Goal: Information Seeking & Learning: Compare options

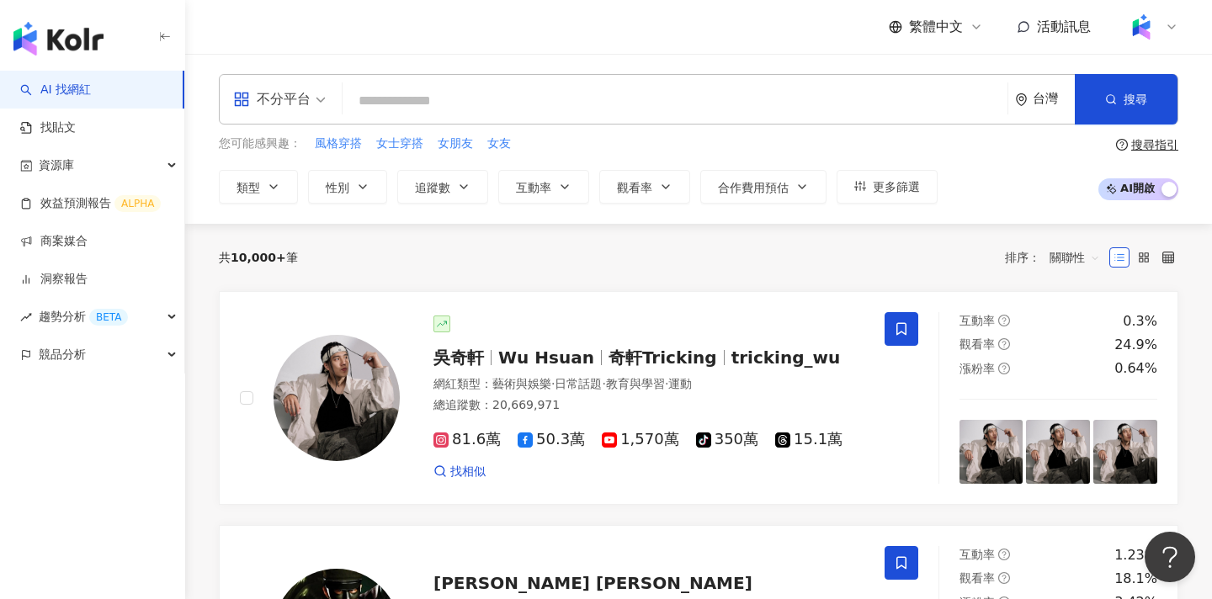
click at [653, 97] on input "search" at bounding box center [675, 101] width 652 height 32
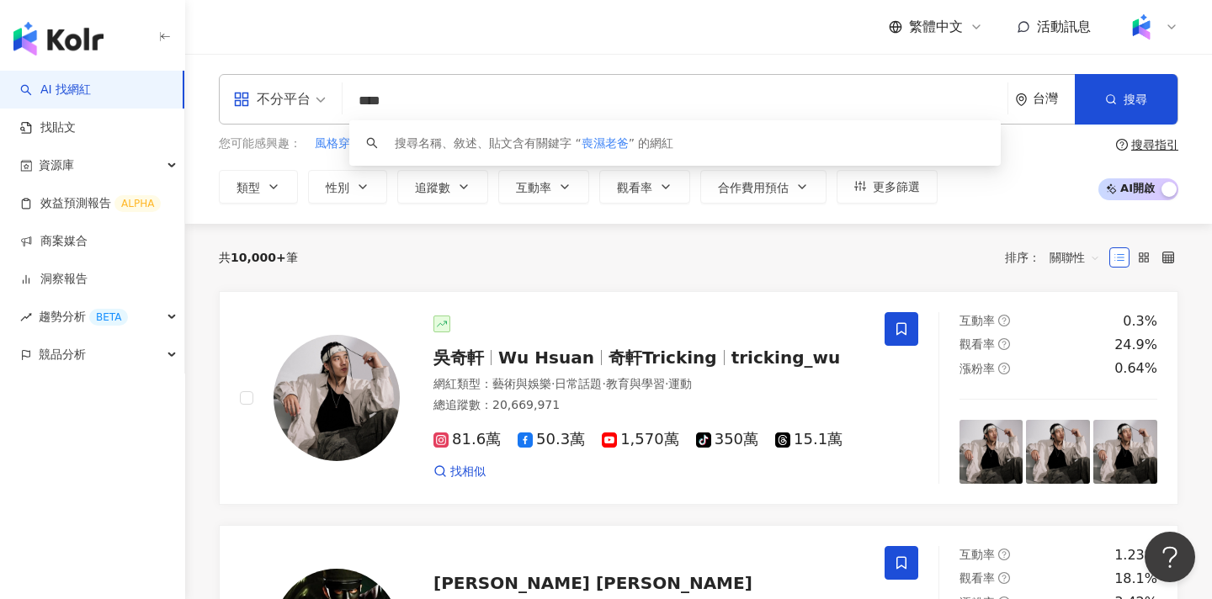
type input "****"
click at [669, 95] on input "****" at bounding box center [675, 101] width 652 height 32
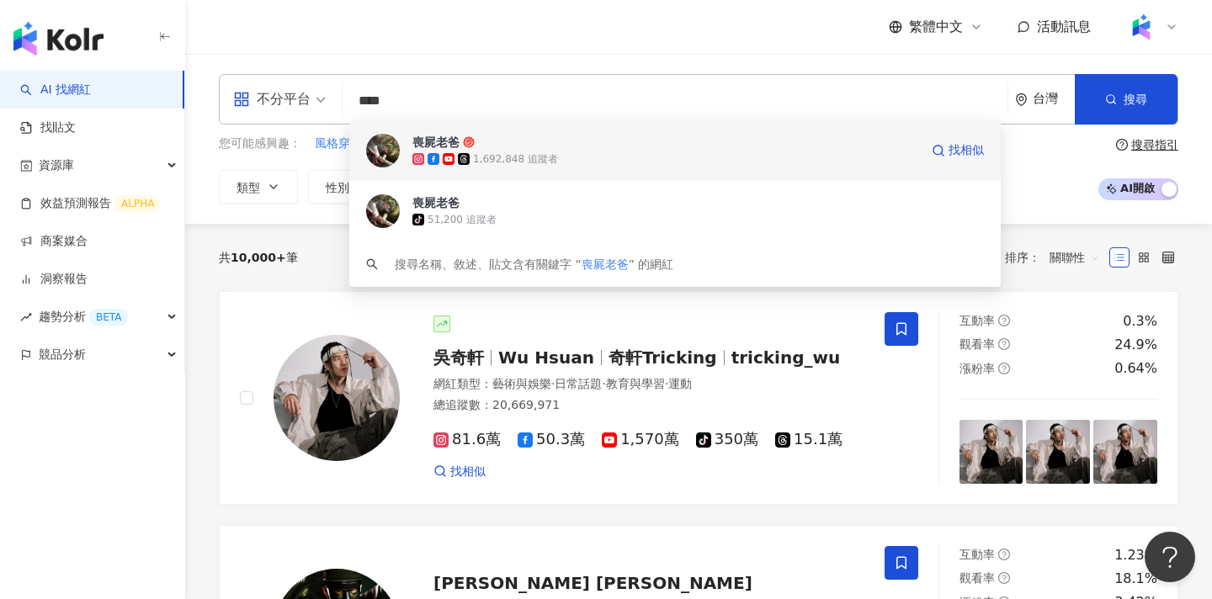
click at [649, 149] on span "喪屍老爸" at bounding box center [666, 142] width 507 height 17
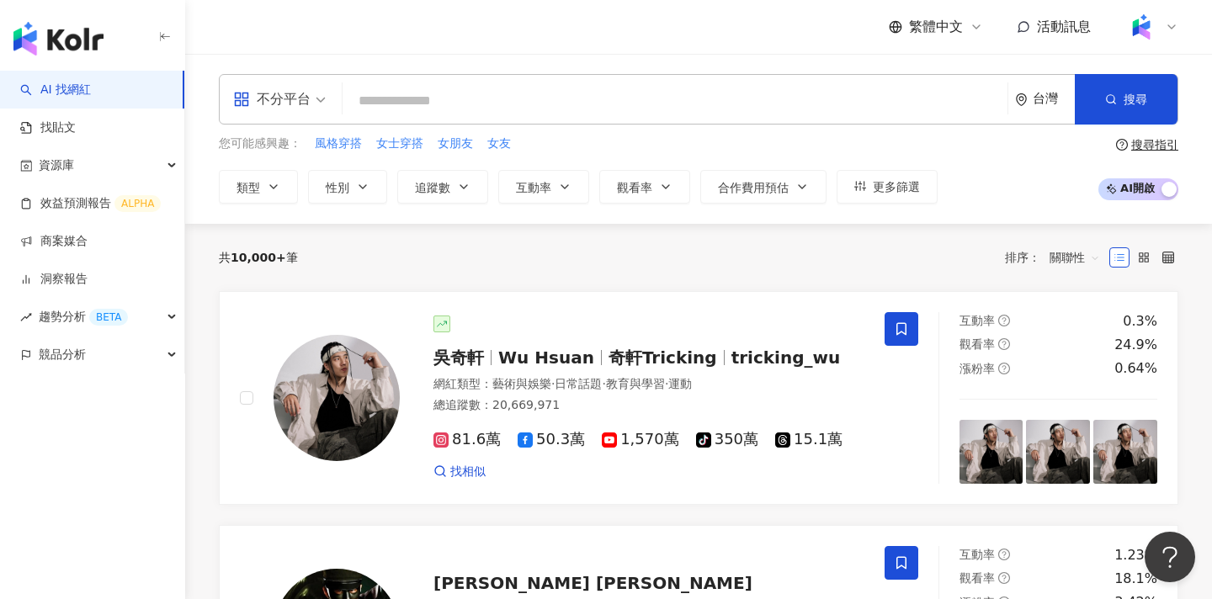
click at [322, 100] on span "不分平台" at bounding box center [279, 99] width 93 height 27
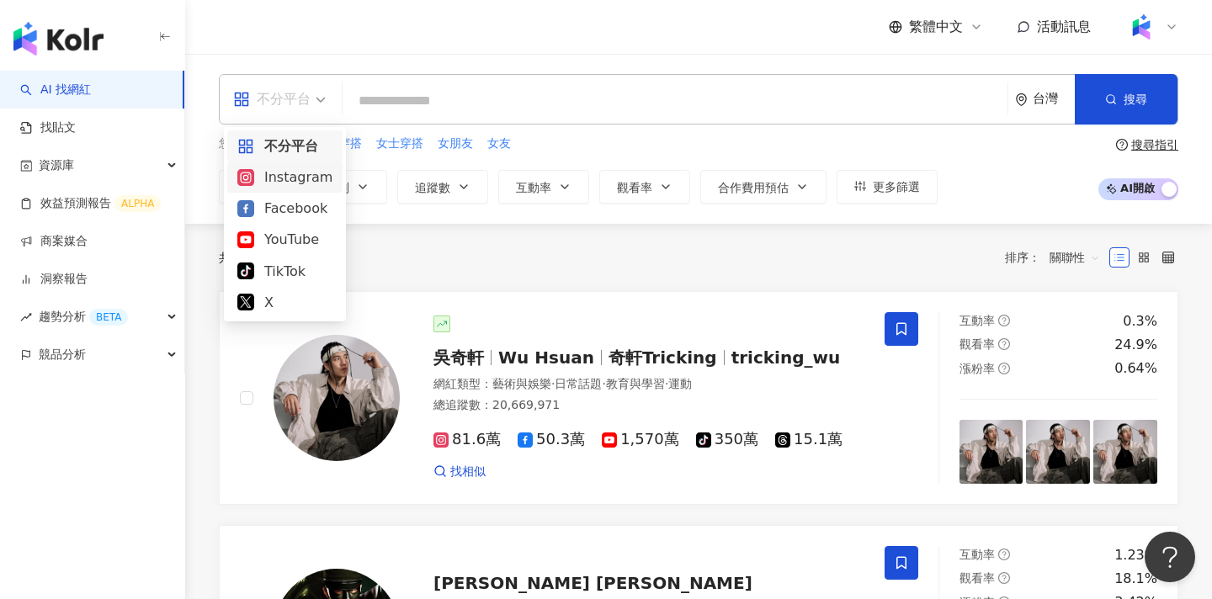
click at [285, 184] on div "Instagram" at bounding box center [284, 177] width 95 height 21
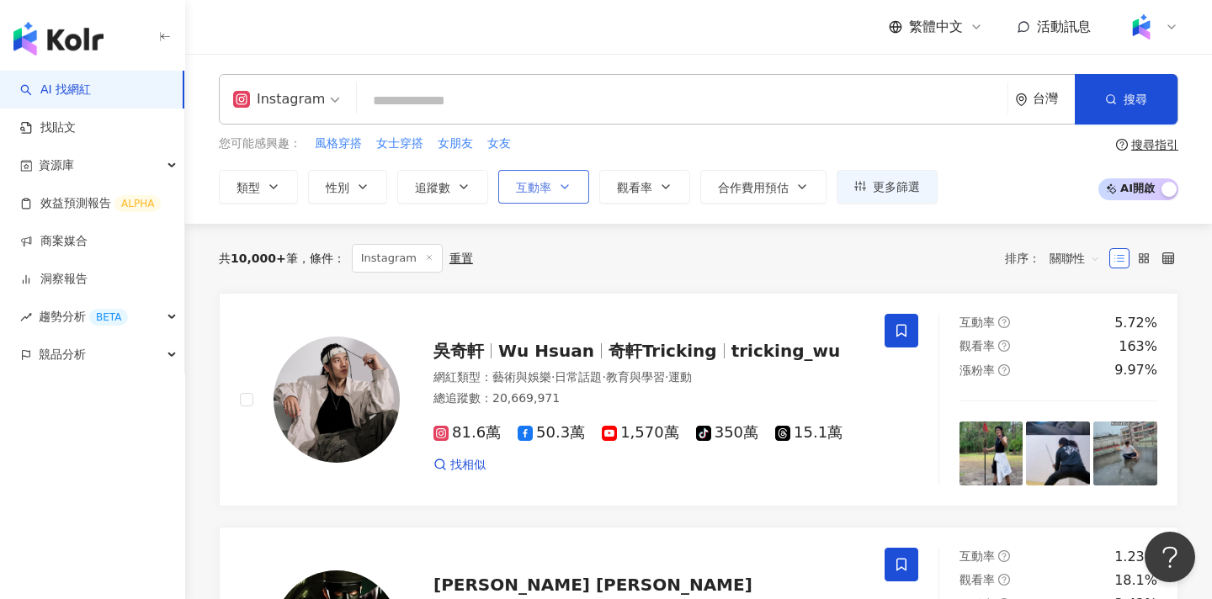
click at [535, 185] on span "互動率" at bounding box center [533, 187] width 35 height 13
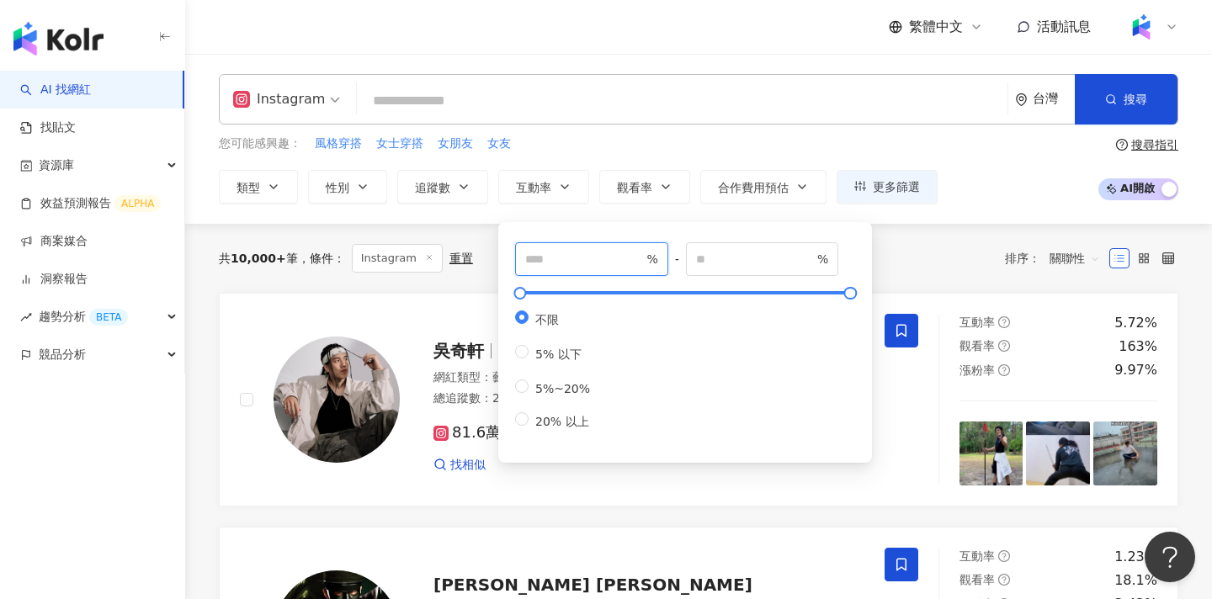
click at [573, 253] on input "number" at bounding box center [584, 259] width 118 height 19
type input "*"
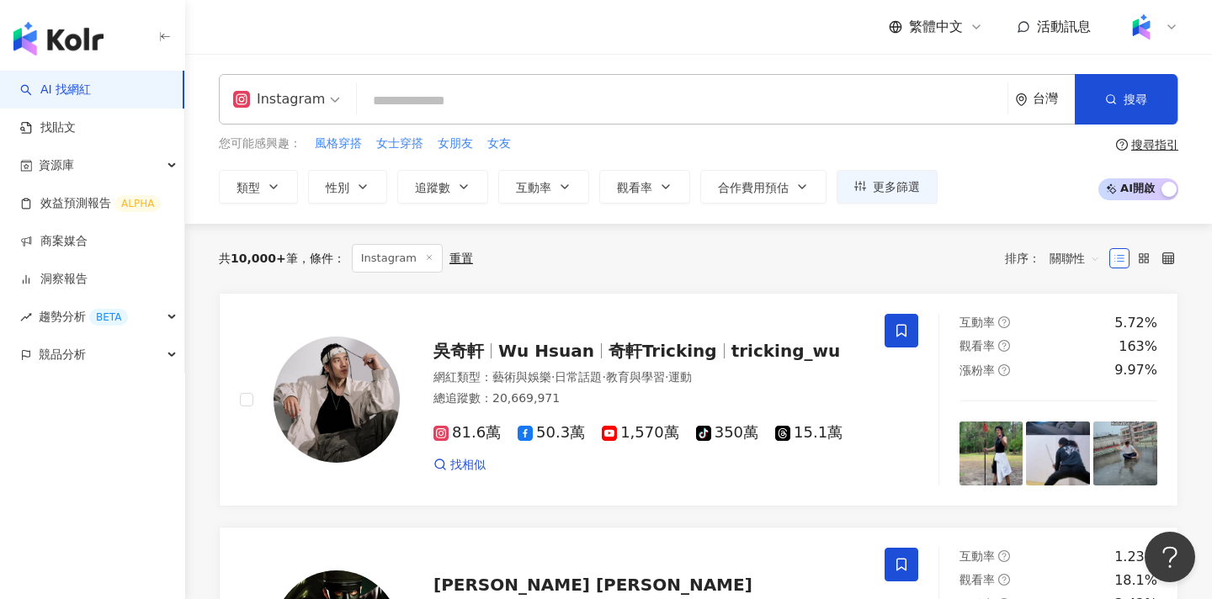
click at [645, 51] on div "繁體中文 活動訊息" at bounding box center [699, 27] width 960 height 54
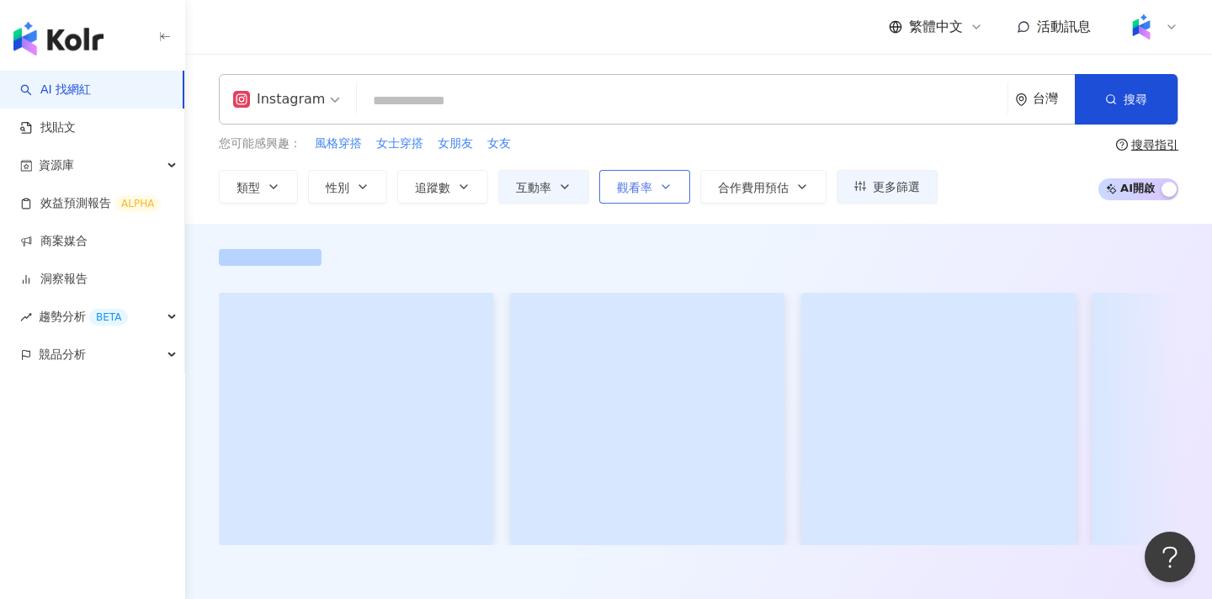
click at [642, 191] on span "觀看率" at bounding box center [634, 187] width 35 height 13
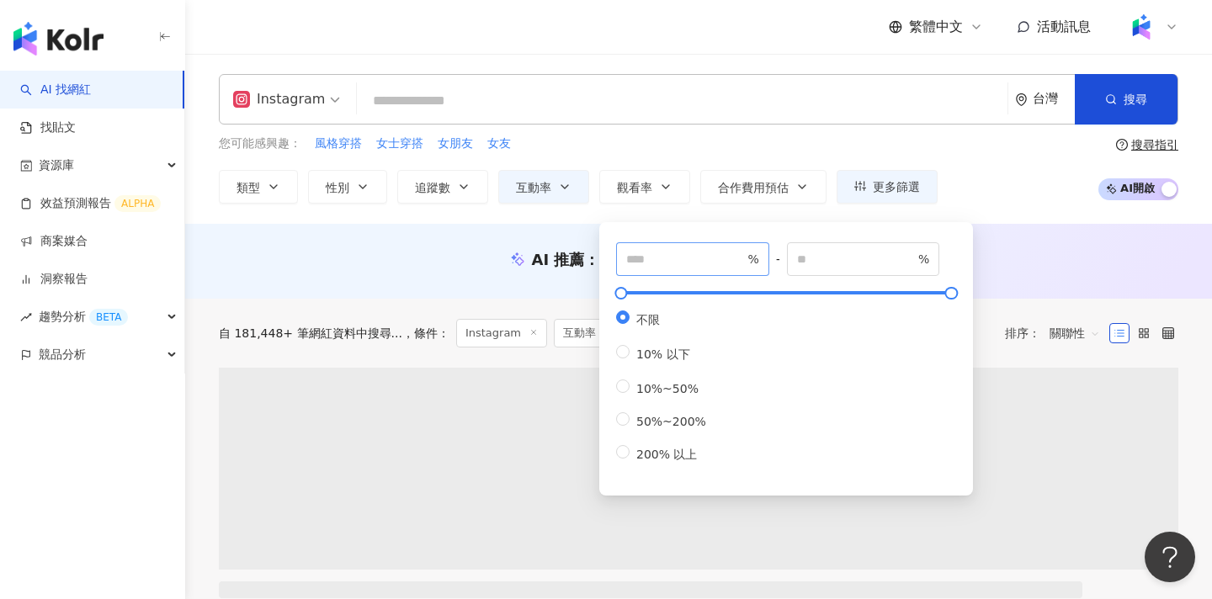
click at [663, 271] on span "%" at bounding box center [692, 259] width 153 height 34
click at [664, 264] on input "number" at bounding box center [685, 259] width 118 height 19
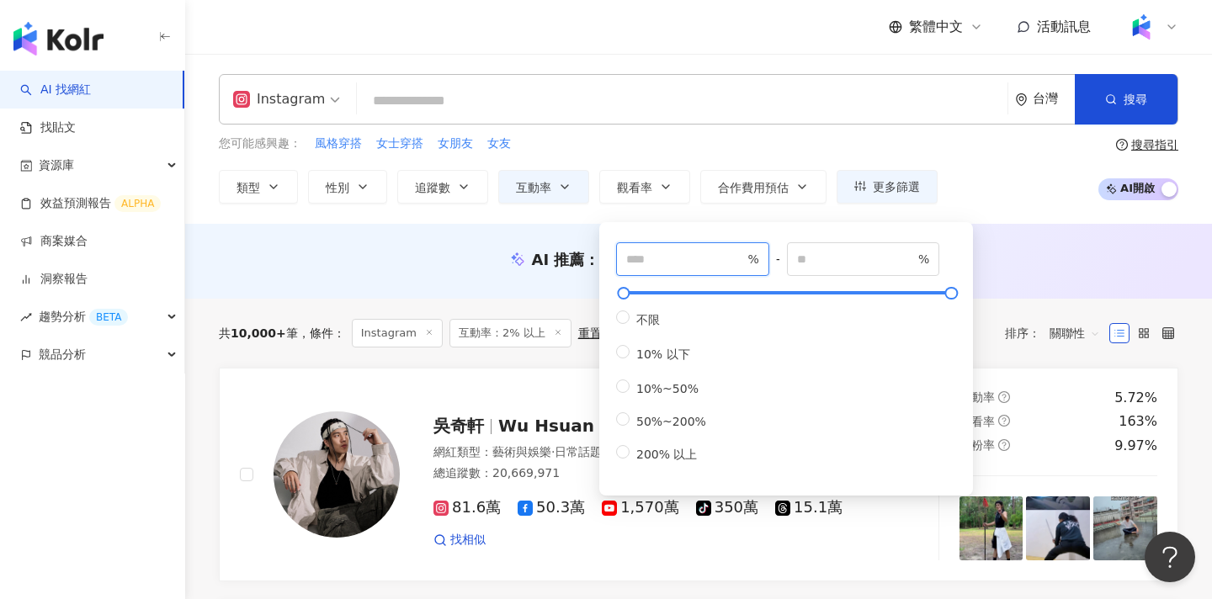
type input "**"
click at [656, 45] on div "繁體中文 活動訊息" at bounding box center [699, 27] width 960 height 54
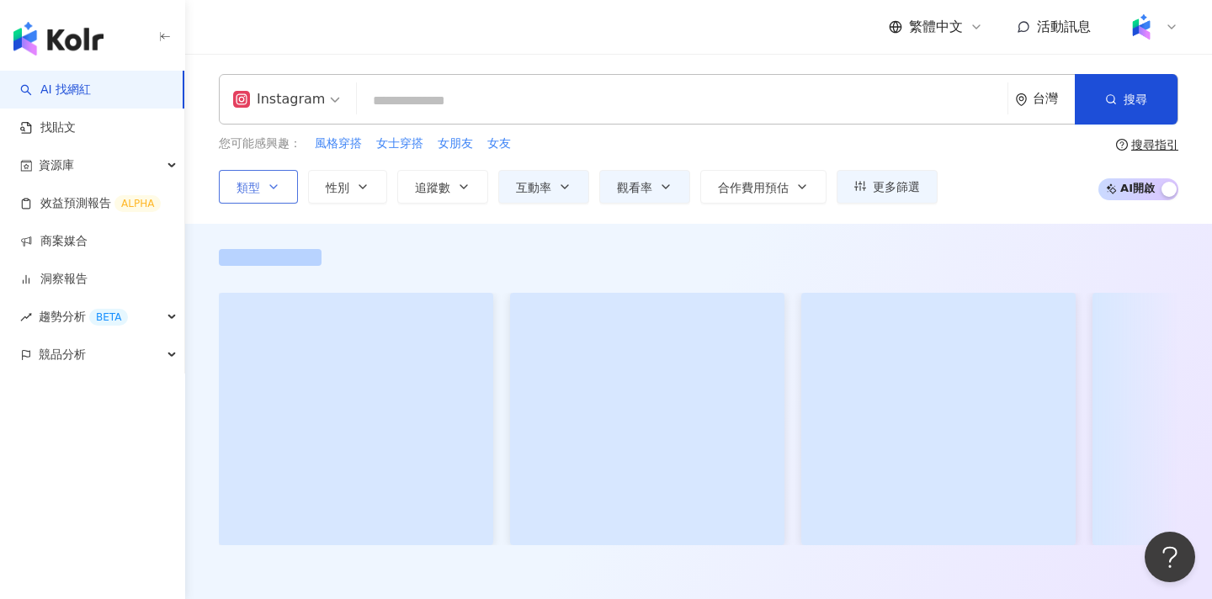
click at [269, 187] on icon "button" at bounding box center [273, 186] width 13 height 13
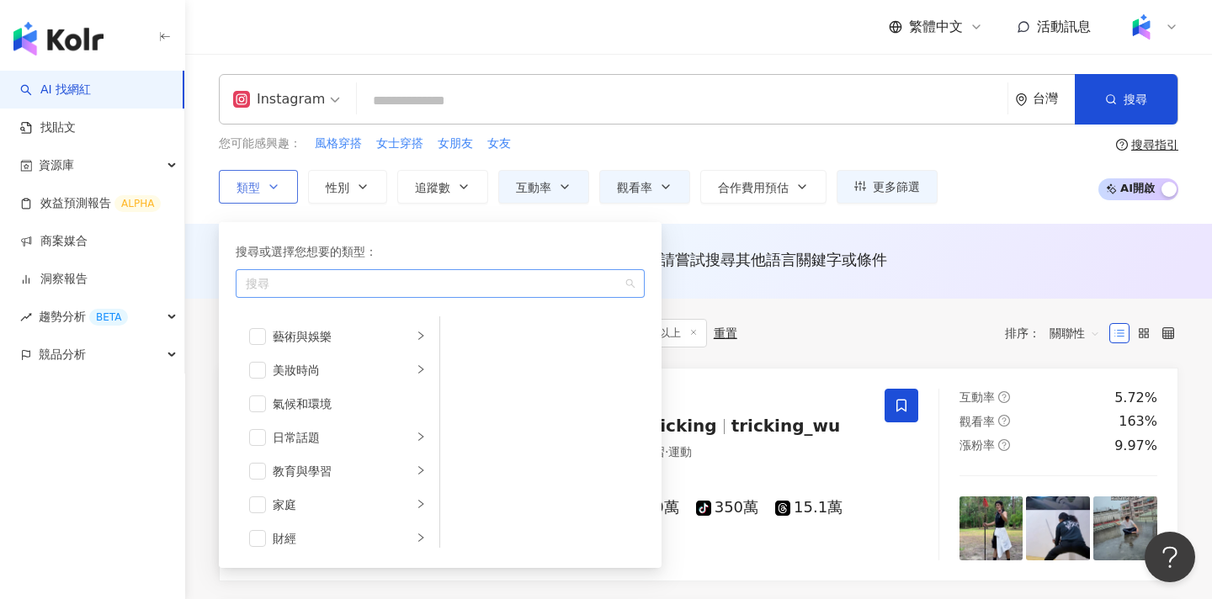
click at [334, 285] on div "button" at bounding box center [431, 283] width 385 height 13
type input "*"
type input "**"
click at [322, 314] on div "家庭 / 親子" at bounding box center [440, 320] width 402 height 30
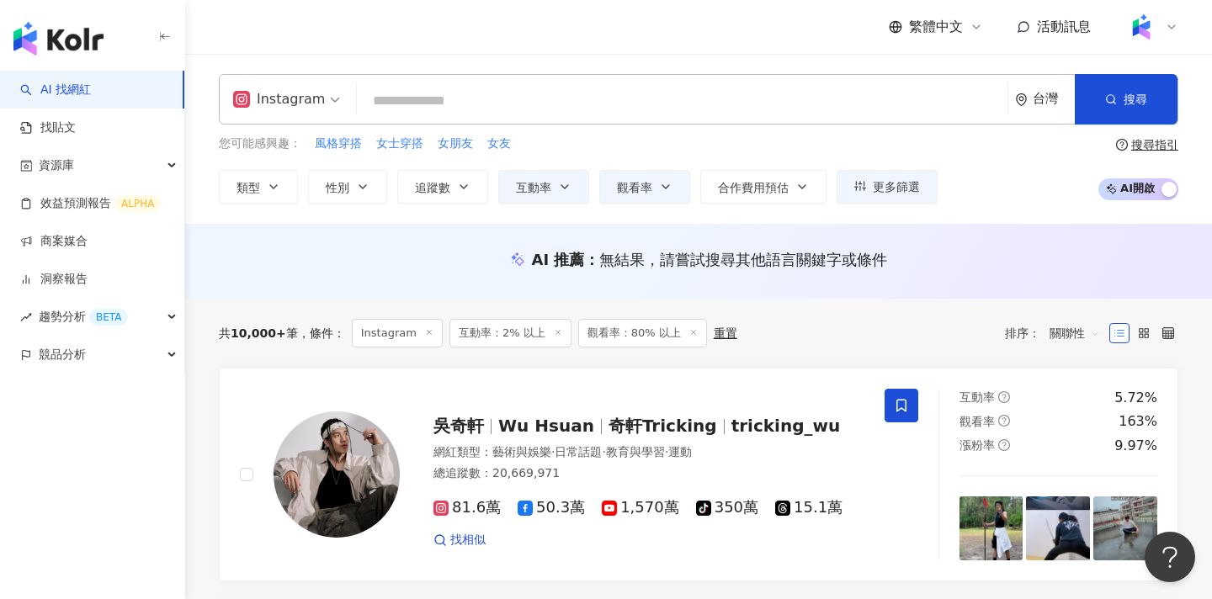
click at [605, 44] on div "繁體中文 活動訊息" at bounding box center [699, 27] width 960 height 54
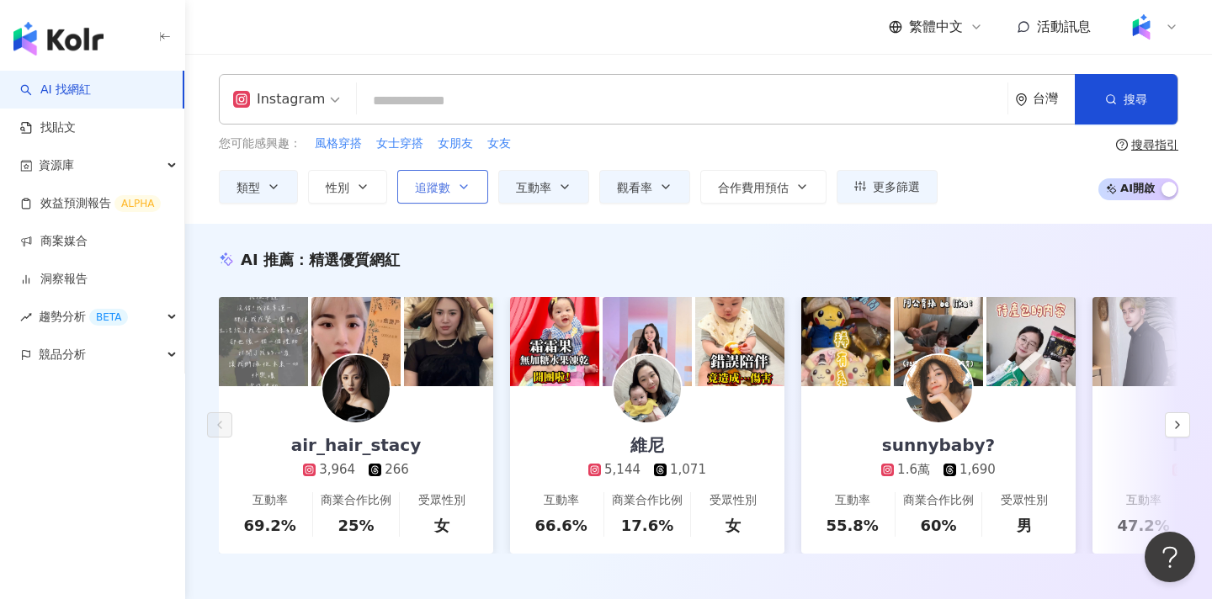
click at [448, 178] on button "追蹤數" at bounding box center [442, 187] width 91 height 34
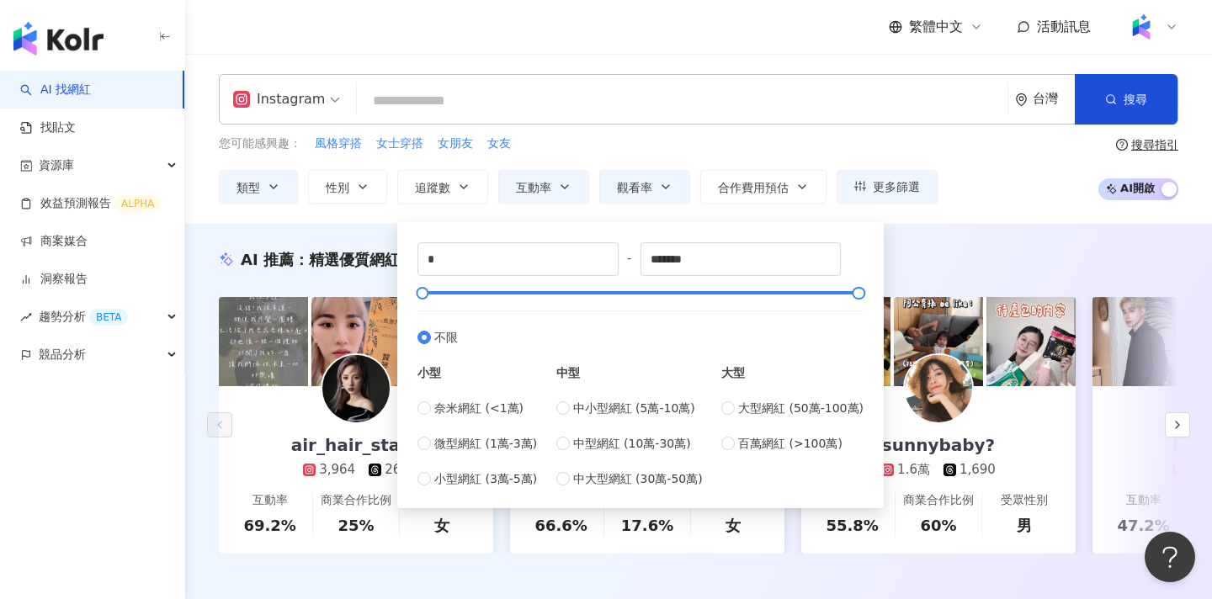
type input "******"
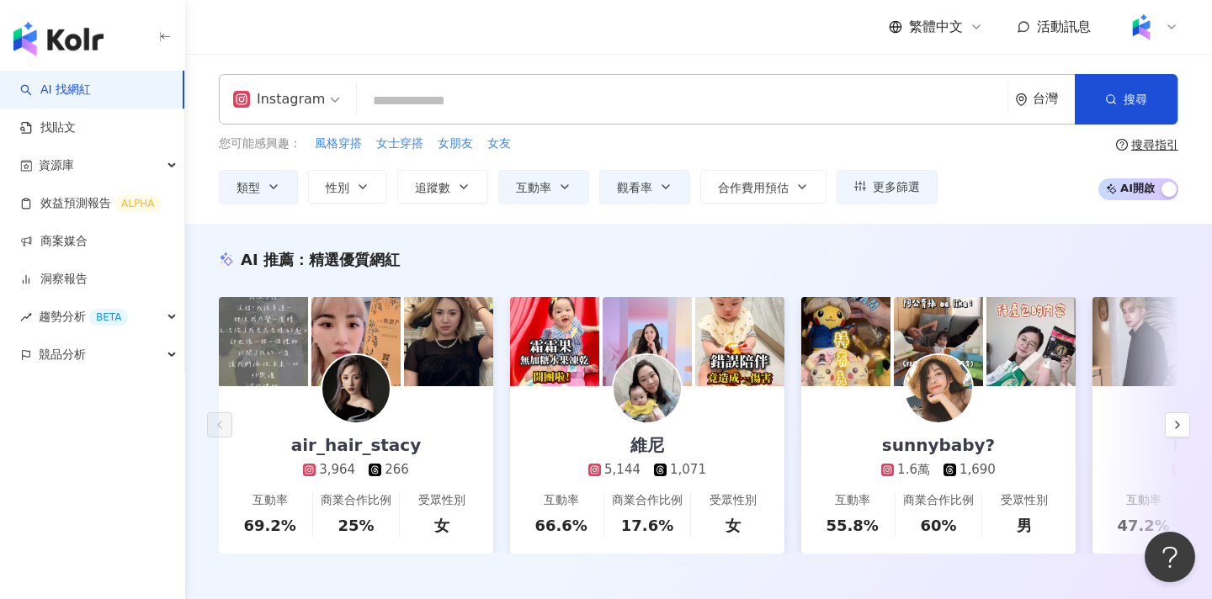
click at [727, 32] on div "繁體中文 活動訊息" at bounding box center [699, 27] width 960 height 54
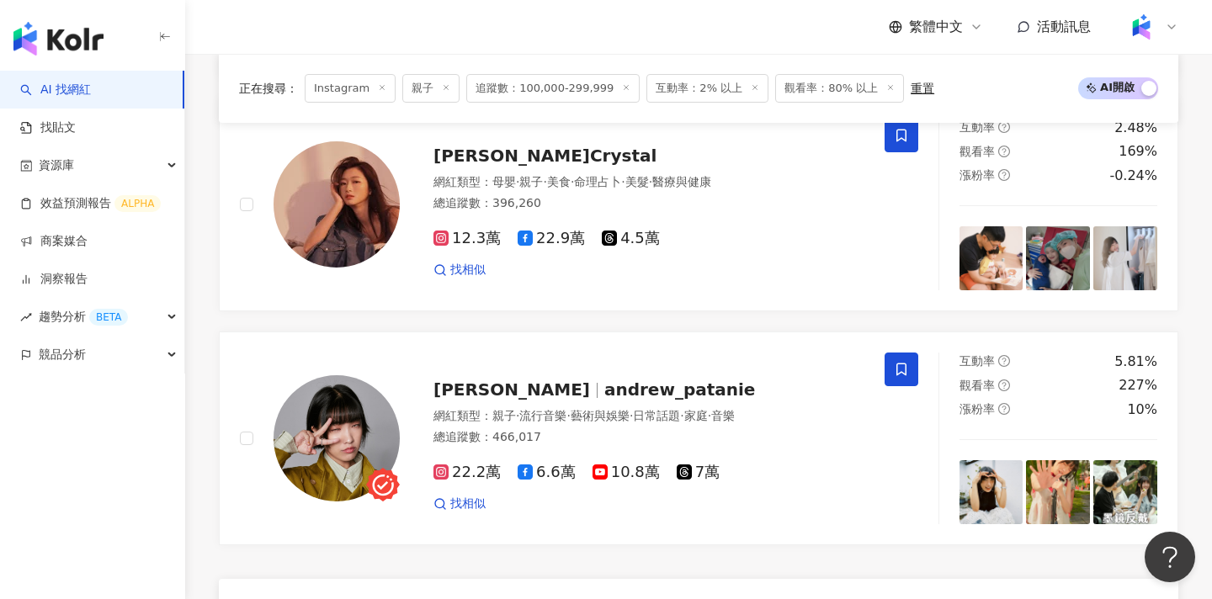
scroll to position [2855, 0]
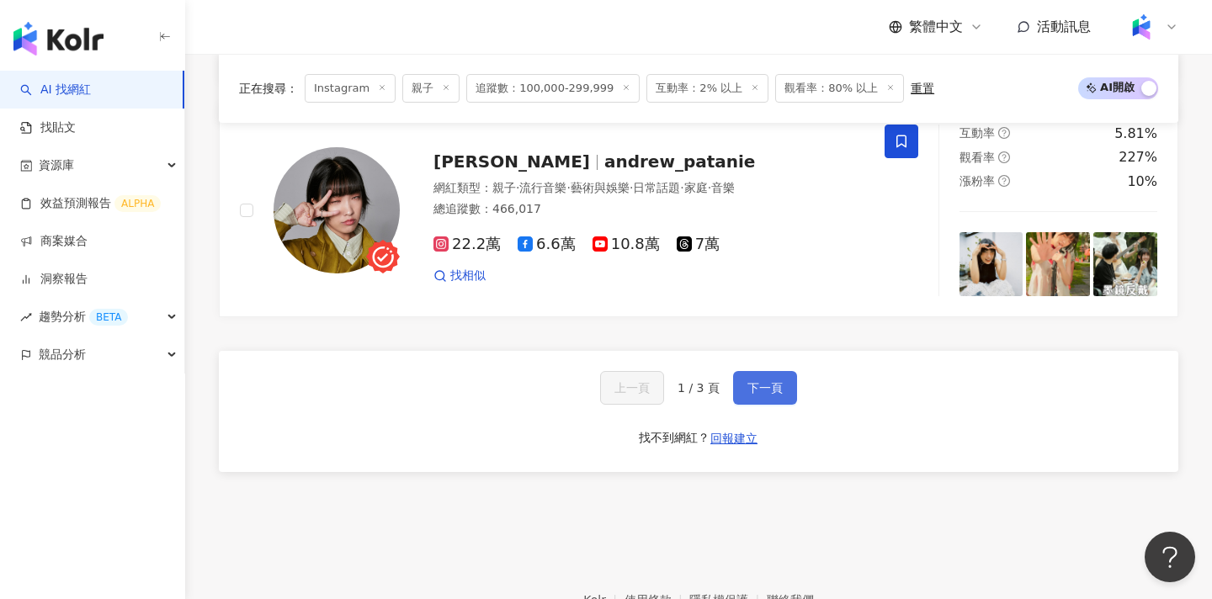
click at [769, 393] on span "下一頁" at bounding box center [765, 387] width 35 height 13
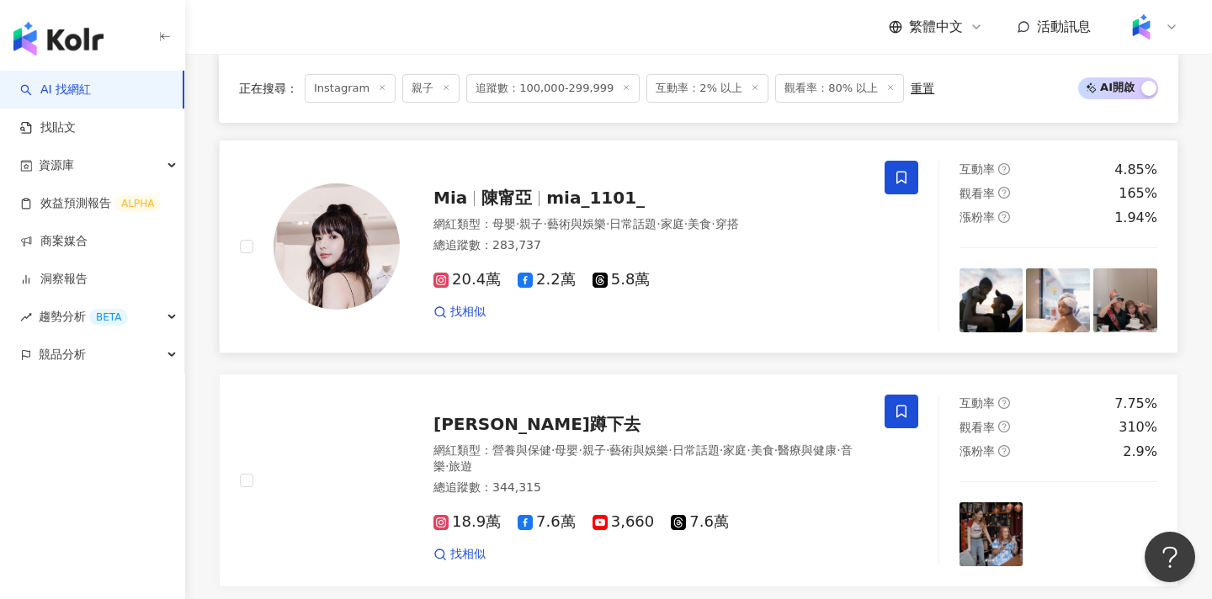
scroll to position [464, 0]
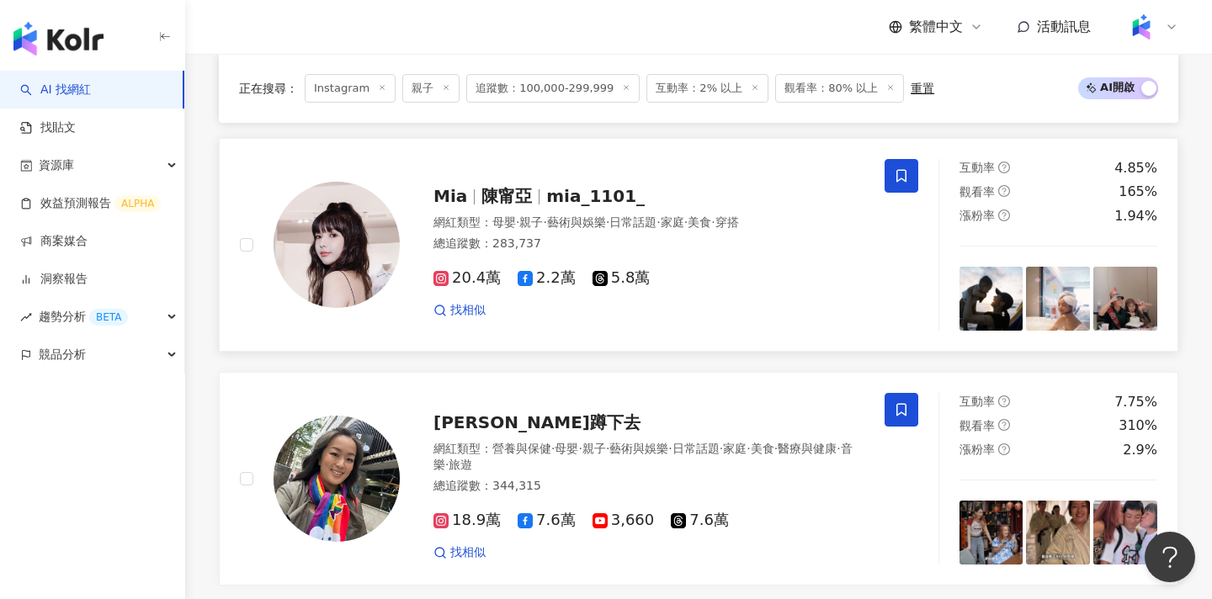
click at [696, 290] on div "20.4萬 2.2萬 5.8萬 找相似" at bounding box center [649, 287] width 431 height 62
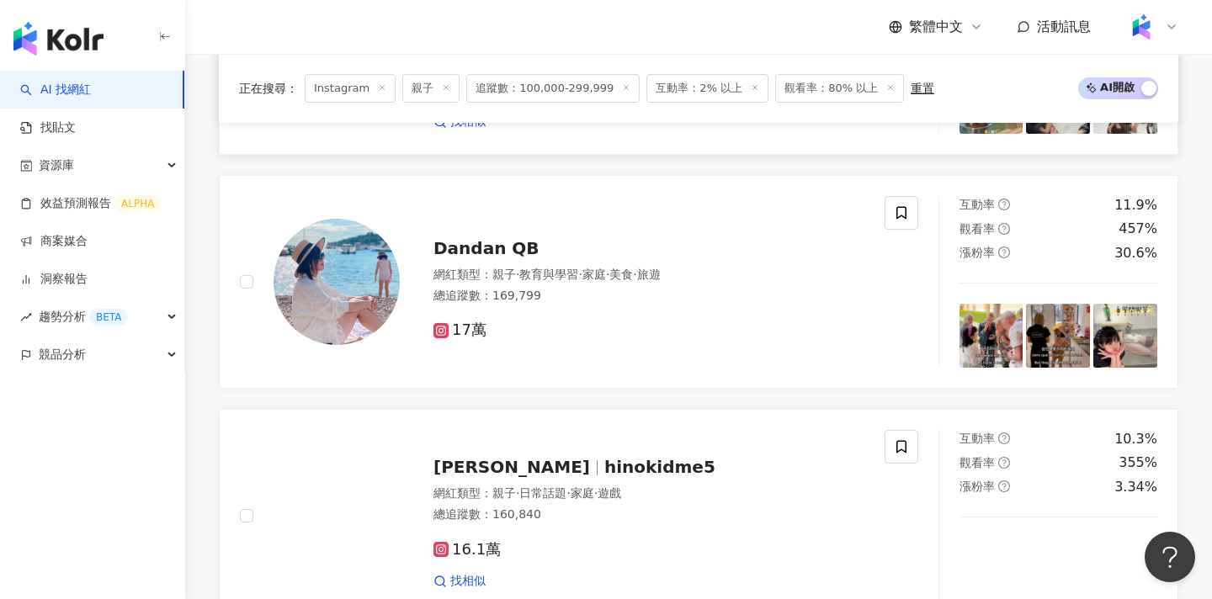
scroll to position [1136, 0]
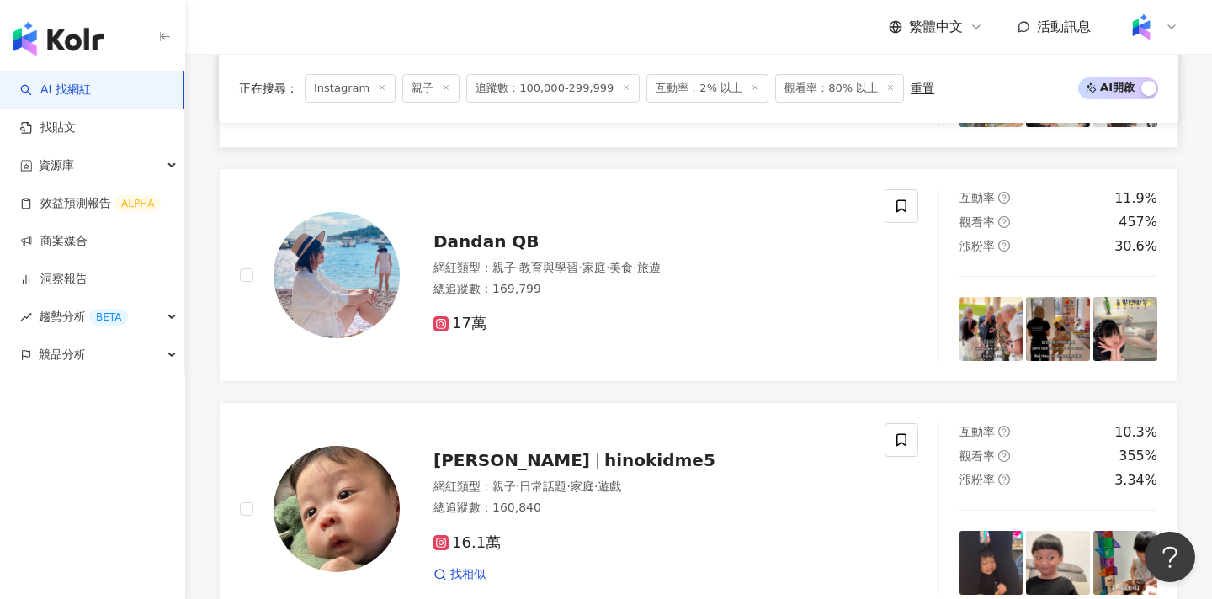
click at [626, 292] on div "總追蹤數 ： 169,799" at bounding box center [649, 289] width 431 height 17
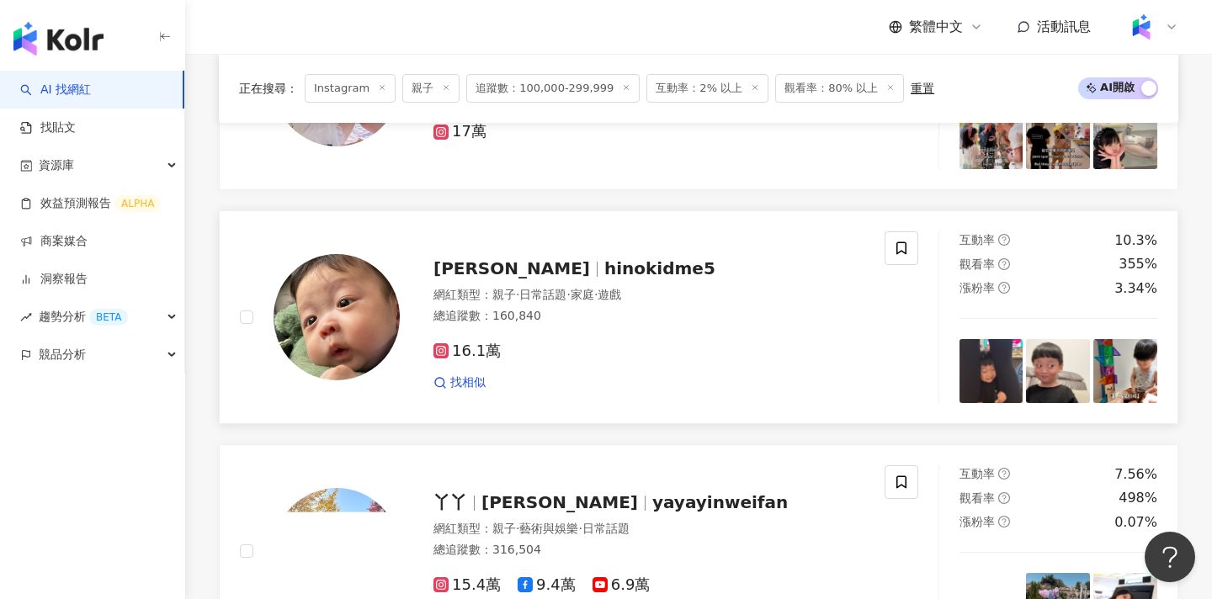
scroll to position [1410, 0]
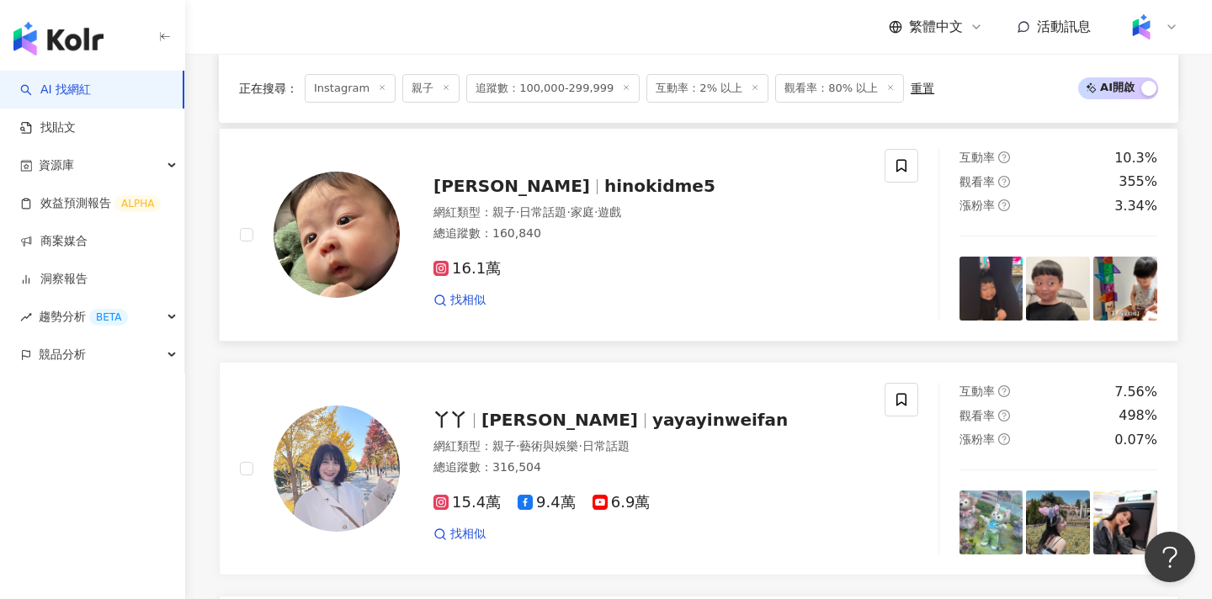
click at [599, 305] on div "找相似" at bounding box center [649, 300] width 431 height 17
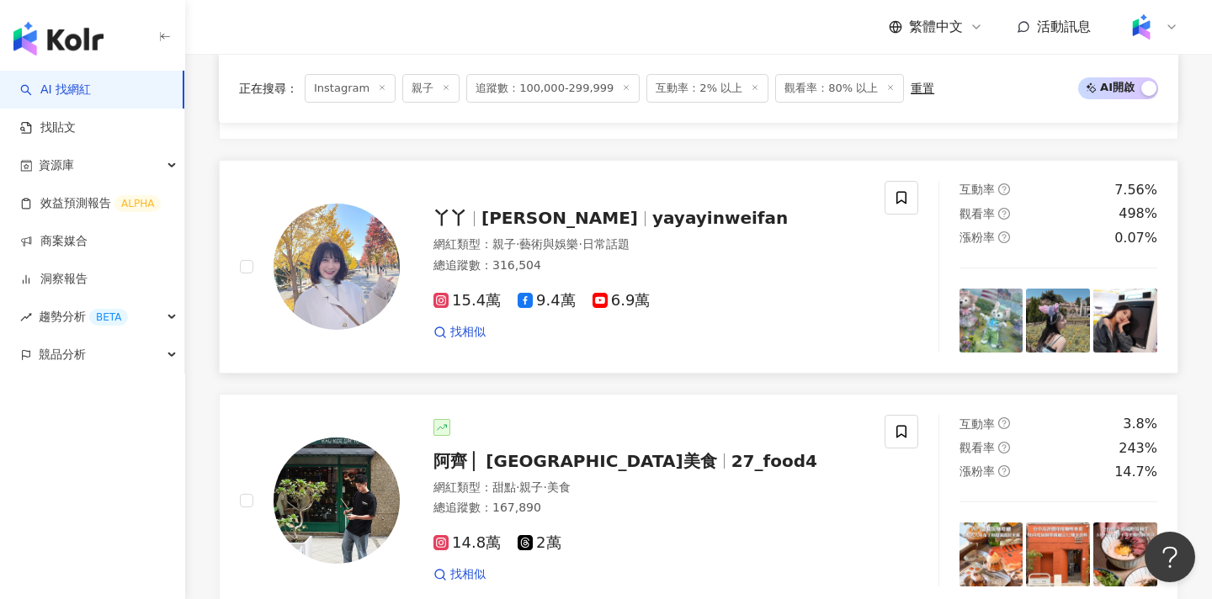
click at [733, 255] on div "網紅類型 ： 親子 · 藝術與娛樂 · 日常話題 總追蹤數 ： 316,504" at bounding box center [649, 257] width 431 height 41
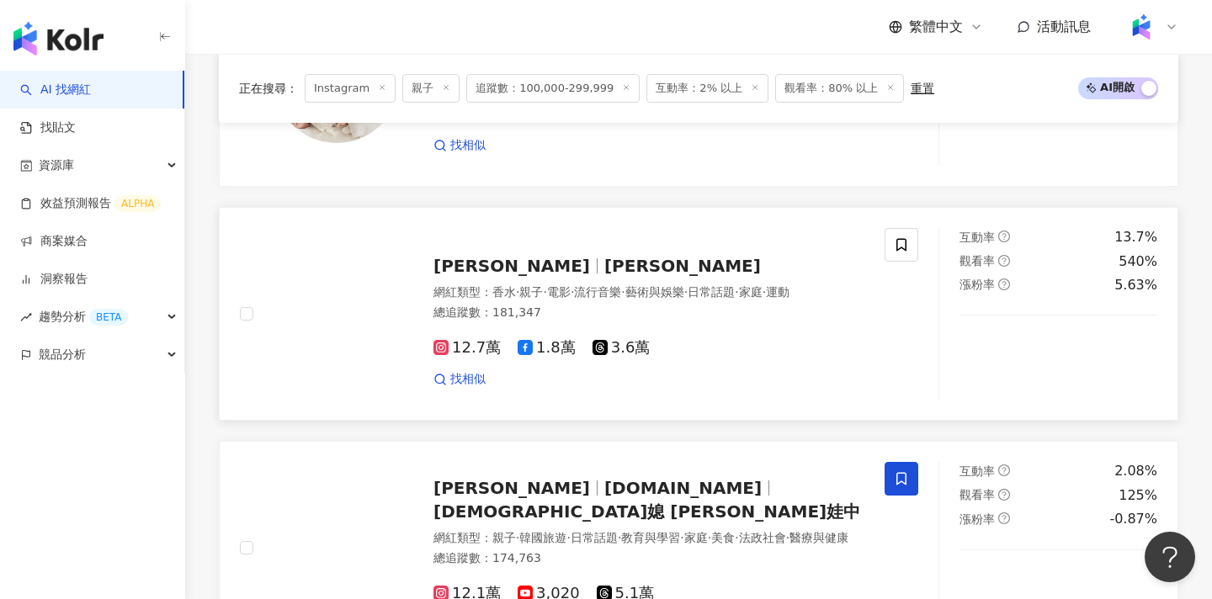
scroll to position [2501, 0]
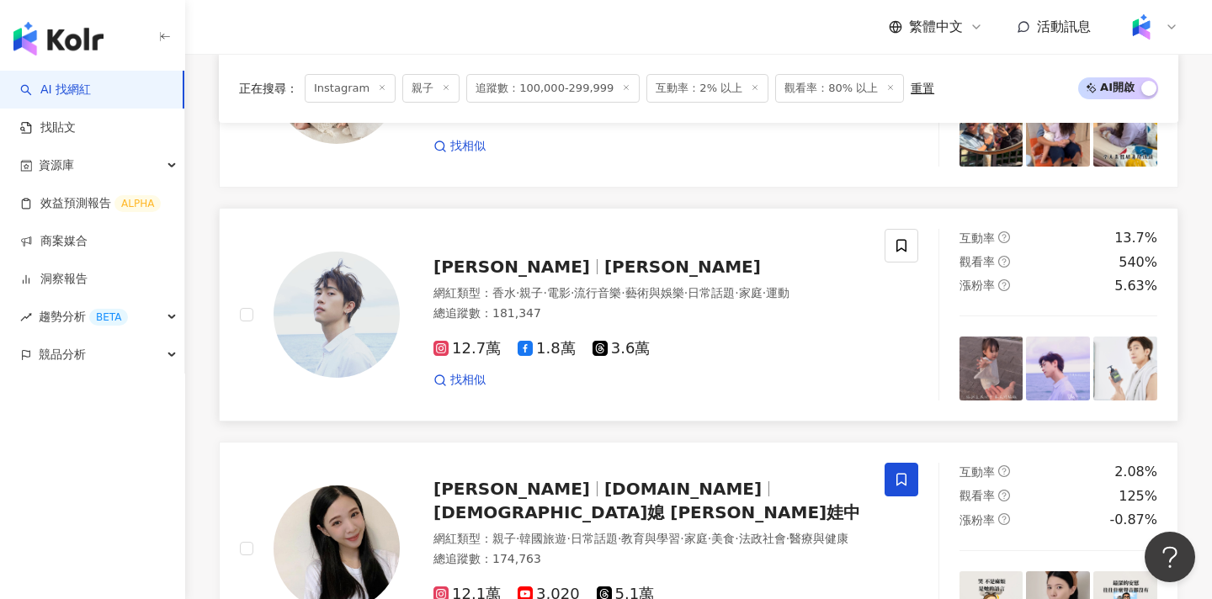
click at [716, 256] on div "范姜彥豐 Zack" at bounding box center [649, 267] width 431 height 24
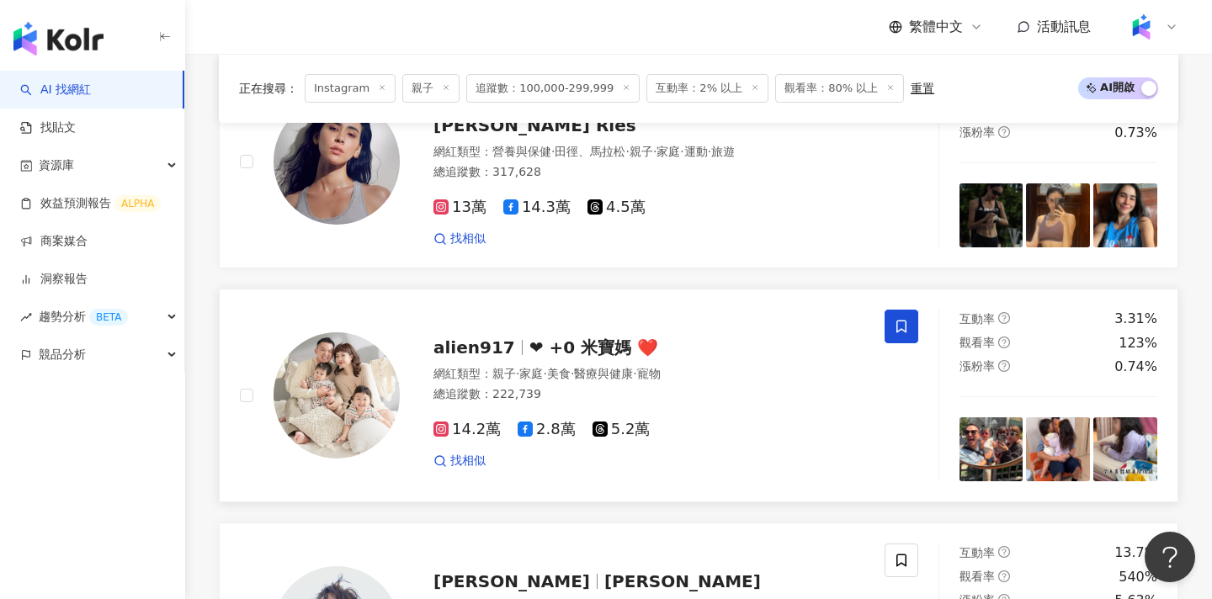
click at [663, 366] on div "網紅類型 ： 親子 · 家庭 · 美食 · 醫療與健康 · 寵物" at bounding box center [649, 374] width 431 height 17
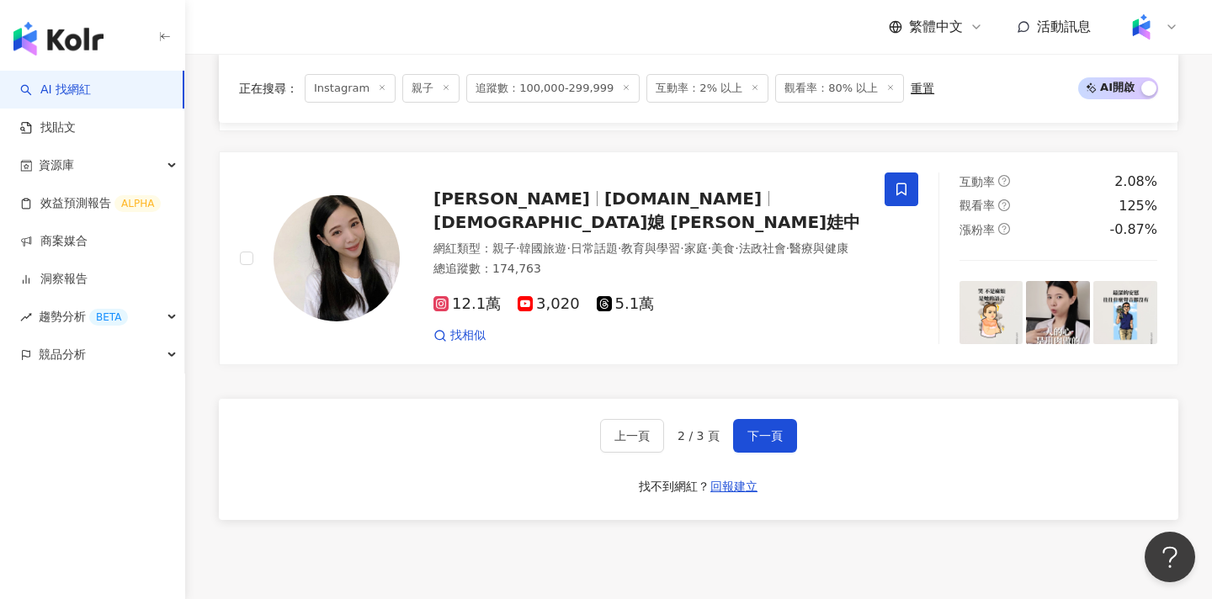
scroll to position [2795, 0]
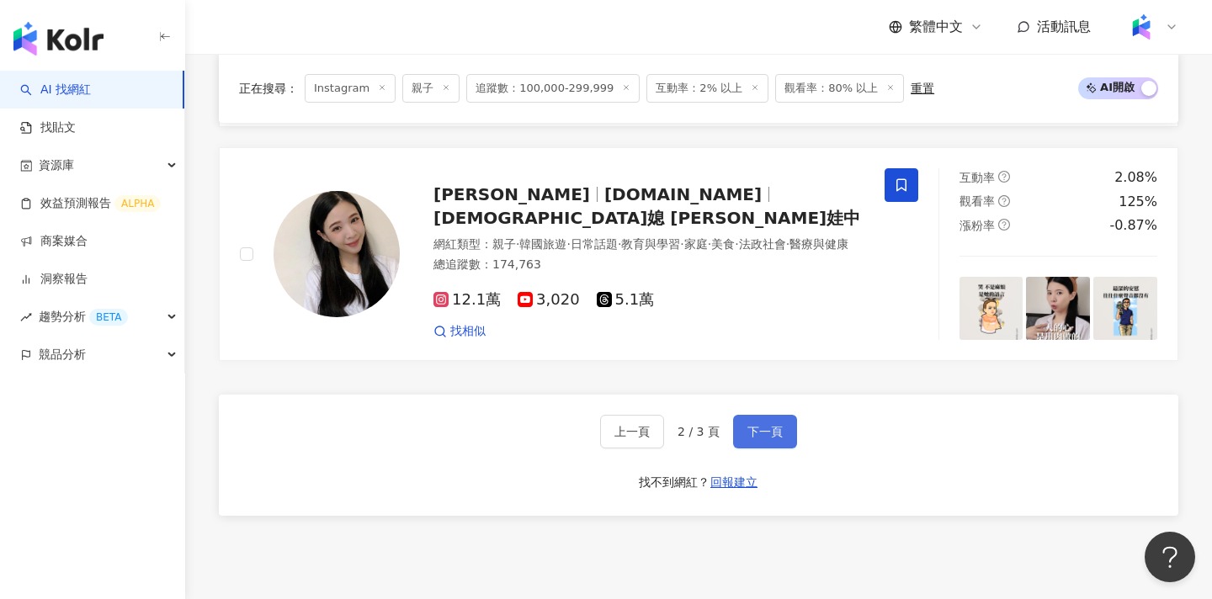
click at [745, 428] on button "下一頁" at bounding box center [765, 432] width 64 height 34
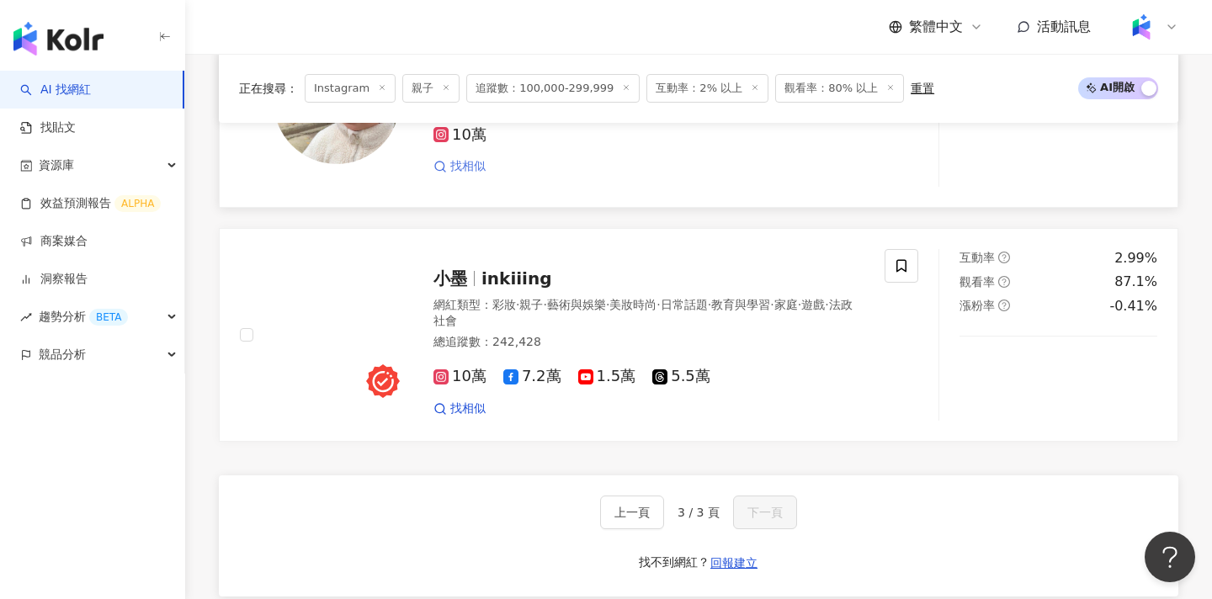
scroll to position [0, 0]
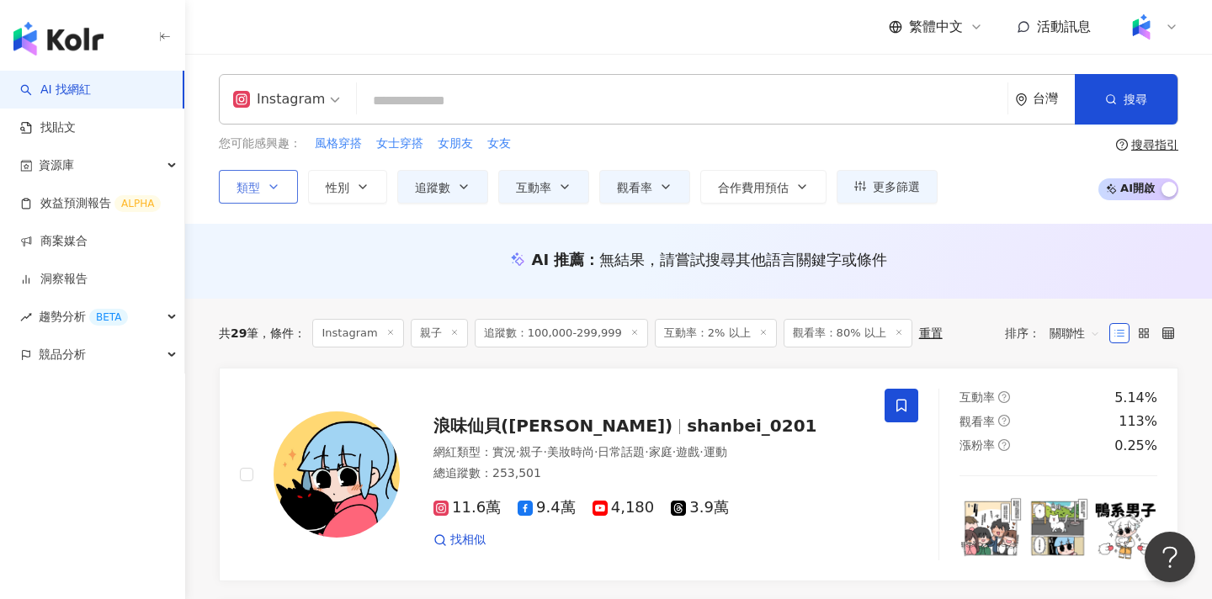
click at [274, 200] on button "類型" at bounding box center [258, 187] width 79 height 34
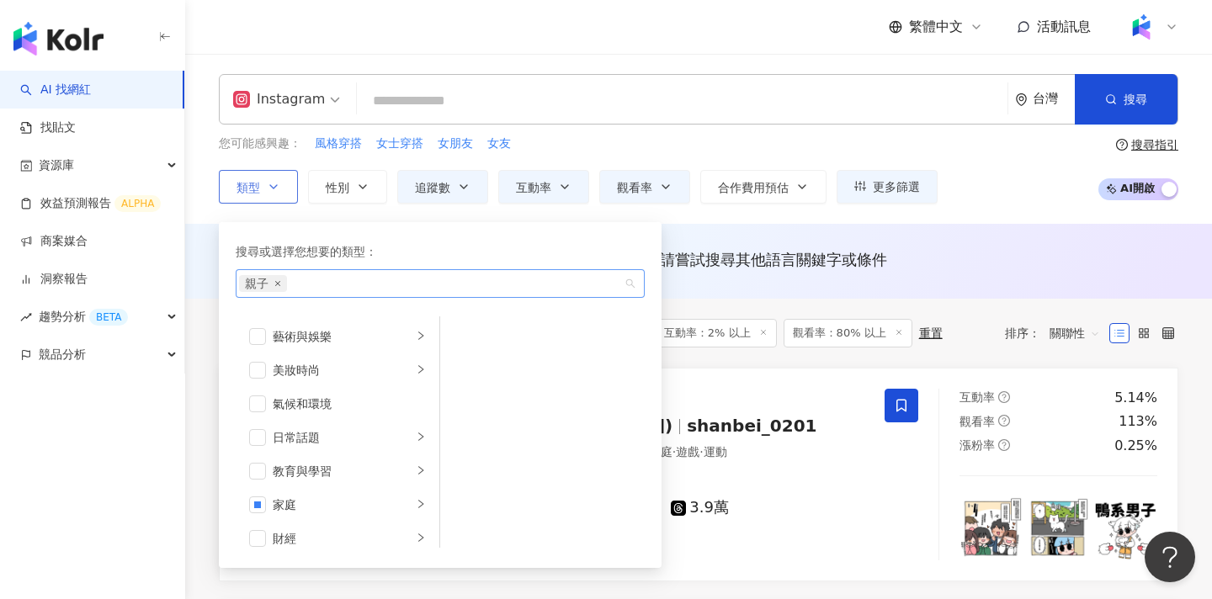
click at [278, 284] on icon "close" at bounding box center [277, 283] width 5 height 5
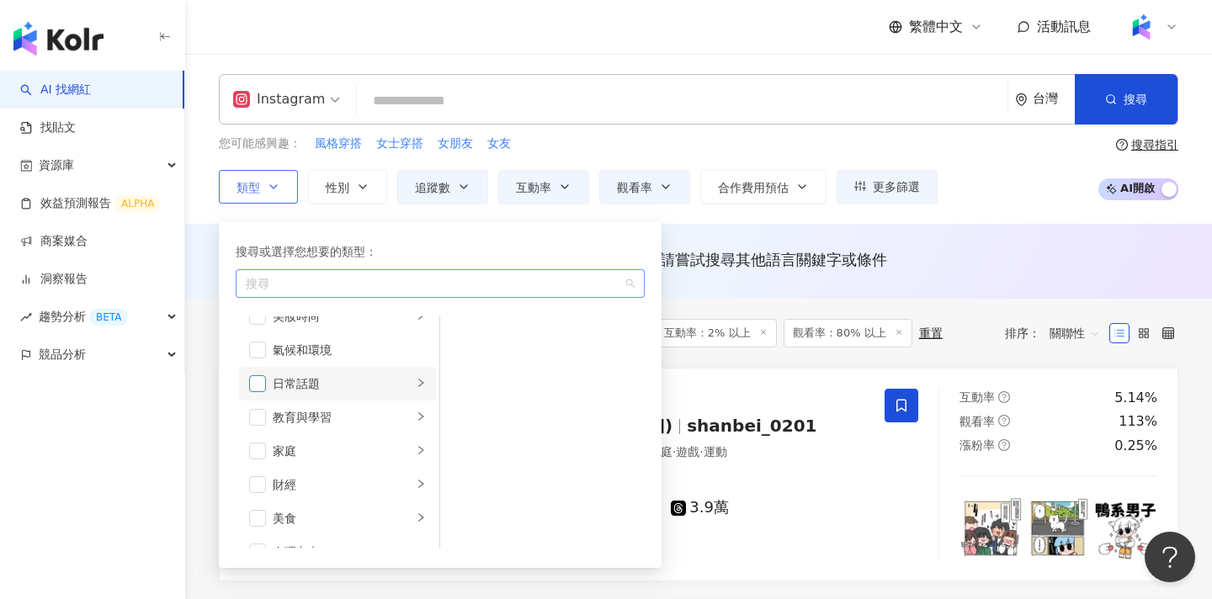
click at [253, 386] on span "button" at bounding box center [257, 384] width 17 height 17
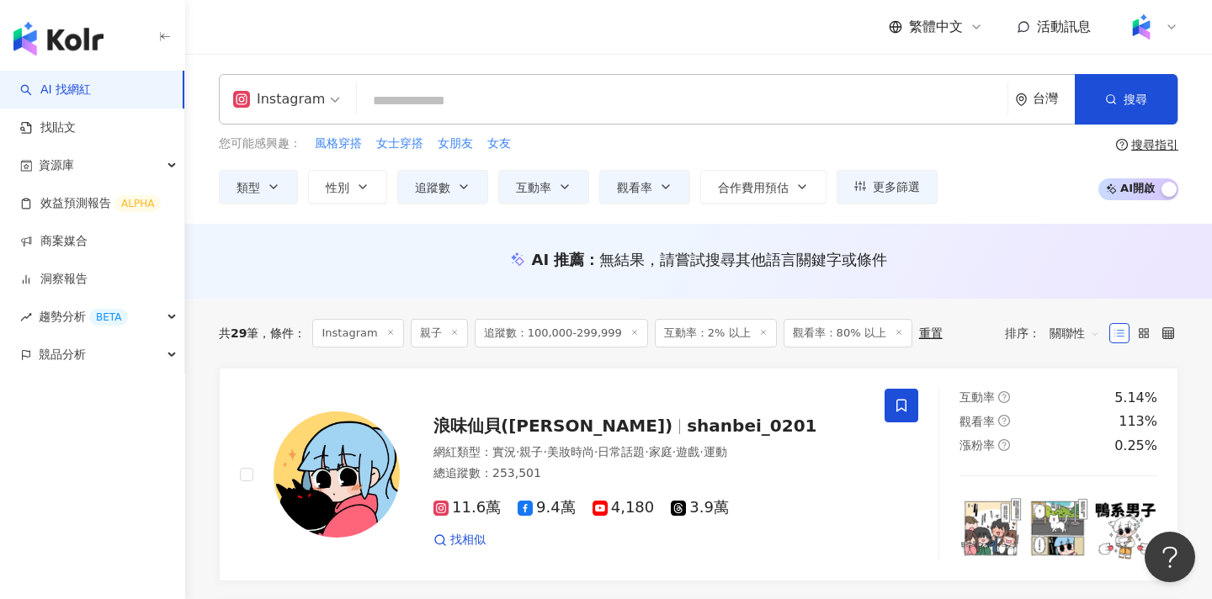
click at [195, 163] on div "Instagram 台灣 搜尋 26d23da6-0cab-4293-a348-4c375884c351 喪屍老爸 1,692,848 追蹤者 喪屍老爸 ti…" at bounding box center [698, 139] width 1027 height 130
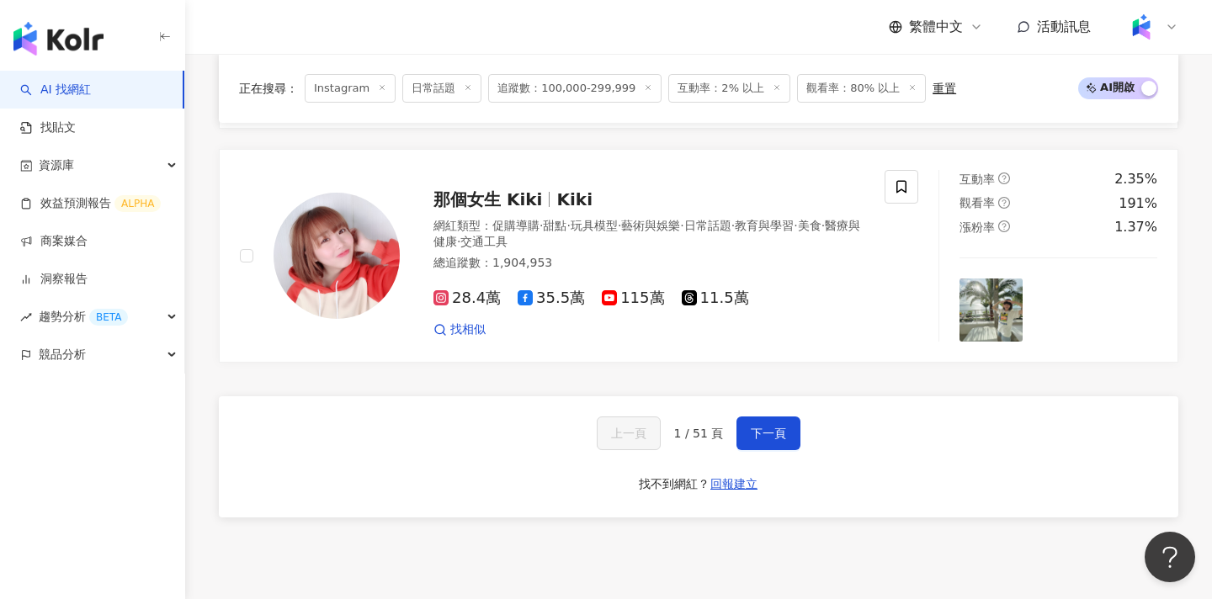
scroll to position [3196, 0]
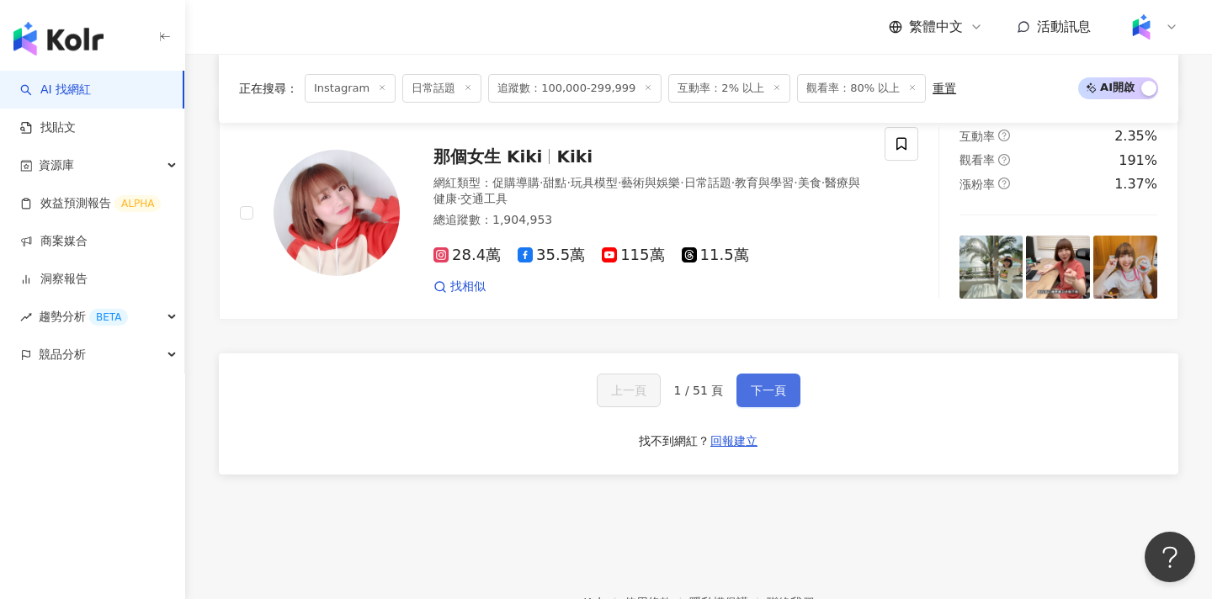
click at [783, 381] on button "下一頁" at bounding box center [769, 391] width 64 height 34
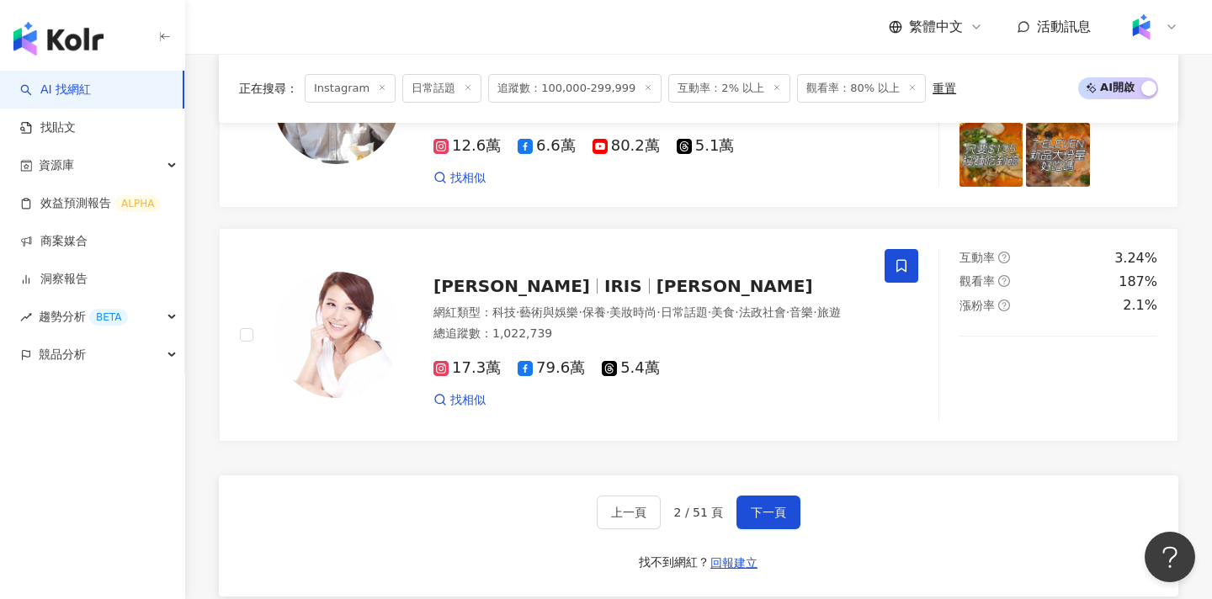
scroll to position [3301, 0]
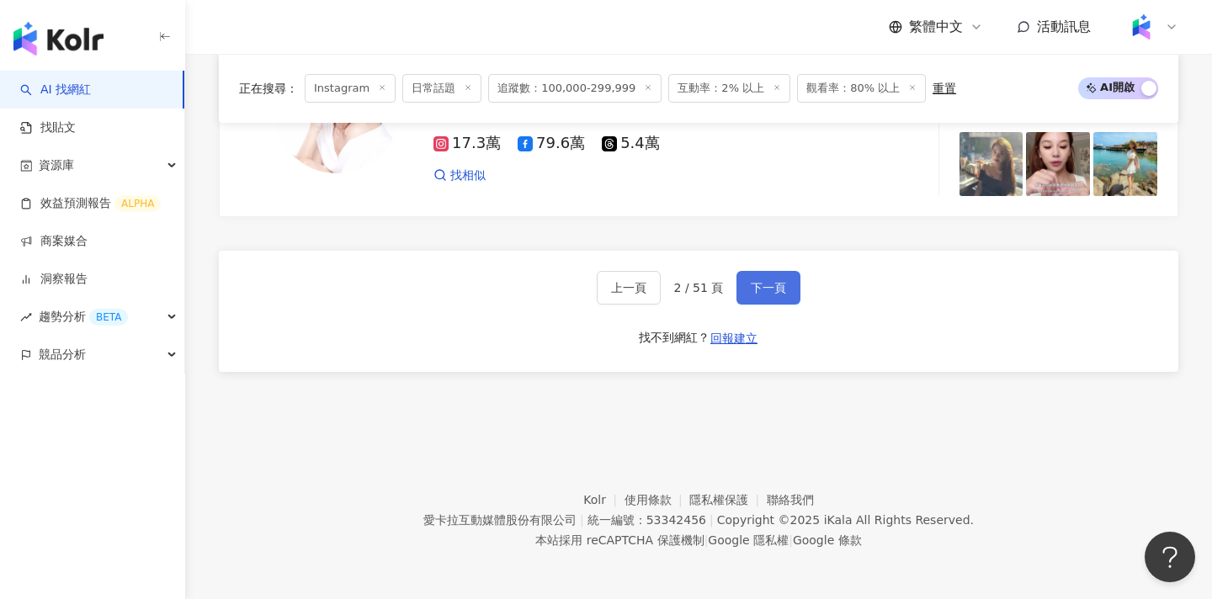
click at [758, 281] on span "下一頁" at bounding box center [768, 287] width 35 height 13
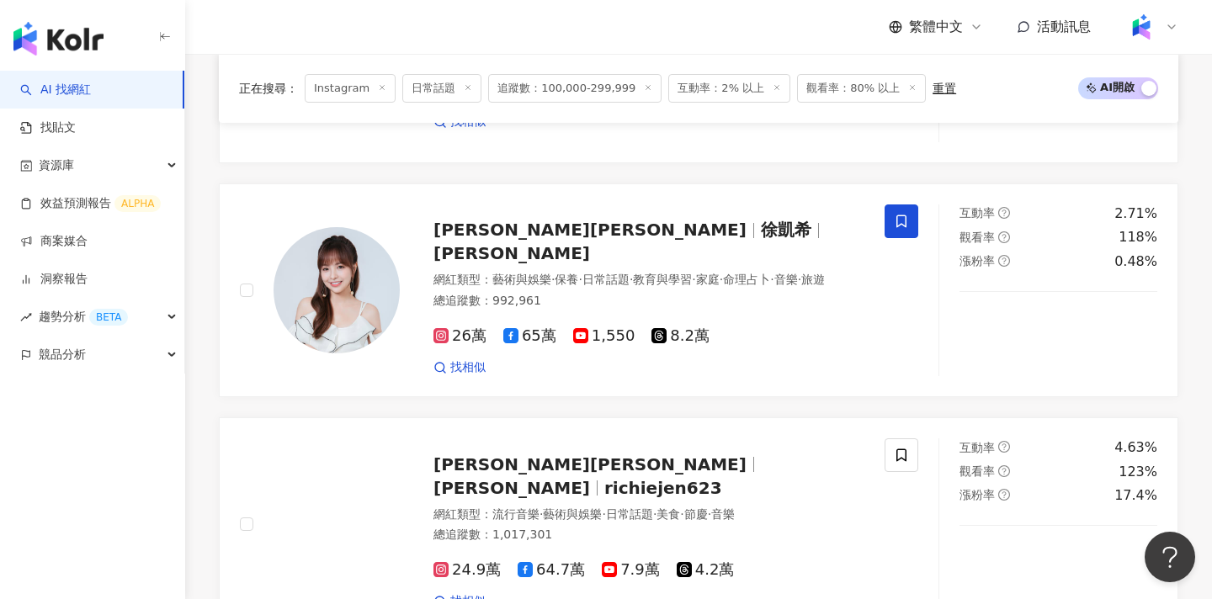
scroll to position [3278, 0]
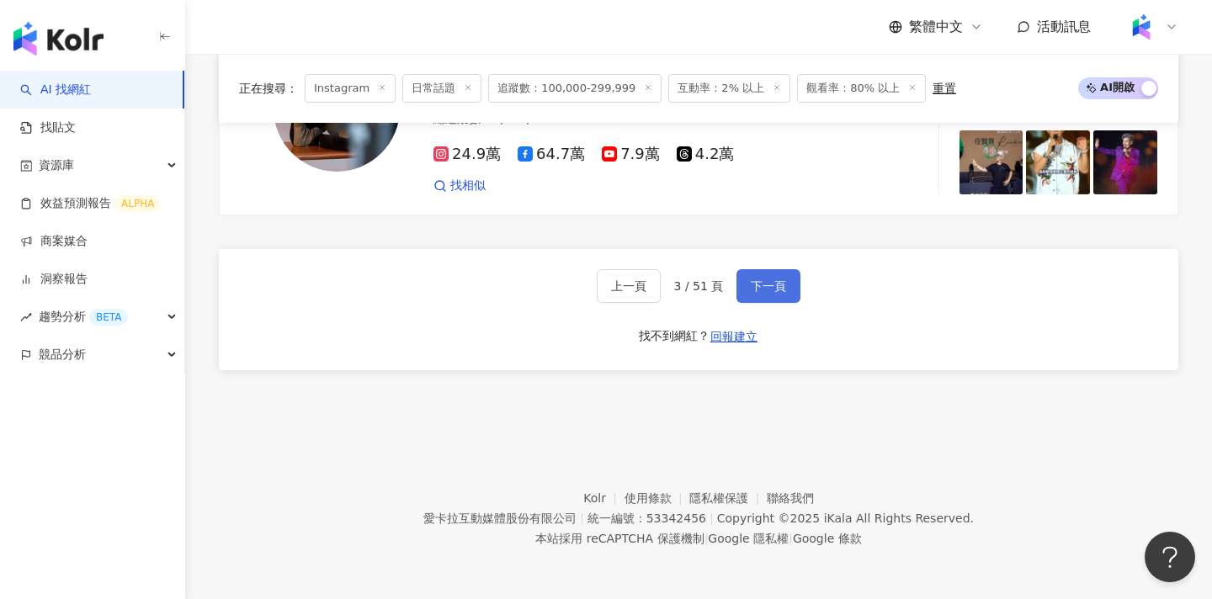
click at [756, 279] on button "下一頁" at bounding box center [769, 286] width 64 height 34
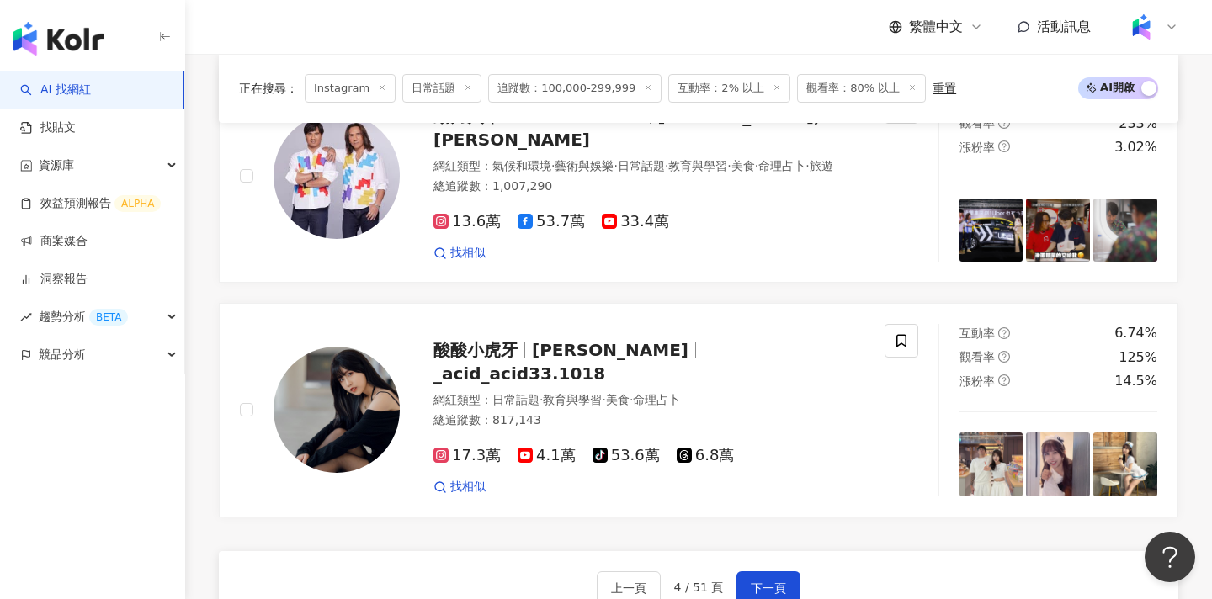
scroll to position [3061, 0]
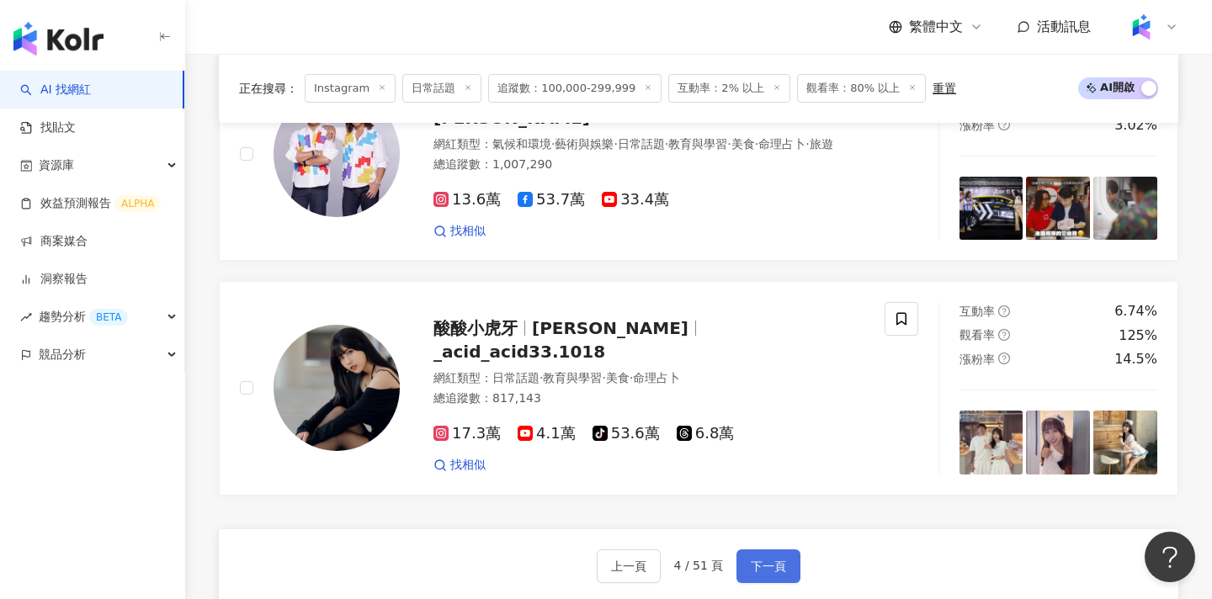
click at [753, 560] on span "下一頁" at bounding box center [768, 566] width 35 height 13
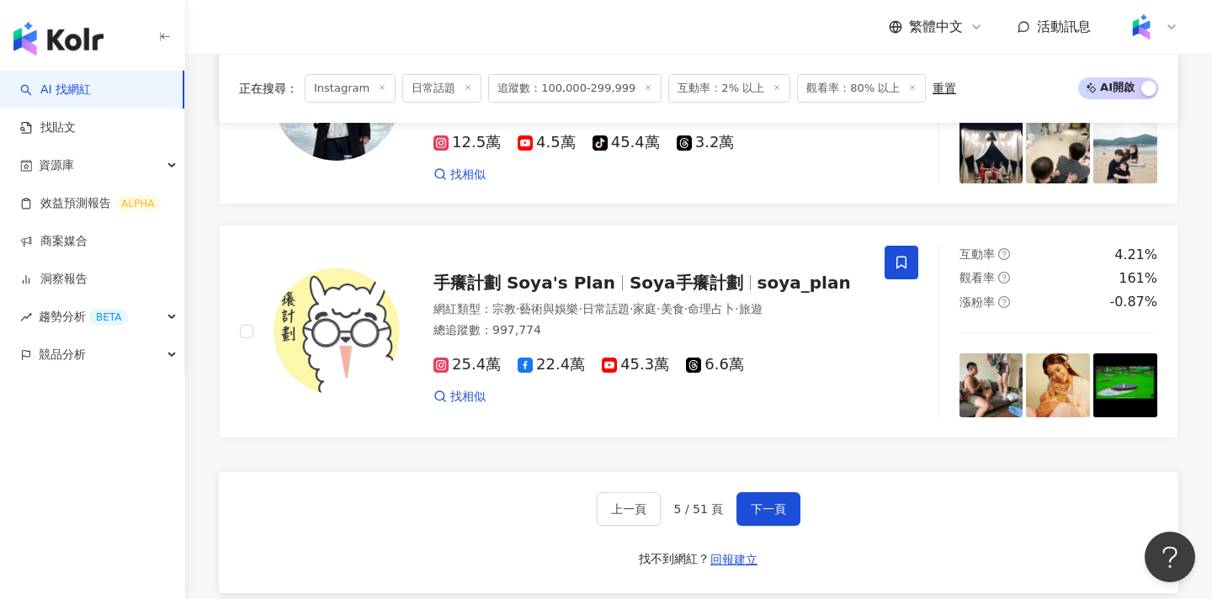
scroll to position [3121, 0]
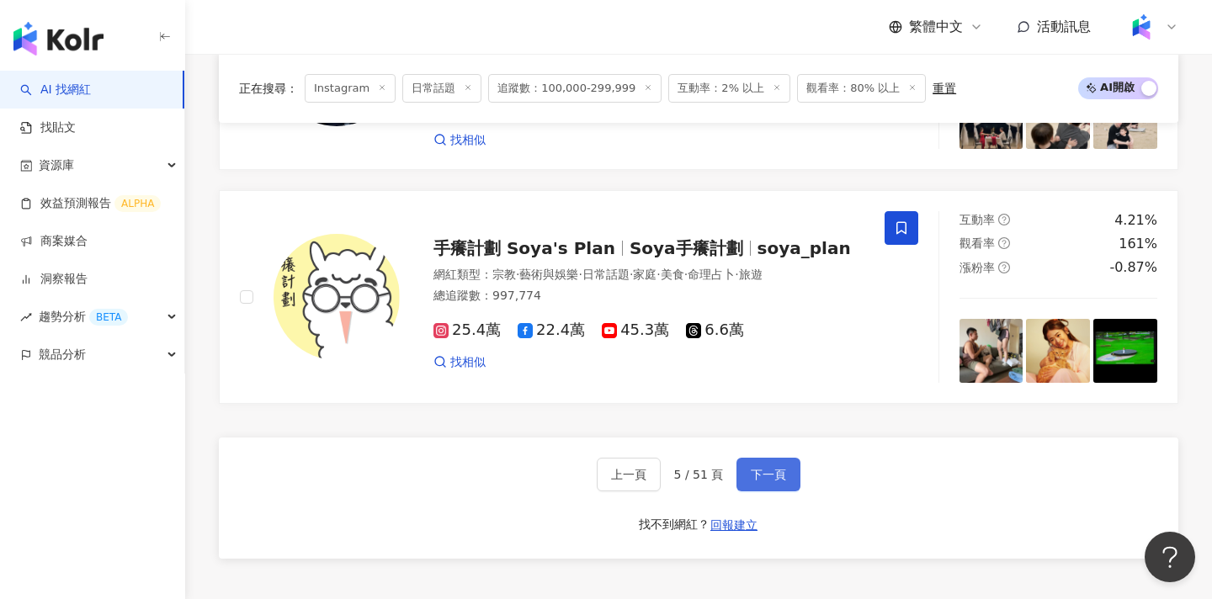
click at [776, 468] on span "下一頁" at bounding box center [768, 474] width 35 height 13
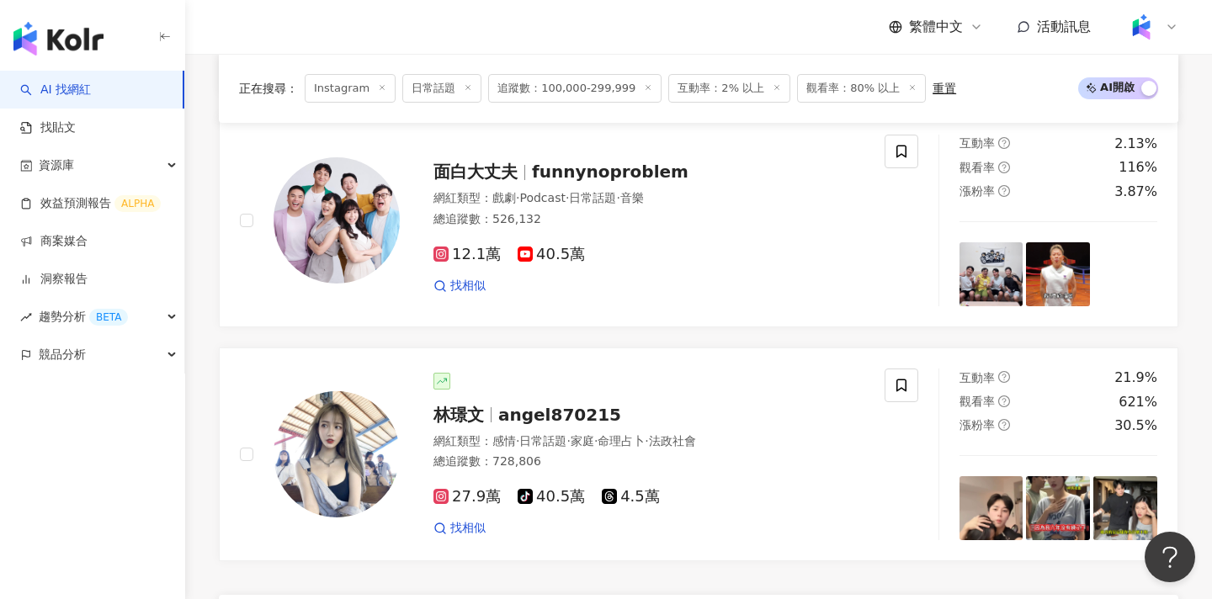
scroll to position [3155, 0]
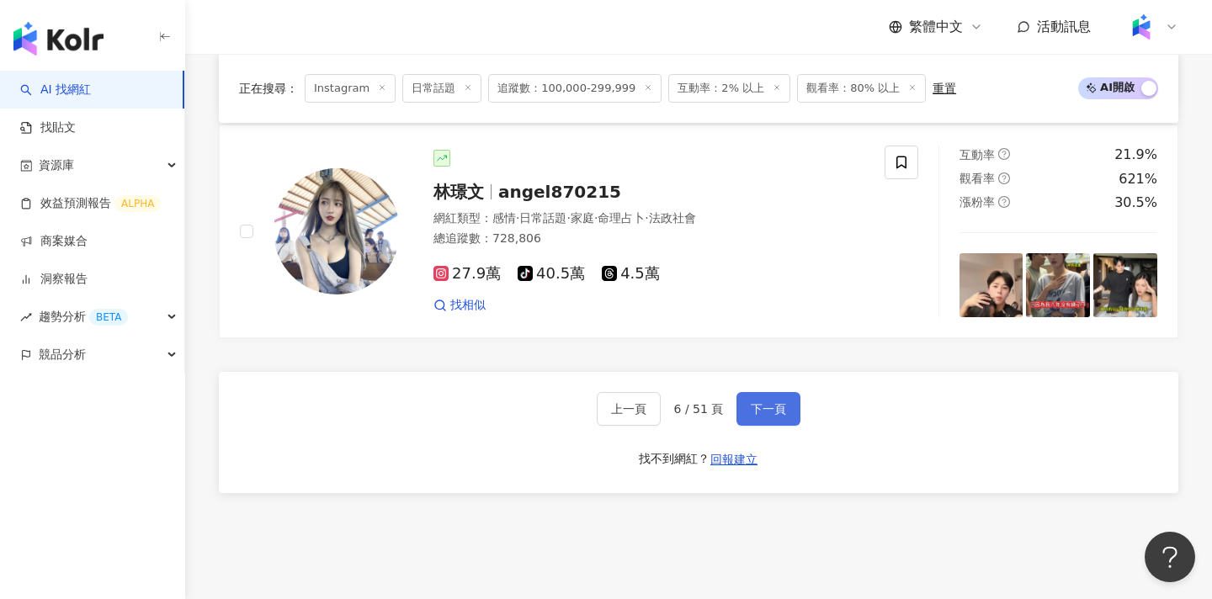
click at [784, 412] on span "下一頁" at bounding box center [768, 408] width 35 height 13
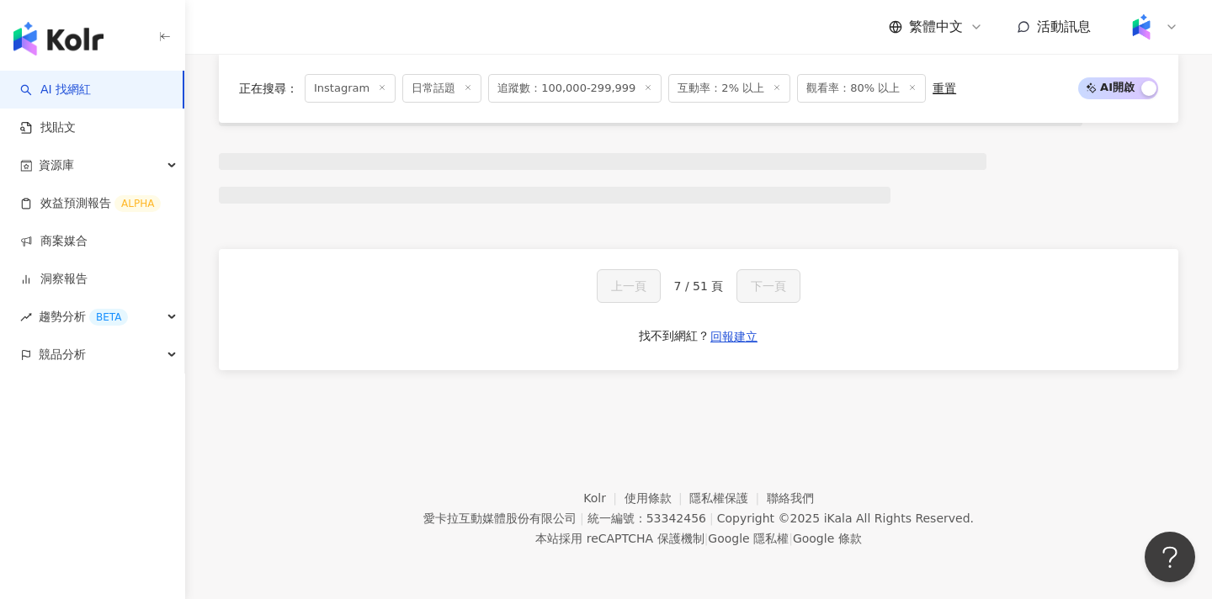
scroll to position [1367, 0]
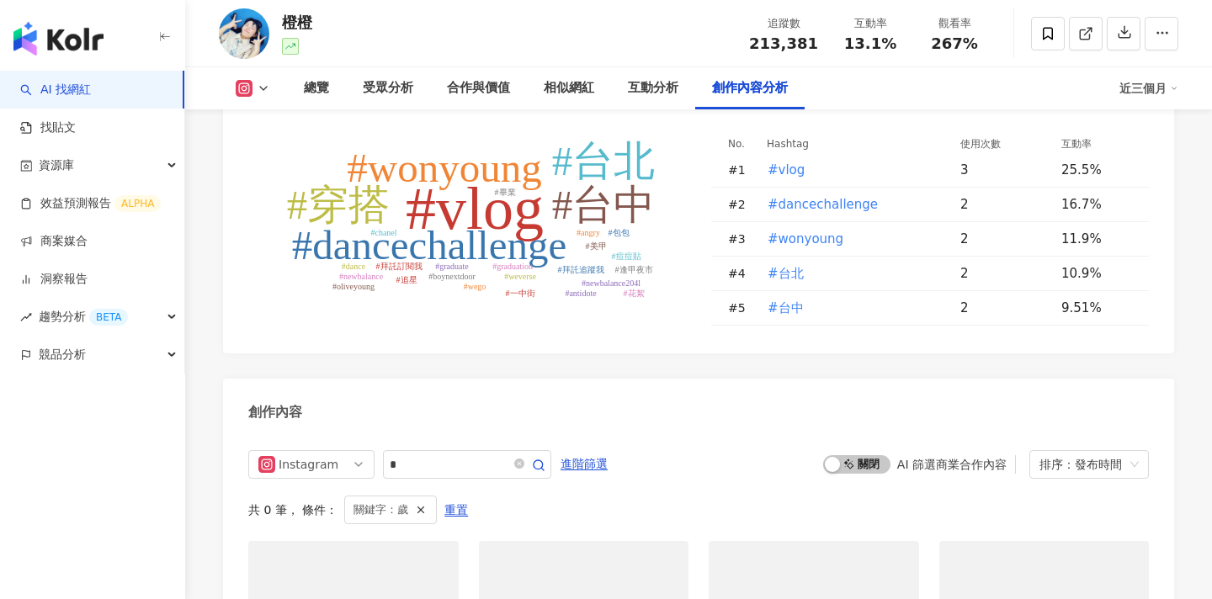
scroll to position [5186, 0]
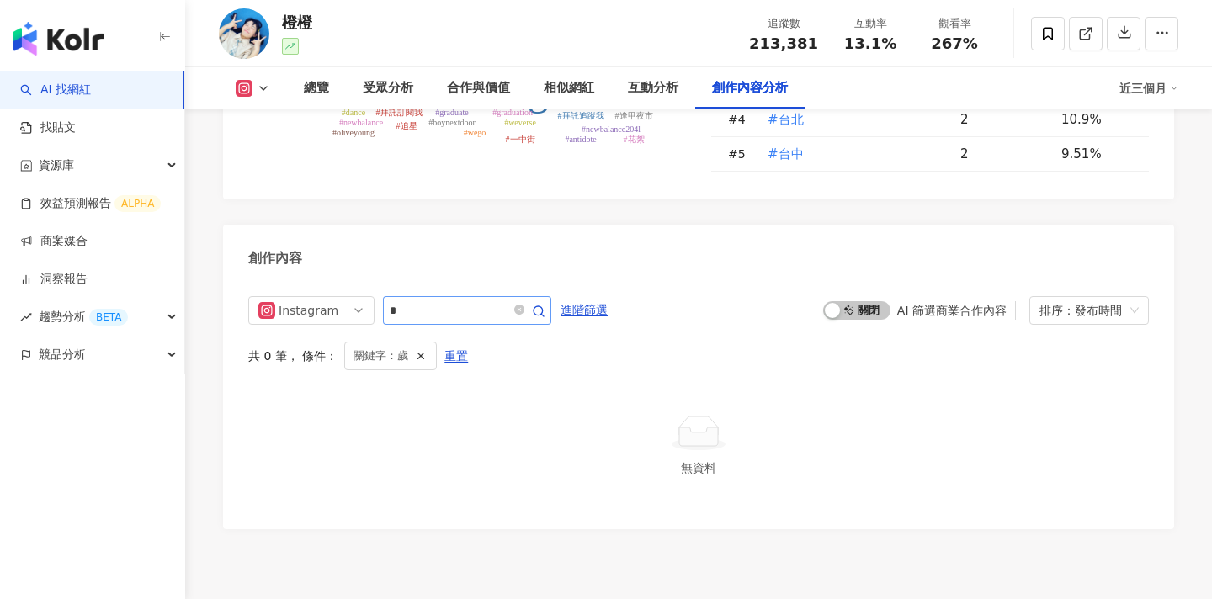
click at [451, 301] on input "*" at bounding box center [449, 311] width 118 height 20
type input "*"
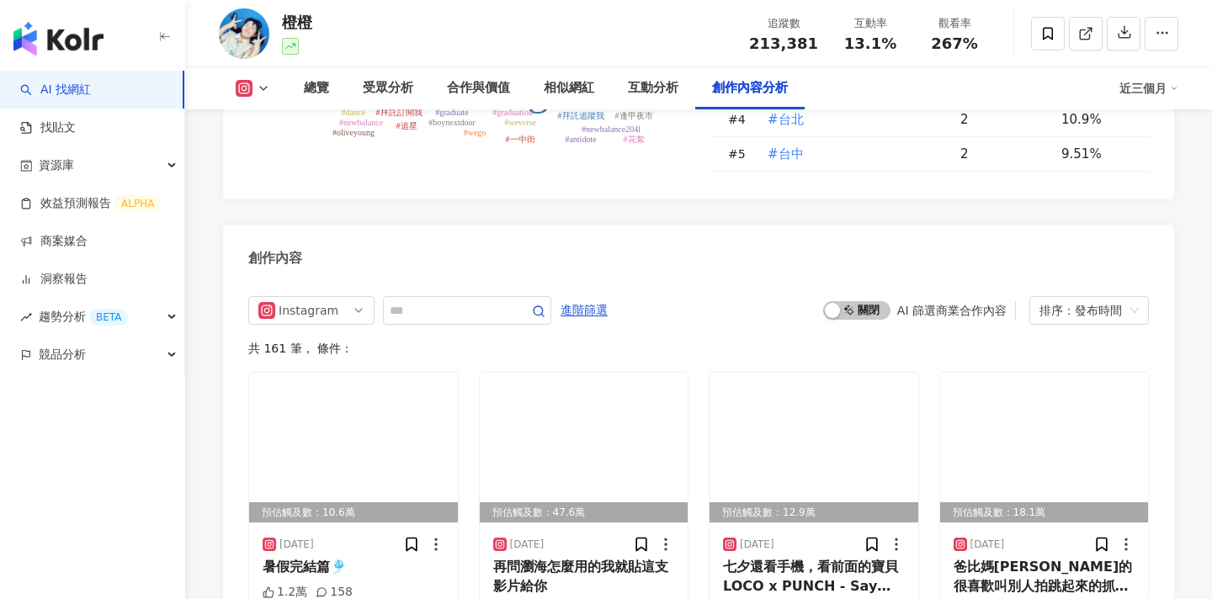
scroll to position [5213, 0]
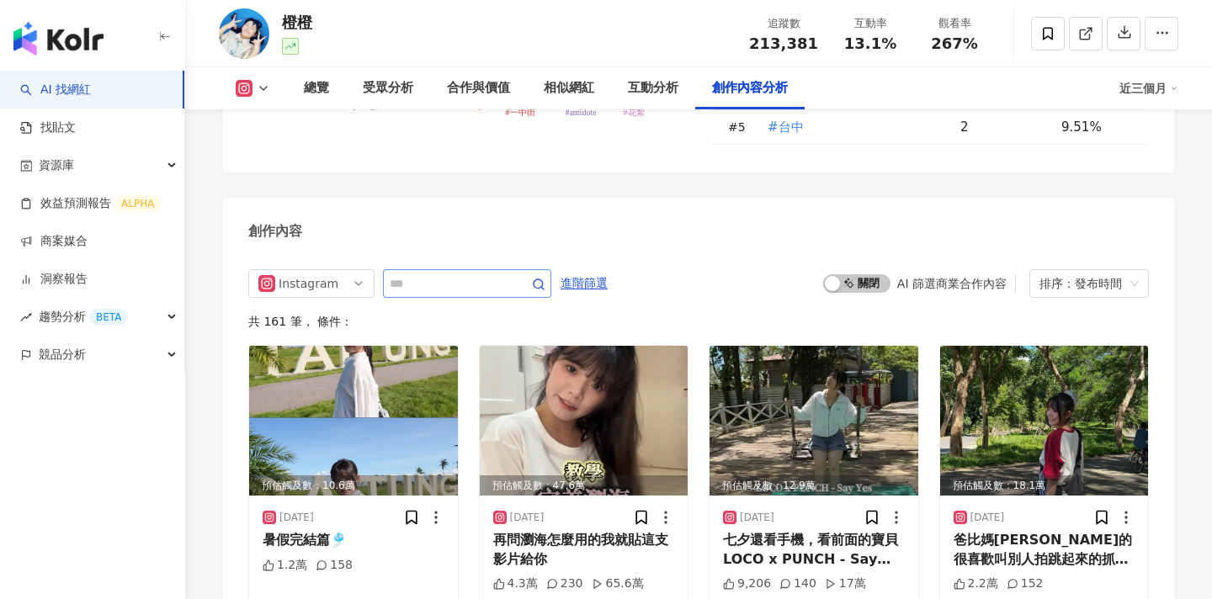
click at [415, 274] on input "text" at bounding box center [449, 284] width 118 height 20
click at [418, 274] on input "text" at bounding box center [449, 284] width 118 height 20
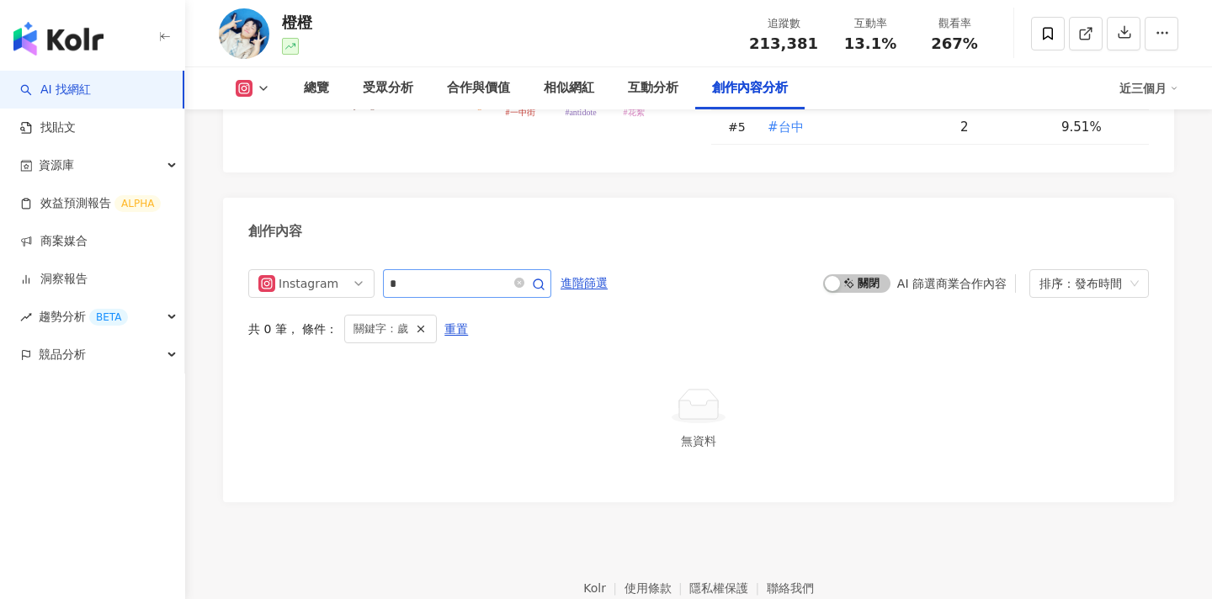
click at [421, 274] on input "*" at bounding box center [449, 284] width 118 height 20
type input "*"
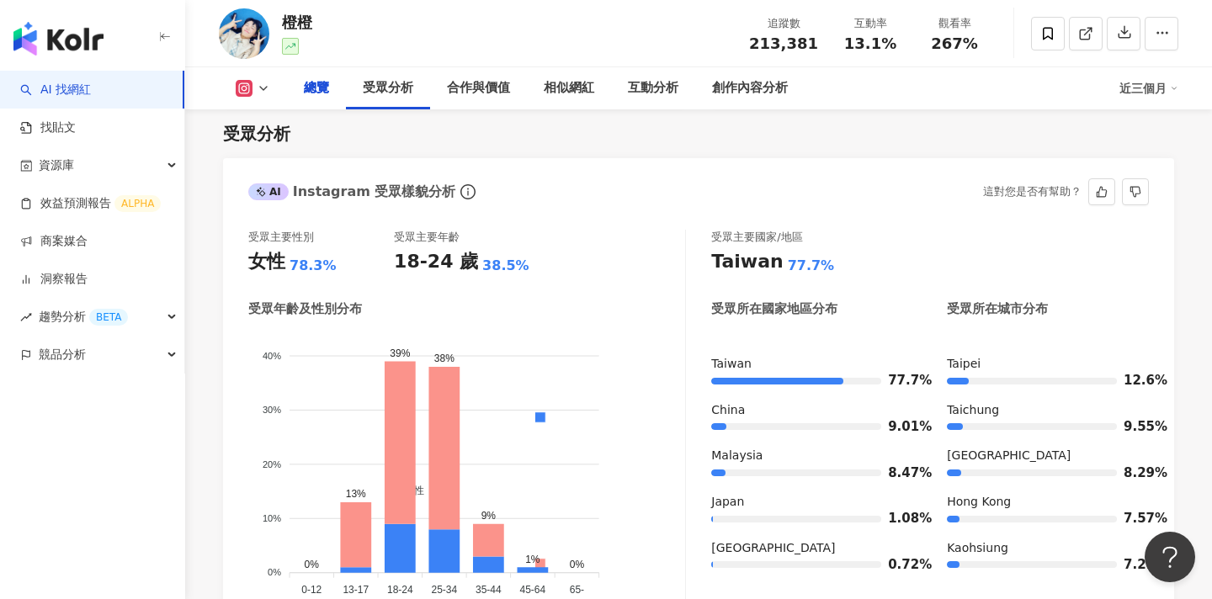
scroll to position [1072, 0]
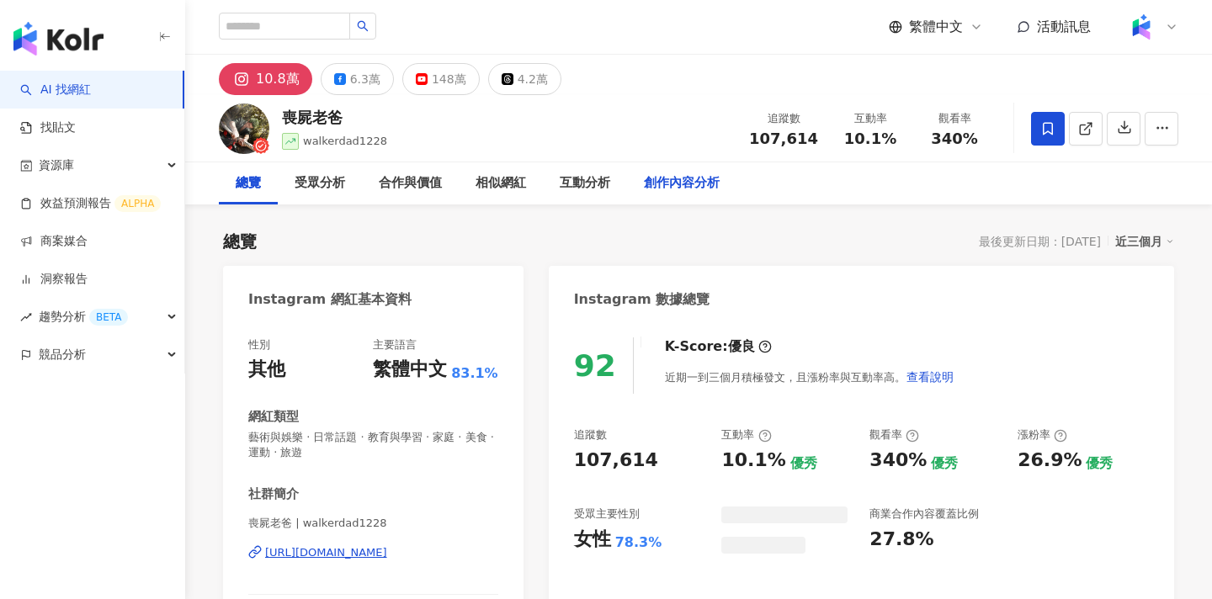
click at [673, 189] on div "創作內容分析" at bounding box center [682, 183] width 76 height 20
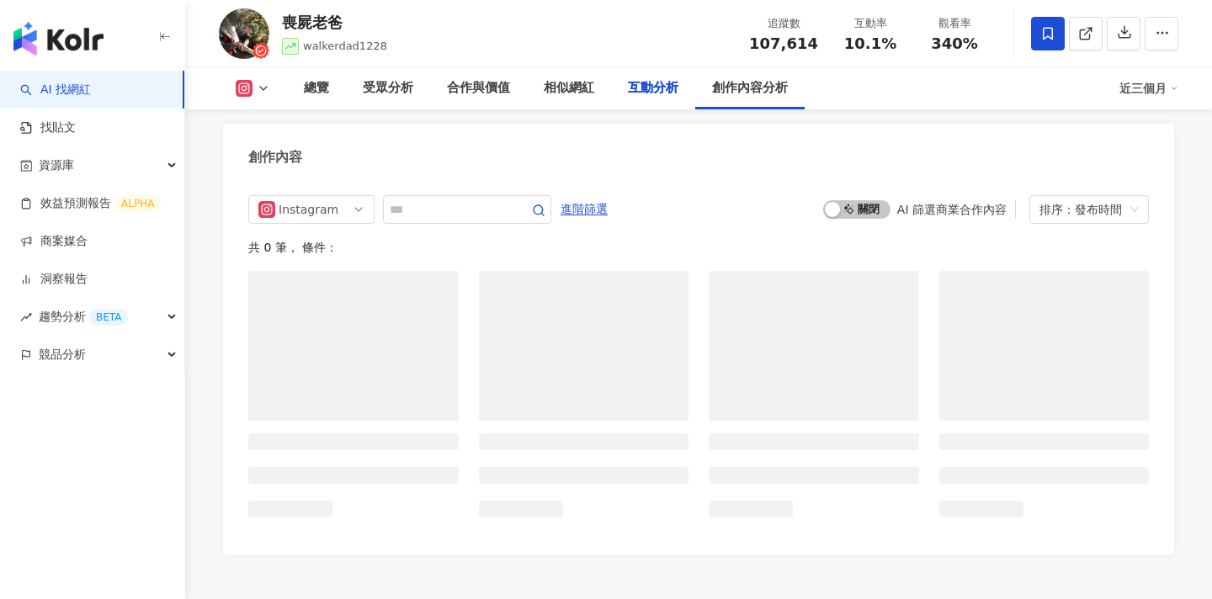
scroll to position [4279, 0]
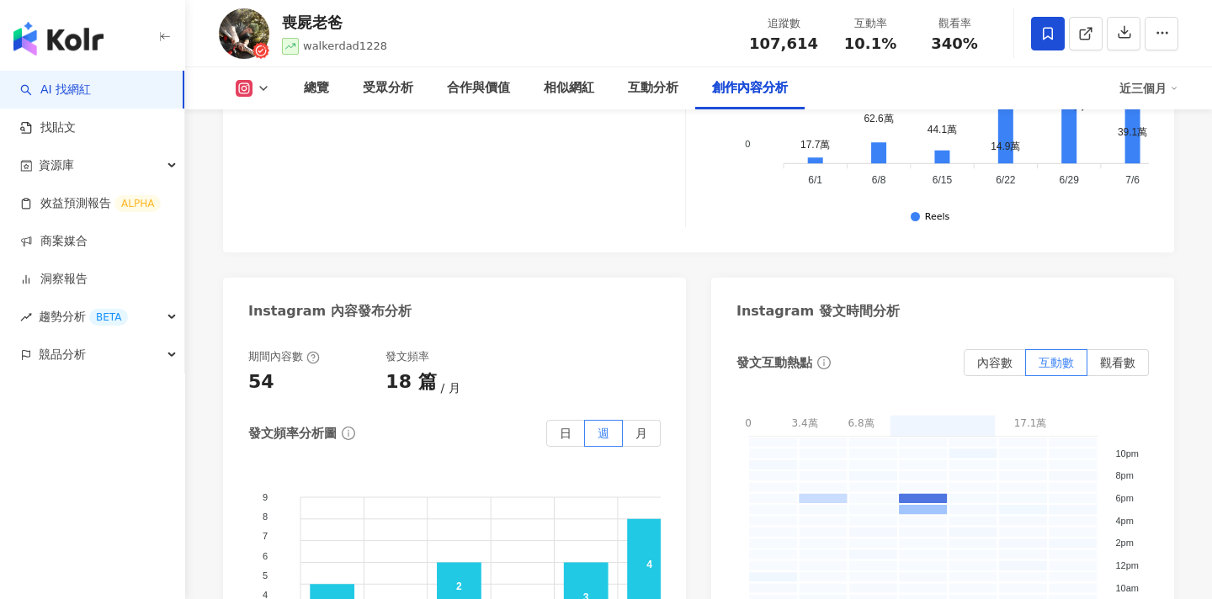
scroll to position [5286, 0]
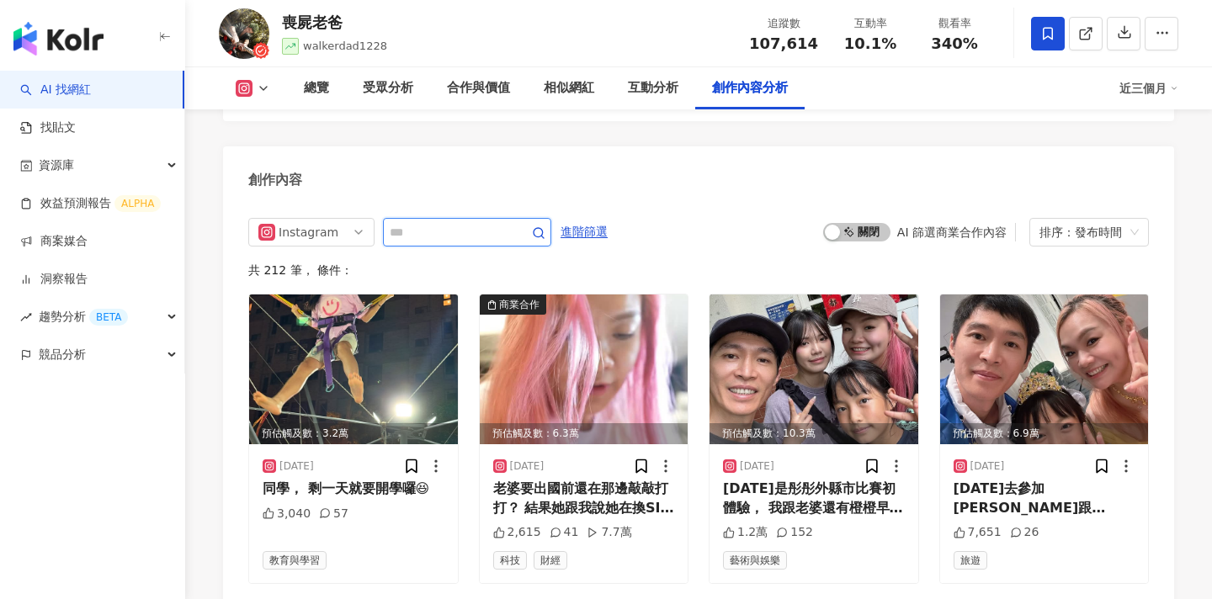
click at [500, 222] on input "text" at bounding box center [449, 232] width 118 height 20
type input "*"
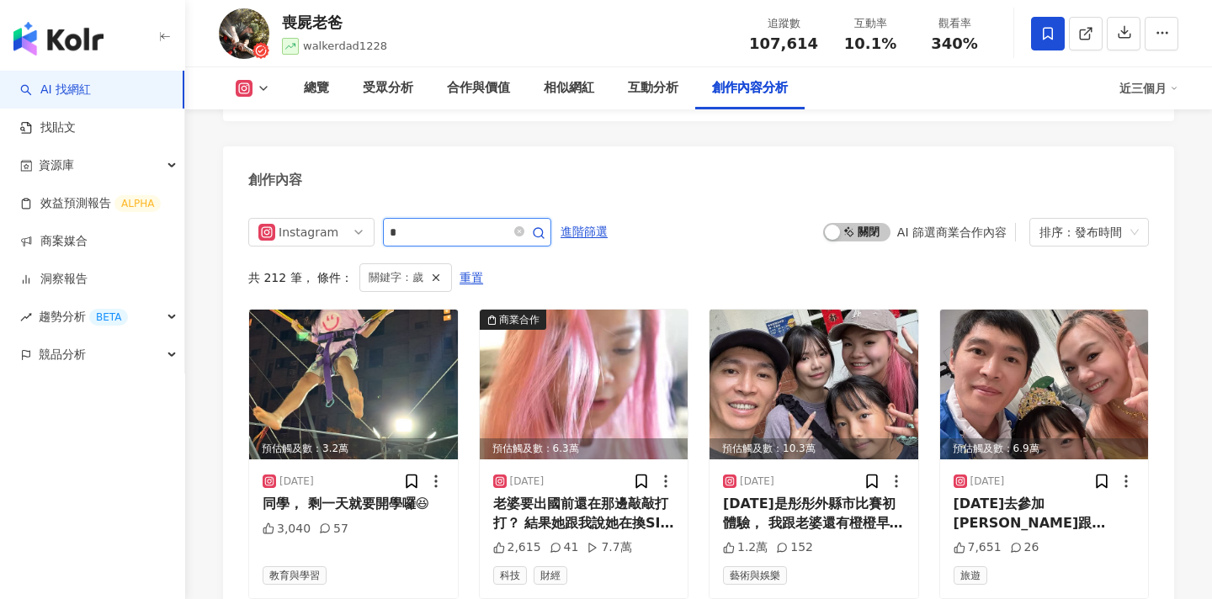
scroll to position [5260, 0]
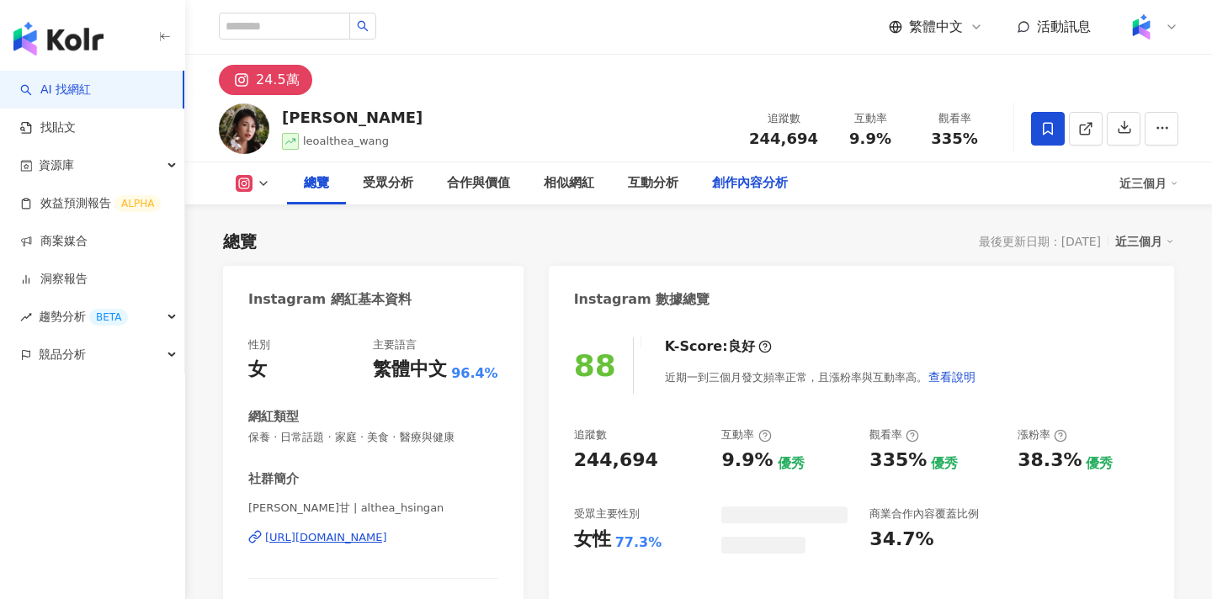
click at [766, 192] on div "創作內容分析" at bounding box center [750, 183] width 76 height 20
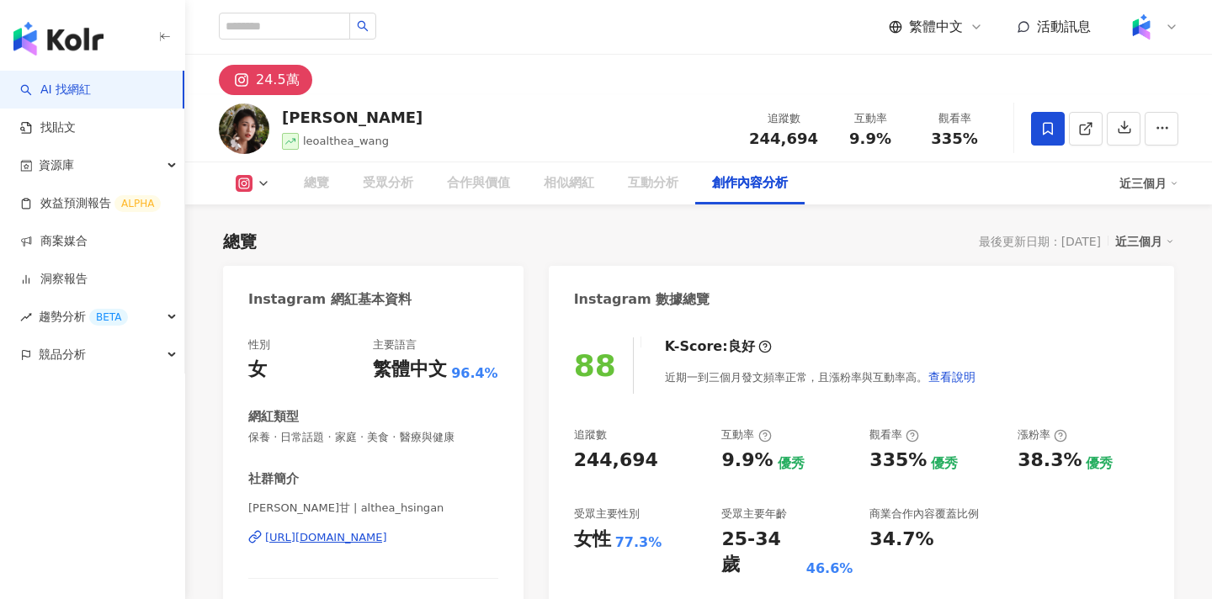
click at [764, 187] on div "創作內容分析" at bounding box center [750, 183] width 76 height 20
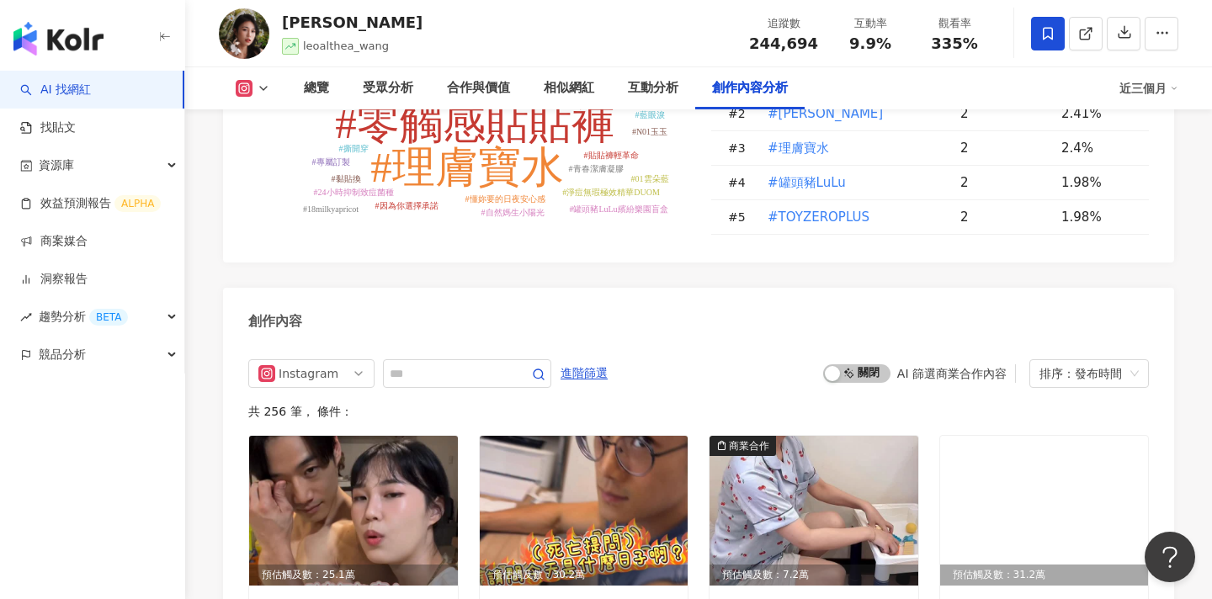
scroll to position [5081, 0]
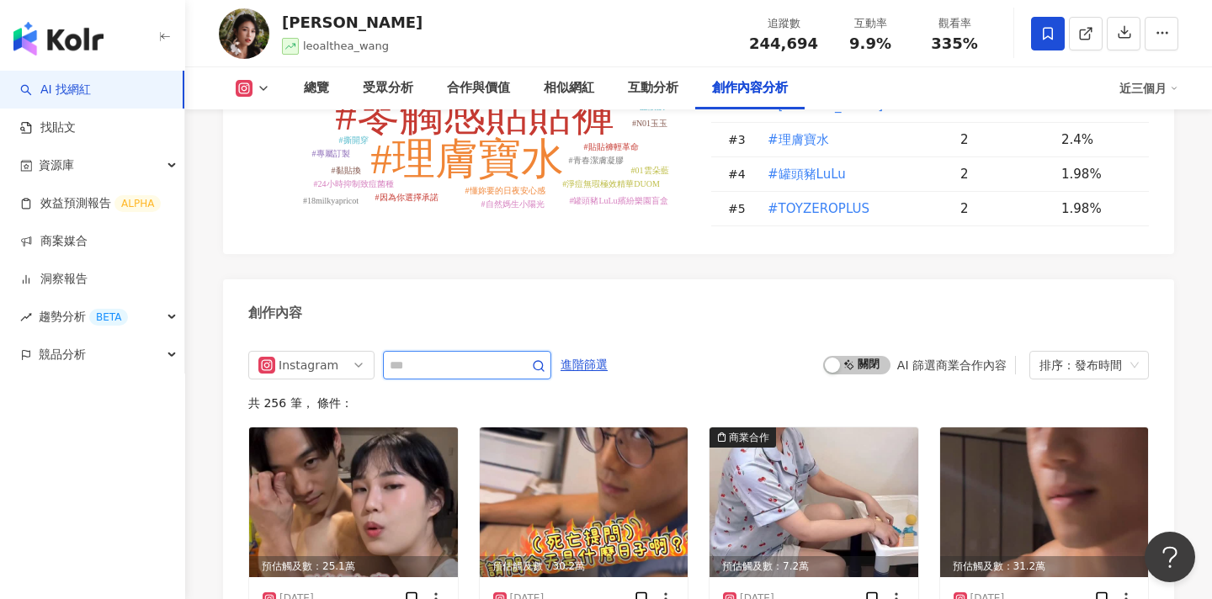
click at [496, 355] on input "text" at bounding box center [449, 365] width 118 height 20
type input "*"
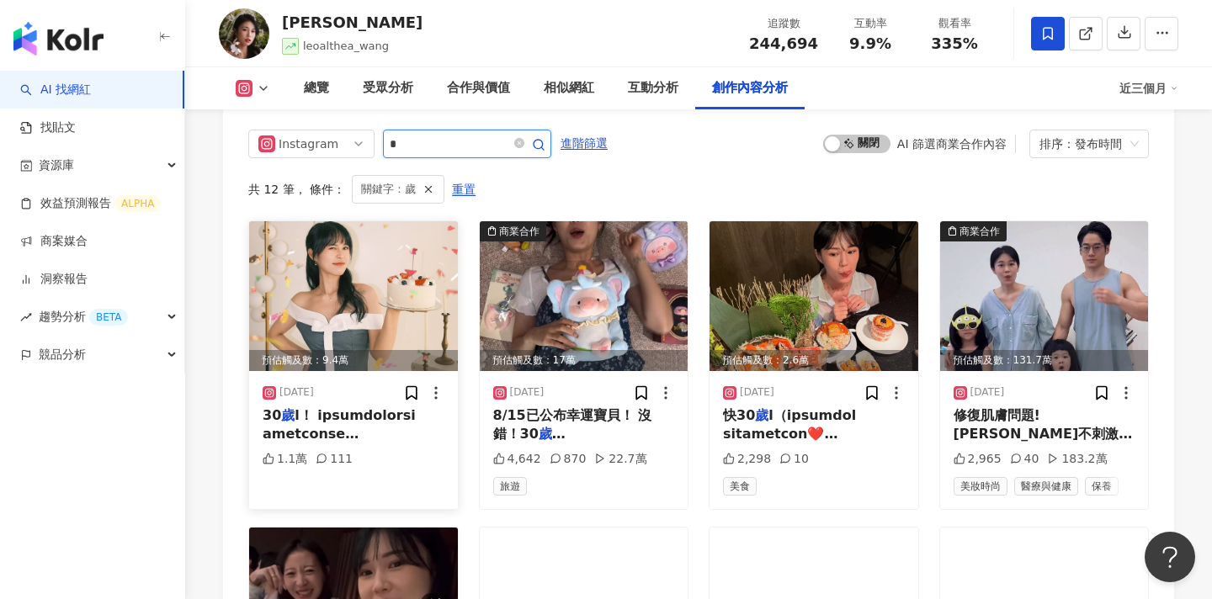
scroll to position [5256, 0]
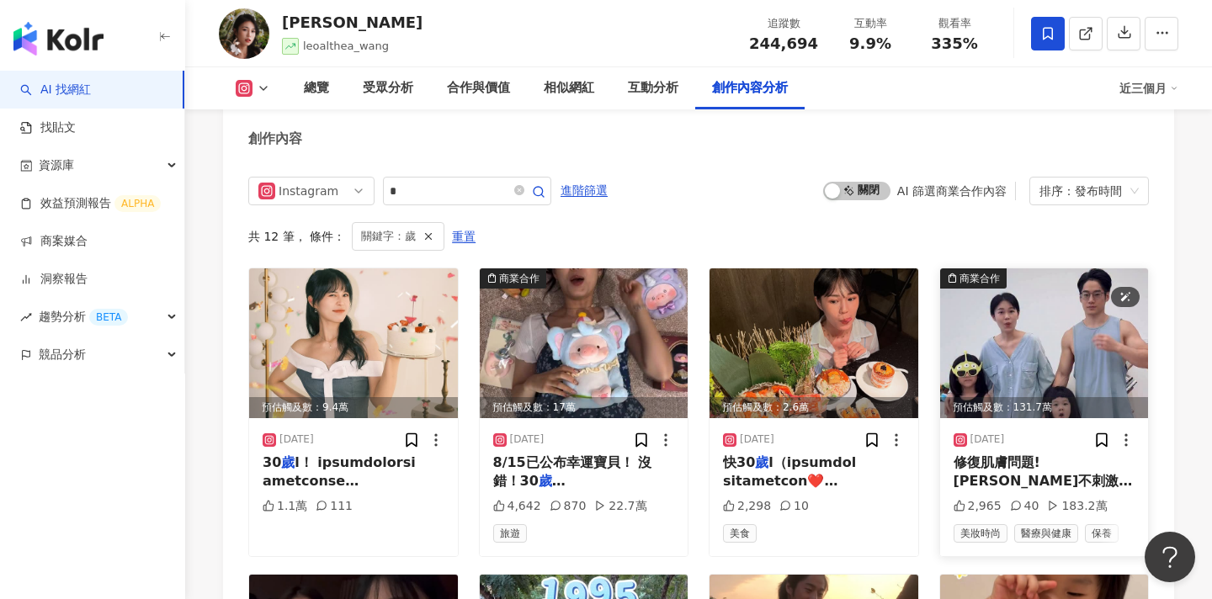
click at [1010, 269] on img at bounding box center [1044, 344] width 209 height 150
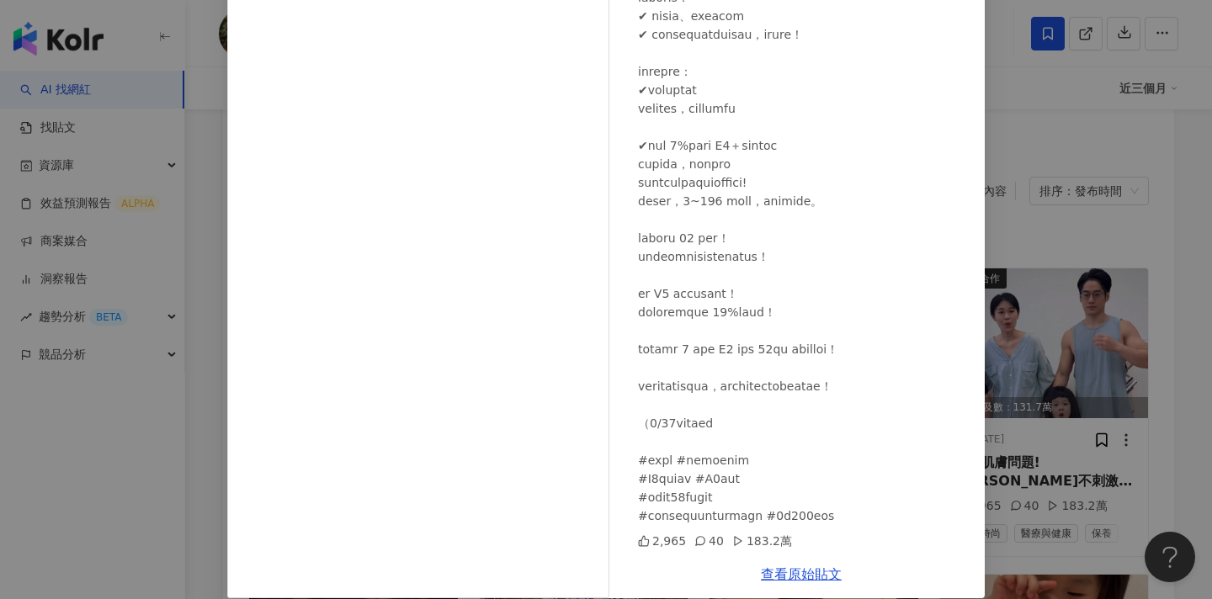
scroll to position [156, 0]
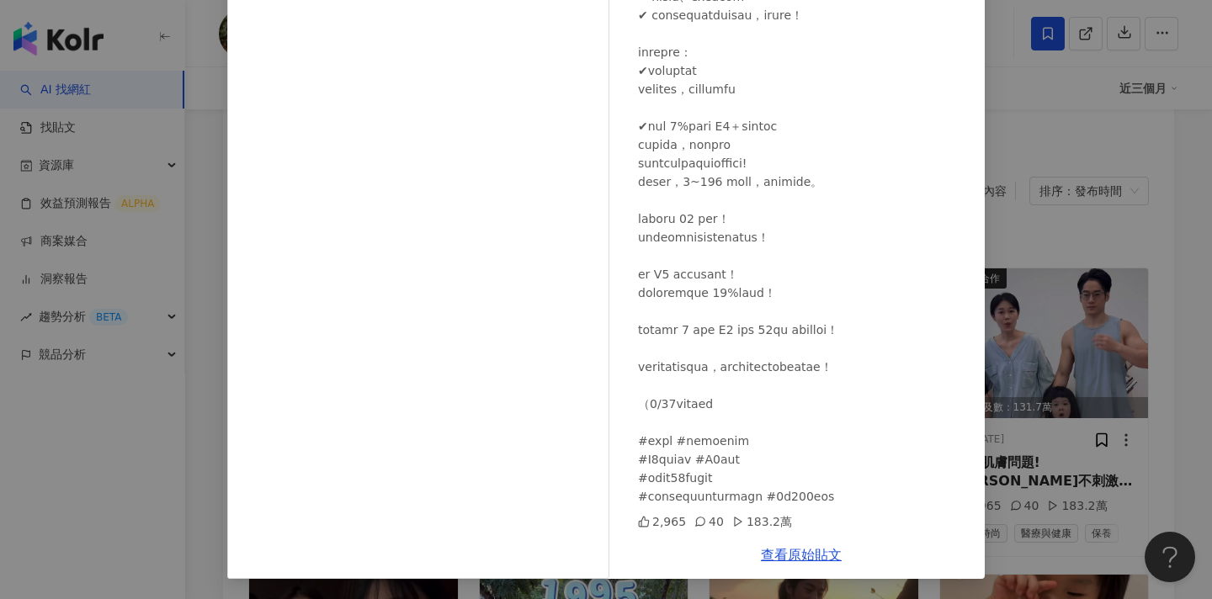
click at [1036, 136] on div "Althea昕 2025/6/6 2,965 40 183.2萬 查看原始貼文" at bounding box center [606, 299] width 1212 height 599
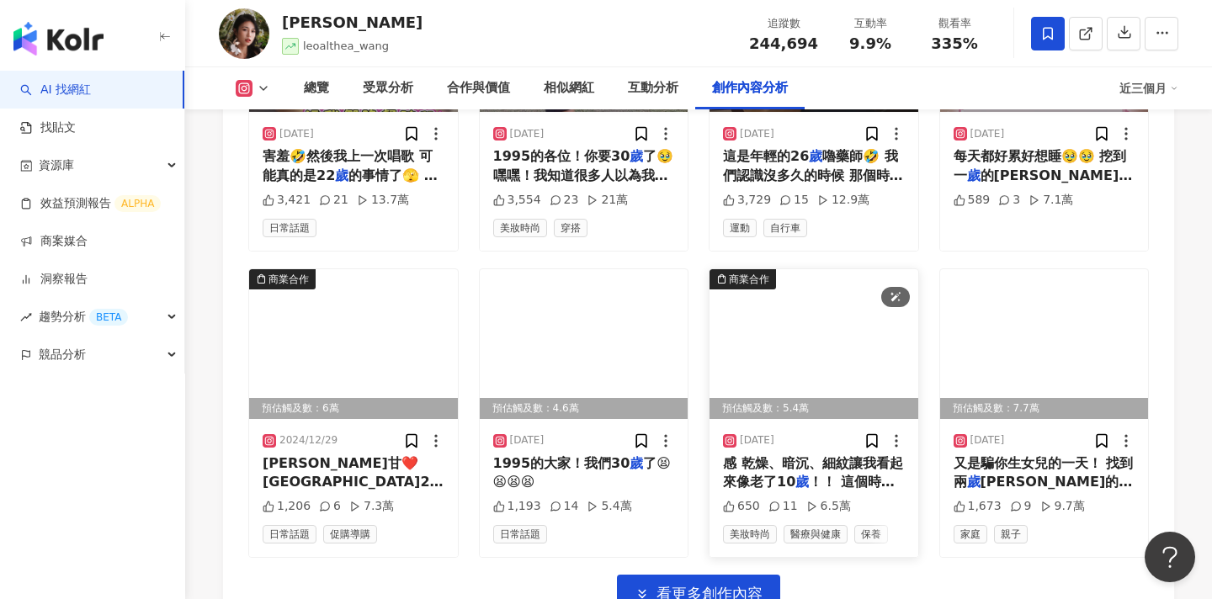
scroll to position [5869, 0]
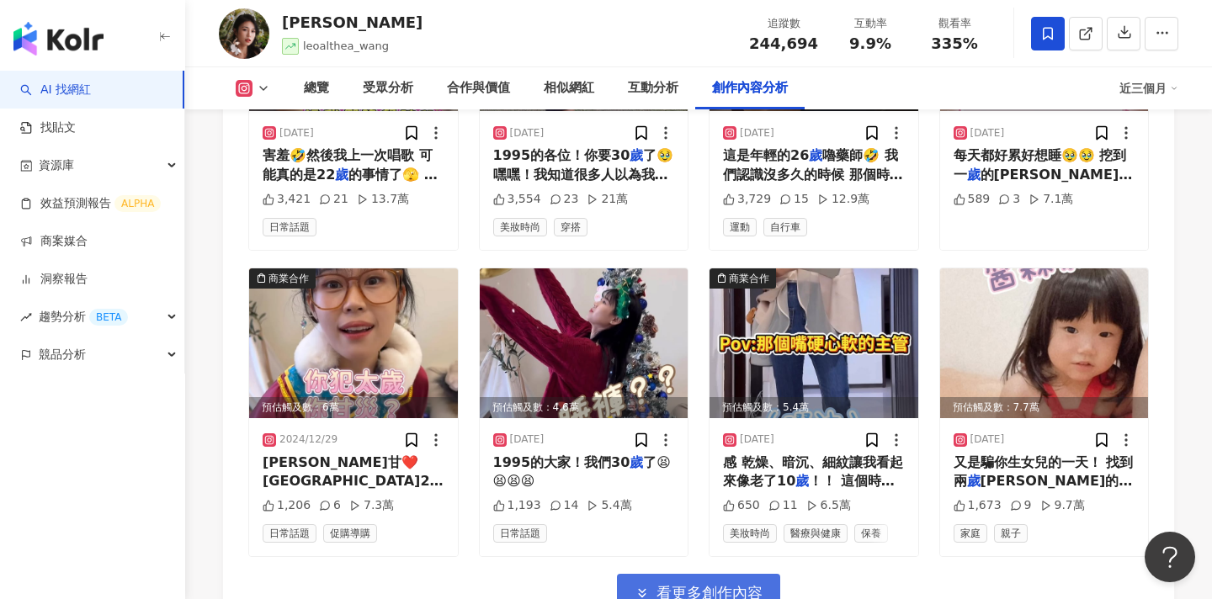
click at [753, 584] on span "看更多創作內容" at bounding box center [710, 593] width 106 height 19
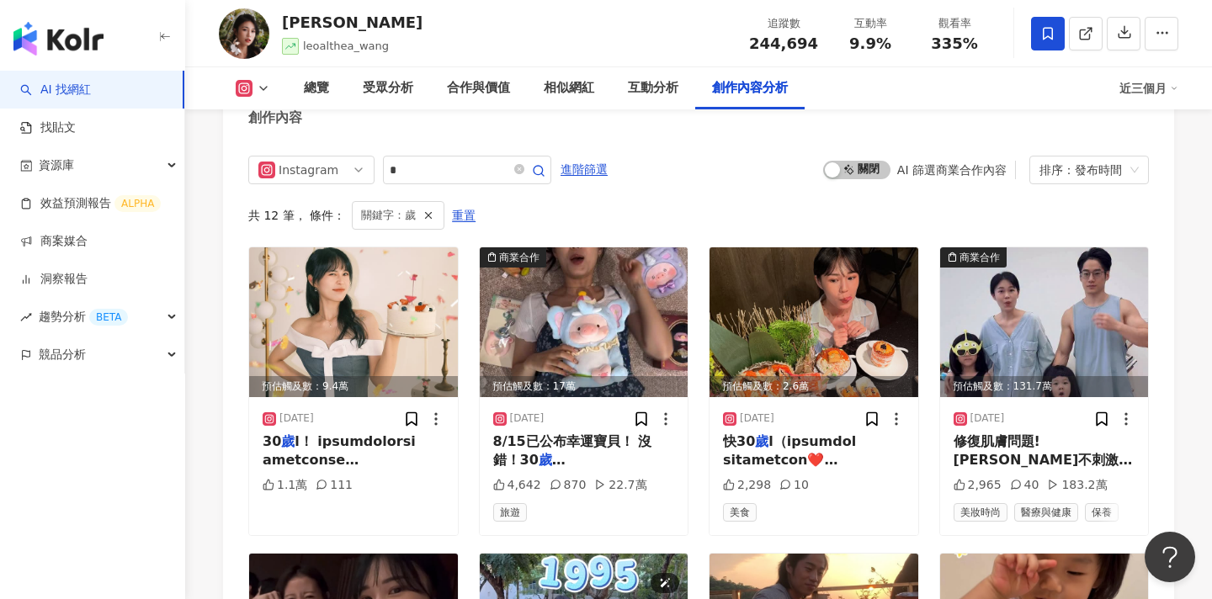
scroll to position [5276, 0]
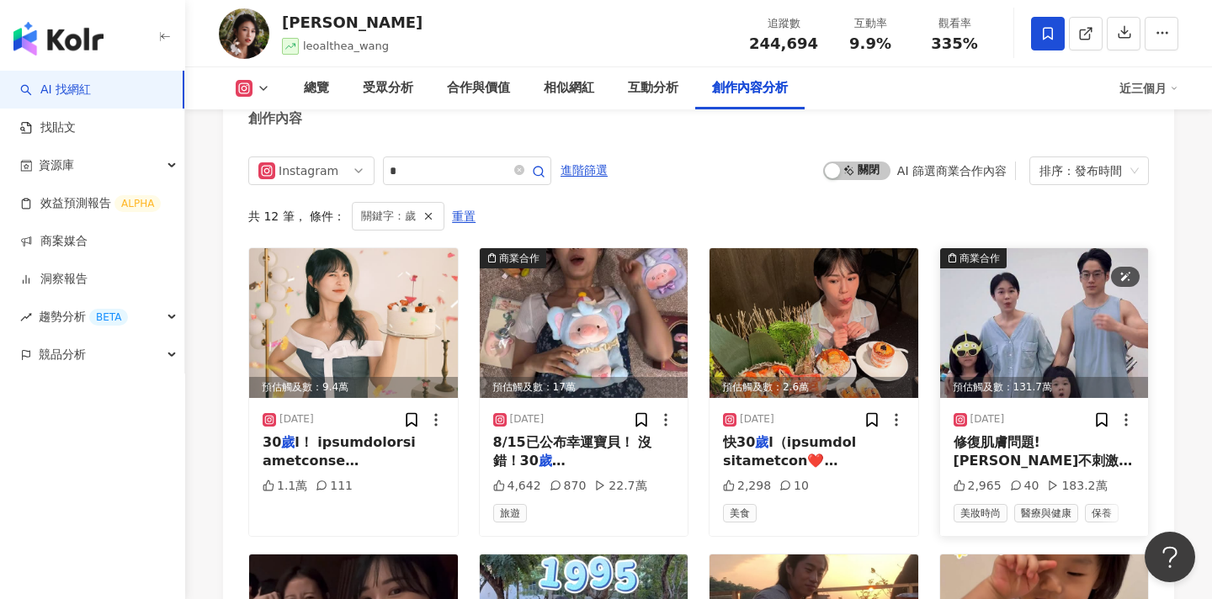
click at [998, 248] on img at bounding box center [1044, 323] width 209 height 150
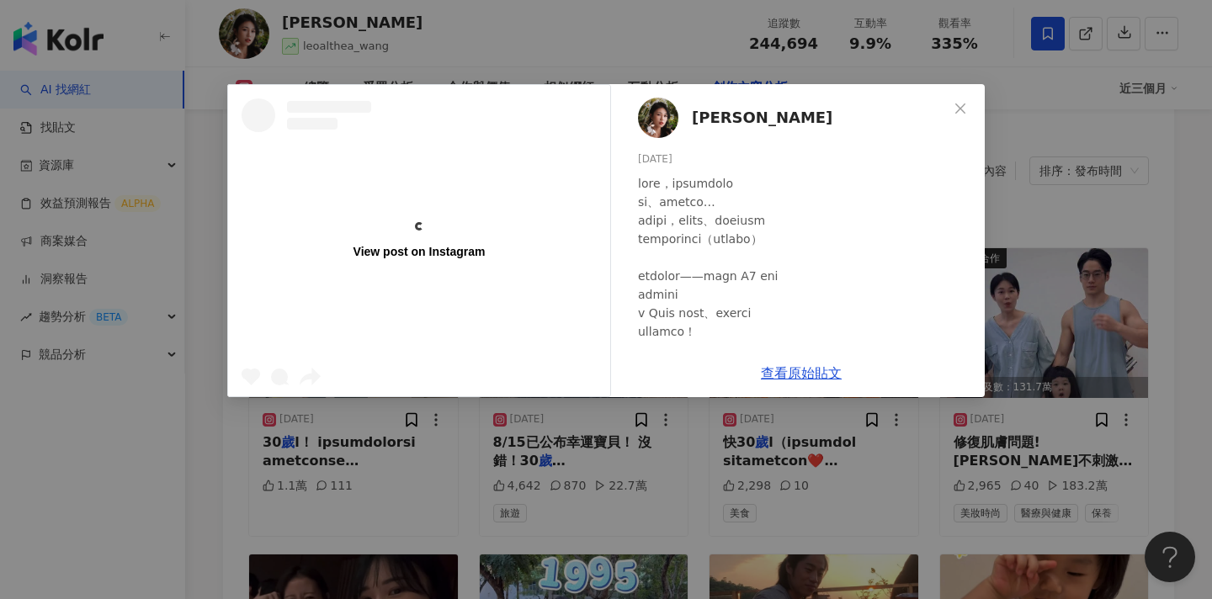
click at [1066, 256] on div "View post on Instagram Althea昕 2025/6/6 2,965 40 183.2萬 查看原始貼文" at bounding box center [606, 299] width 1212 height 599
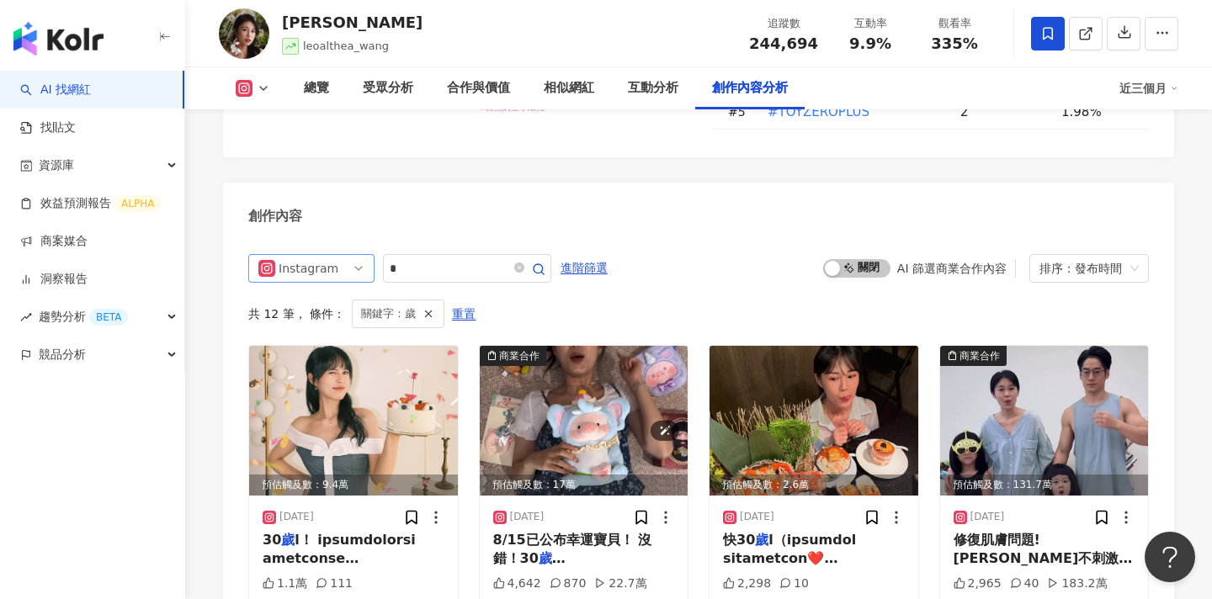
scroll to position [5122, 0]
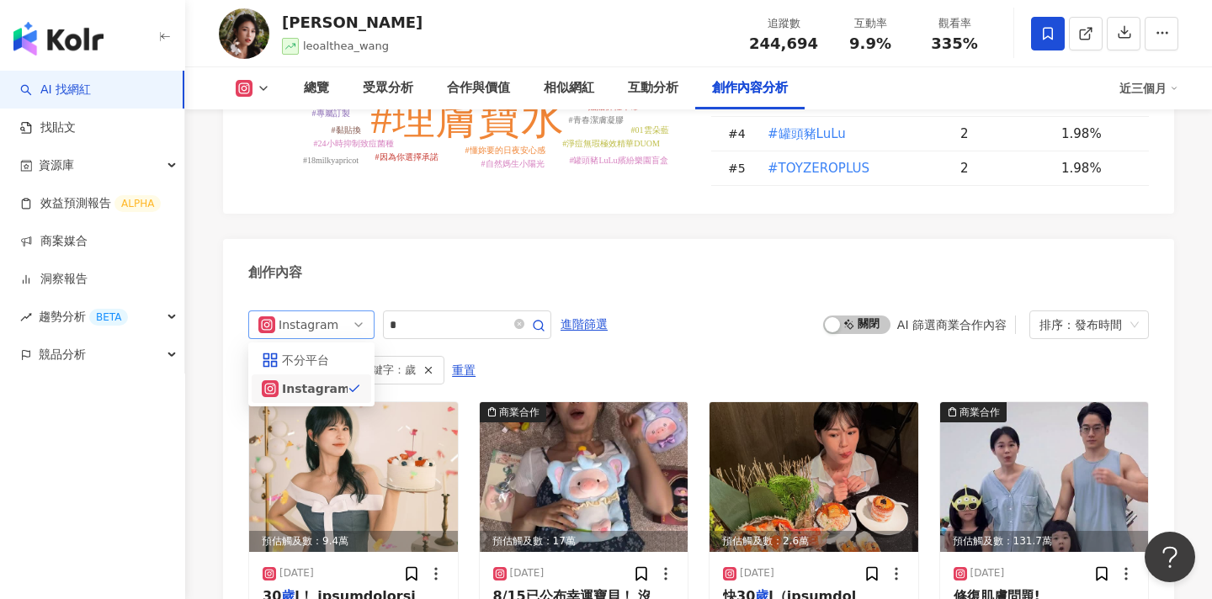
click at [332, 312] on div "Instagram" at bounding box center [306, 325] width 55 height 27
click at [320, 346] on div "不分平台" at bounding box center [312, 360] width 120 height 29
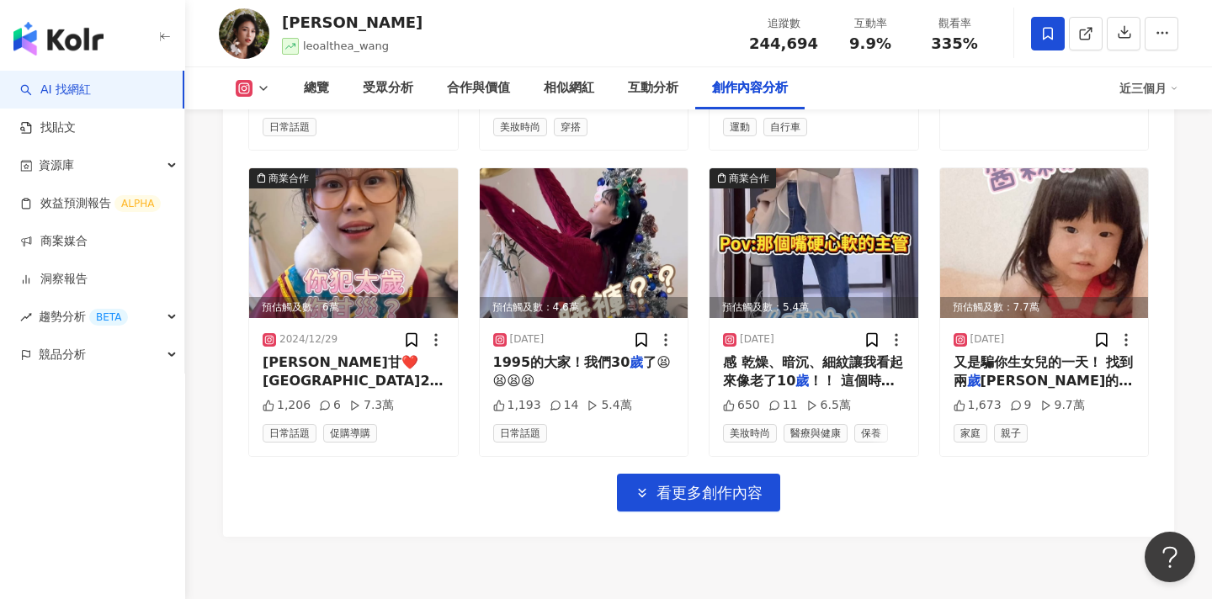
scroll to position [5993, 0]
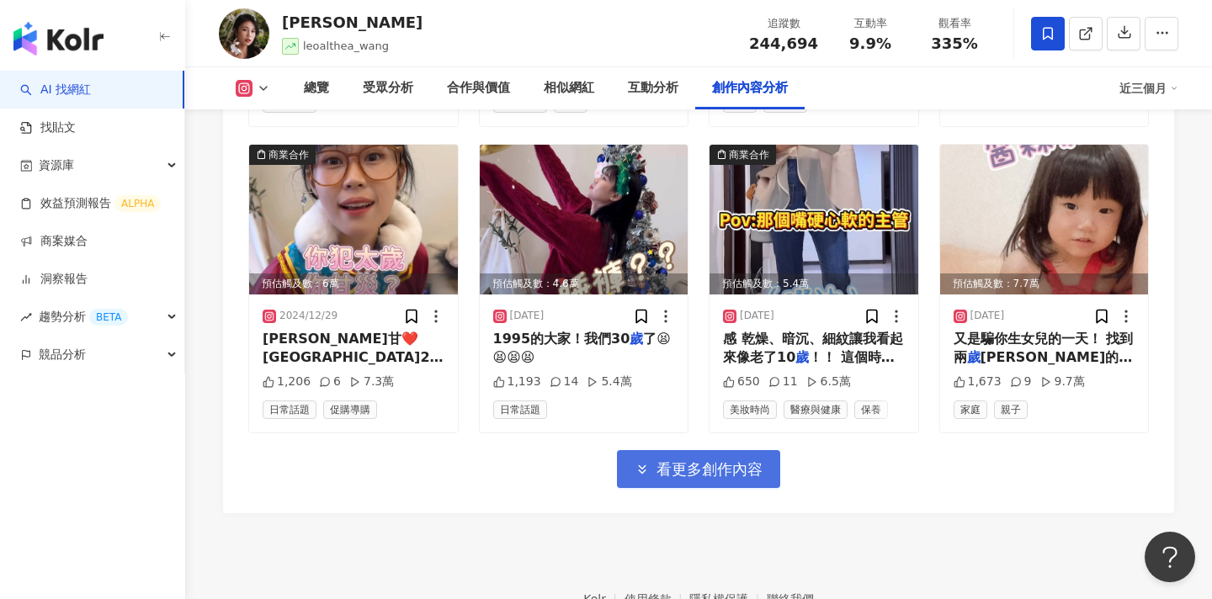
click at [628, 450] on button "看更多創作內容" at bounding box center [698, 469] width 163 height 38
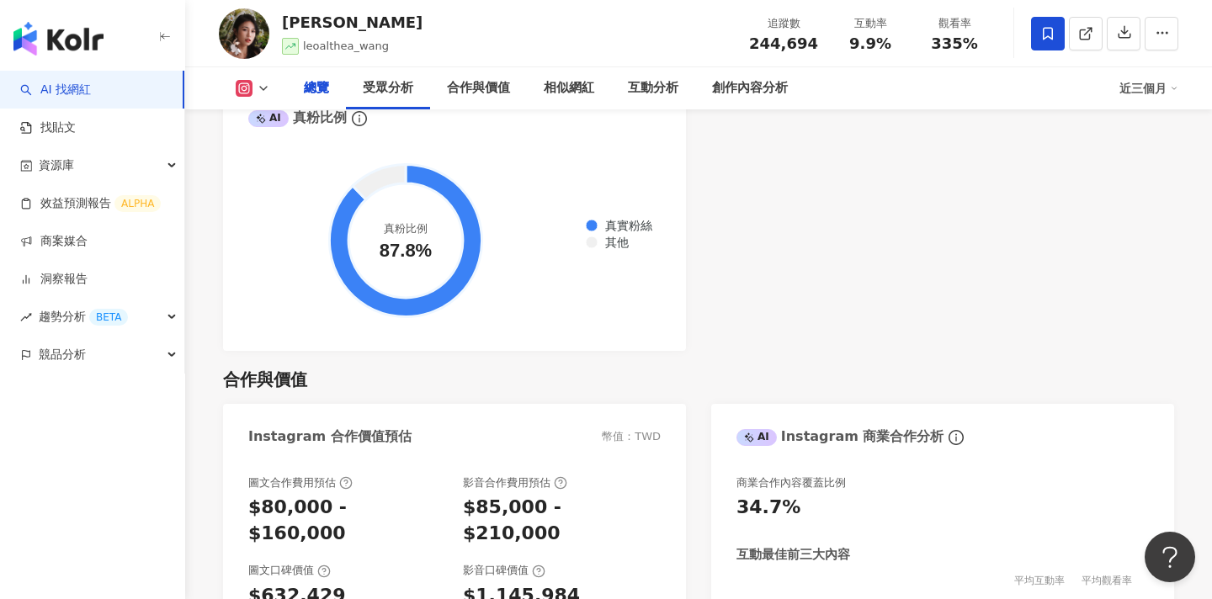
scroll to position [0, 0]
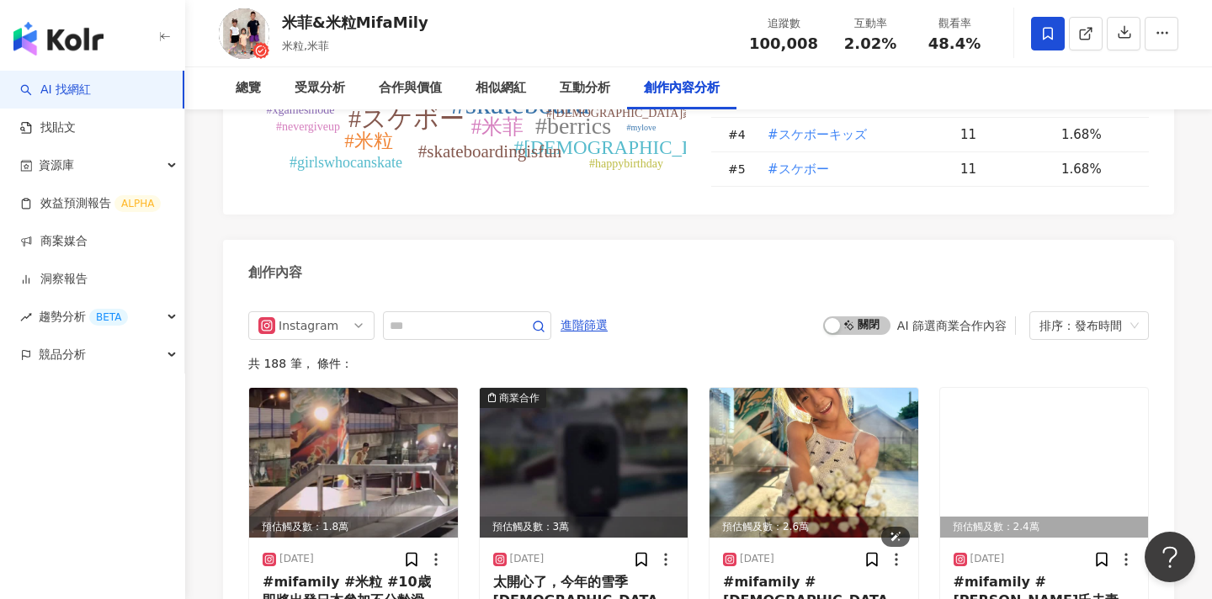
scroll to position [5021, 0]
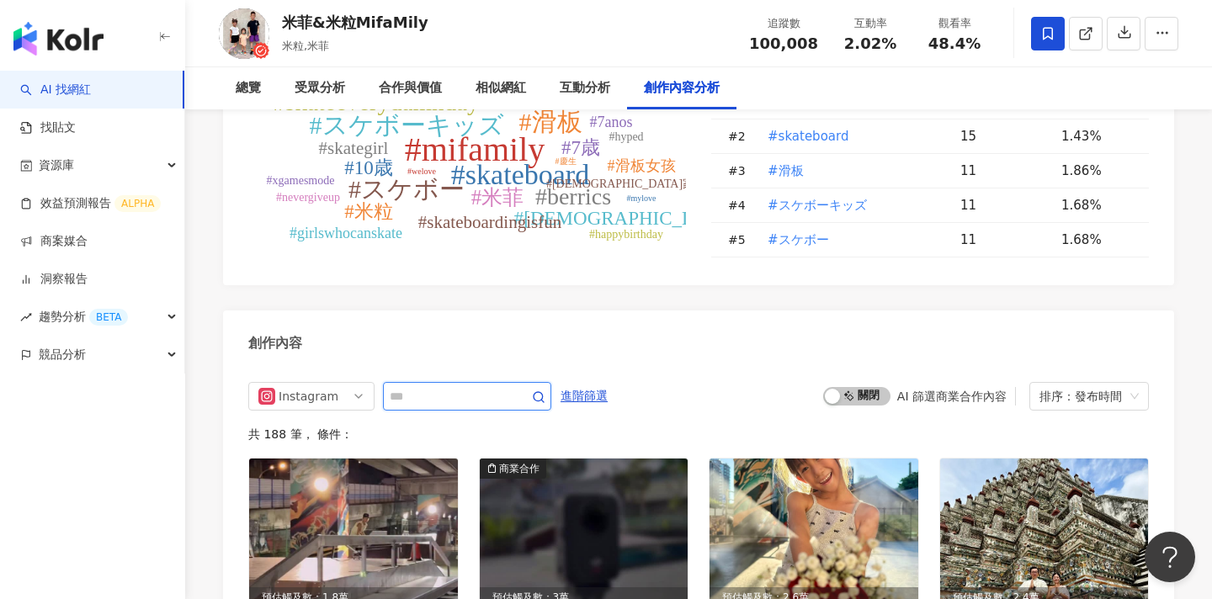
click at [487, 386] on input "text" at bounding box center [449, 396] width 118 height 20
type input "*"
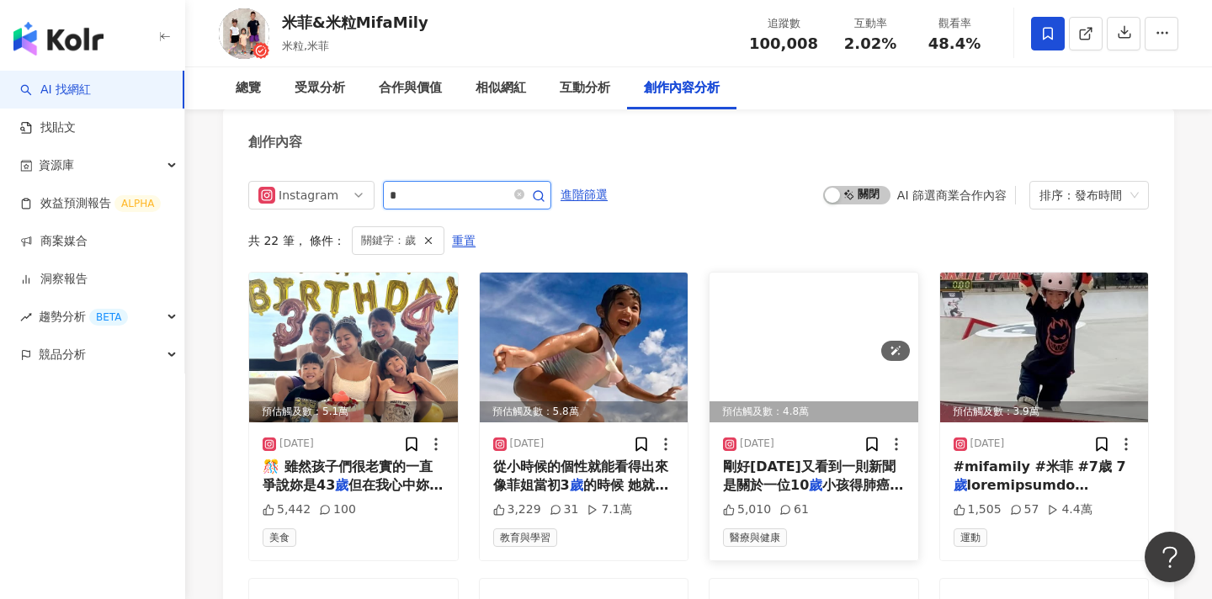
scroll to position [5221, 0]
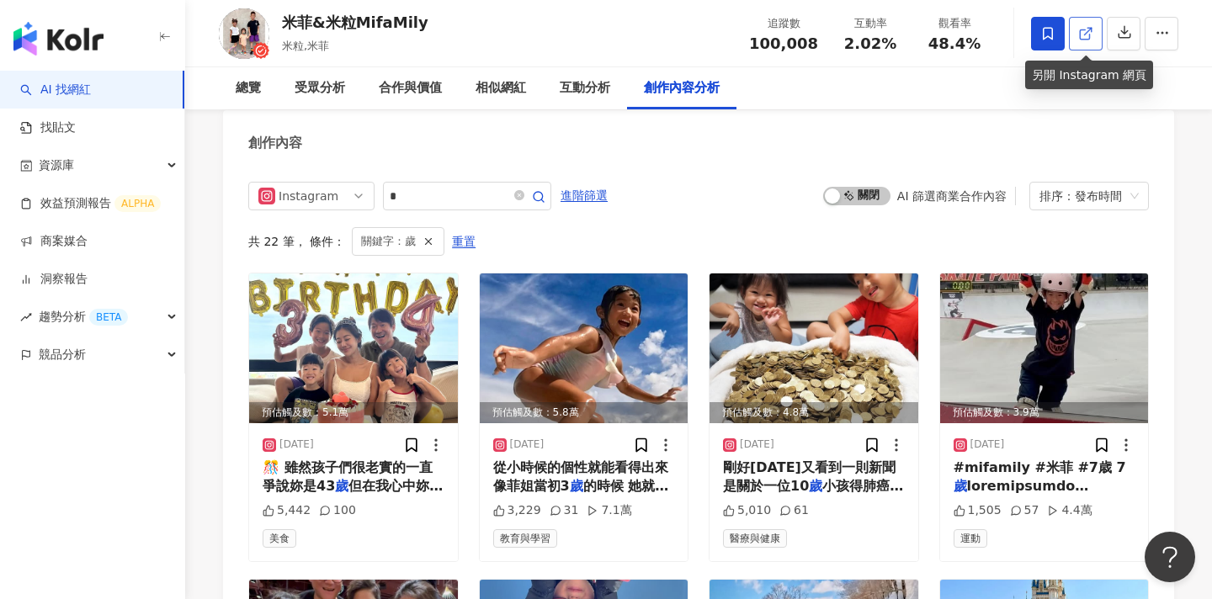
click at [1074, 35] on link at bounding box center [1086, 34] width 34 height 34
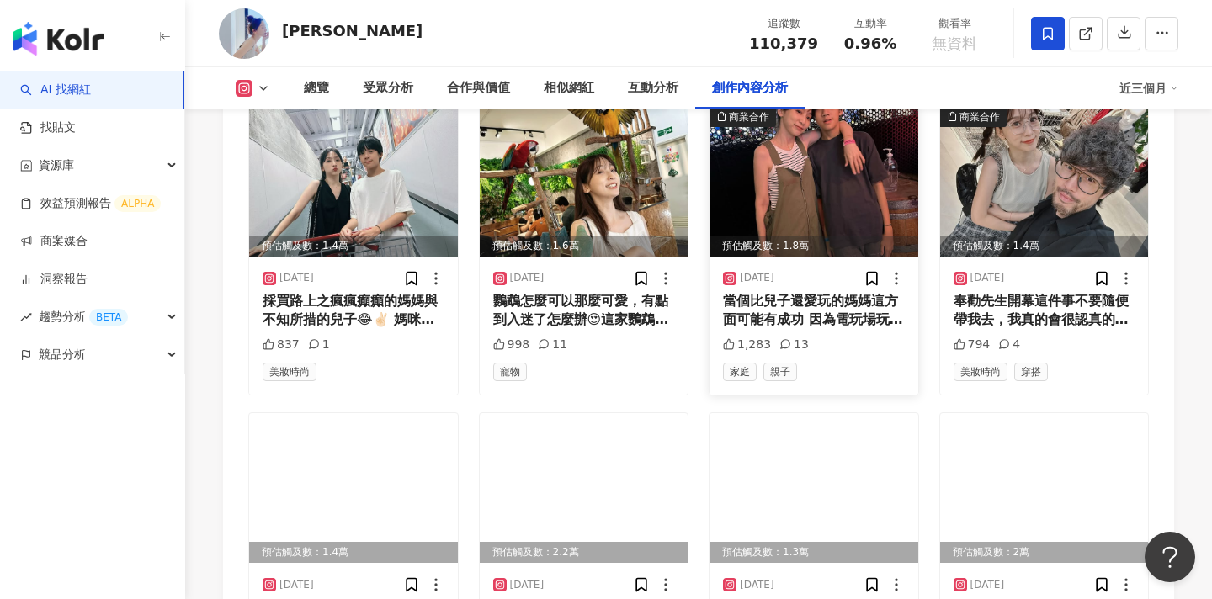
scroll to position [5352, 0]
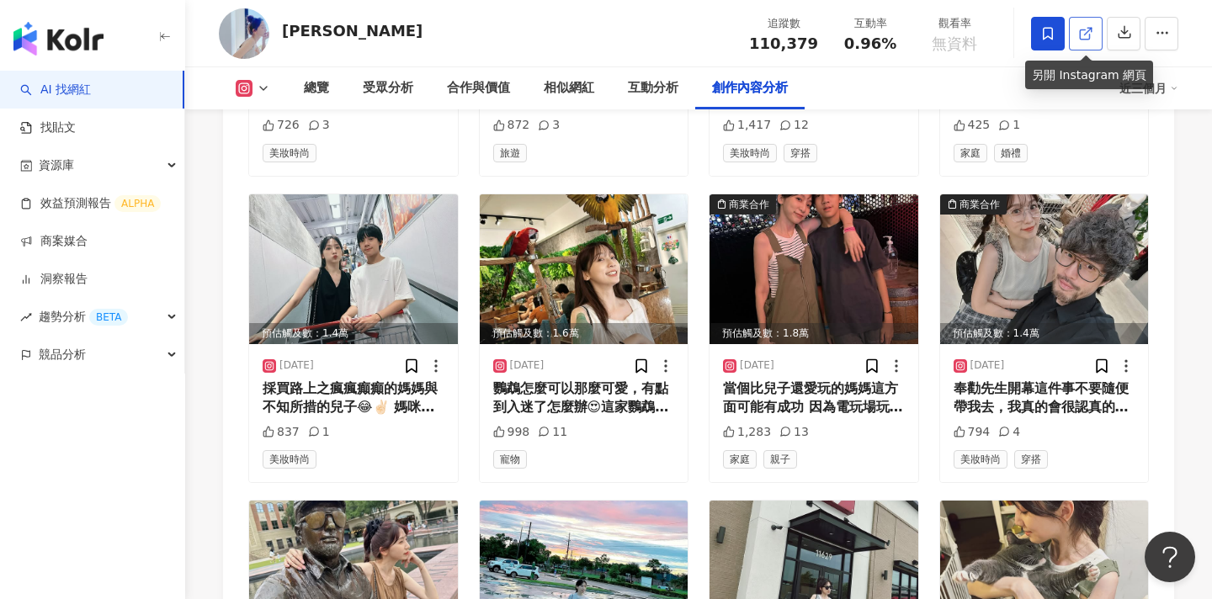
click at [1086, 28] on icon at bounding box center [1086, 33] width 15 height 15
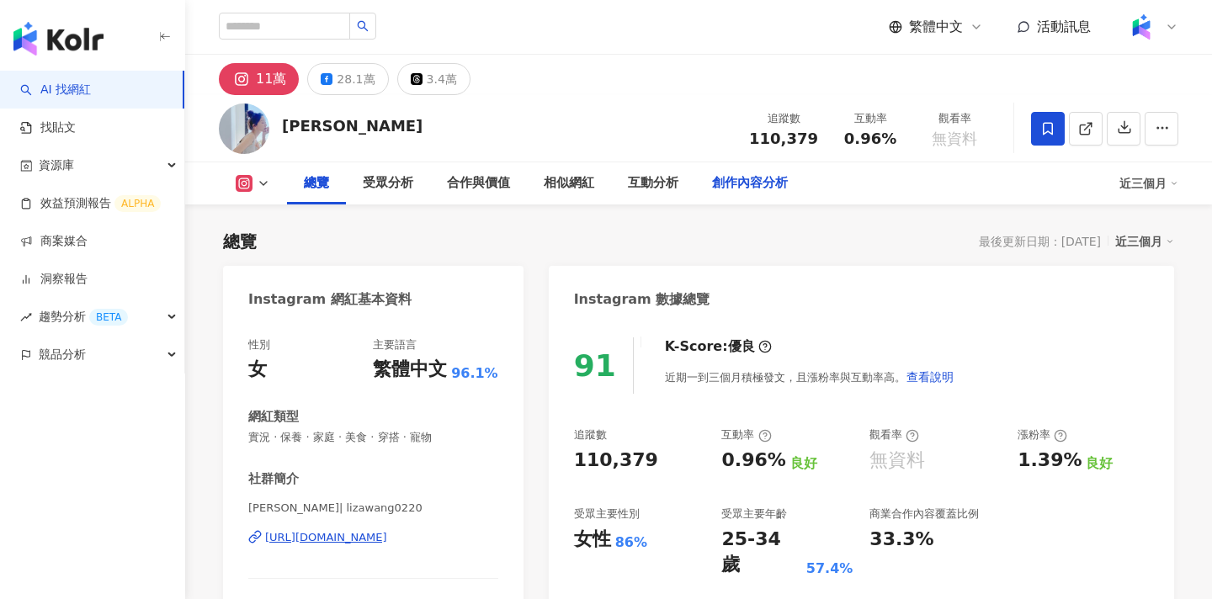
click at [749, 179] on div "創作內容分析" at bounding box center [750, 183] width 76 height 20
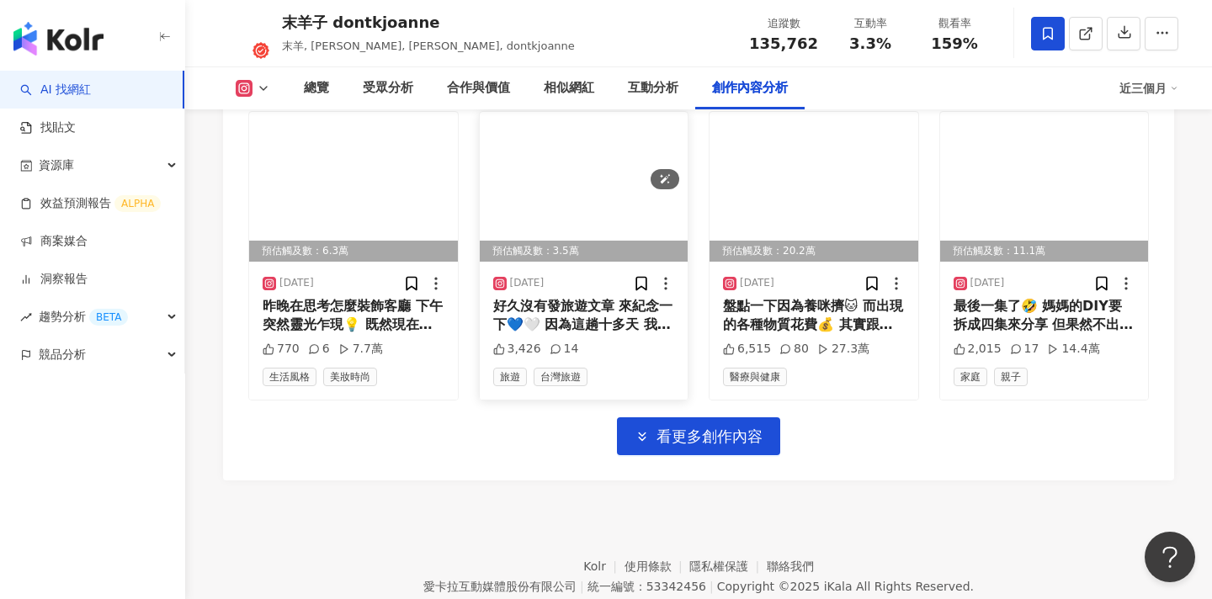
scroll to position [5918, 0]
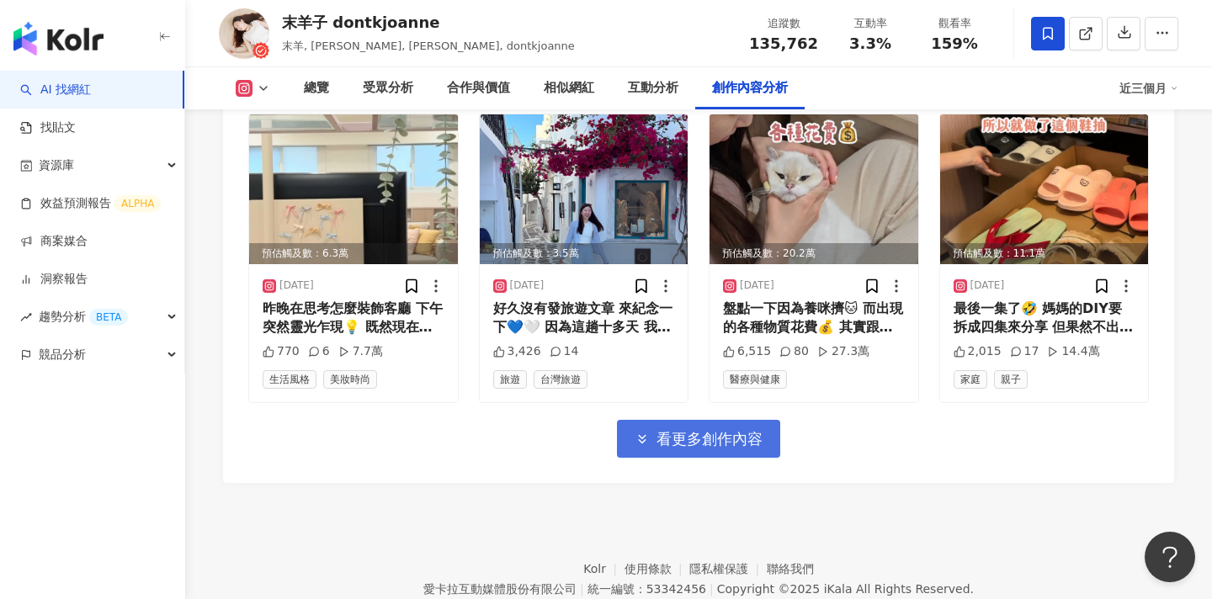
click at [682, 420] on button "看更多創作內容" at bounding box center [698, 439] width 163 height 38
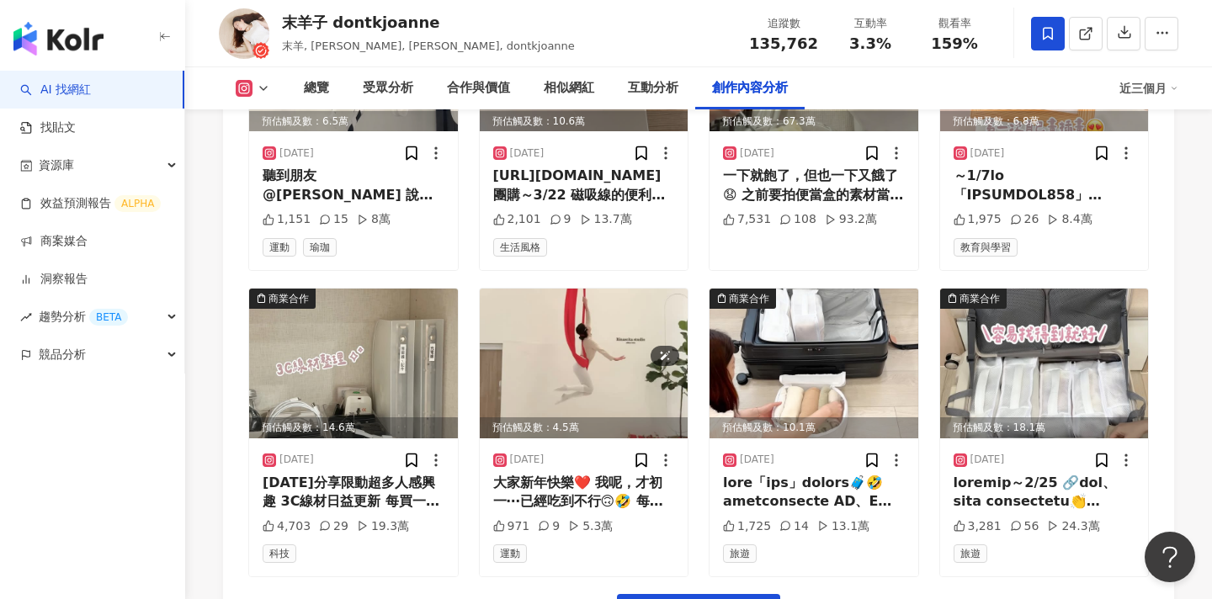
scroll to position [6847, 0]
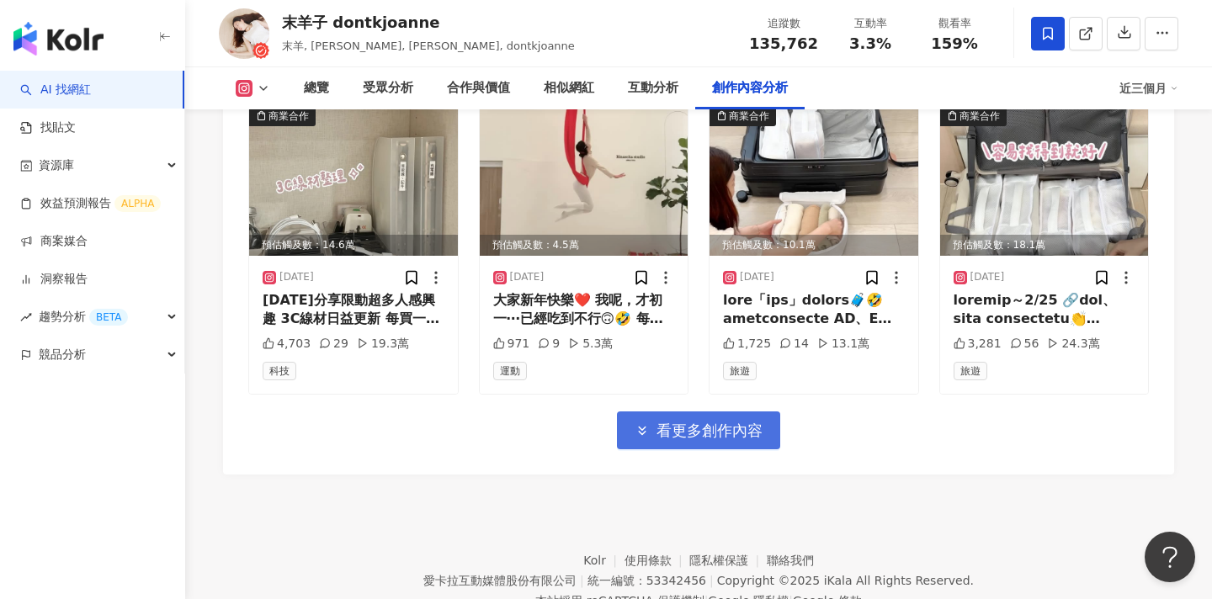
click at [664, 422] on span "看更多創作內容" at bounding box center [710, 431] width 106 height 19
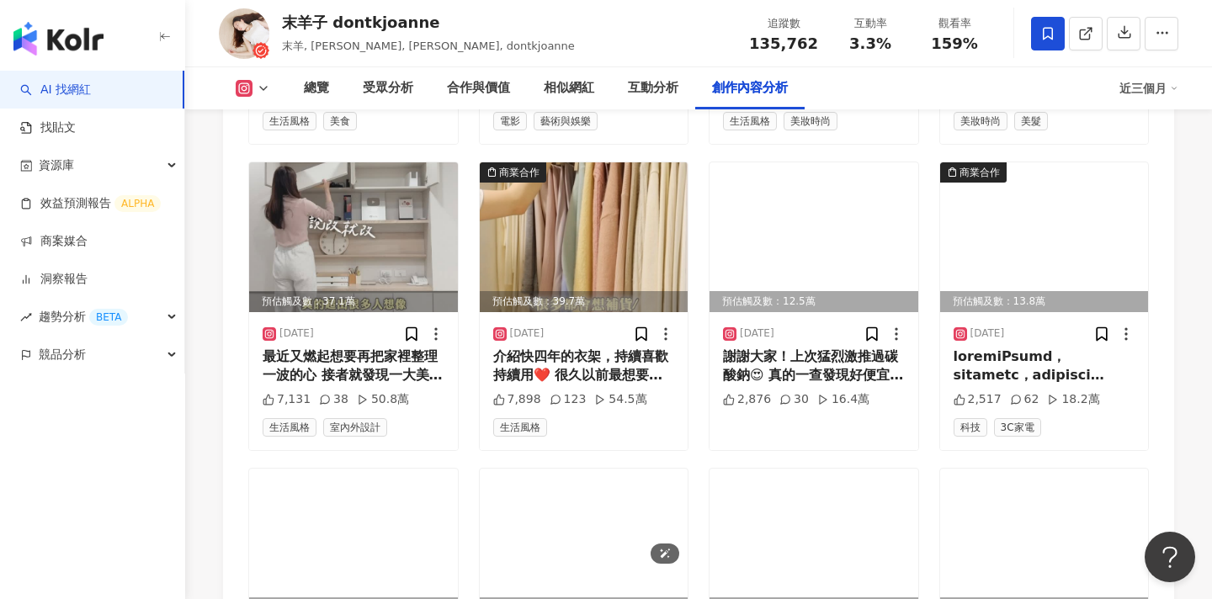
scroll to position [7767, 0]
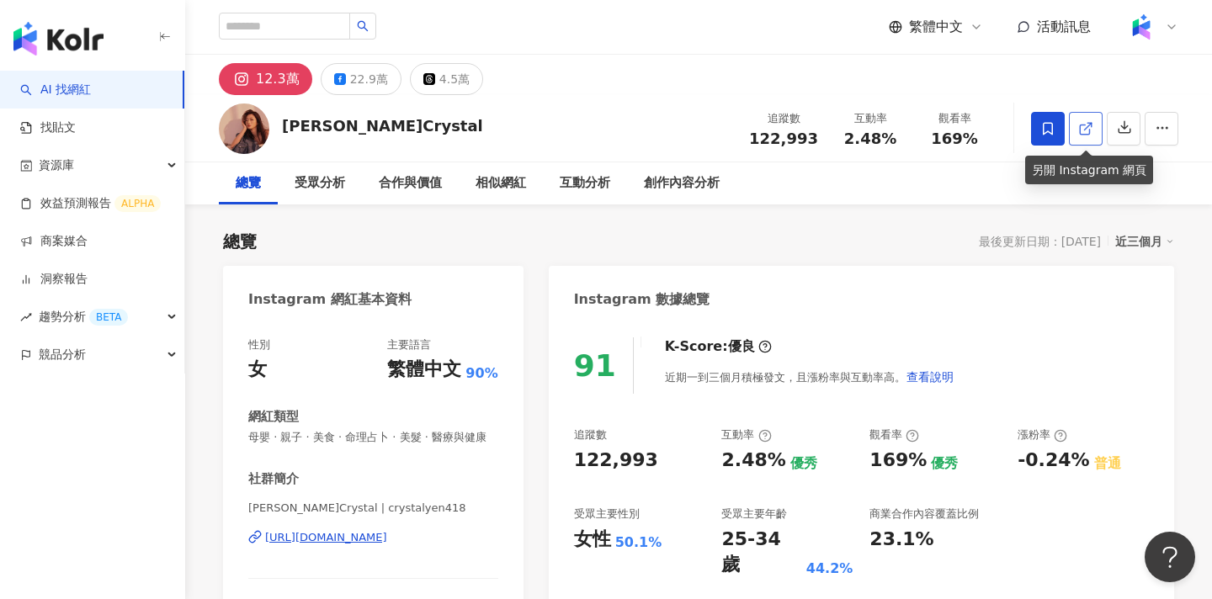
click at [1081, 124] on icon at bounding box center [1086, 128] width 15 height 15
click at [611, 132] on div "[PERSON_NAME]Crystal 追蹤數 122,993 互動率 2.48% 觀看率 169%" at bounding box center [698, 128] width 1027 height 67
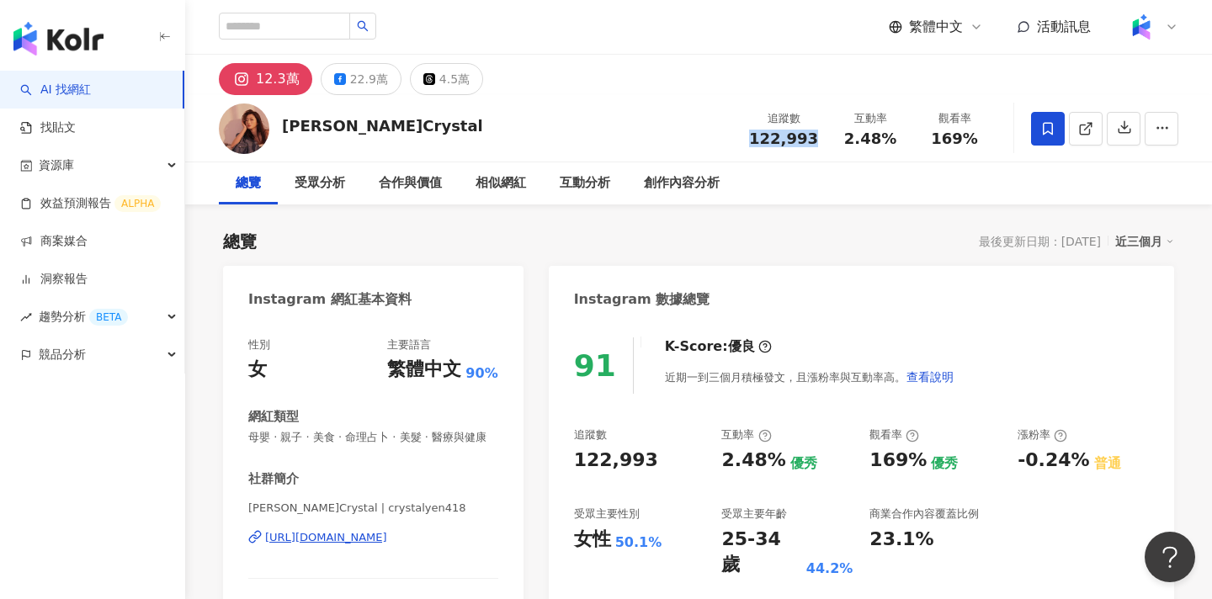
drag, startPoint x: 813, startPoint y: 132, endPoint x: 735, endPoint y: 133, distance: 77.5
click at [735, 133] on div "晏柔中 Crystal 追蹤數 122,993 互動率 2.48% 觀看率 169%" at bounding box center [698, 128] width 1027 height 67
drag, startPoint x: 901, startPoint y: 145, endPoint x: 847, endPoint y: 145, distance: 53.9
click at [847, 145] on div "2.48%" at bounding box center [871, 139] width 64 height 17
copy span "2.48%"
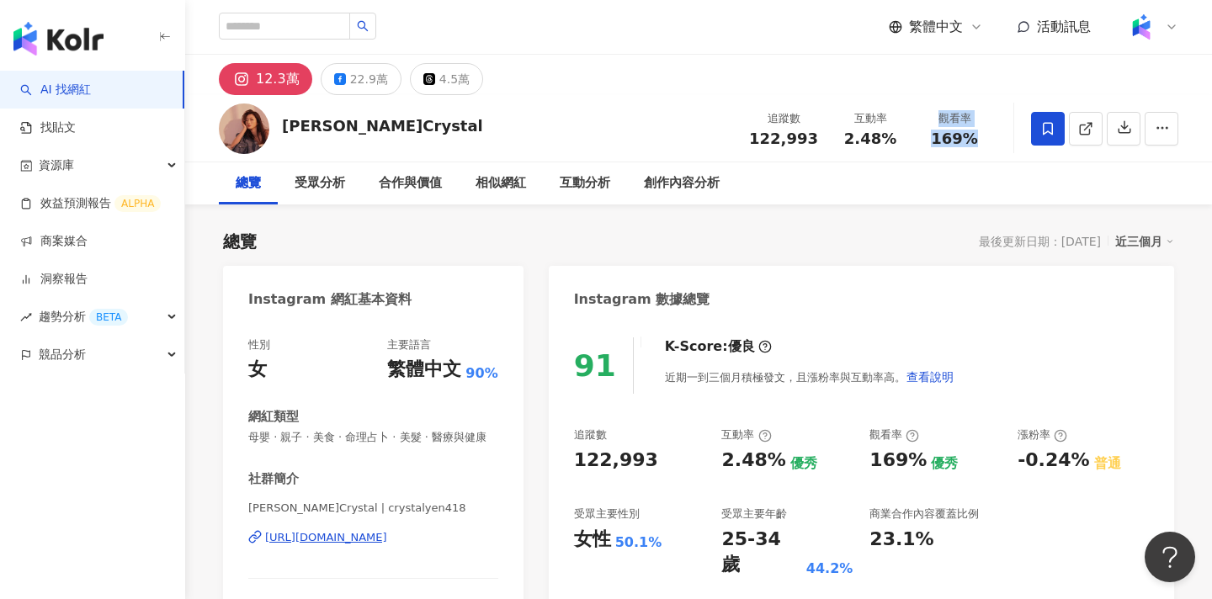
drag, startPoint x: 974, startPoint y: 133, endPoint x: 911, endPoint y: 133, distance: 63.1
click at [911, 133] on div "追蹤數 122,993 互動率 2.48% 觀看率 169%" at bounding box center [868, 129] width 258 height 50
click at [942, 123] on div "觀看率" at bounding box center [955, 118] width 64 height 17
drag, startPoint x: 970, startPoint y: 137, endPoint x: 926, endPoint y: 139, distance: 43.8
click at [926, 139] on div "169%" at bounding box center [955, 139] width 64 height 17
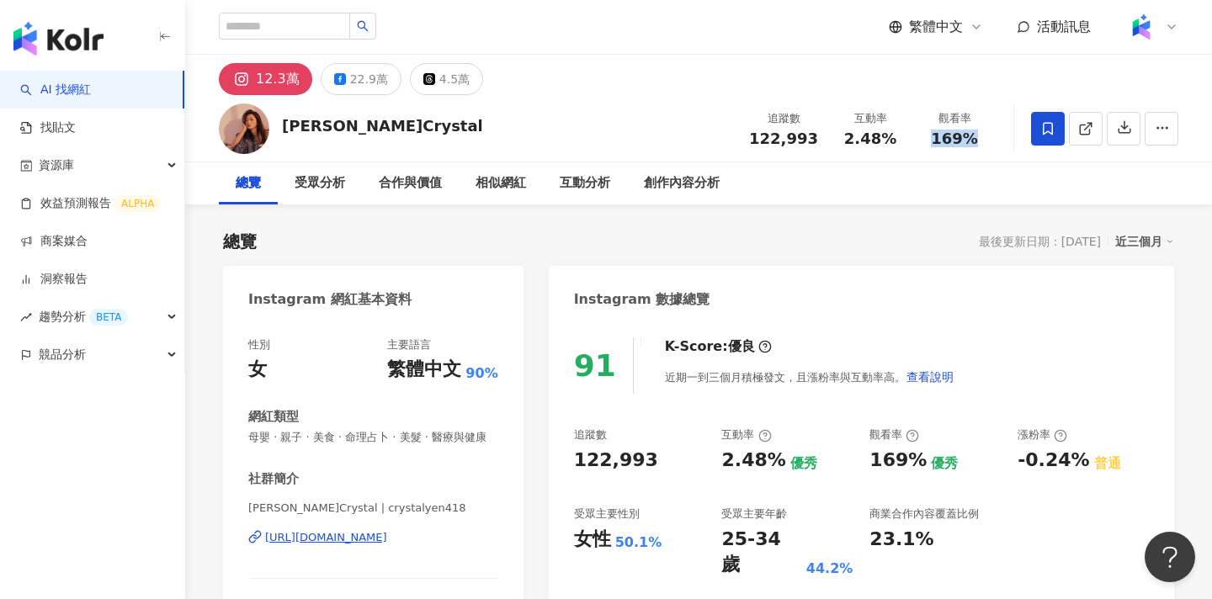
copy span "169%"
click at [1073, 134] on link at bounding box center [1086, 129] width 34 height 34
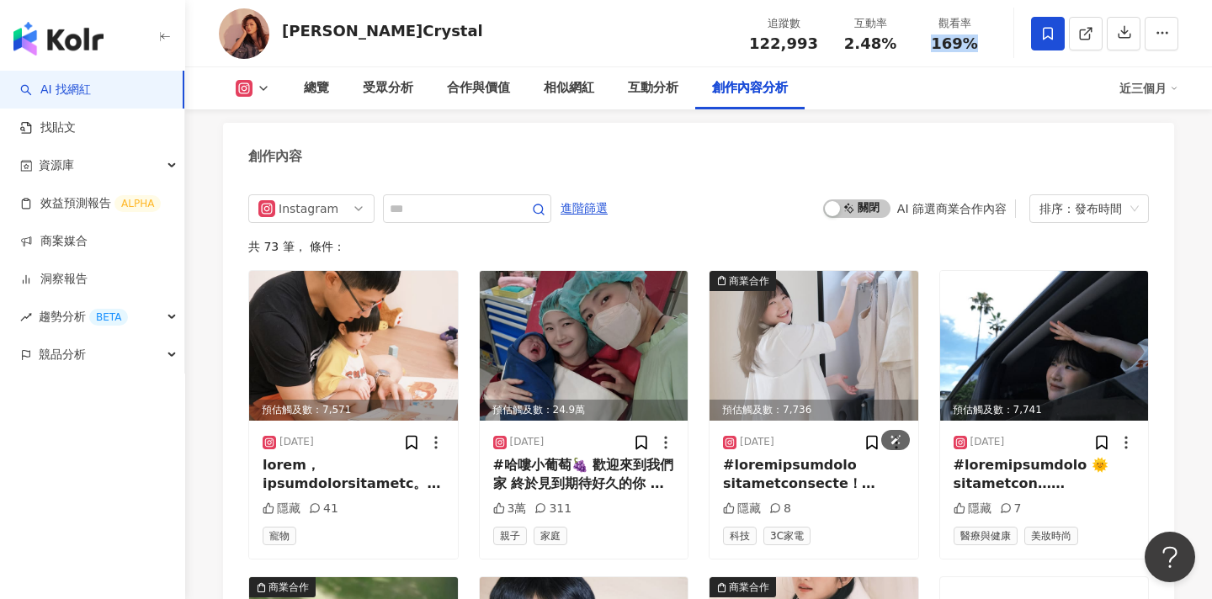
scroll to position [5112, 0]
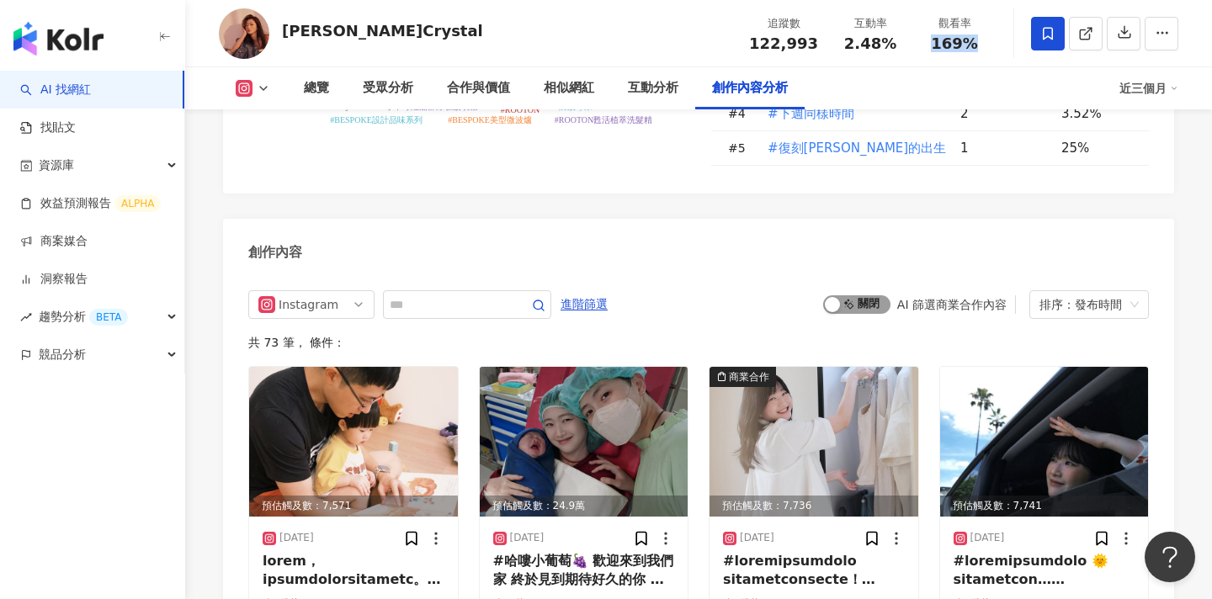
click at [856, 296] on span "啟動 關閉" at bounding box center [856, 305] width 67 height 19
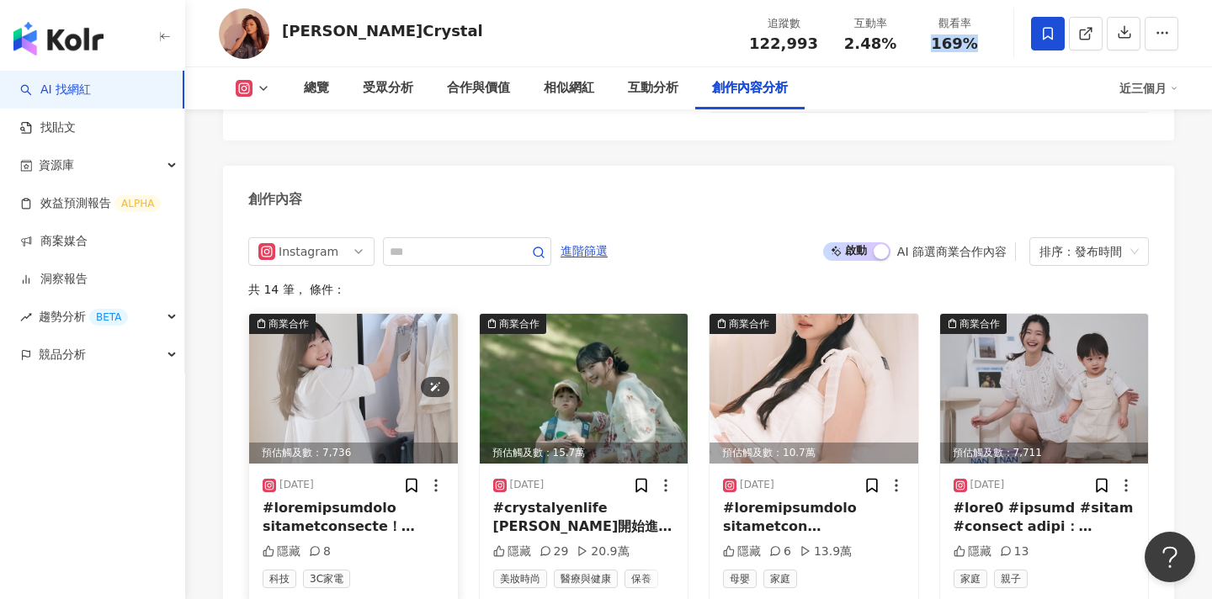
click at [386, 314] on img at bounding box center [353, 389] width 209 height 150
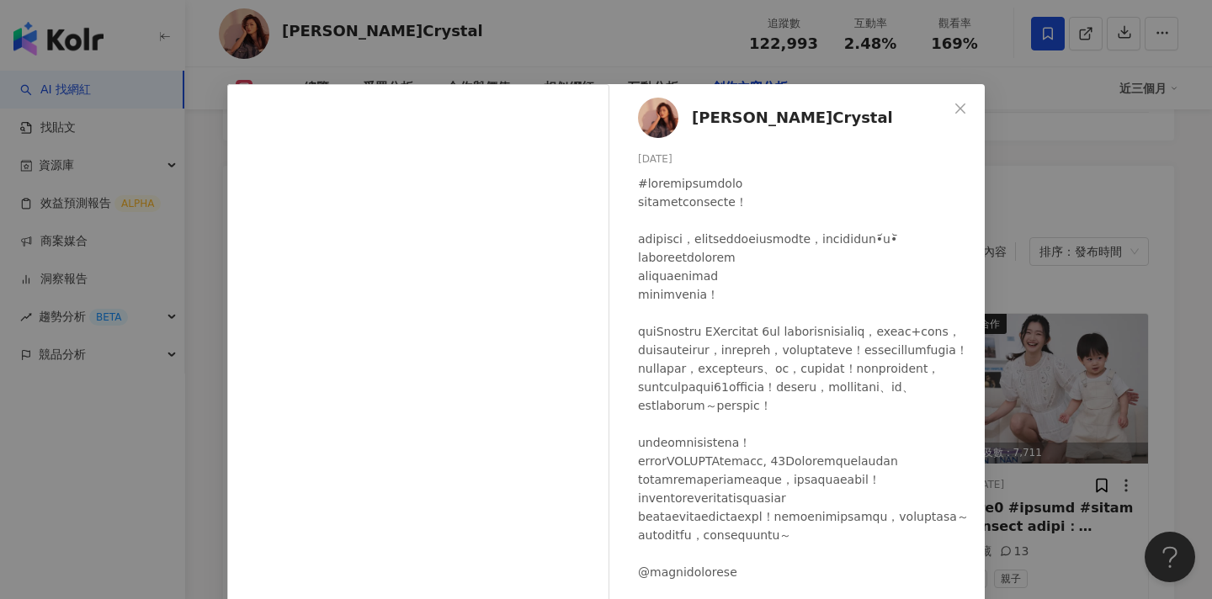
click at [1100, 268] on div "晏柔中 Crystal 2025/8/2 隱藏 8 查看原始貼文" at bounding box center [606, 299] width 1212 height 599
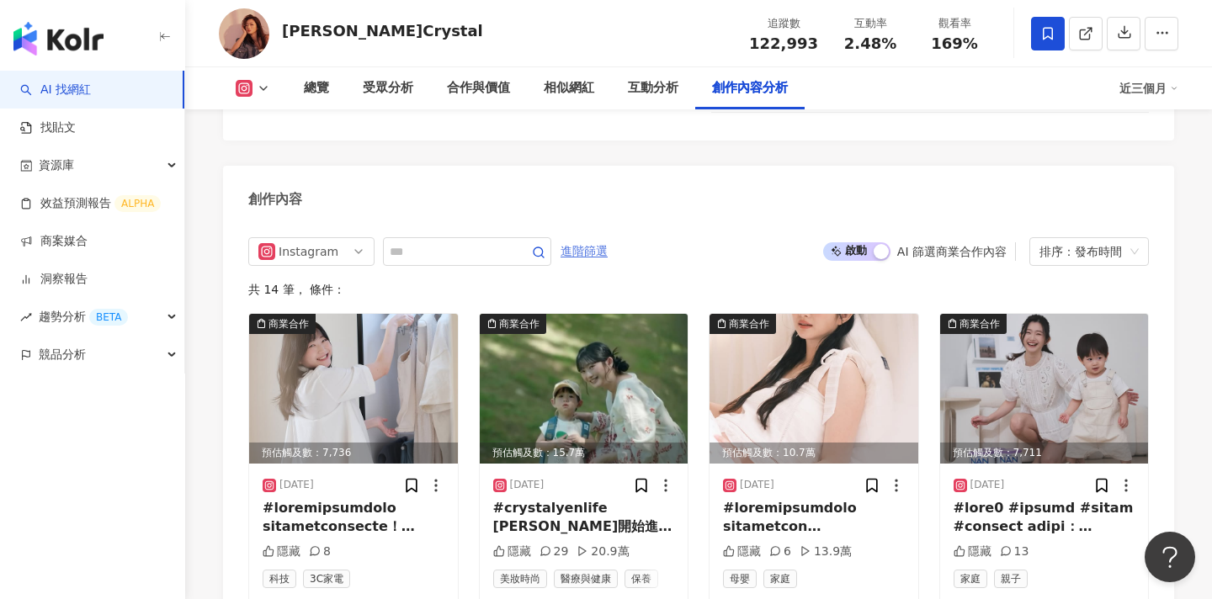
click at [599, 238] on span "進階篩選" at bounding box center [584, 251] width 47 height 27
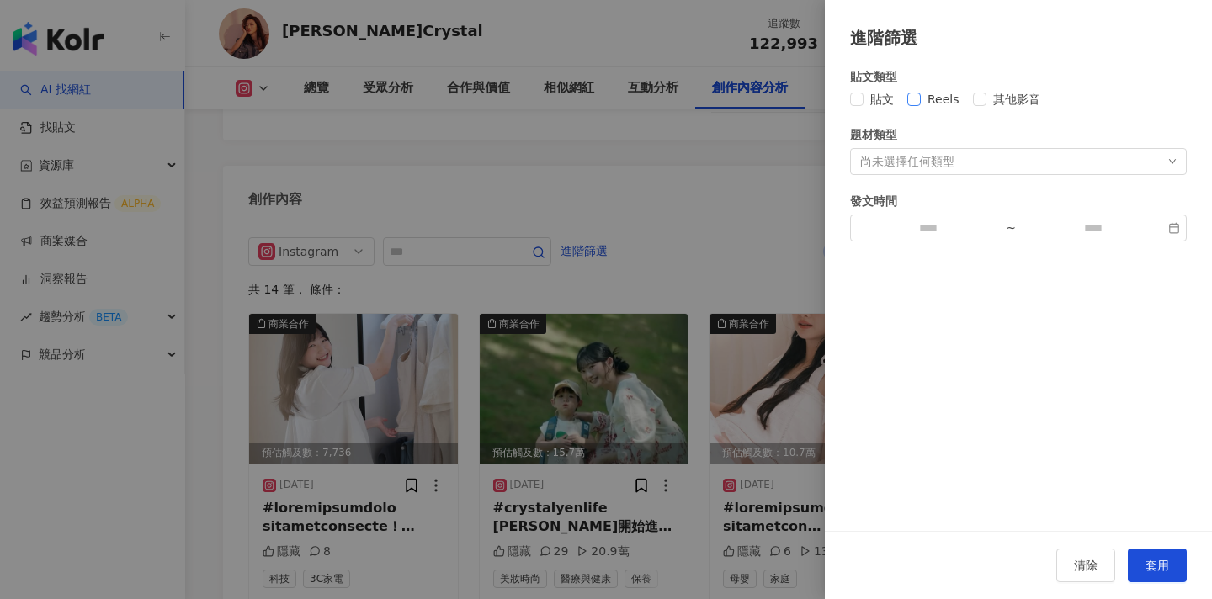
click at [912, 91] on label "Reels" at bounding box center [937, 99] width 59 height 19
click at [1171, 561] on button "套用" at bounding box center [1157, 566] width 59 height 34
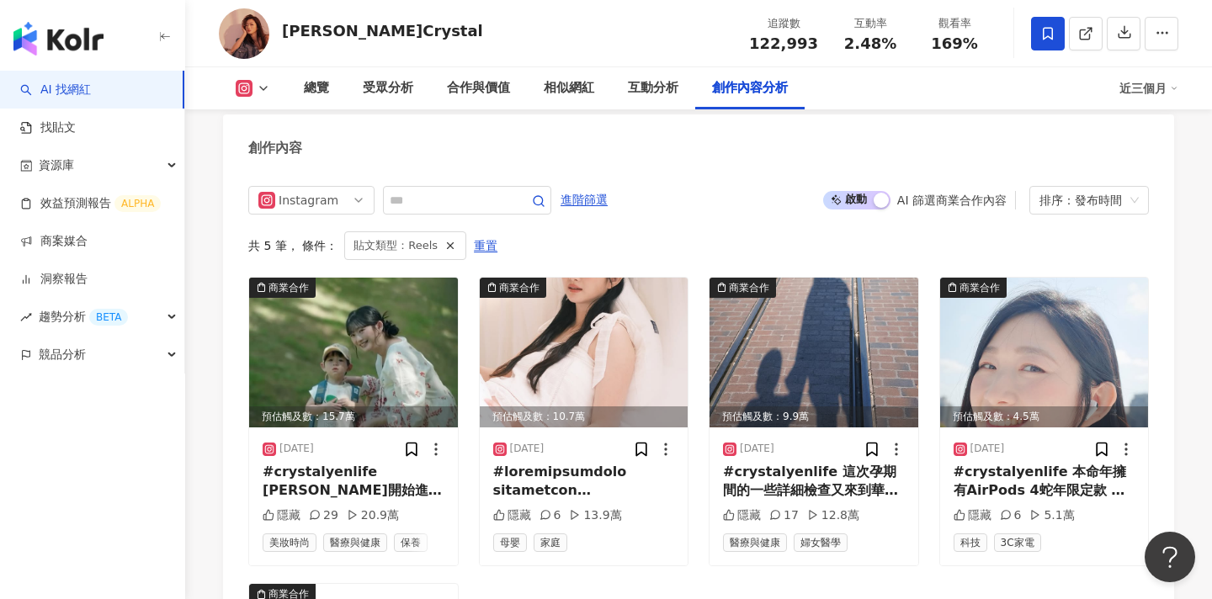
scroll to position [5299, 0]
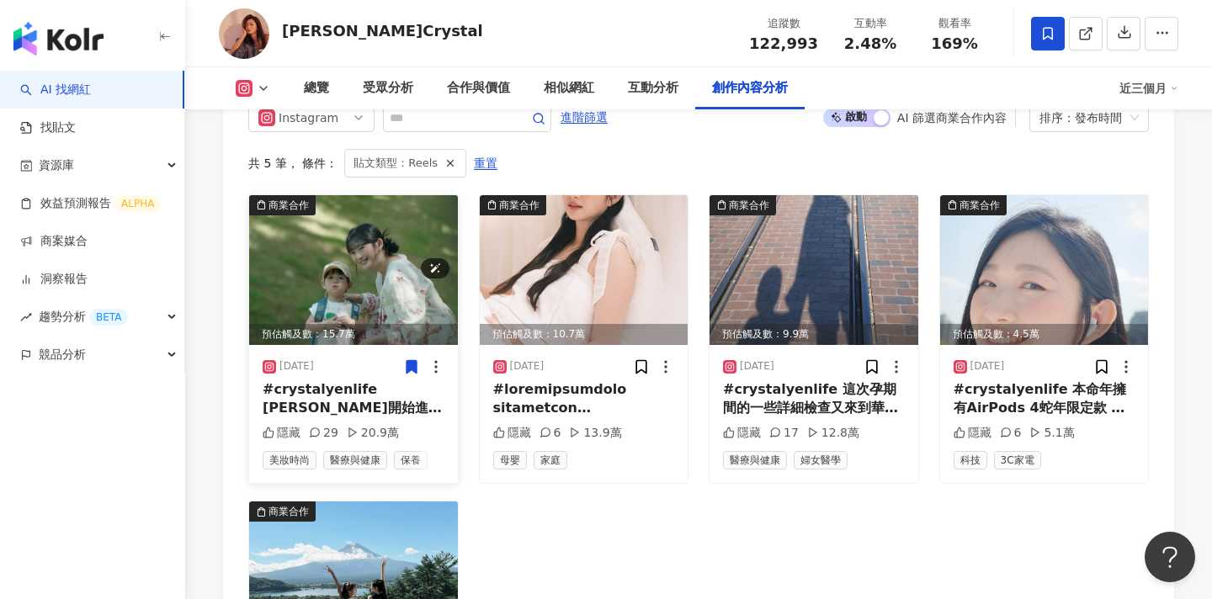
click at [374, 254] on img at bounding box center [353, 270] width 209 height 150
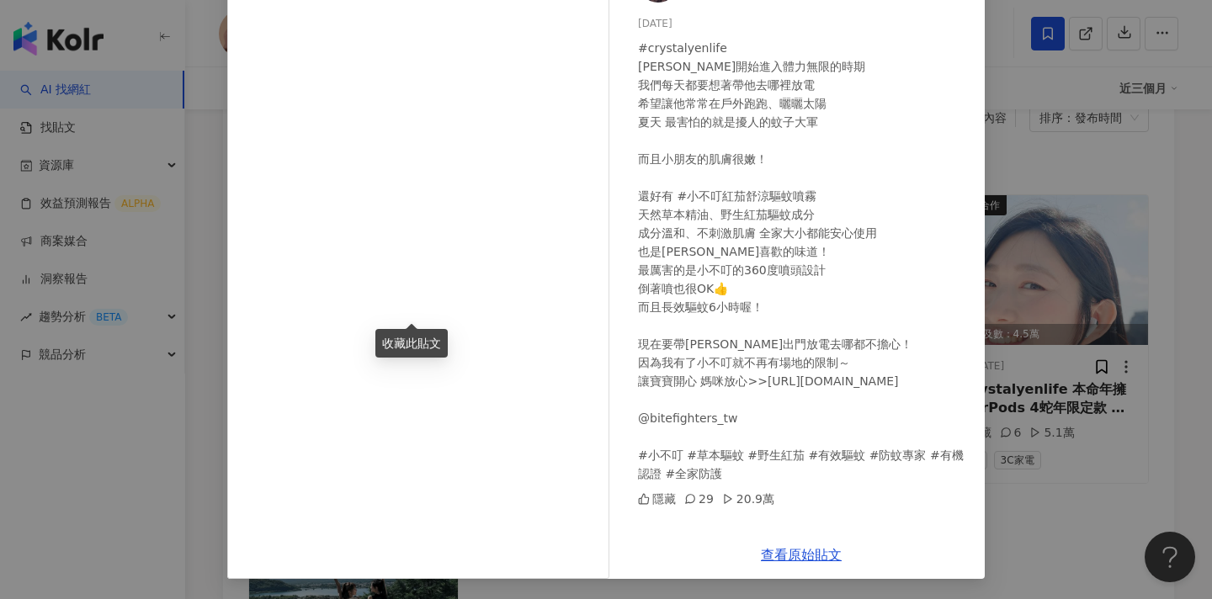
scroll to position [5301, 0]
click at [830, 561] on link "查看原始貼文" at bounding box center [801, 555] width 81 height 16
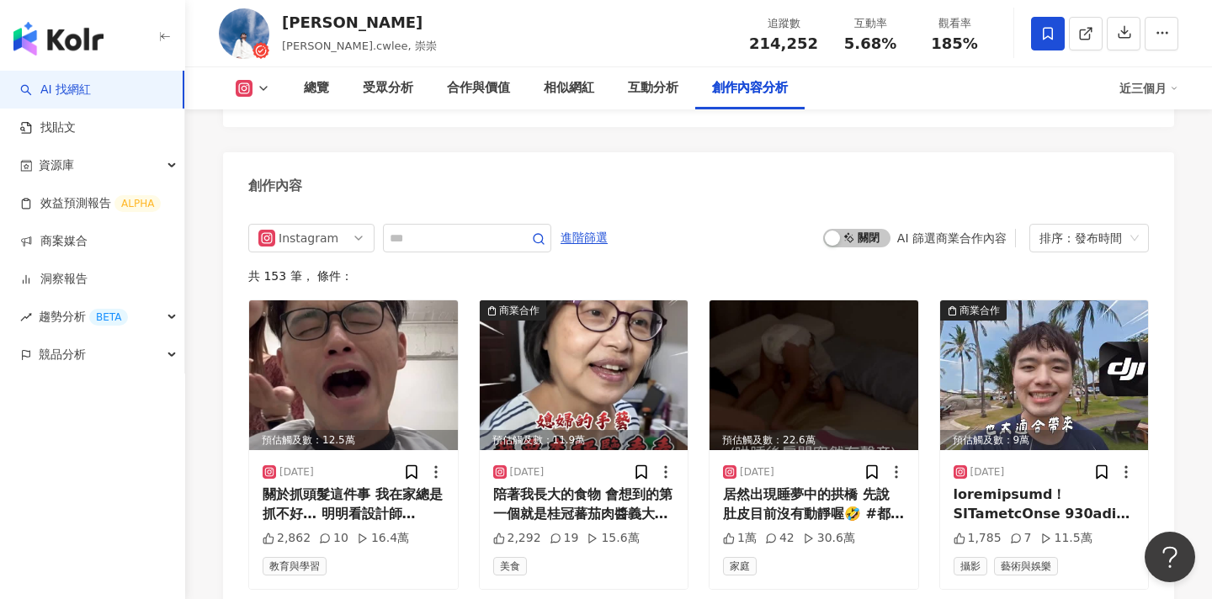
scroll to position [5122, 0]
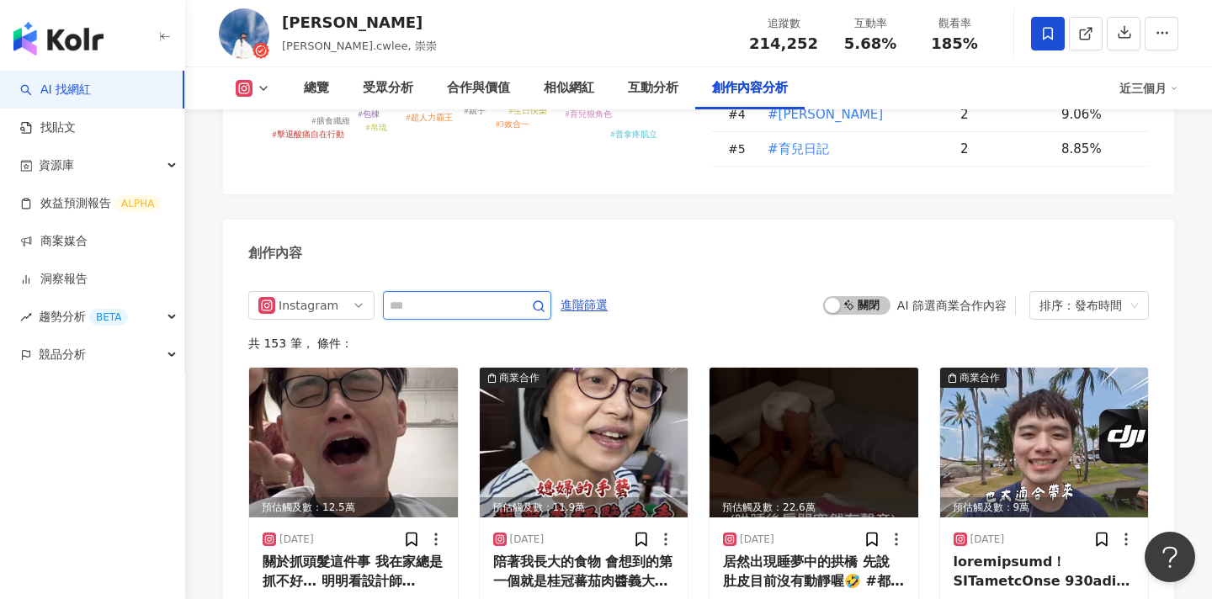
click at [427, 296] on input "text" at bounding box center [449, 306] width 118 height 20
type input "*"
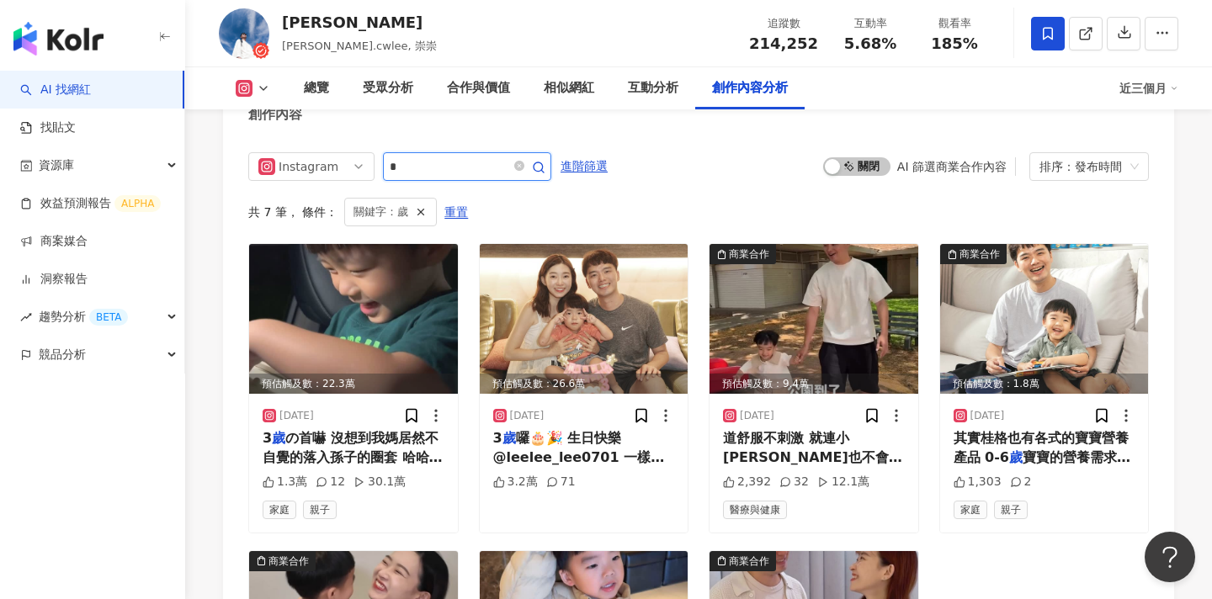
scroll to position [5209, 0]
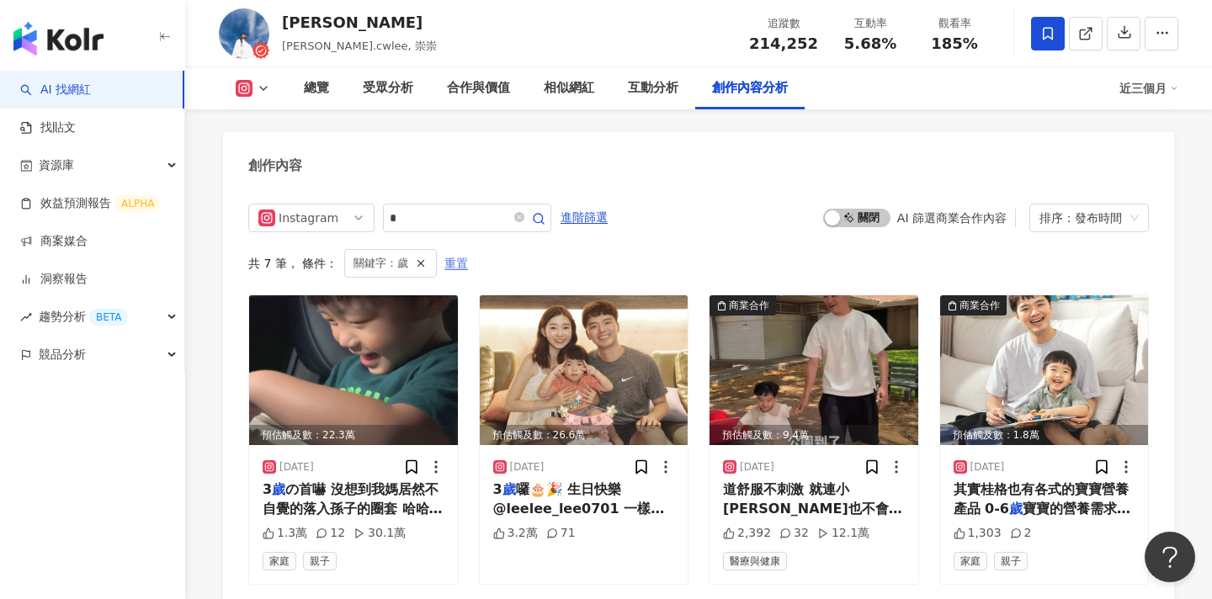
click at [454, 251] on span "重置" at bounding box center [457, 264] width 24 height 27
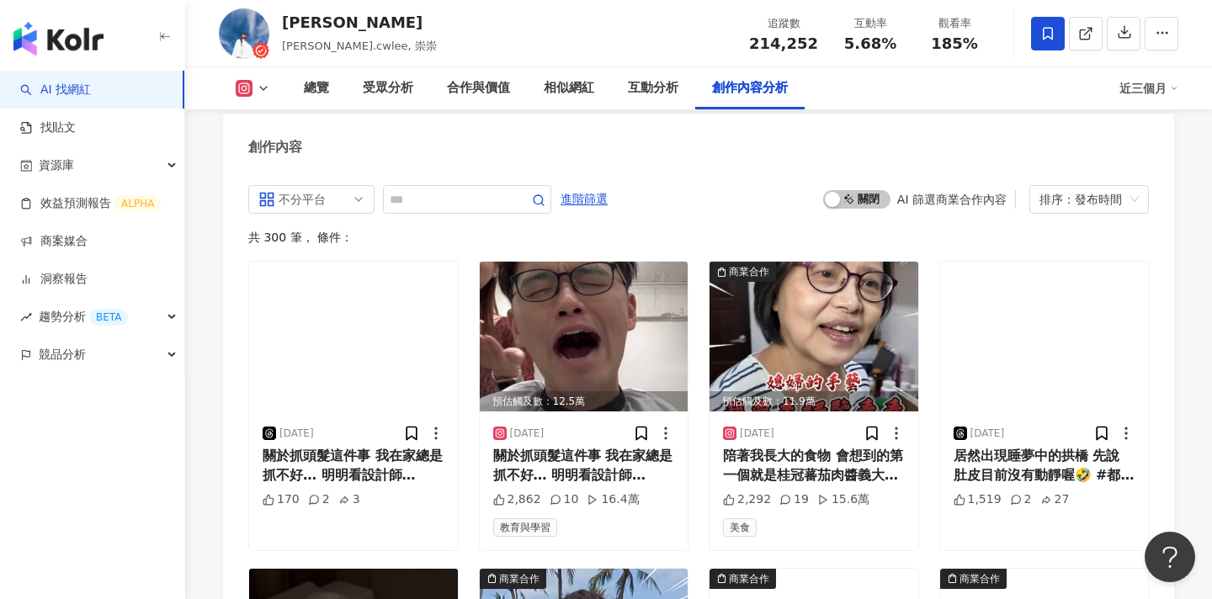
scroll to position [5150, 0]
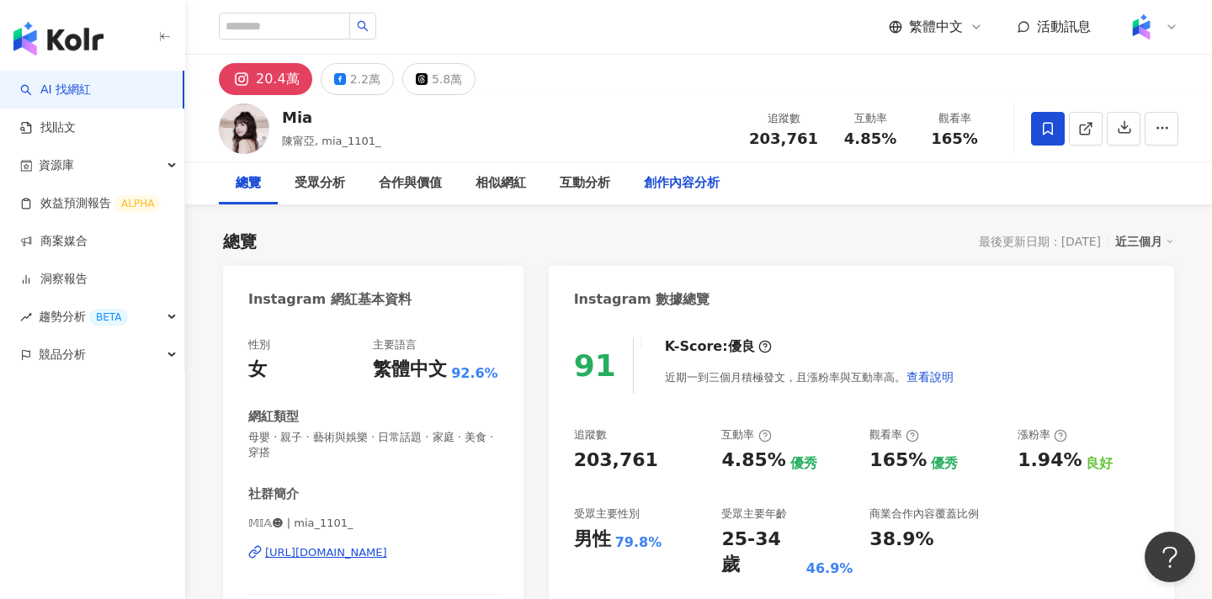
click at [673, 176] on div "創作內容分析" at bounding box center [682, 183] width 76 height 20
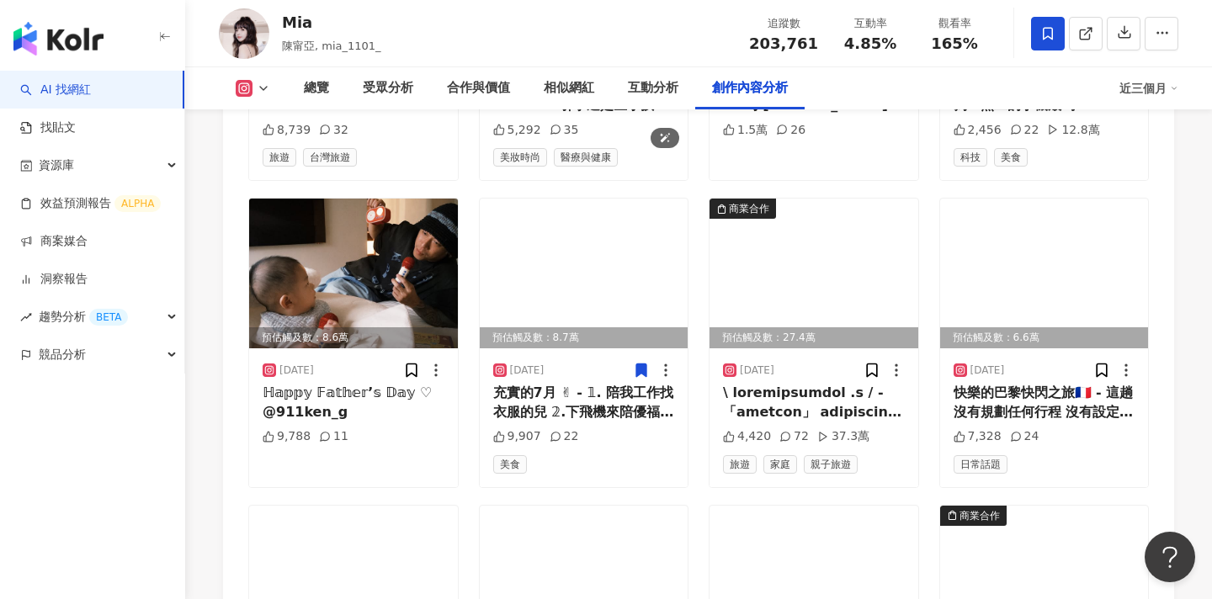
scroll to position [5857, 0]
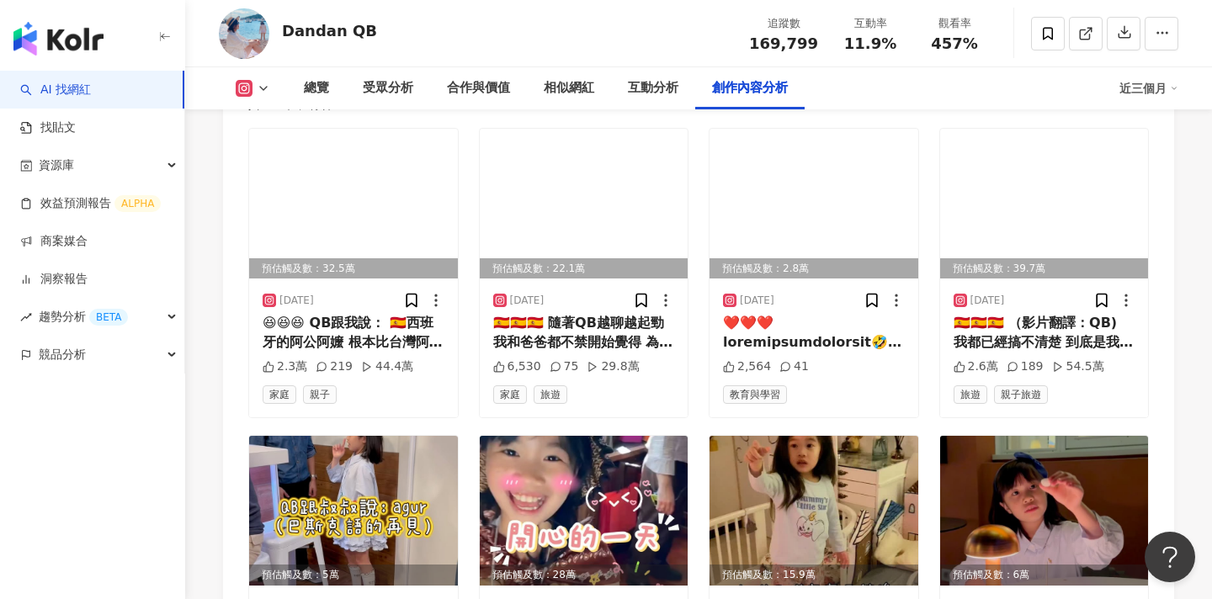
scroll to position [5034, 0]
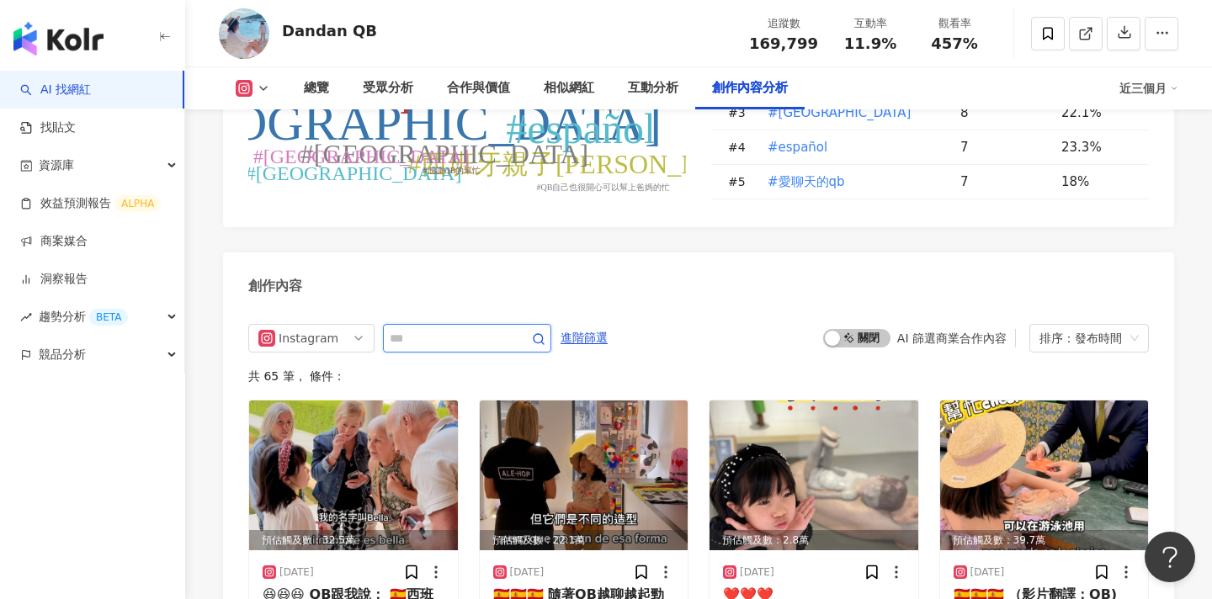
click at [494, 328] on input "text" at bounding box center [449, 338] width 118 height 20
type input "*"
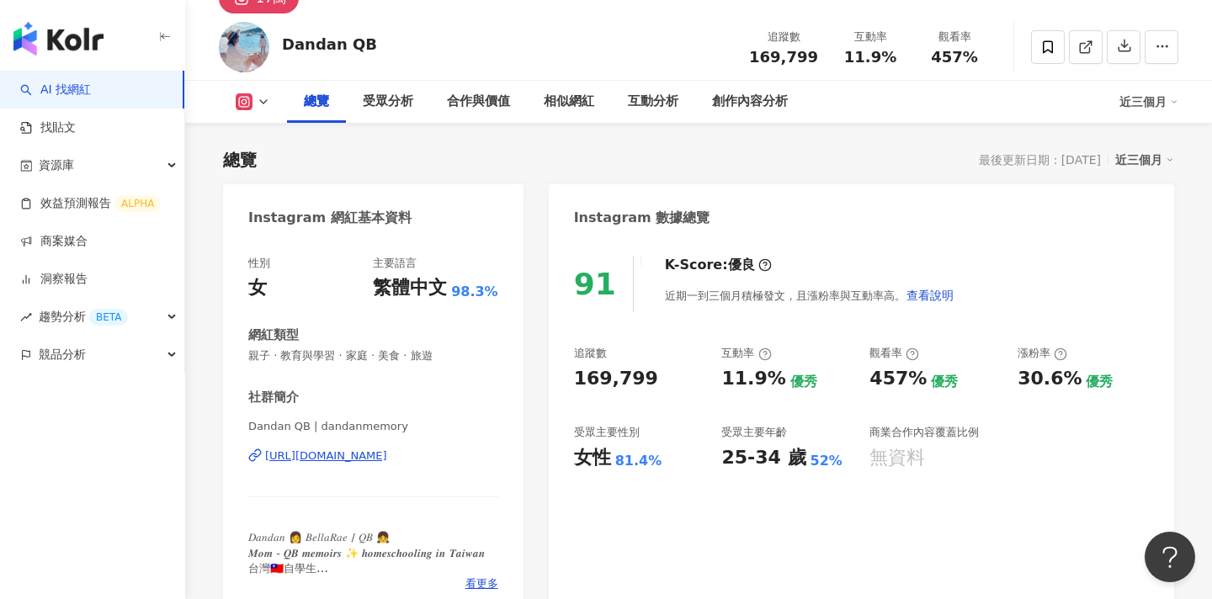
scroll to position [112, 0]
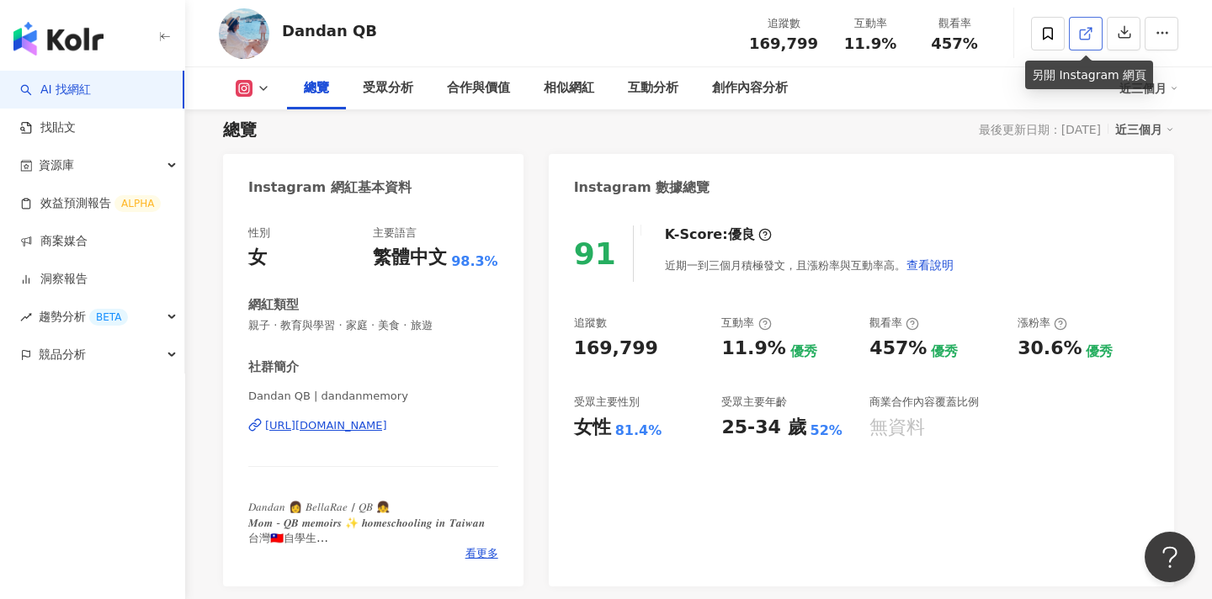
click at [1084, 39] on icon at bounding box center [1084, 33] width 9 height 9
drag, startPoint x: 814, startPoint y: 44, endPoint x: 747, endPoint y: 43, distance: 67.4
click at [747, 43] on div "追蹤數 169,799" at bounding box center [783, 33] width 89 height 36
copy span "169,799"
drag, startPoint x: 897, startPoint y: 52, endPoint x: 850, endPoint y: 49, distance: 46.4
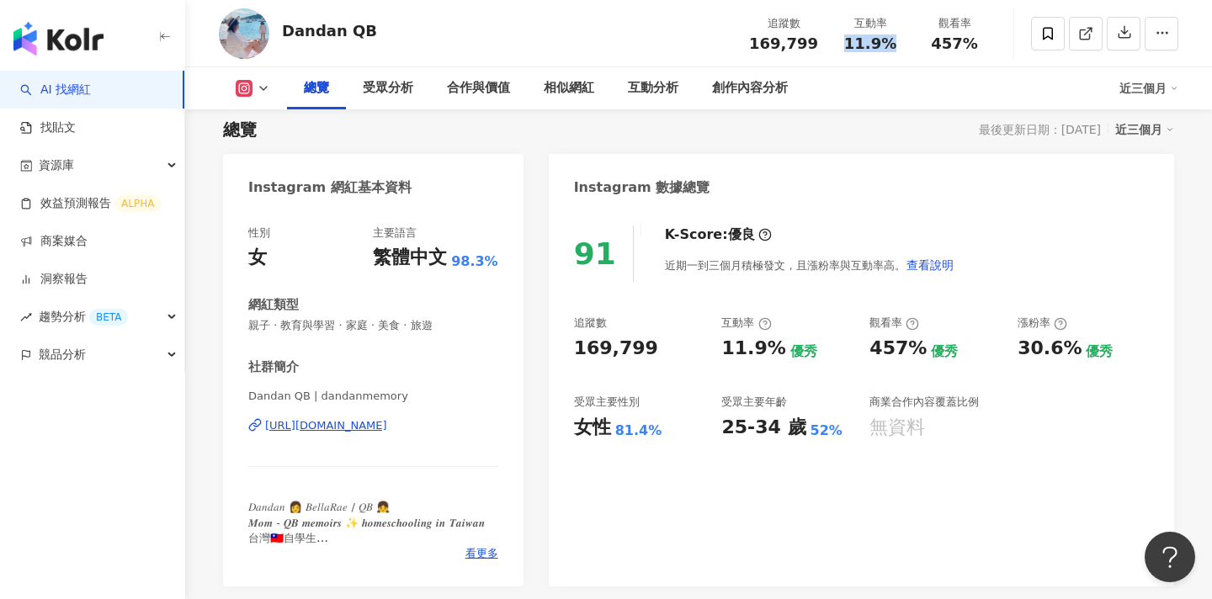
click at [850, 49] on div "追蹤數 169,799 互動率 11.9% 觀看率 457%" at bounding box center [868, 33] width 258 height 50
copy span "11.9%"
drag, startPoint x: 980, startPoint y: 40, endPoint x: 924, endPoint y: 40, distance: 55.6
click at [924, 40] on div "457%" at bounding box center [955, 43] width 64 height 17
copy span "457%"
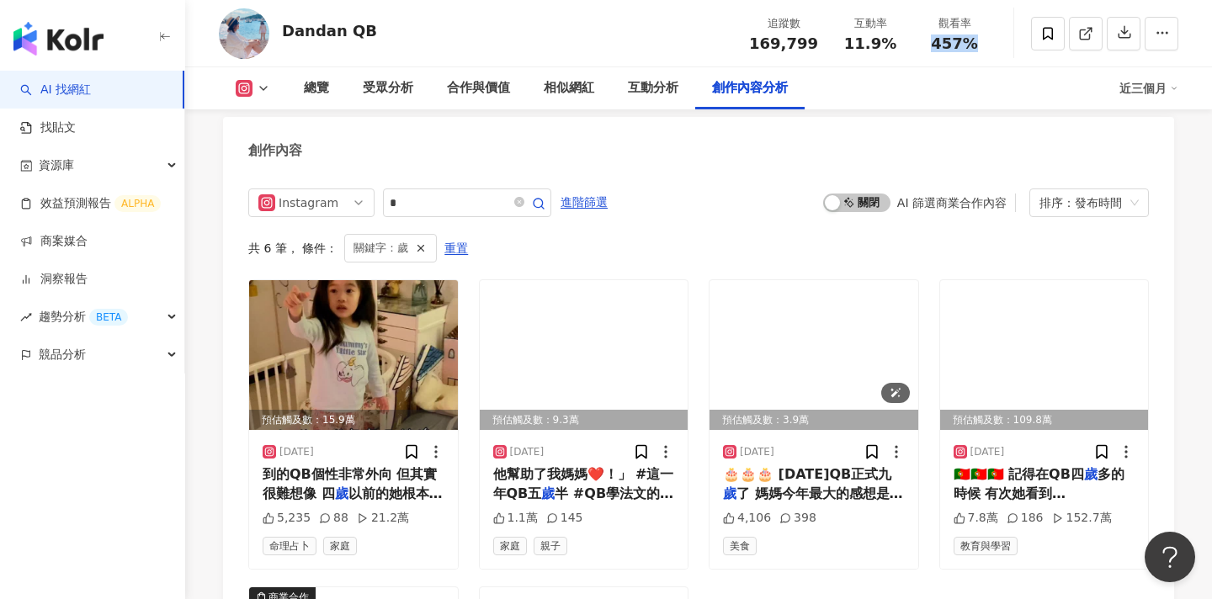
scroll to position [5161, 0]
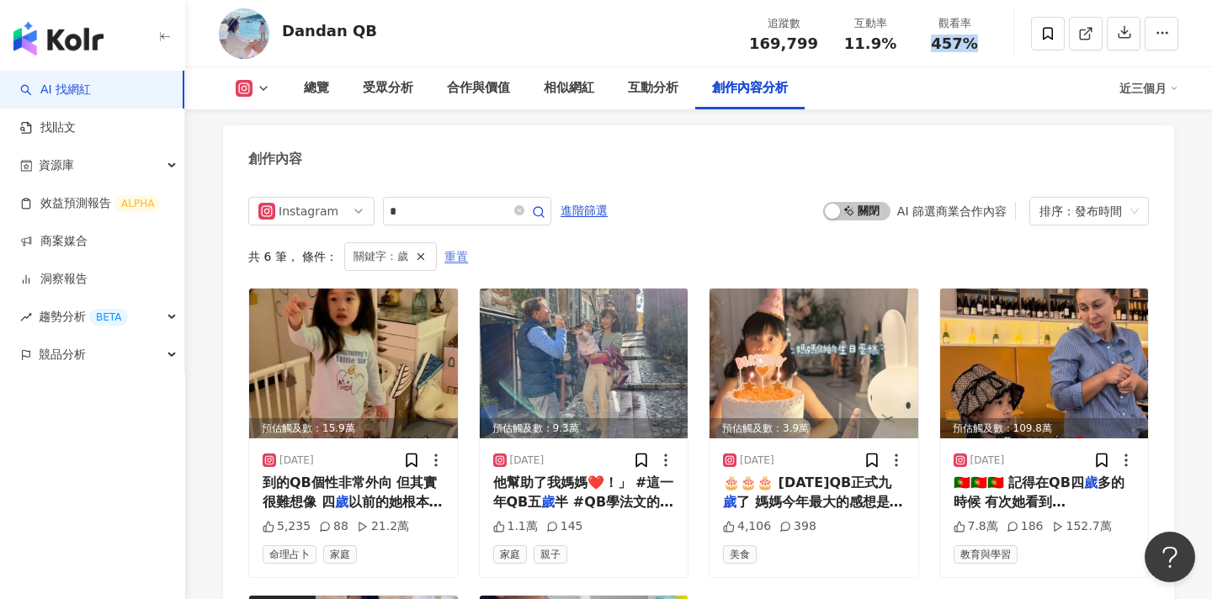
click at [455, 244] on span "重置" at bounding box center [457, 257] width 24 height 27
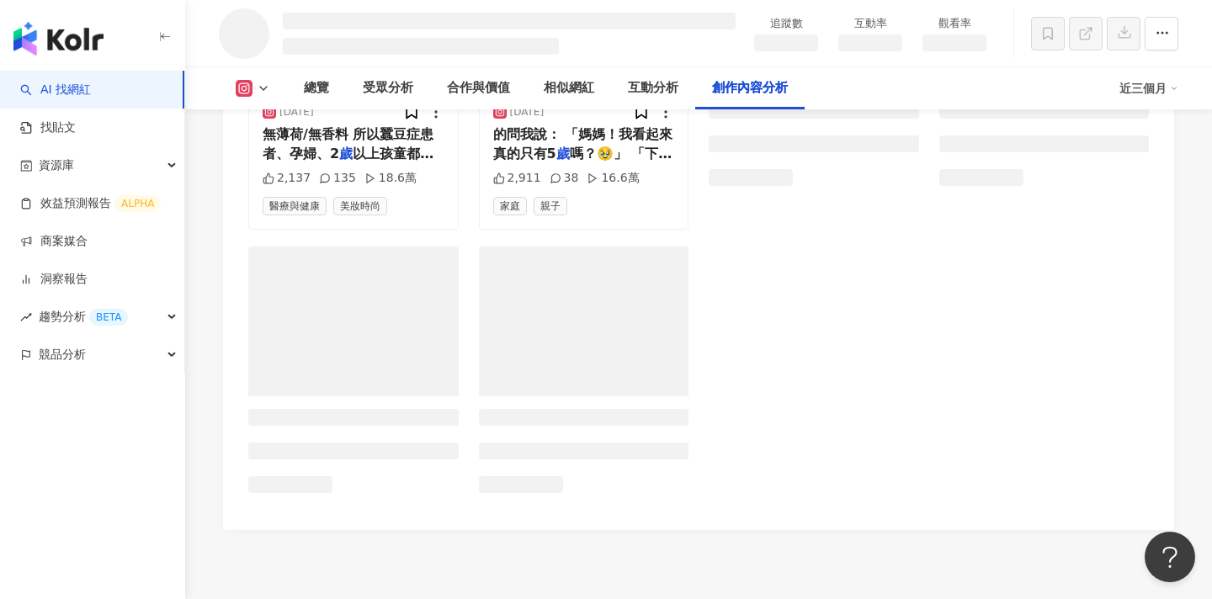
scroll to position [4537, 0]
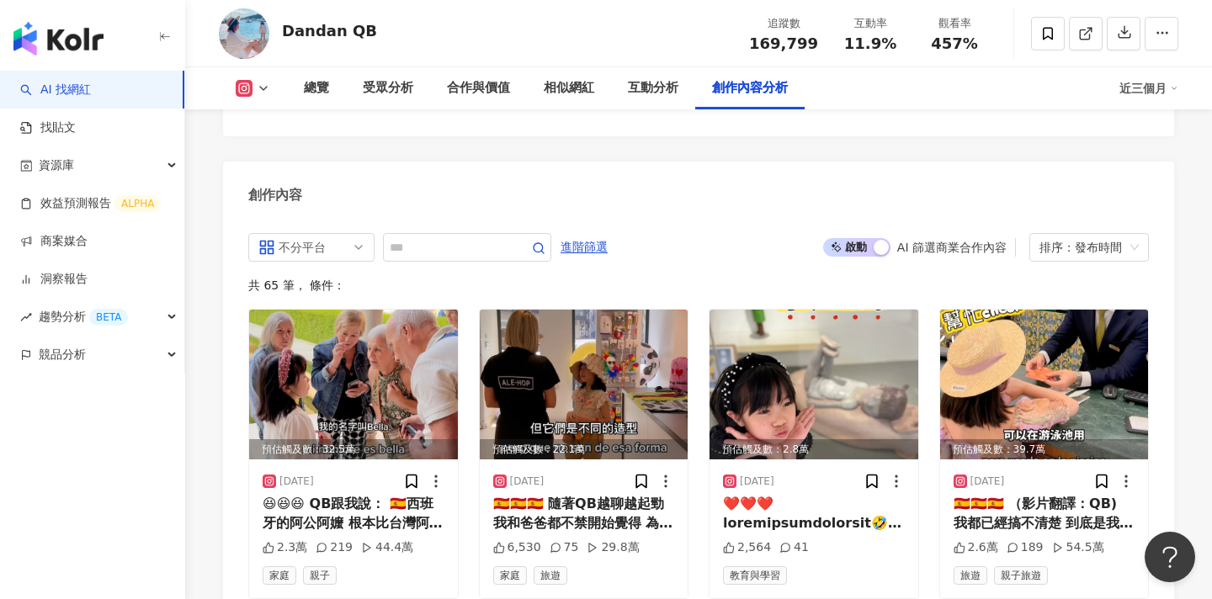
scroll to position [5134, 0]
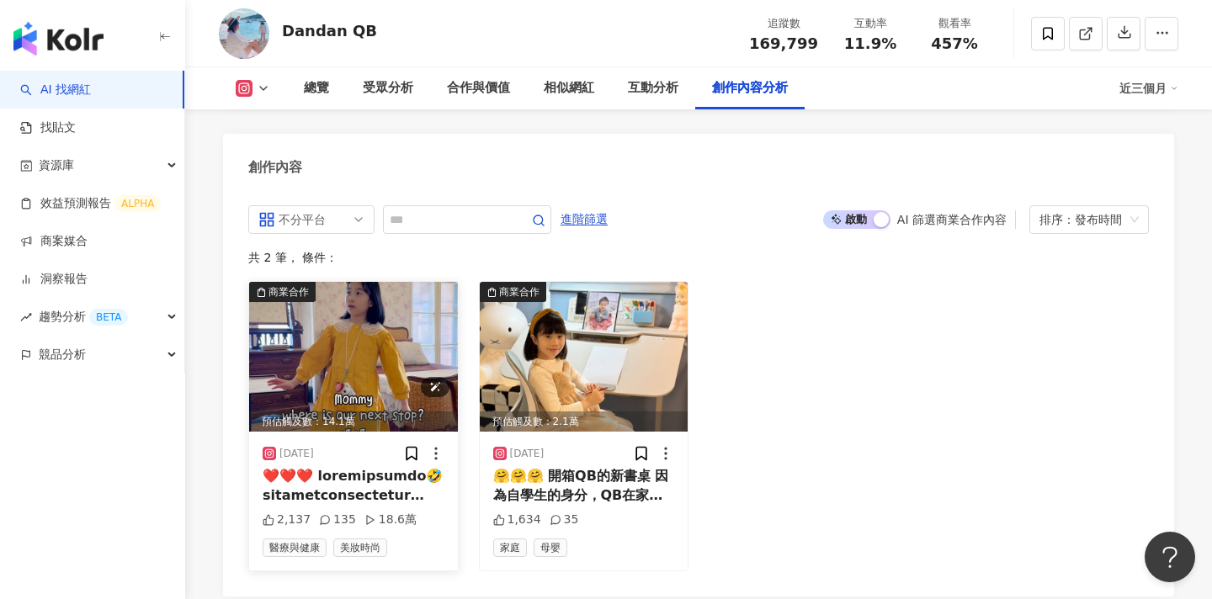
click at [389, 322] on img at bounding box center [353, 357] width 209 height 150
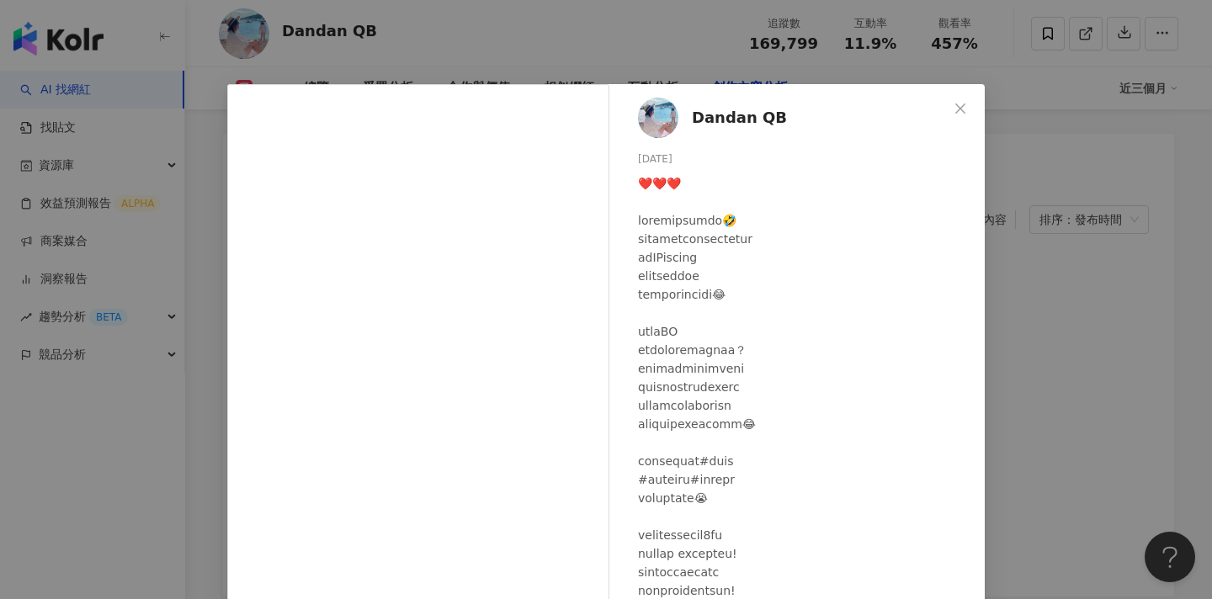
click at [1044, 288] on div "Dandan QB 2025/5/21 2,137 135 18.6萬 查看原始貼文" at bounding box center [606, 299] width 1212 height 599
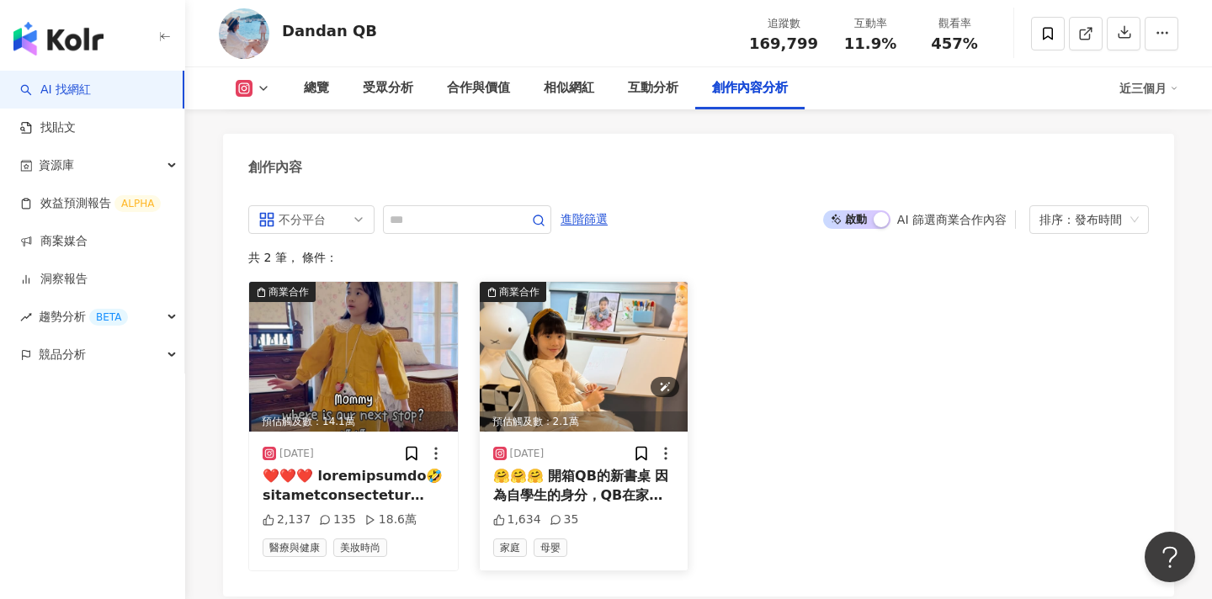
click at [580, 357] on img at bounding box center [584, 357] width 209 height 150
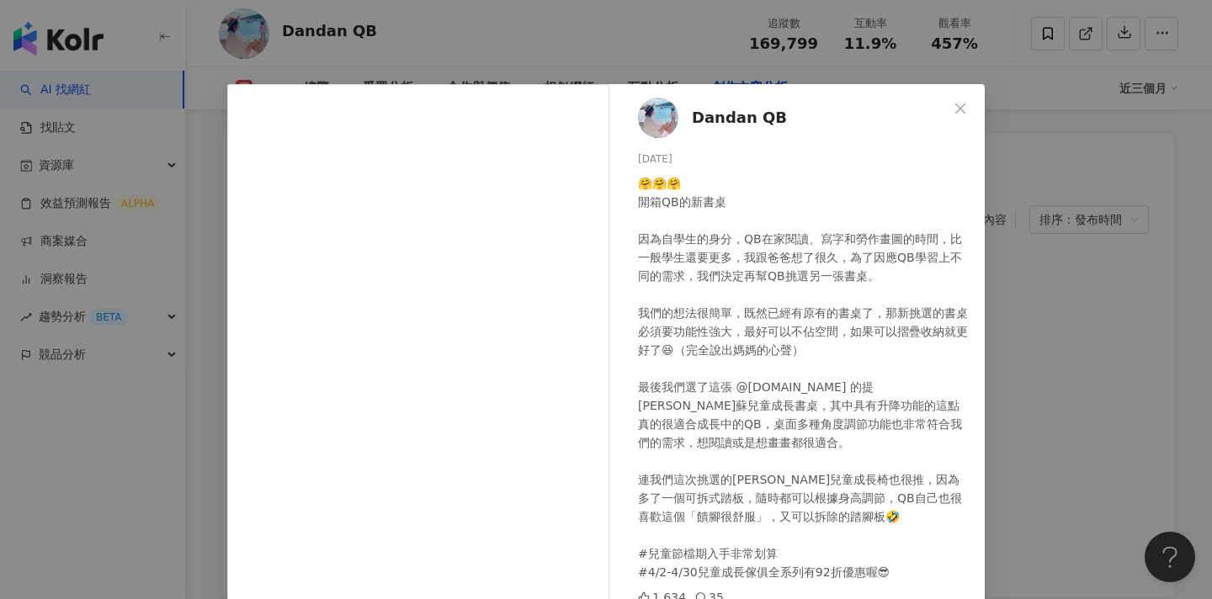
scroll to position [156, 0]
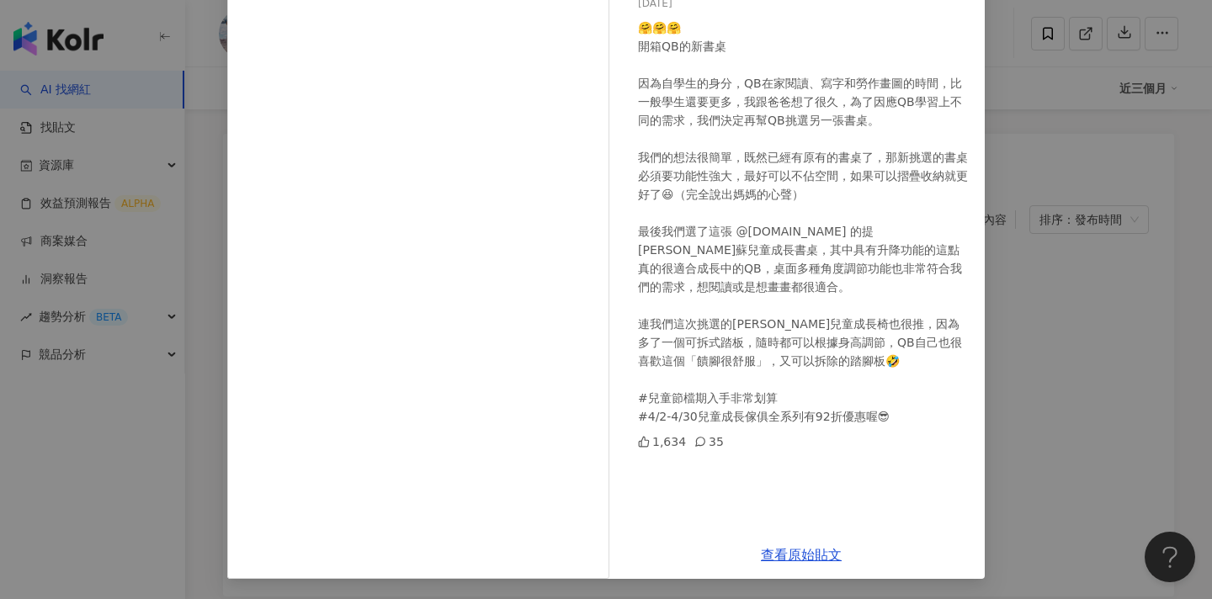
click at [1026, 323] on div "Dandan QB 2025/4/9 1,634 35 查看原始貼文" at bounding box center [606, 299] width 1212 height 599
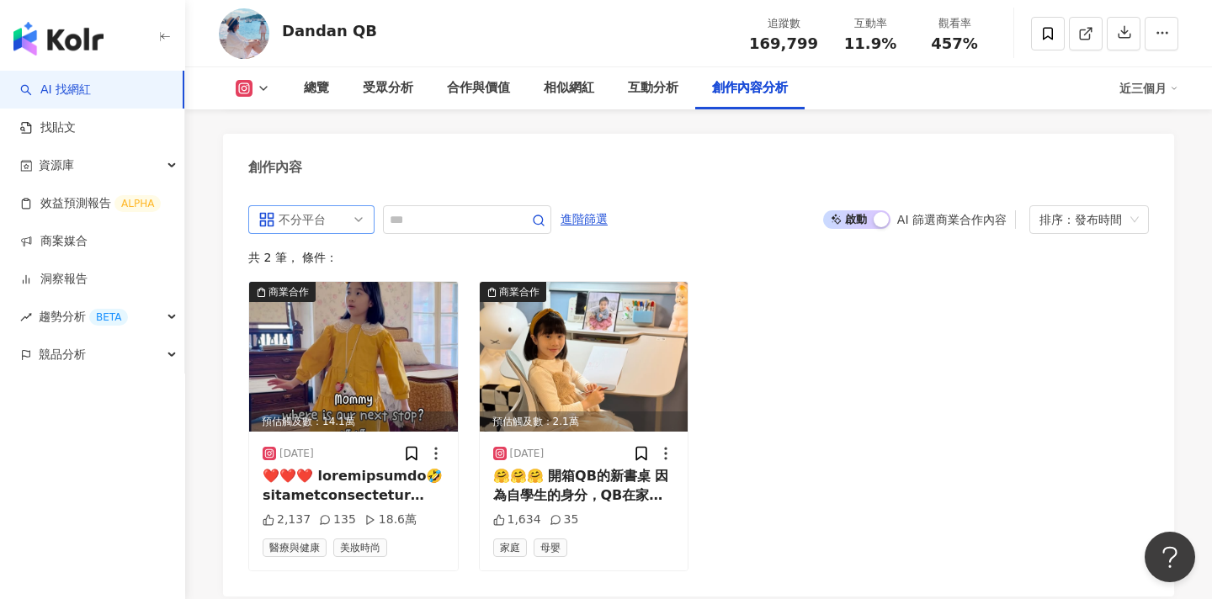
click at [306, 206] on div "不分平台" at bounding box center [306, 219] width 55 height 27
click at [305, 274] on div "Instagram" at bounding box center [309, 283] width 55 height 19
click at [845, 210] on span "啟動 關閉" at bounding box center [856, 219] width 67 height 19
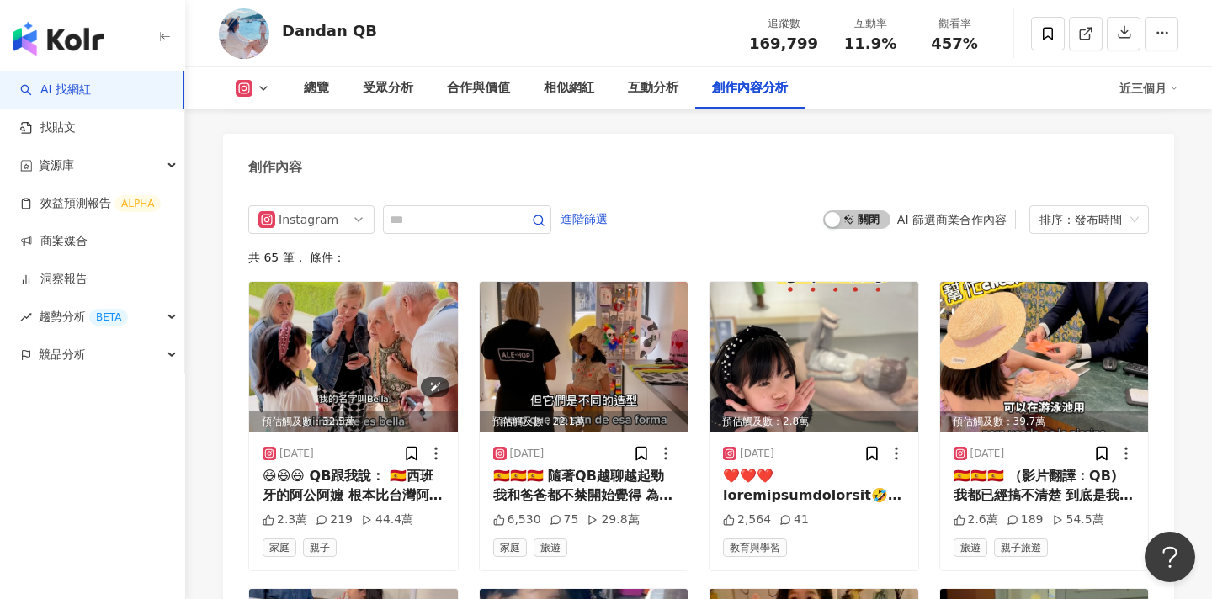
click at [370, 323] on img at bounding box center [353, 357] width 209 height 150
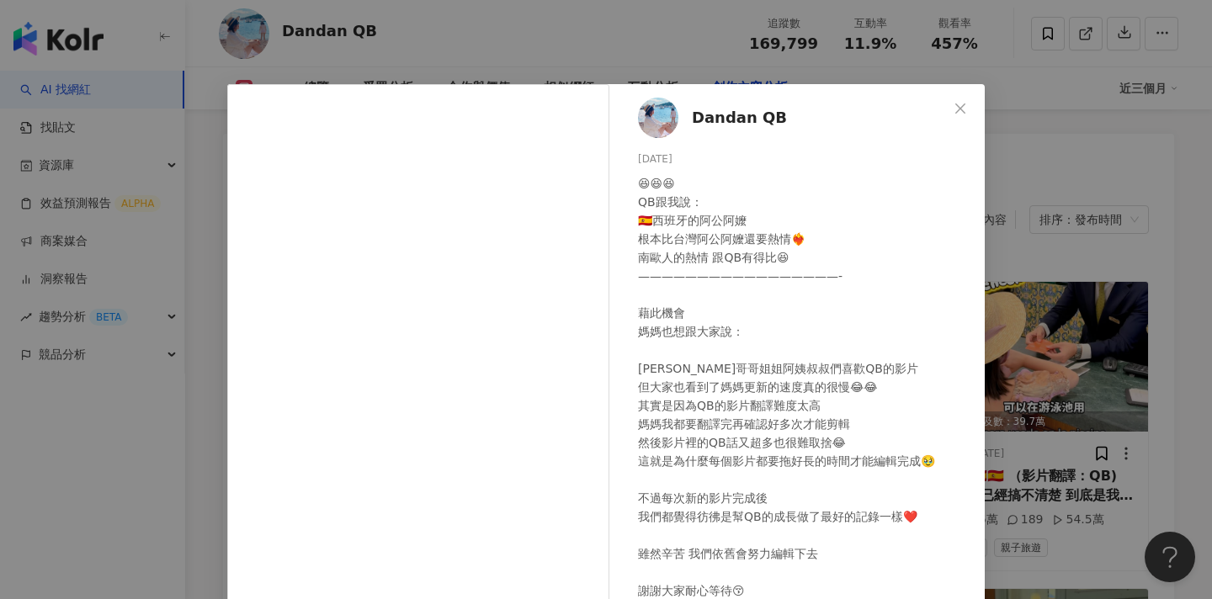
click at [995, 157] on div "Dandan QB 2025/8/26 😆😆😆 QB跟我說： 🇪🇸西班牙的阿公阿嬤 根本比台灣阿公阿嬤還要熱情❤️‍🔥 南歐人的熱情 跟QB有得比😆 ————…" at bounding box center [606, 299] width 1212 height 599
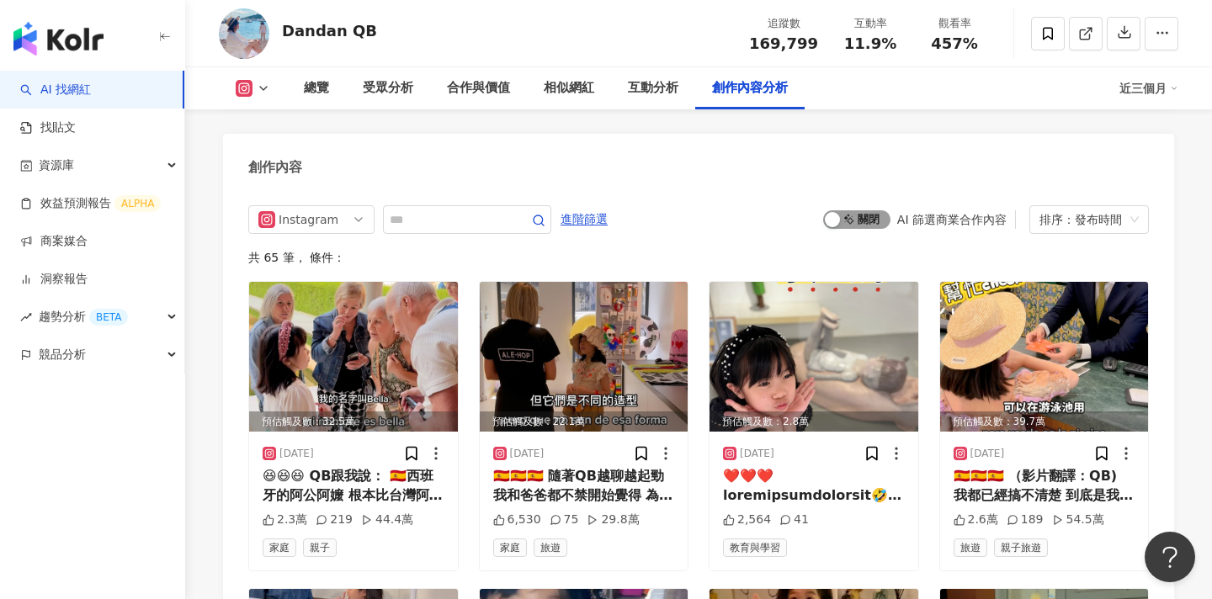
click at [872, 210] on span "啟動 關閉" at bounding box center [856, 219] width 67 height 19
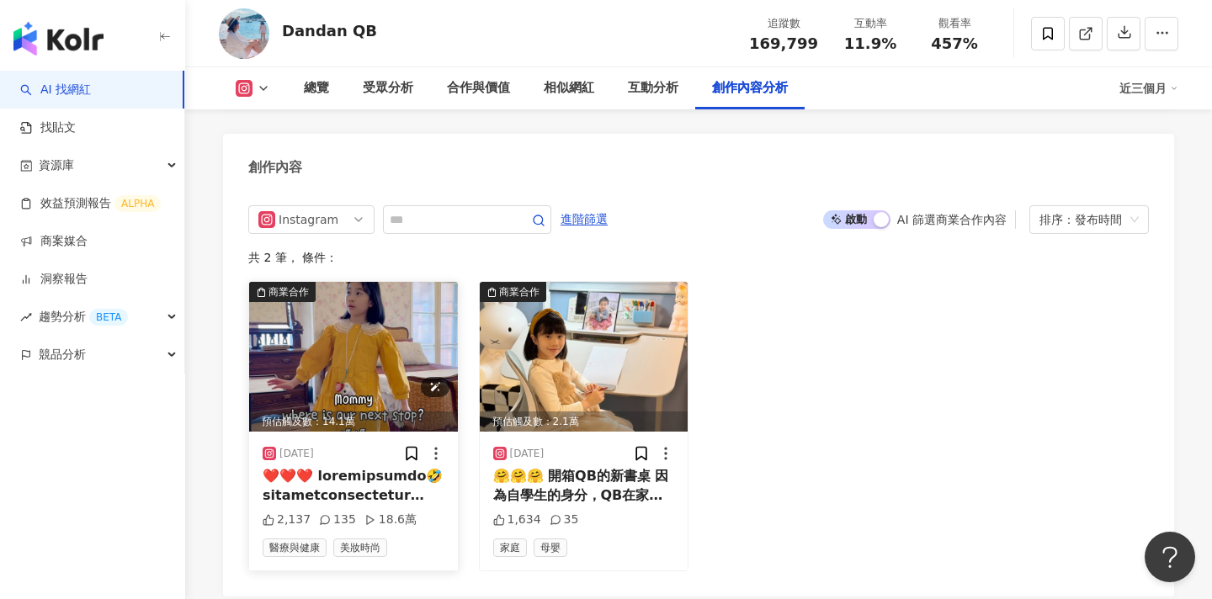
click at [340, 312] on img at bounding box center [353, 357] width 209 height 150
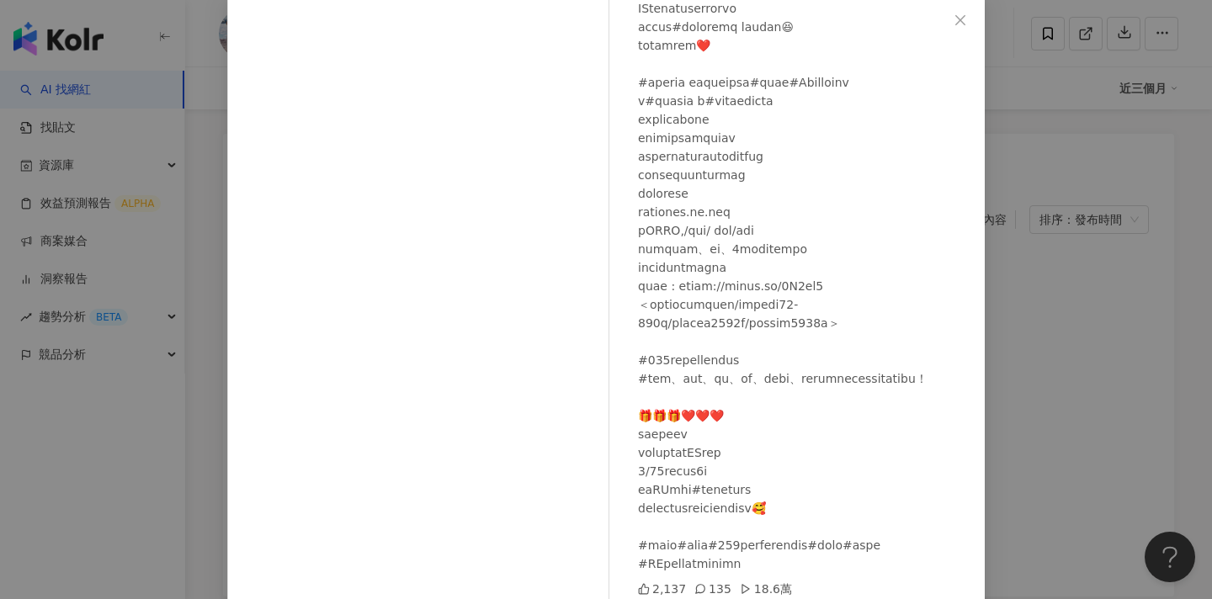
scroll to position [139, 0]
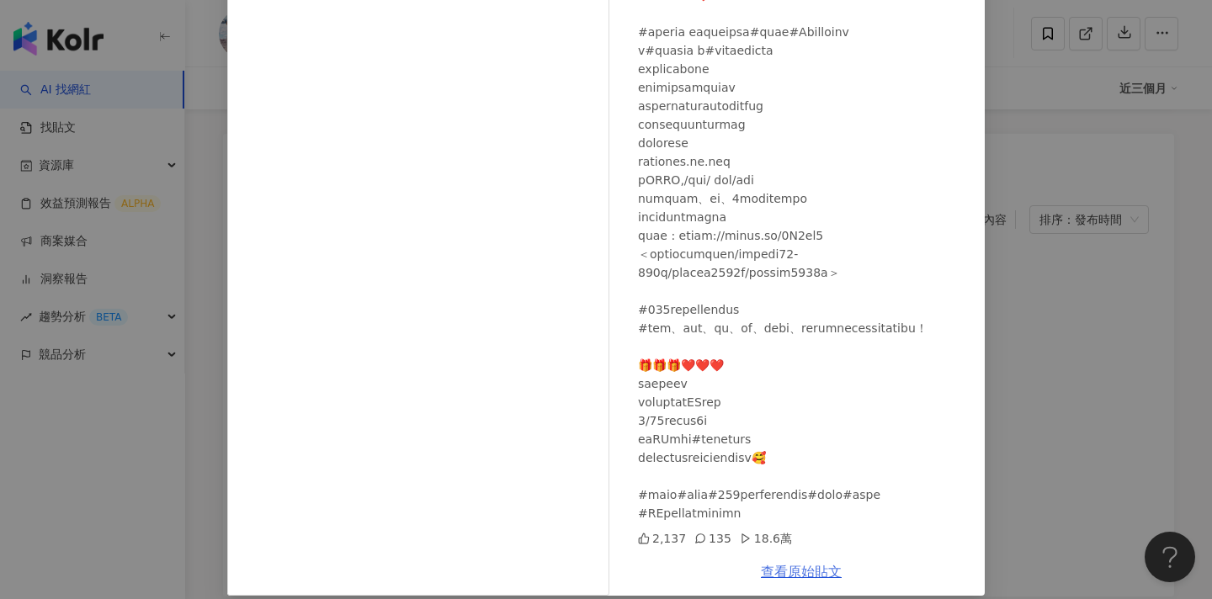
click at [781, 568] on link "查看原始貼文" at bounding box center [801, 572] width 81 height 16
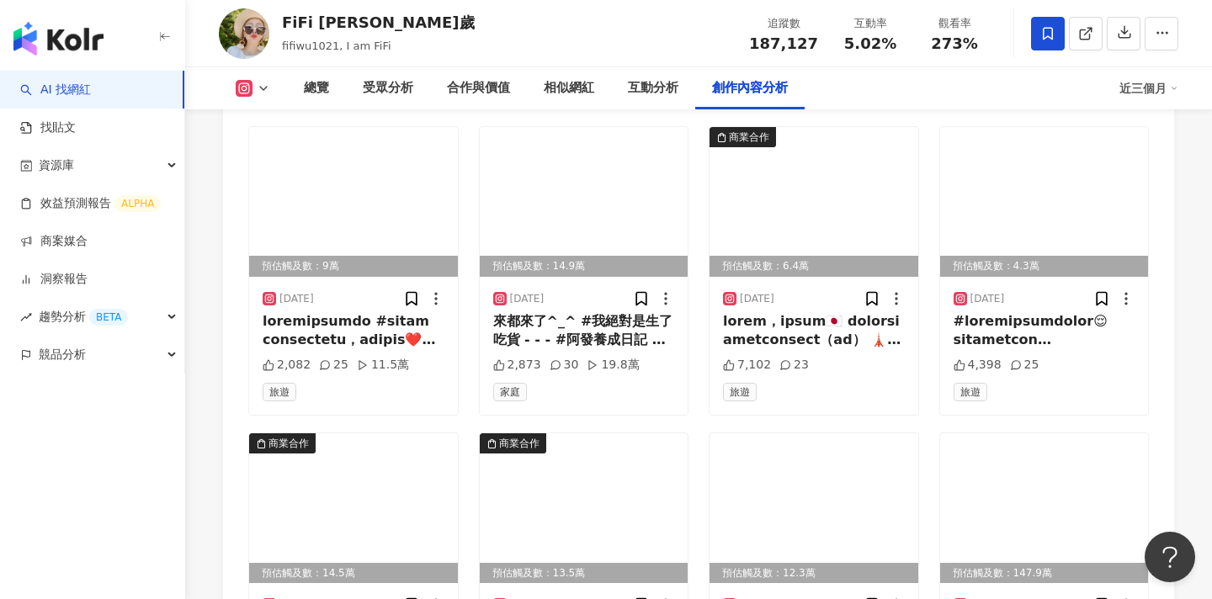
scroll to position [5112, 0]
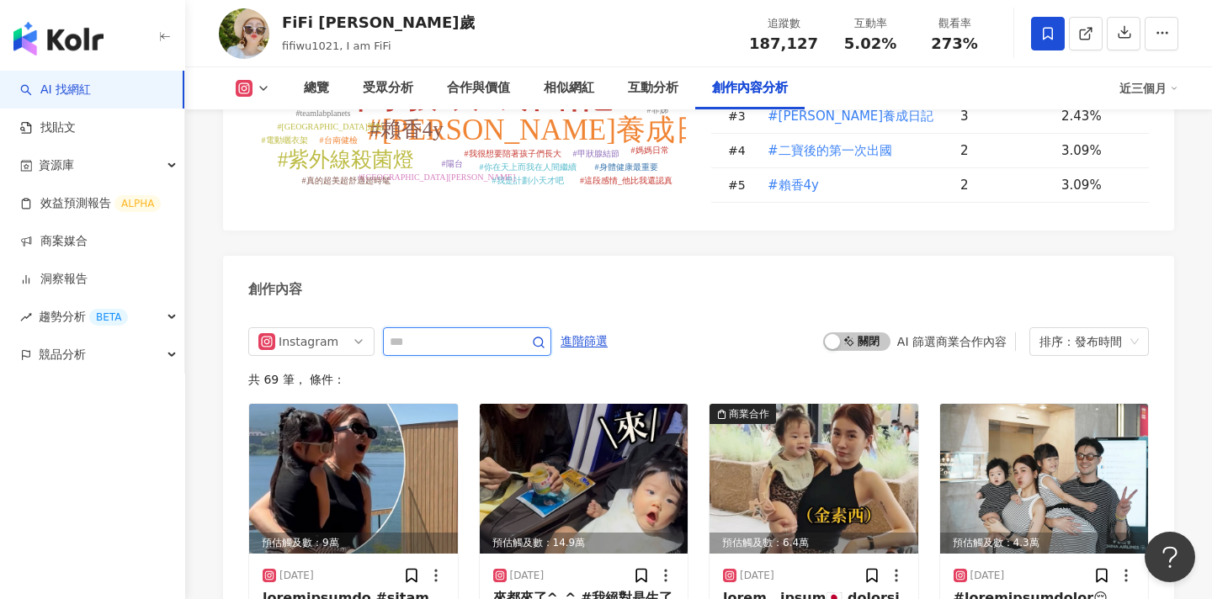
click at [439, 332] on input "text" at bounding box center [449, 342] width 118 height 20
type input "*"
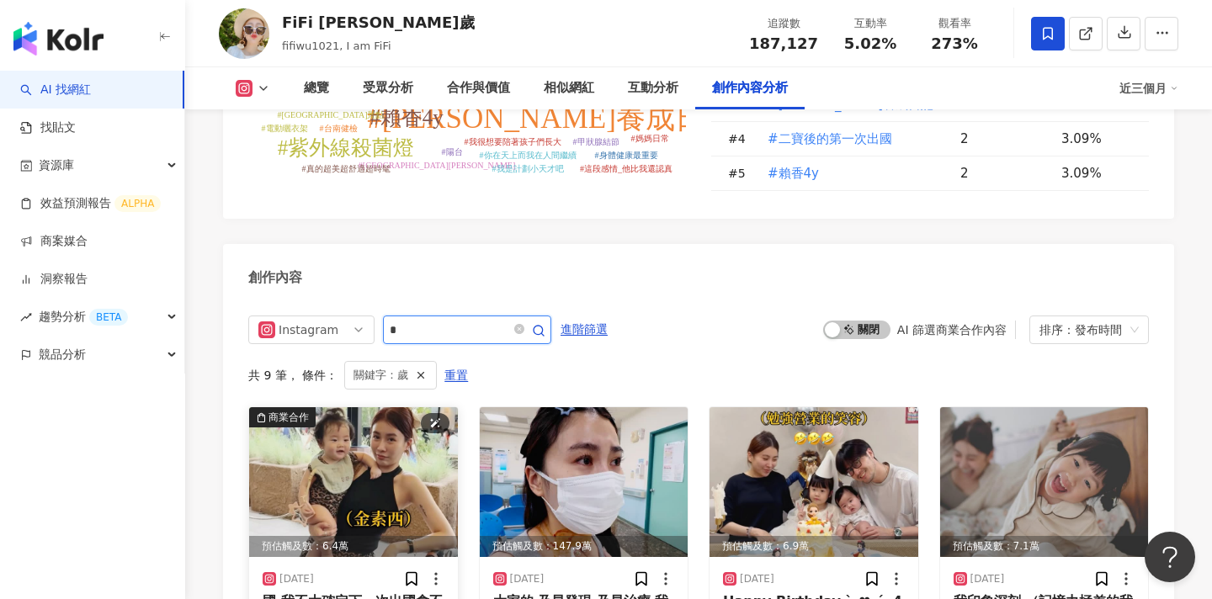
scroll to position [5165, 0]
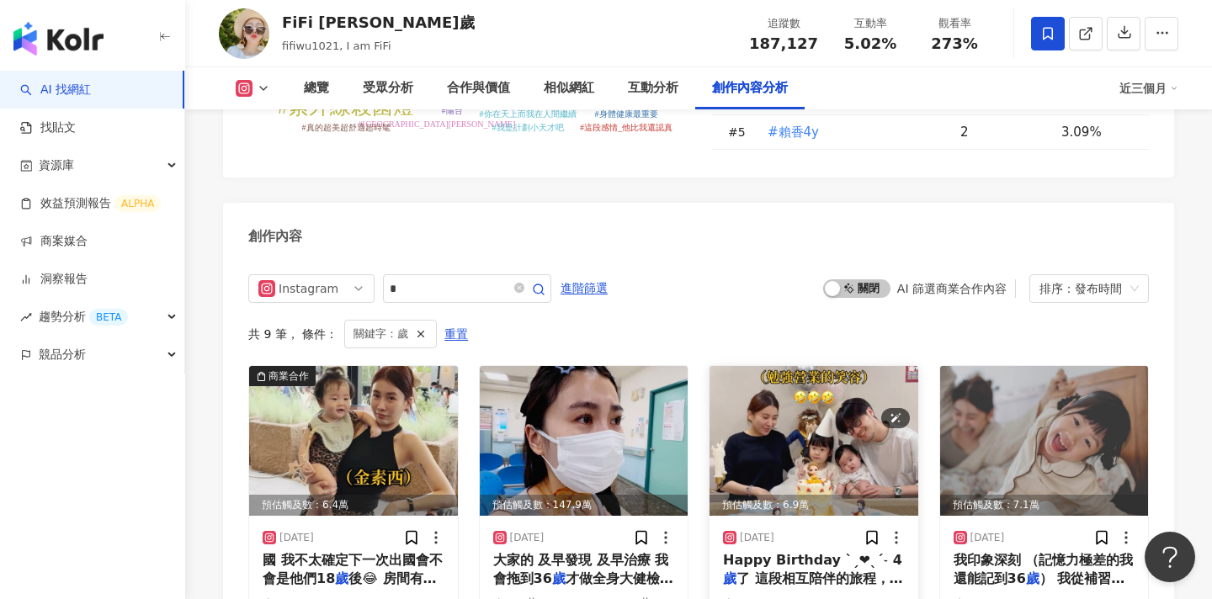
click at [824, 366] on img at bounding box center [814, 441] width 209 height 150
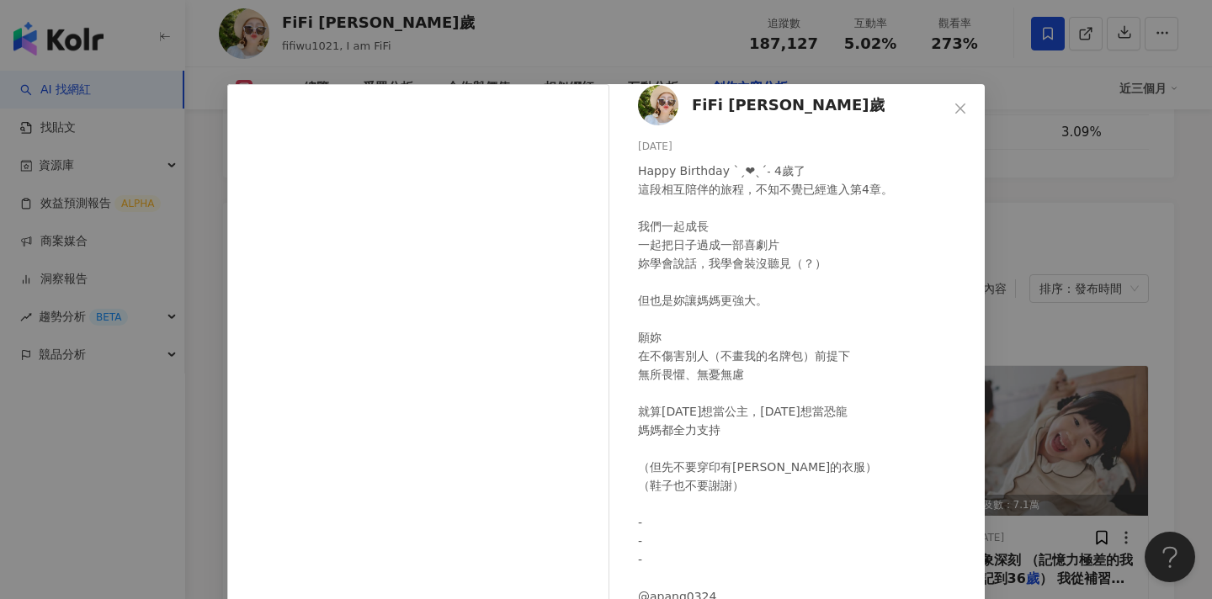
scroll to position [131, 0]
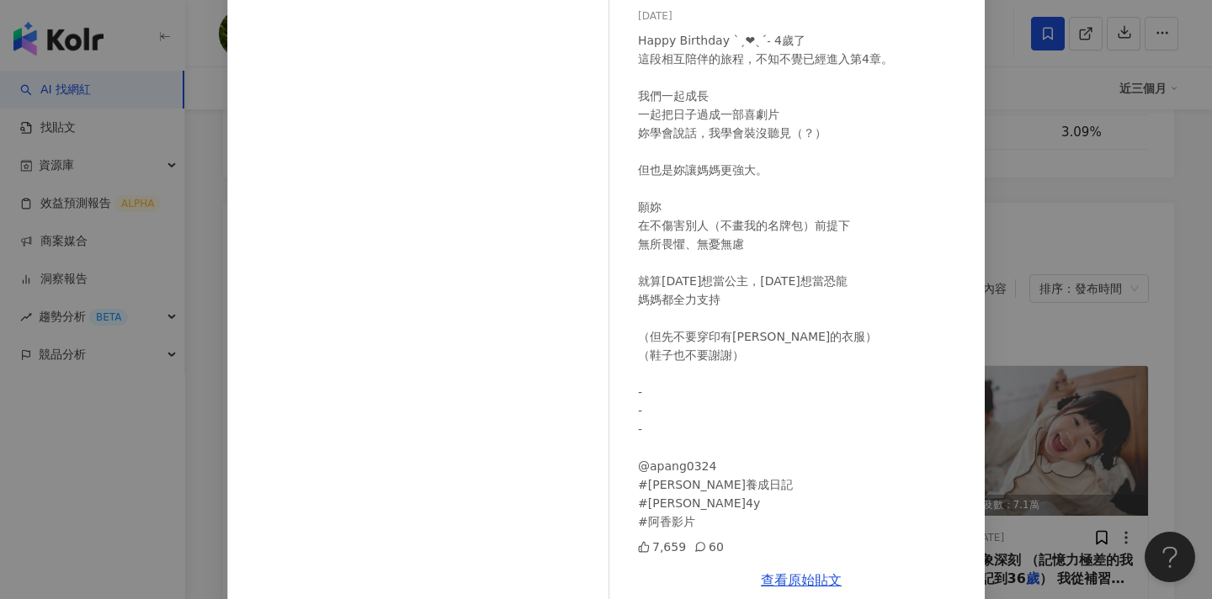
click at [1031, 264] on div "FiFi [PERSON_NAME]歲 [DEMOGRAPHIC_DATA] Happy Birthday ˋˏ❤︎ˎˊ˗ 4歲了 這段相互陪伴的旅程，不知不…" at bounding box center [606, 299] width 1212 height 599
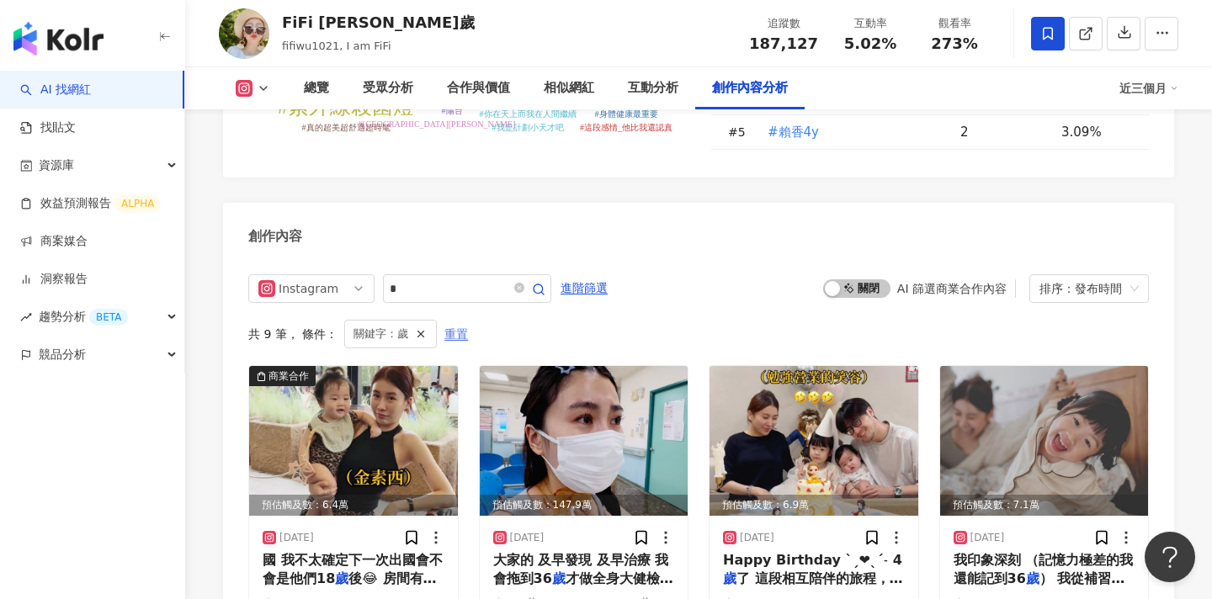
click at [457, 322] on span "重置" at bounding box center [457, 335] width 24 height 27
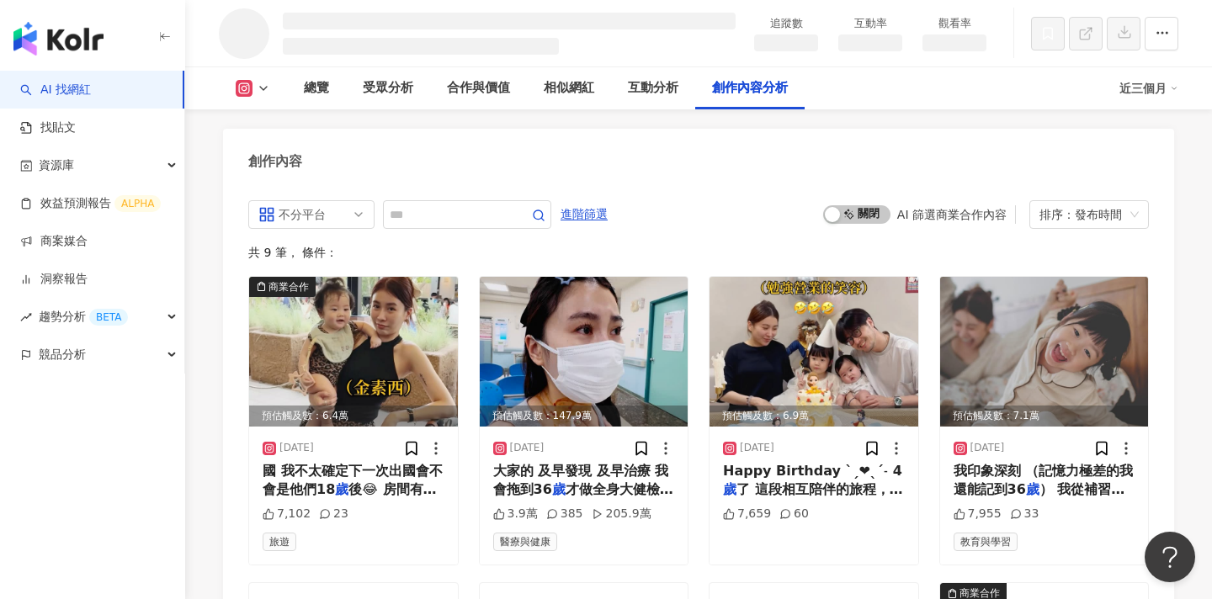
scroll to position [4521, 0]
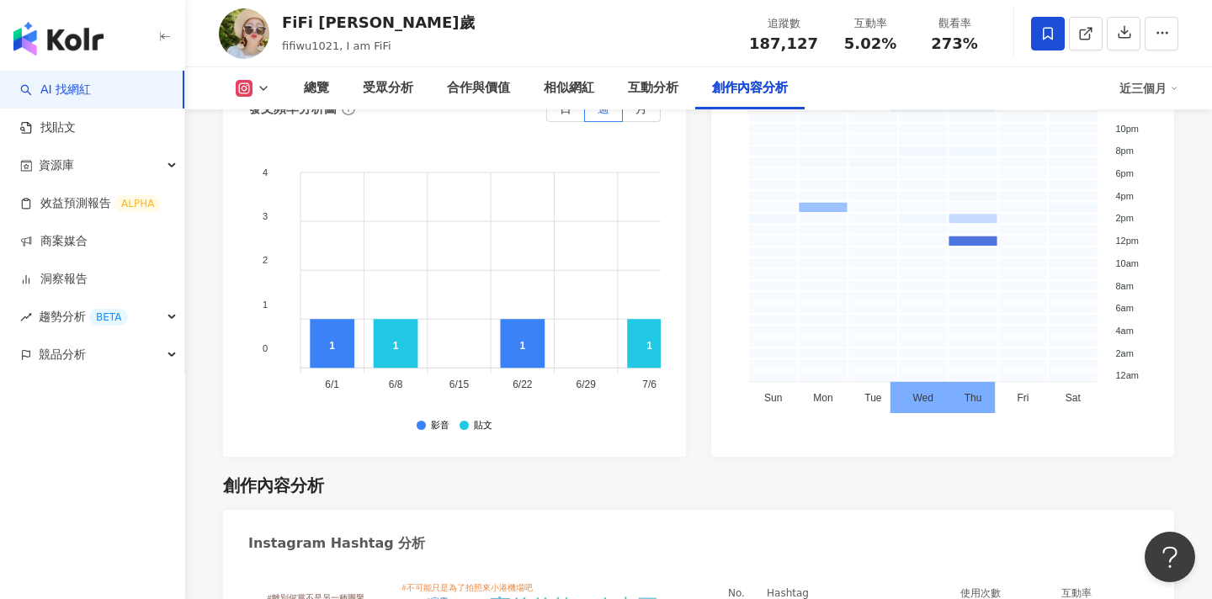
scroll to position [5135, 0]
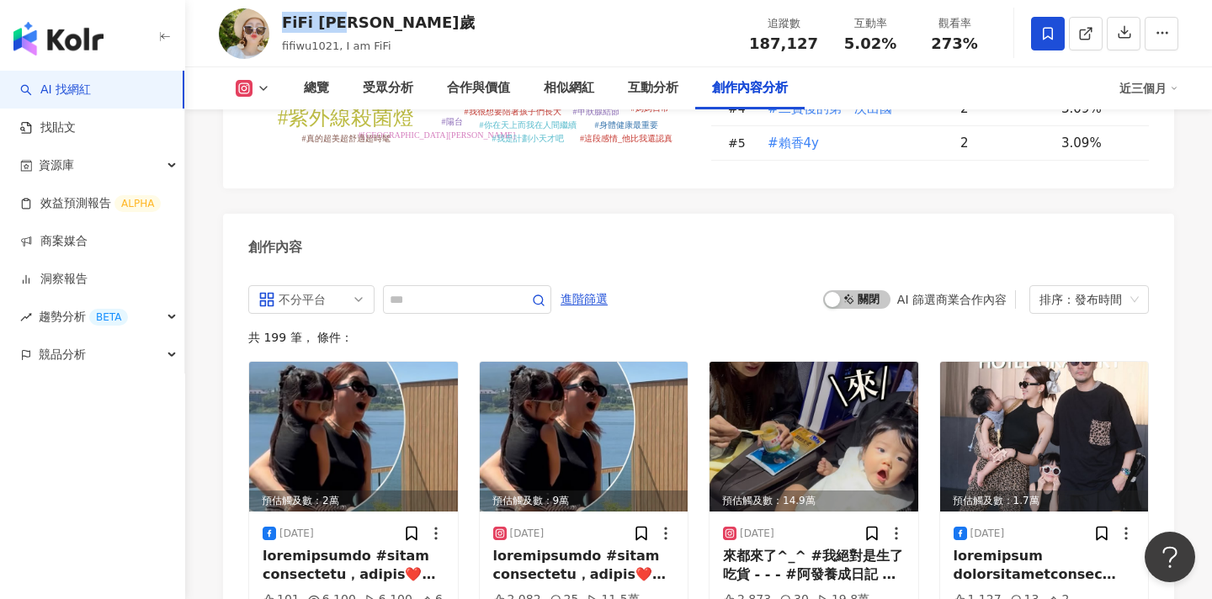
click at [278, 29] on div "FiFi [PERSON_NAME]歲 fifiwu1021, I am FiFi 追蹤數 187,127 互動率 5.02% 觀看率 273%" at bounding box center [698, 33] width 1027 height 67
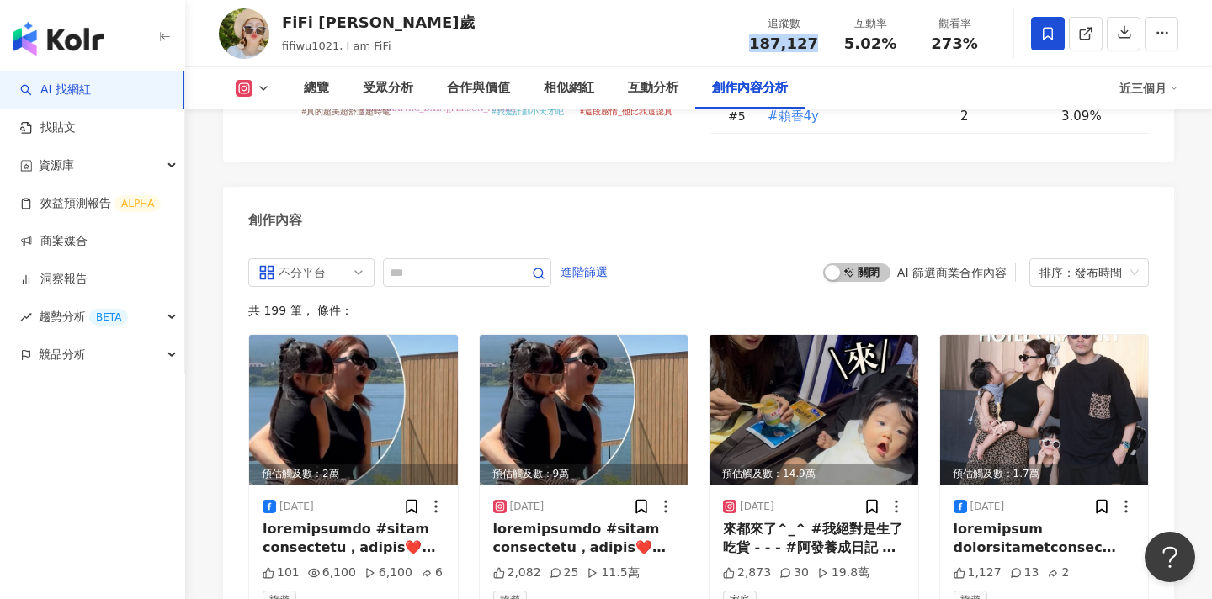
drag, startPoint x: 821, startPoint y: 48, endPoint x: 754, endPoint y: 48, distance: 66.5
click at [754, 48] on div "追蹤數 187,127" at bounding box center [783, 33] width 89 height 36
copy span "187,127"
drag, startPoint x: 901, startPoint y: 52, endPoint x: 832, endPoint y: 52, distance: 69.0
click at [832, 52] on div "追蹤數 187,127 互動率 5.02% 觀看率 273%" at bounding box center [868, 33] width 258 height 50
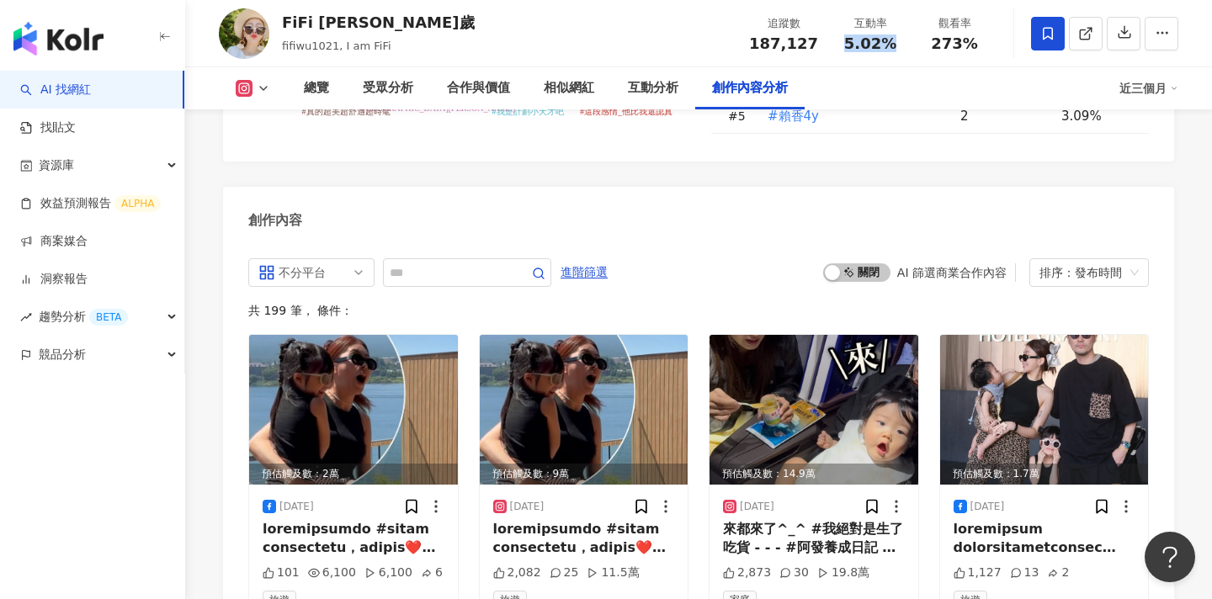
drag, startPoint x: 912, startPoint y: 46, endPoint x: 839, endPoint y: 46, distance: 72.4
click at [839, 46] on div "互動率 5.02%" at bounding box center [871, 33] width 84 height 36
copy span "5.02%"
drag, startPoint x: 973, startPoint y: 35, endPoint x: 929, endPoint y: 38, distance: 44.7
click at [929, 38] on div "273%" at bounding box center [955, 43] width 64 height 17
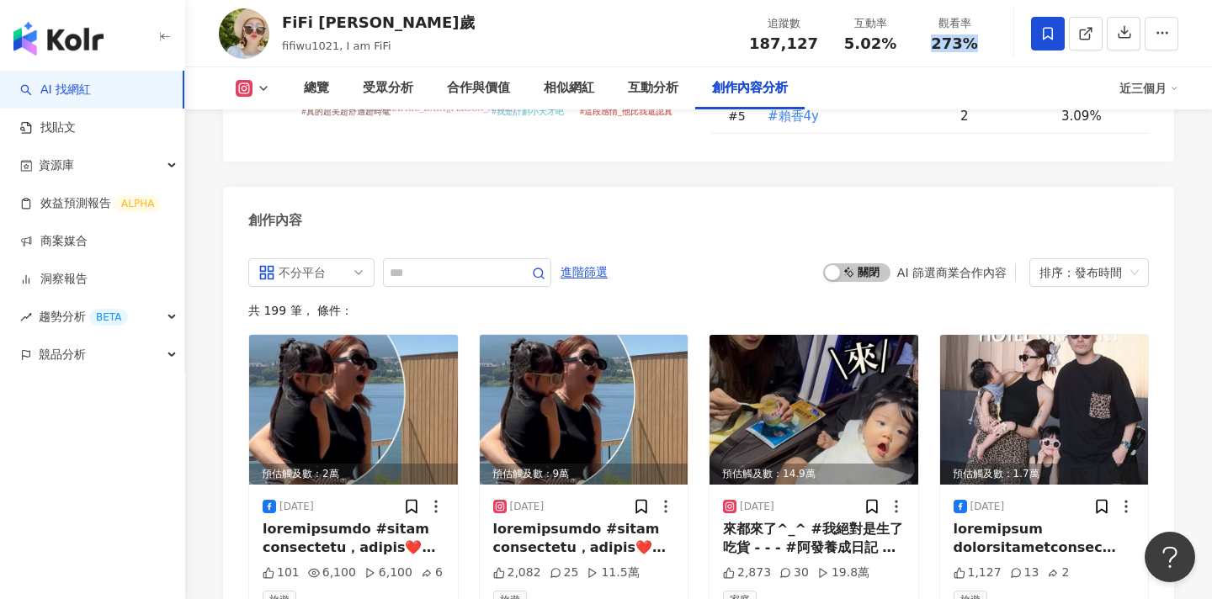
copy span "273%"
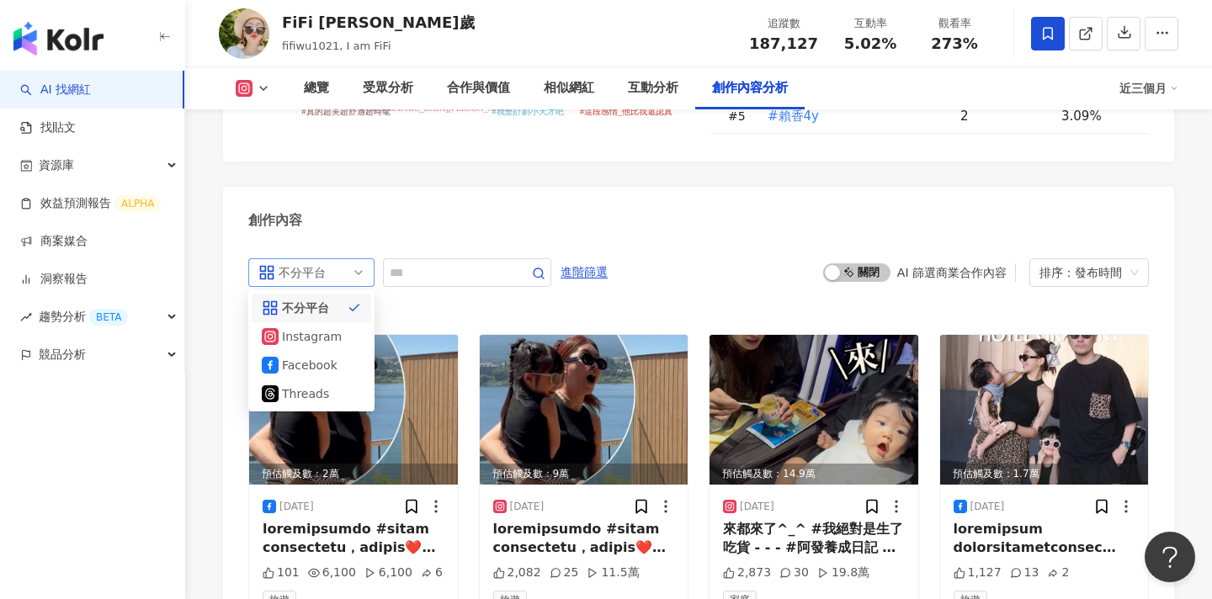
click at [358, 259] on span "不分平台" at bounding box center [311, 272] width 106 height 27
click at [318, 328] on div "Instagram" at bounding box center [309, 337] width 55 height 19
click at [871, 264] on span "啟動 關閉" at bounding box center [856, 273] width 67 height 19
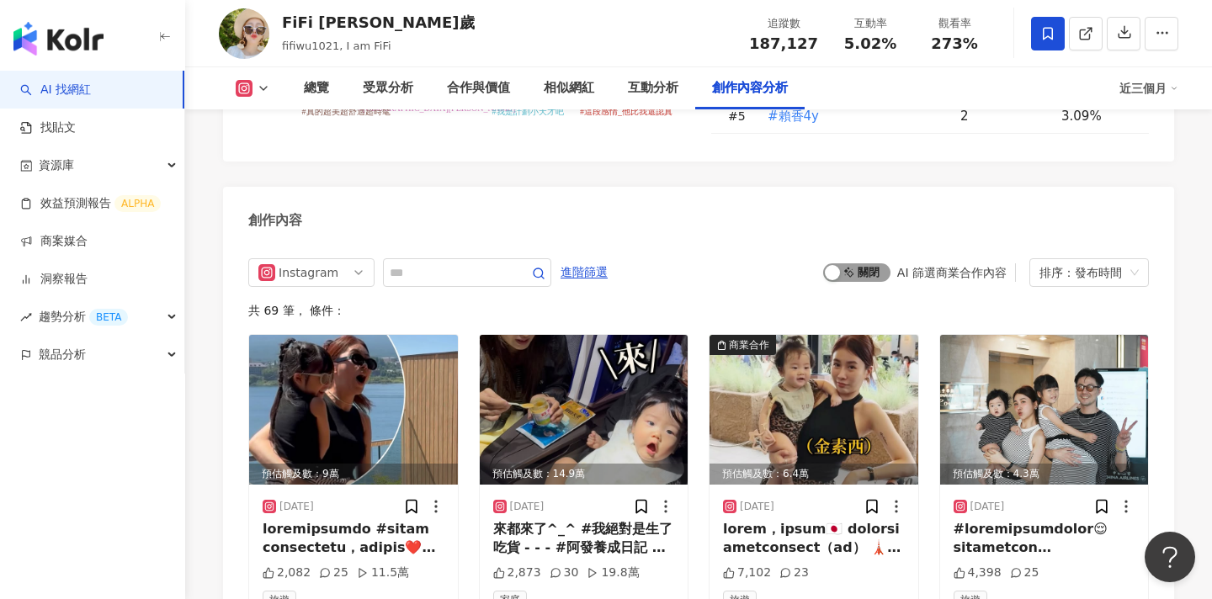
click at [866, 264] on span "啟動 關閉" at bounding box center [856, 273] width 67 height 19
click at [591, 259] on span "進階篩選" at bounding box center [584, 272] width 47 height 27
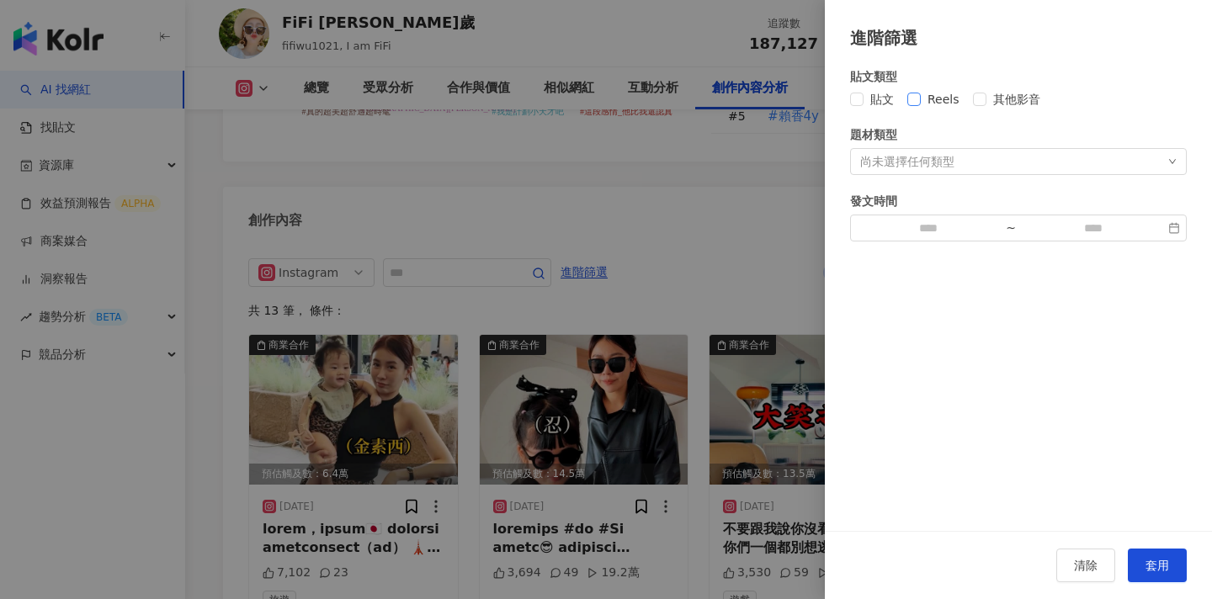
click at [927, 101] on span "Reels" at bounding box center [943, 99] width 45 height 19
click at [1162, 560] on span "套用" at bounding box center [1158, 565] width 24 height 13
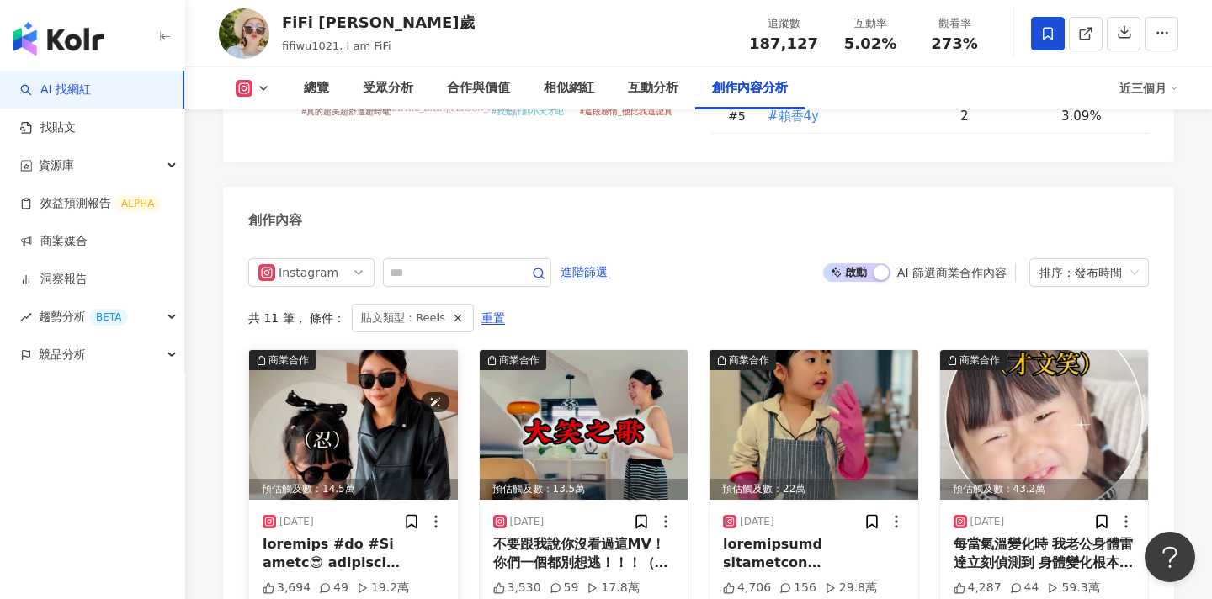
click at [342, 350] on img at bounding box center [353, 425] width 209 height 150
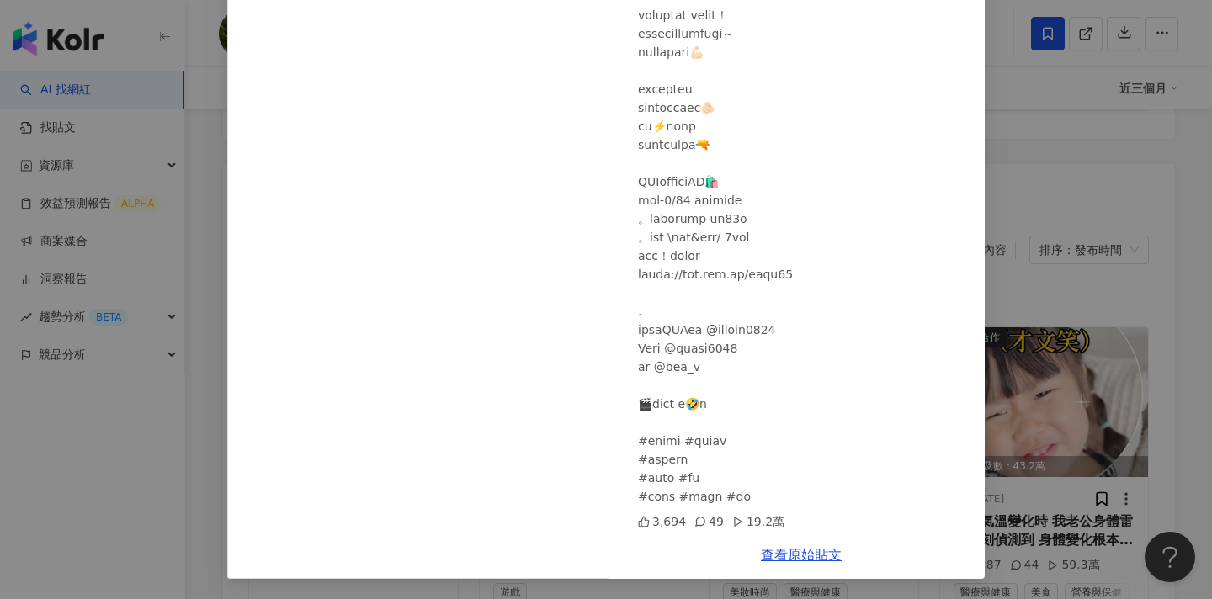
scroll to position [5192, 0]
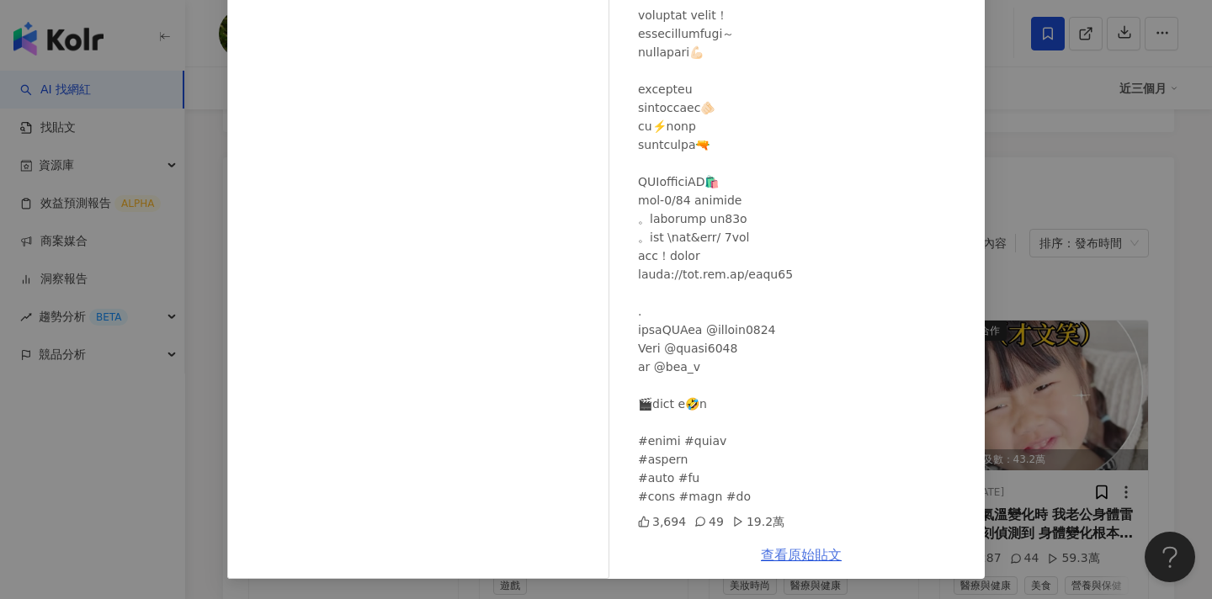
click at [796, 556] on link "查看原始貼文" at bounding box center [801, 555] width 81 height 16
click at [1052, 228] on div "FiFi 吳三歲 2025/8/10 3,694 49 19.2萬 查看原始貼文" at bounding box center [606, 299] width 1212 height 599
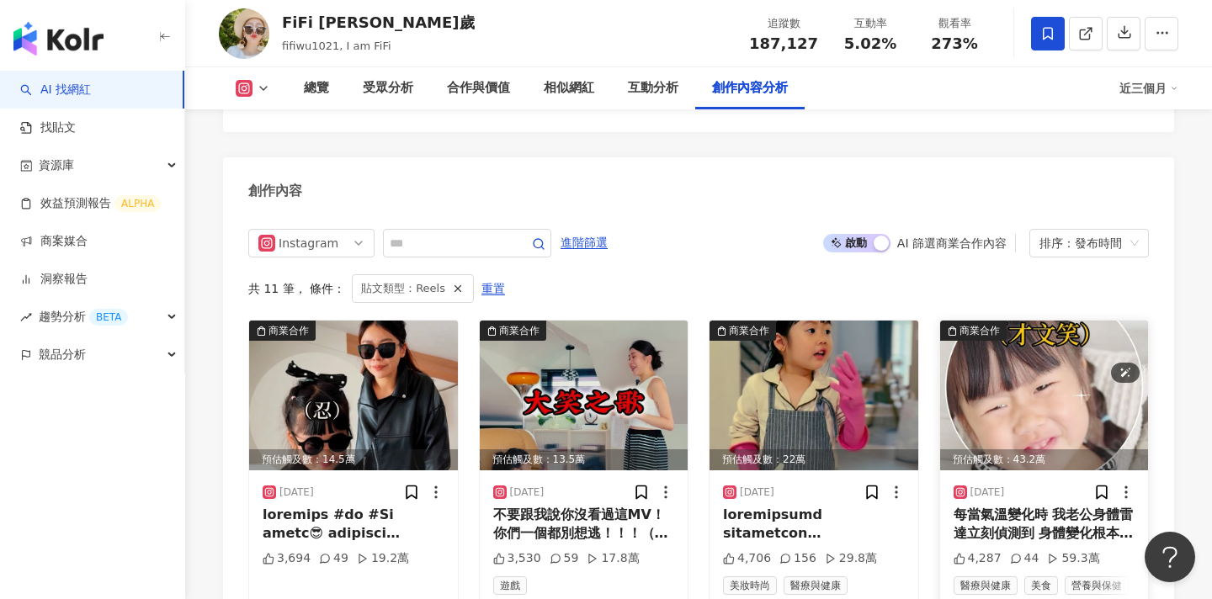
click at [1002, 321] on img at bounding box center [1044, 396] width 209 height 150
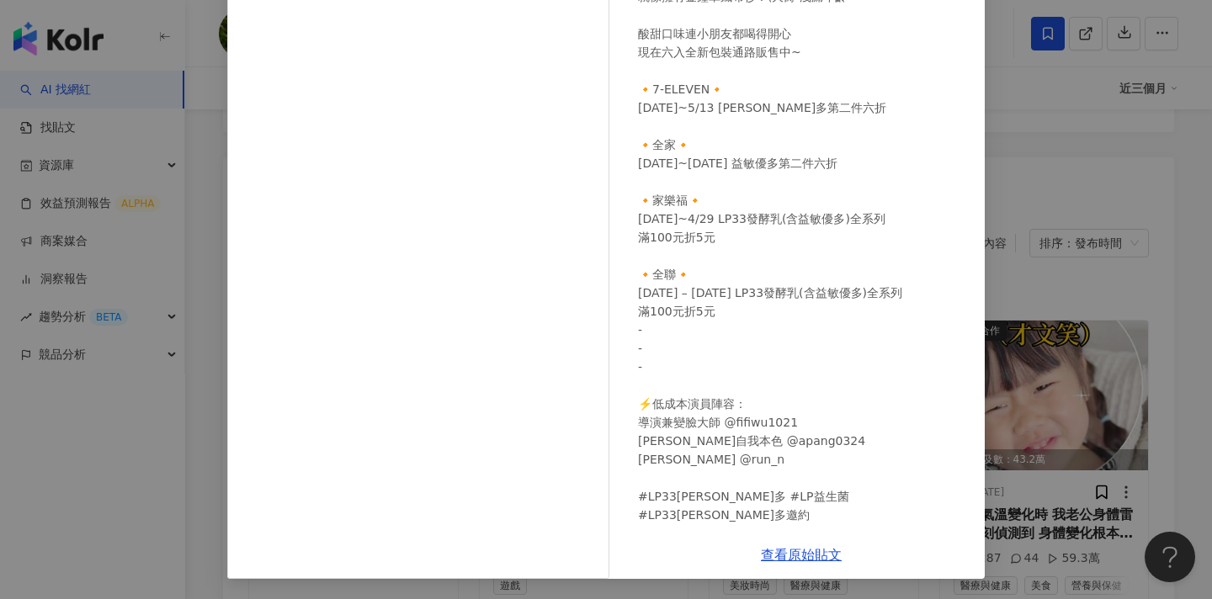
scroll to position [5195, 0]
click at [810, 552] on link "查看原始貼文" at bounding box center [801, 555] width 81 height 16
click at [1045, 396] on div "FiFi 吳三歲 2025/4/18 每當氣溫變化時 我老公身體雷達立刻偵測到 身體變化根本比我變臉速度還快！ 所以我說，平日保養很重要啊！ 習慣幫全家人準備…" at bounding box center [606, 299] width 1212 height 599
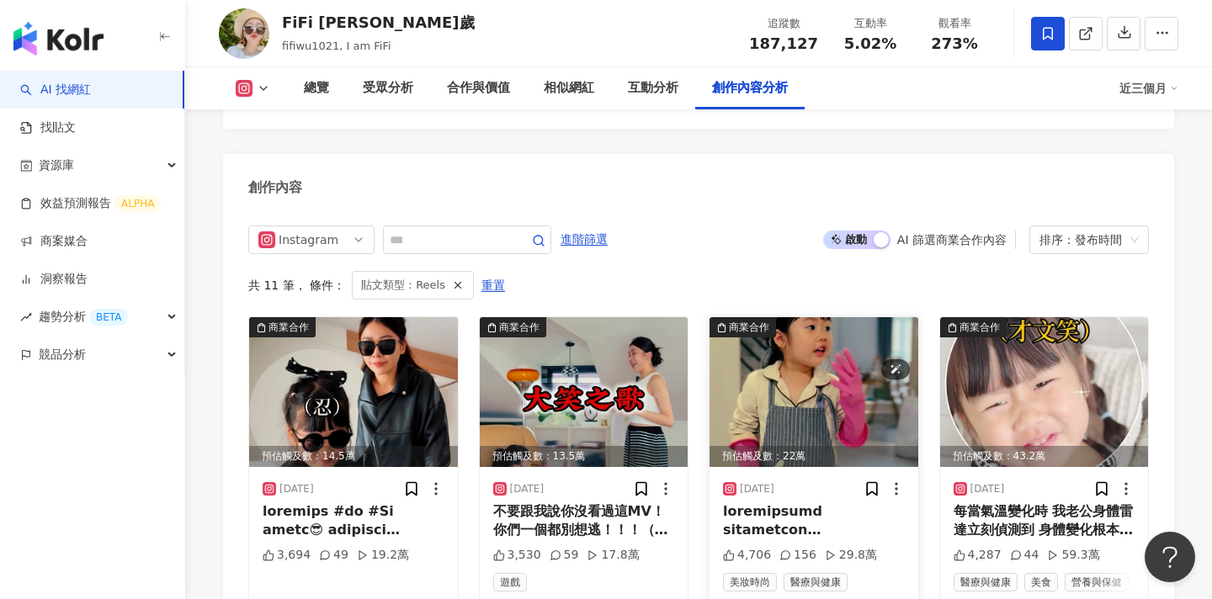
click at [778, 317] on img at bounding box center [814, 392] width 209 height 150
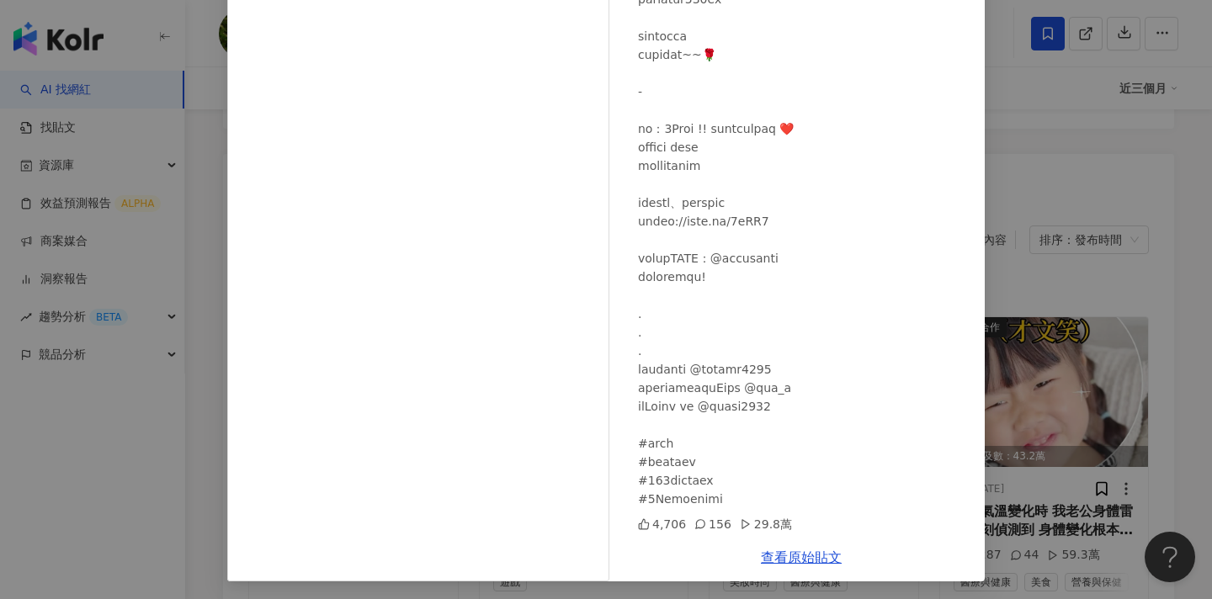
scroll to position [156, 0]
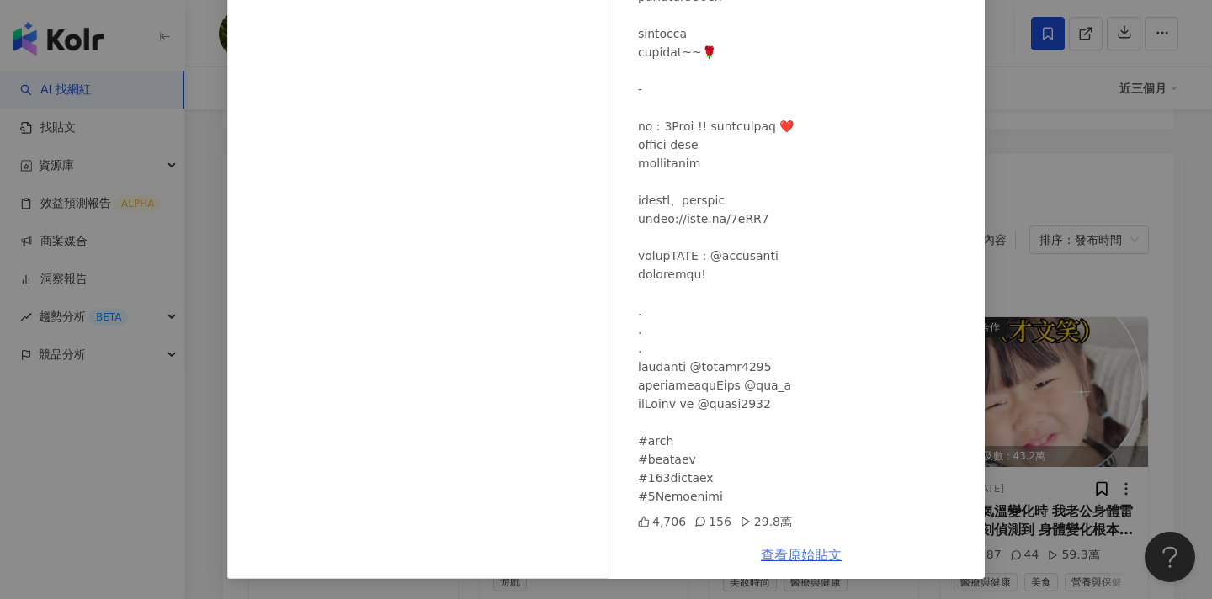
click at [796, 560] on link "查看原始貼文" at bounding box center [801, 555] width 81 height 16
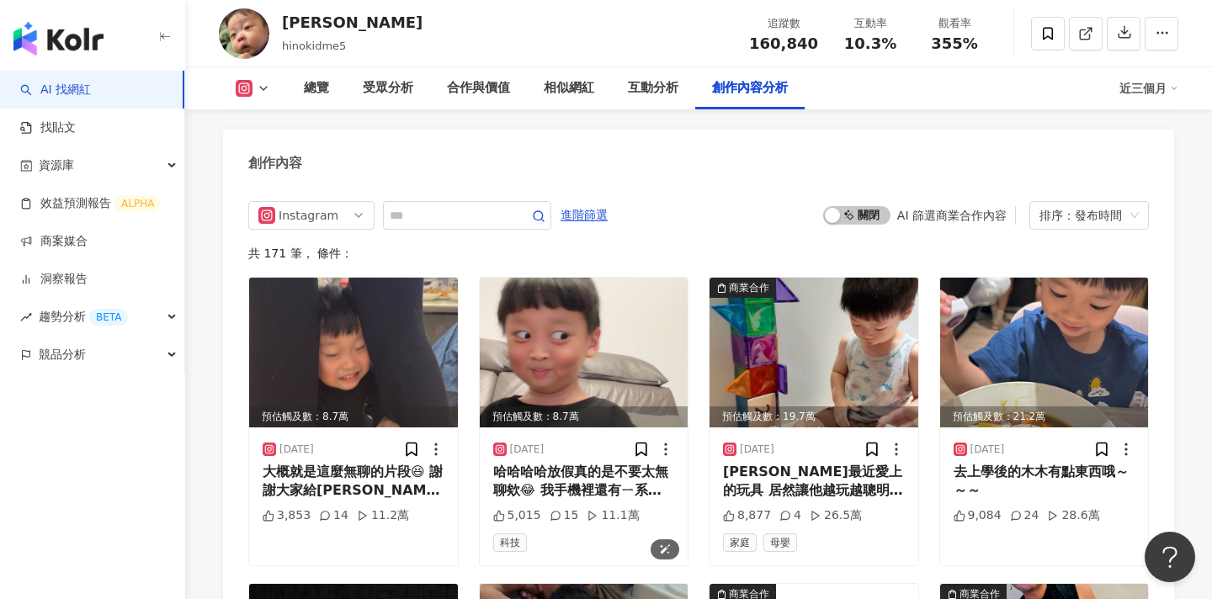
scroll to position [5134, 0]
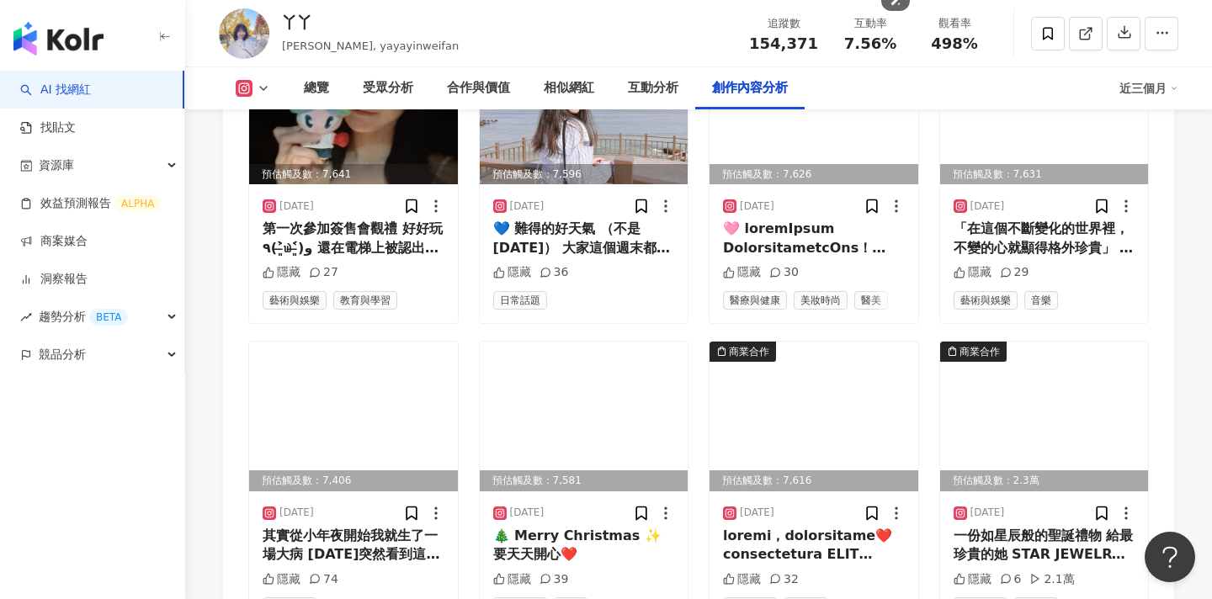
scroll to position [5590, 0]
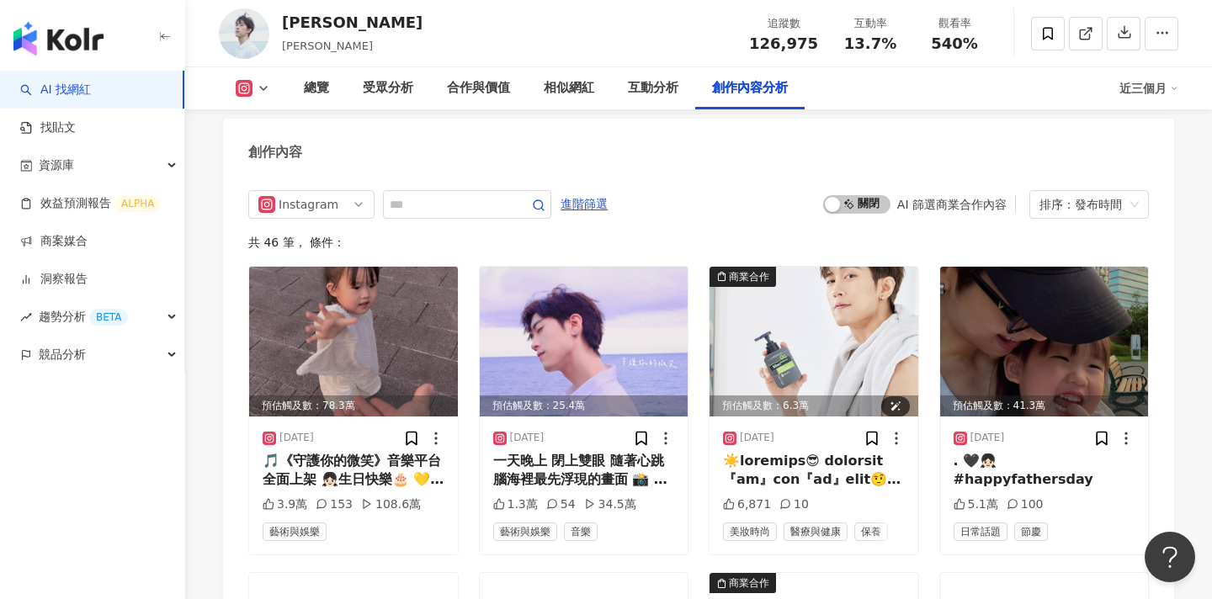
scroll to position [5199, 0]
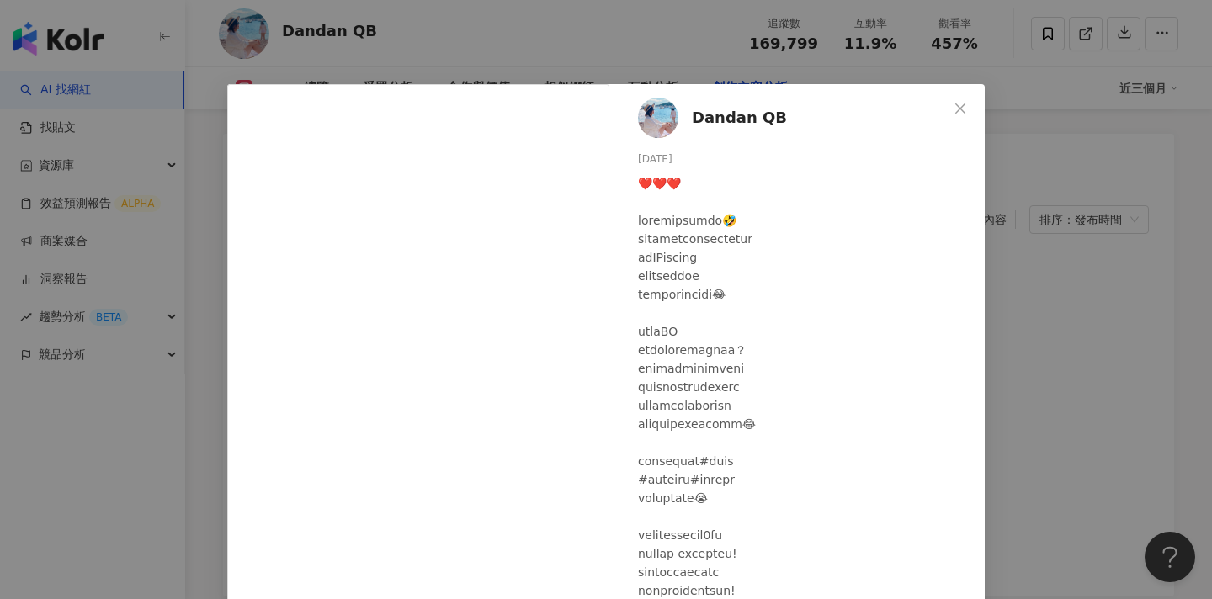
scroll to position [624, 0]
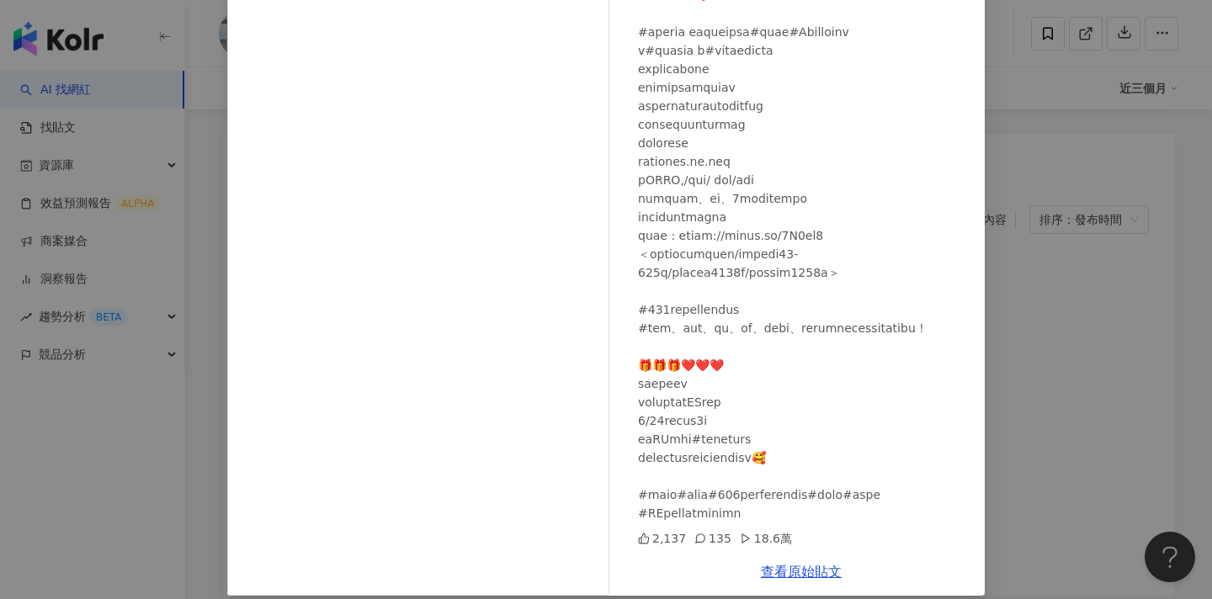
click at [1063, 285] on div "Dandan QB 2025/5/21 2,137 135 18.6萬 查看原始貼文" at bounding box center [606, 299] width 1212 height 599
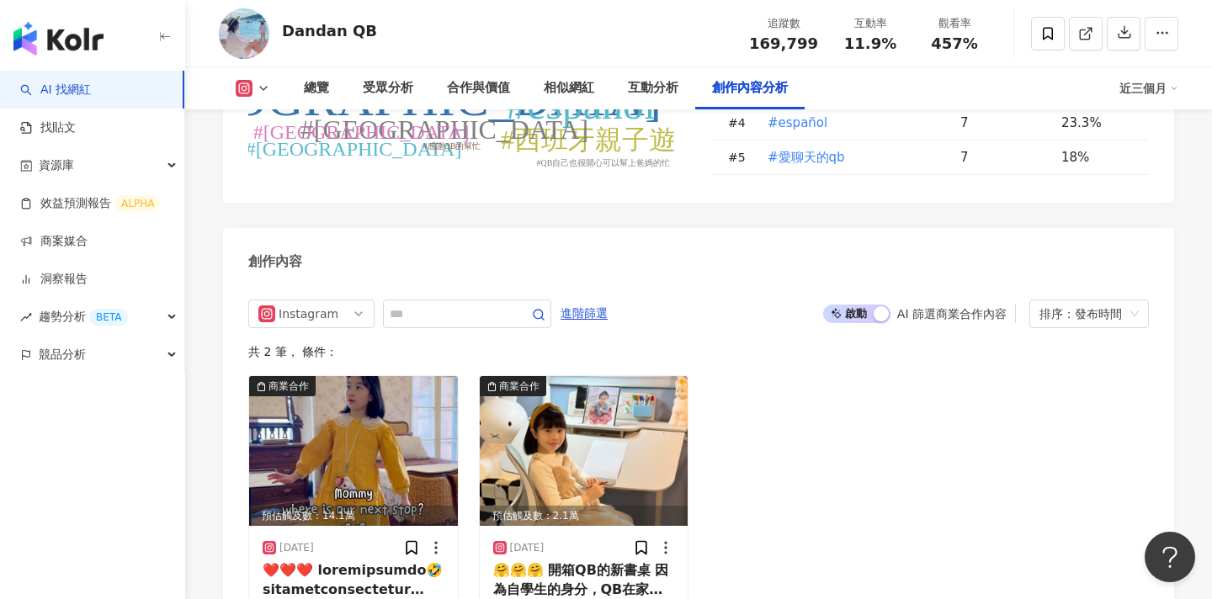
scroll to position [5033, 0]
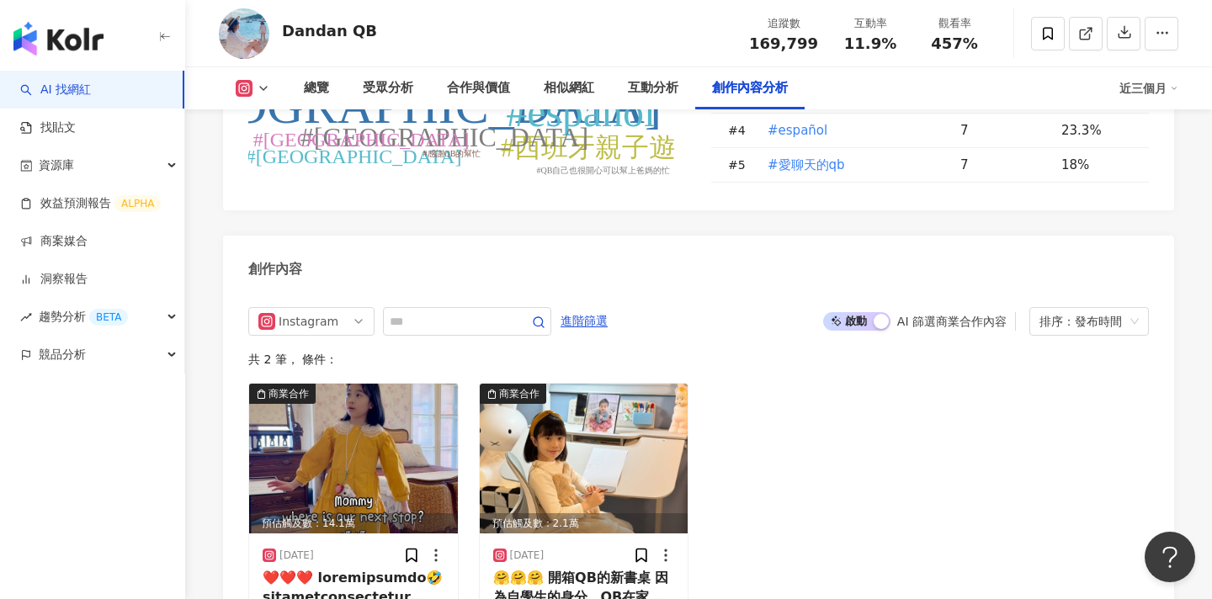
click at [852, 312] on span "啟動 關閉" at bounding box center [856, 321] width 67 height 19
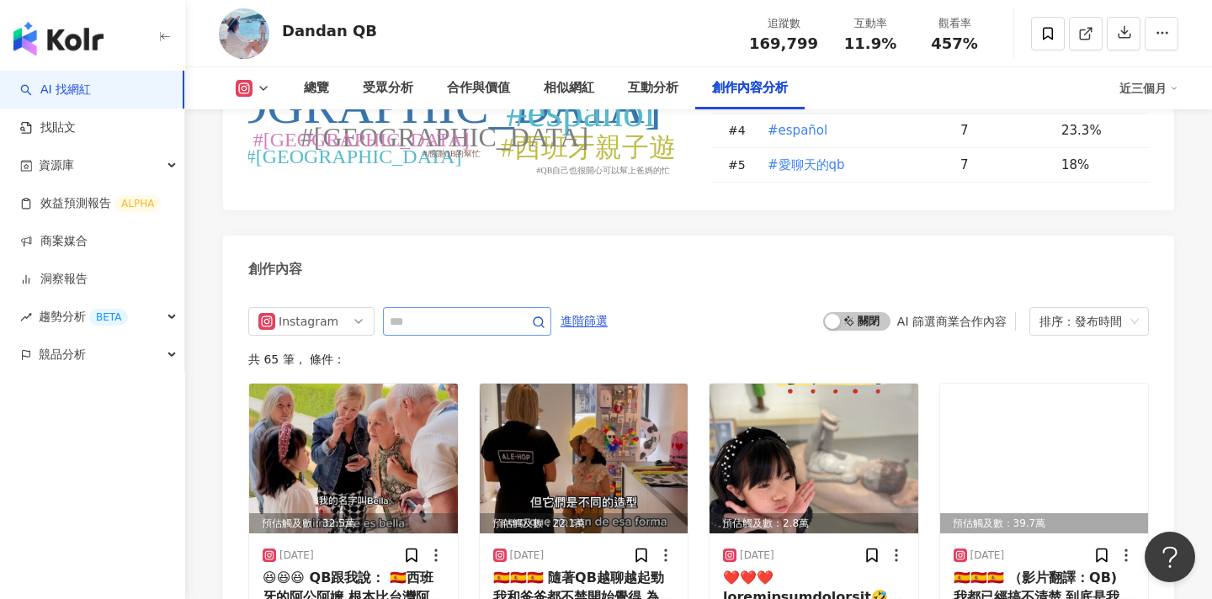
scroll to position [5134, 0]
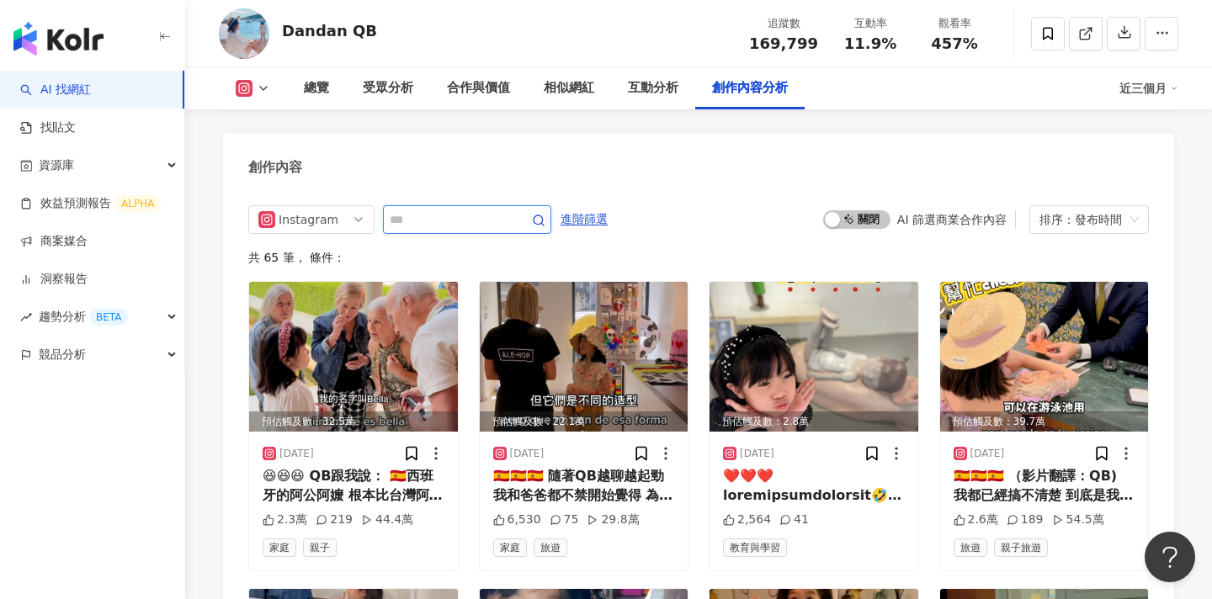
click at [504, 210] on input "text" at bounding box center [449, 220] width 118 height 20
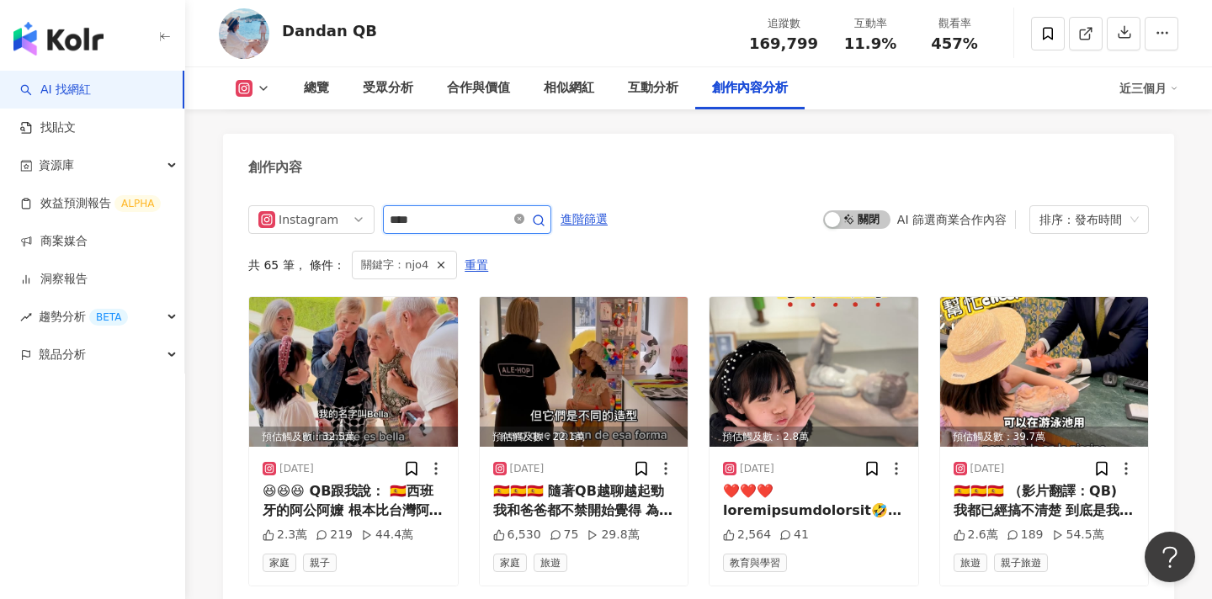
click at [524, 214] on icon "close-circle" at bounding box center [519, 219] width 10 height 10
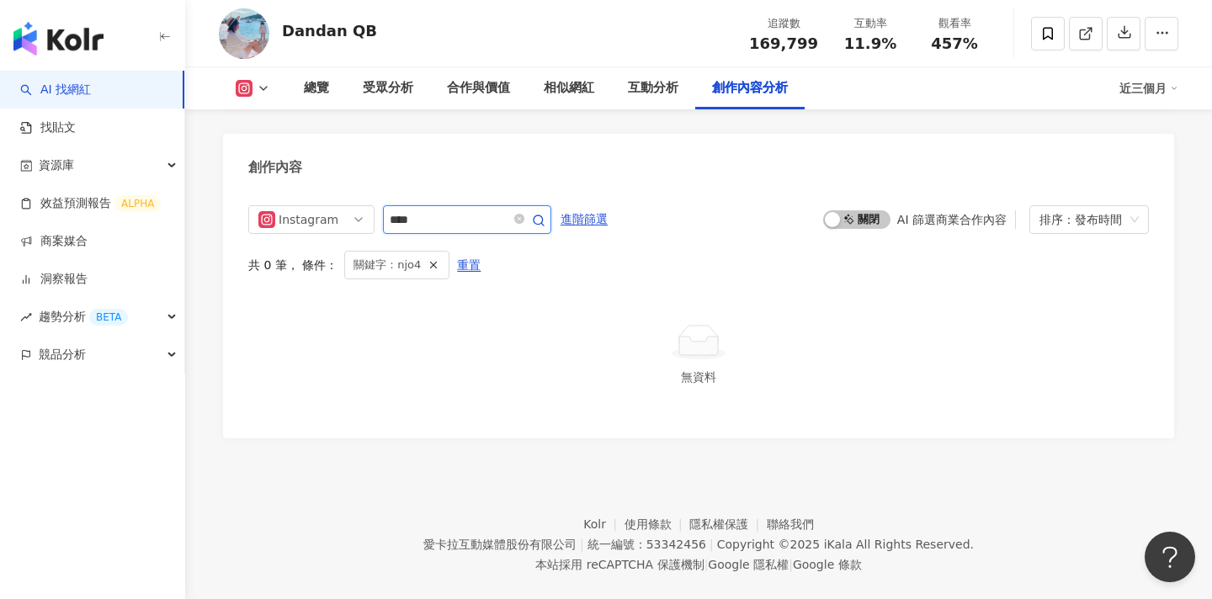
click at [466, 210] on input "****" at bounding box center [449, 220] width 118 height 20
type input "*"
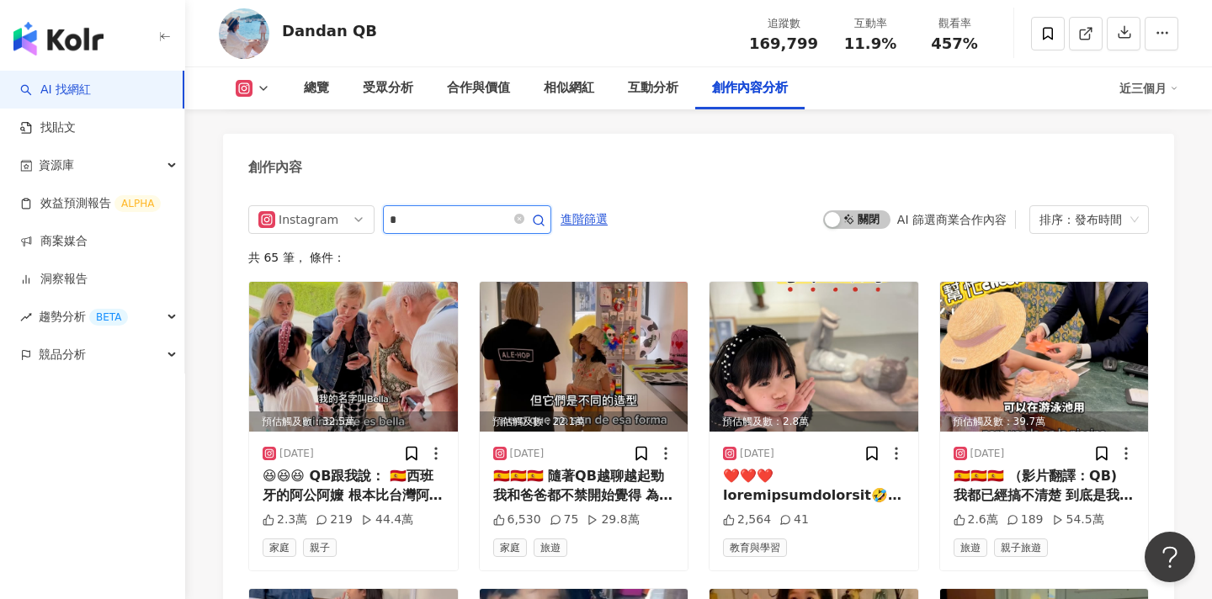
click at [435, 210] on input "*" at bounding box center [449, 220] width 118 height 20
type input "*"
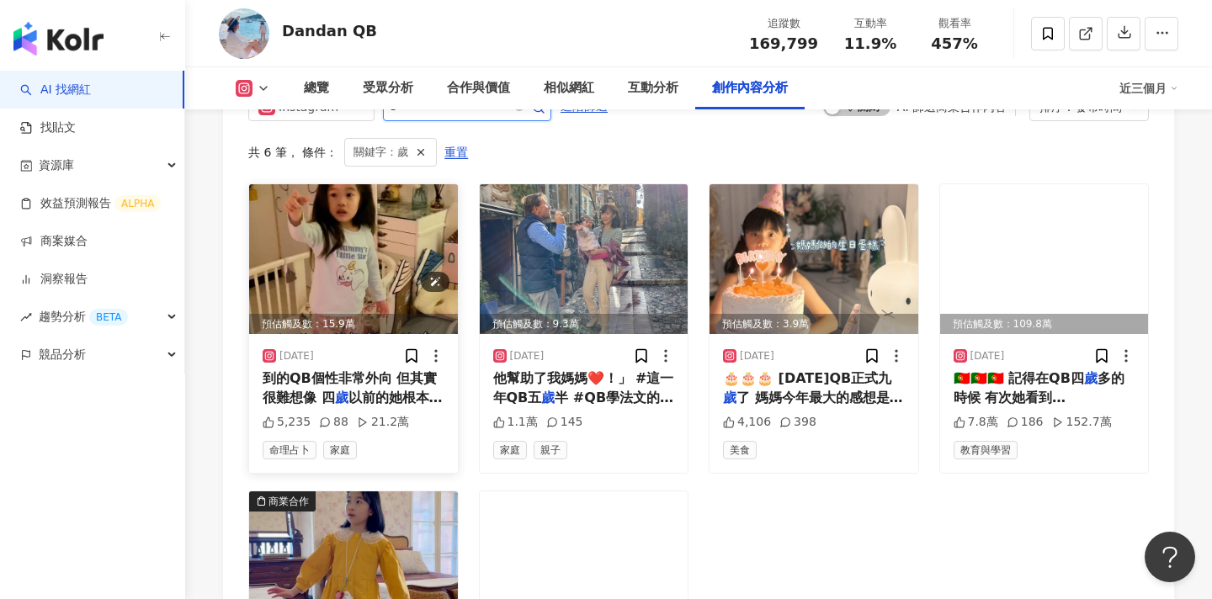
scroll to position [5255, 0]
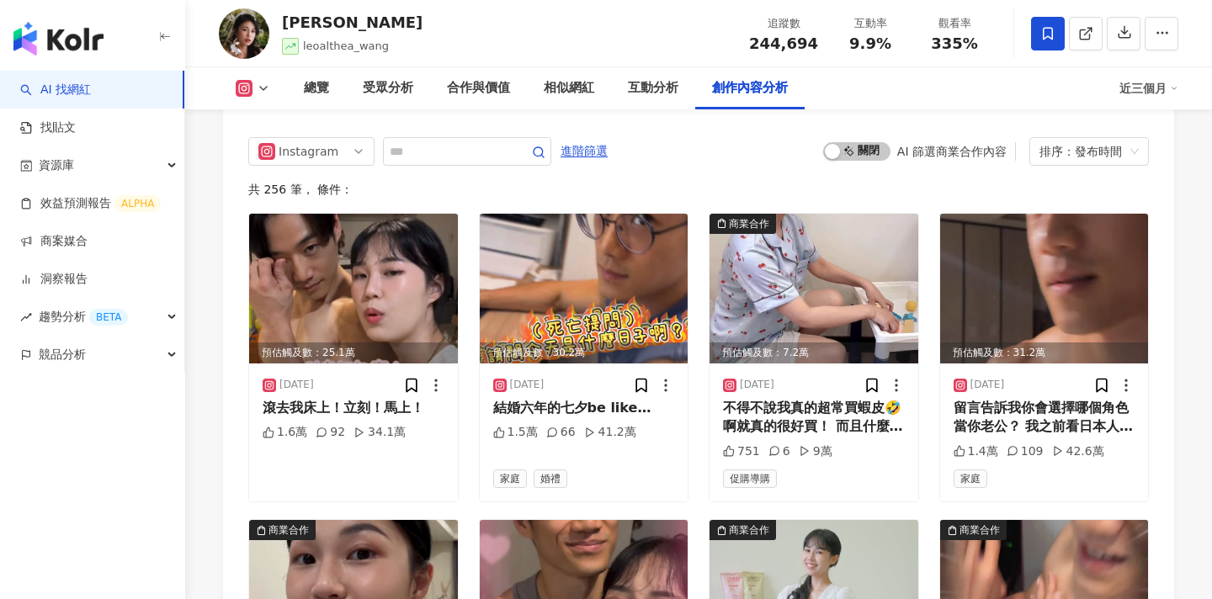
scroll to position [5210, 0]
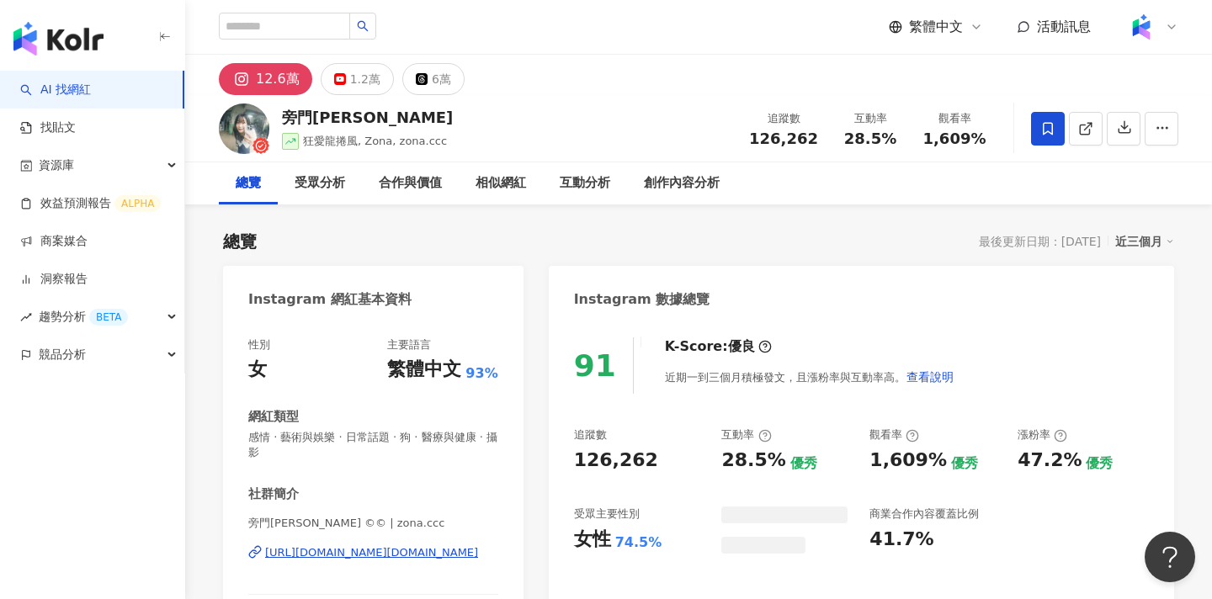
drag, startPoint x: 434, startPoint y: 273, endPoint x: 287, endPoint y: 121, distance: 211.4
click at [282, 122] on div "旁門[PERSON_NAME]" at bounding box center [367, 117] width 171 height 21
drag, startPoint x: 303, startPoint y: 141, endPoint x: 358, endPoint y: 141, distance: 54.7
click at [358, 141] on span "狂愛龍捲風, Zona, zona.ccc" at bounding box center [375, 141] width 144 height 13
copy span "狂愛龍捲風"
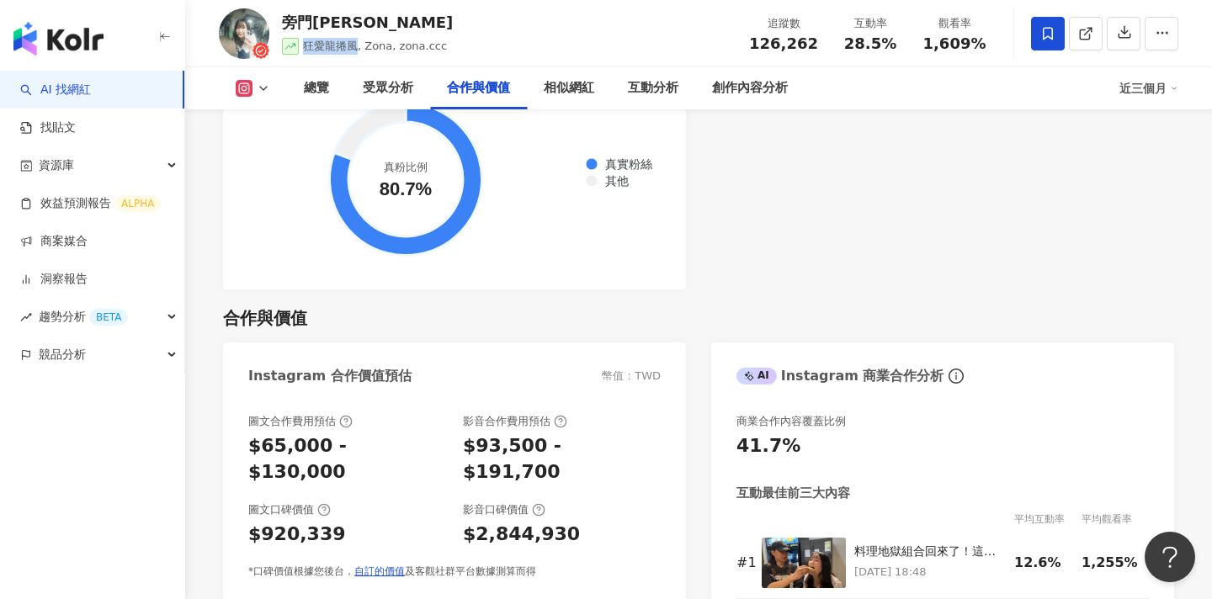
scroll to position [2599, 0]
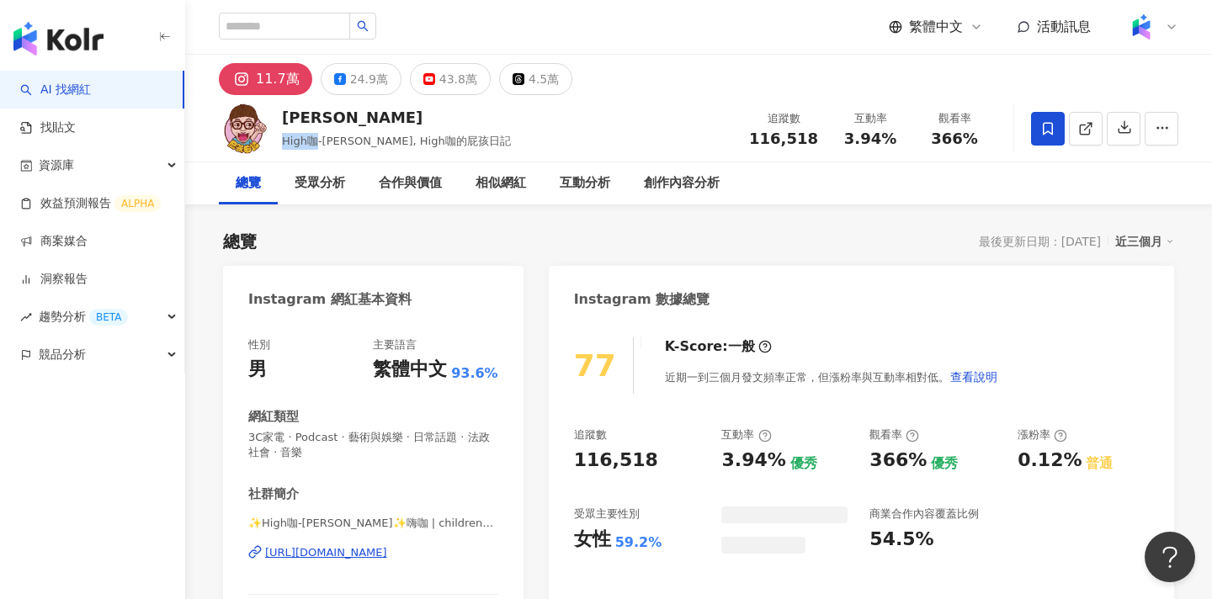
drag, startPoint x: 315, startPoint y: 142, endPoint x: 334, endPoint y: 3, distance: 140.3
click at [319, 142] on span "High咖-[PERSON_NAME], High咖的屁孩日記" at bounding box center [396, 141] width 229 height 13
click at [1090, 132] on icon at bounding box center [1084, 129] width 9 height 9
drag, startPoint x: 814, startPoint y: 137, endPoint x: 759, endPoint y: 137, distance: 55.6
click at [759, 137] on span "116,518" at bounding box center [783, 139] width 69 height 18
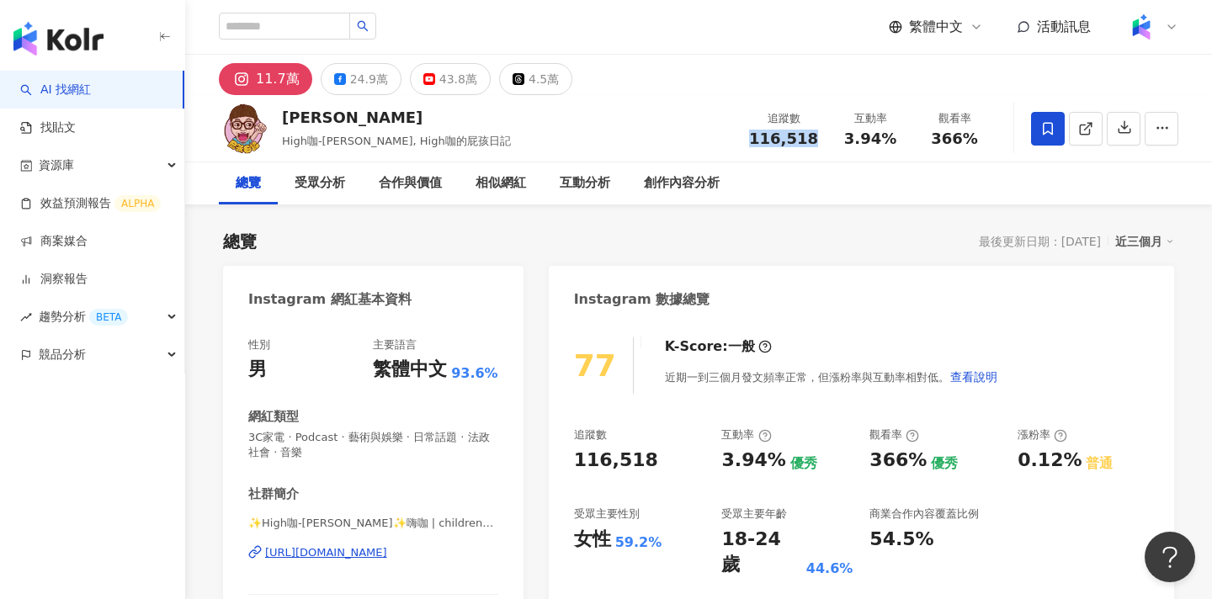
copy span "116,518"
drag, startPoint x: 891, startPoint y: 134, endPoint x: 852, endPoint y: 134, distance: 38.7
click at [852, 134] on span "3.94%" at bounding box center [871, 139] width 52 height 17
copy span "3.94%"
drag, startPoint x: 976, startPoint y: 135, endPoint x: 927, endPoint y: 135, distance: 48.8
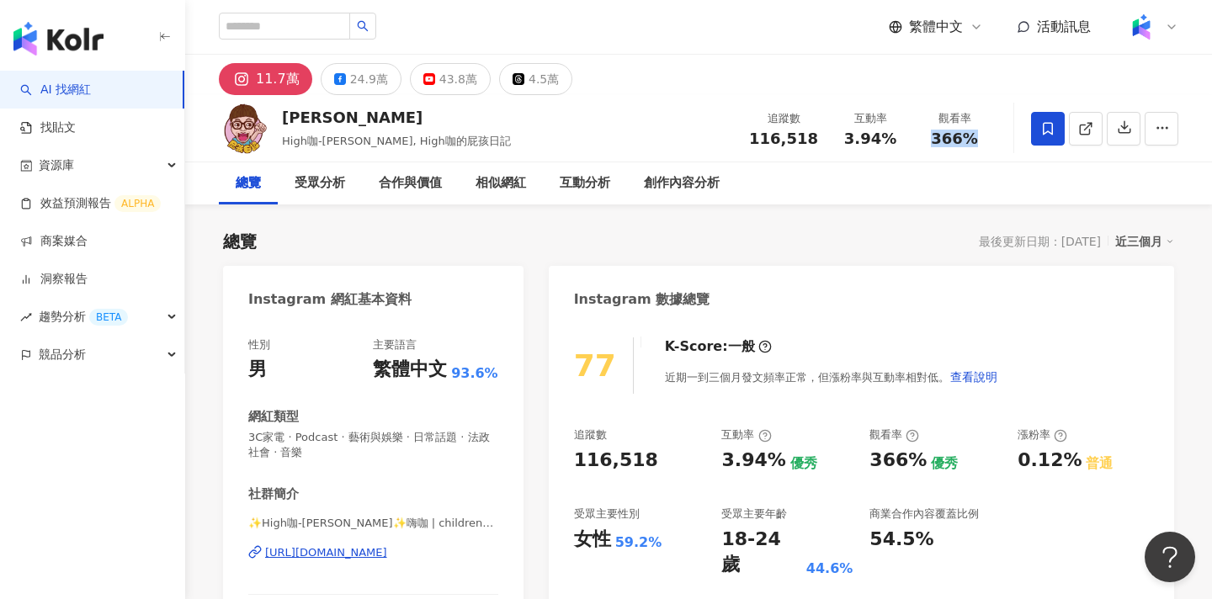
click at [927, 135] on div "366%" at bounding box center [955, 139] width 64 height 17
copy span "366%"
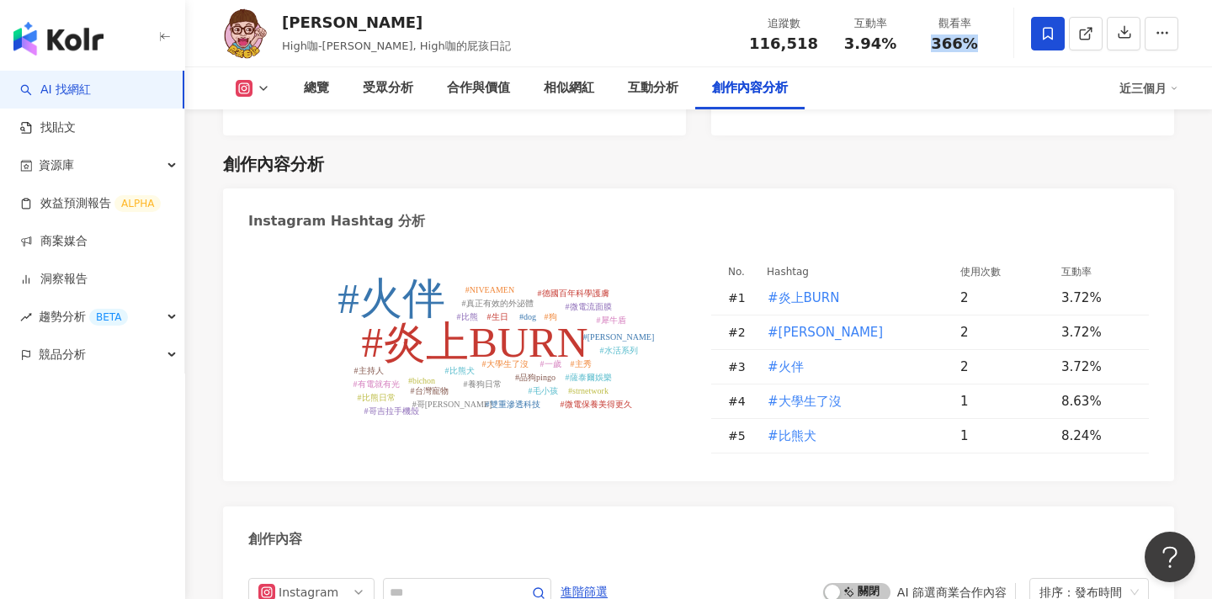
scroll to position [5306, 0]
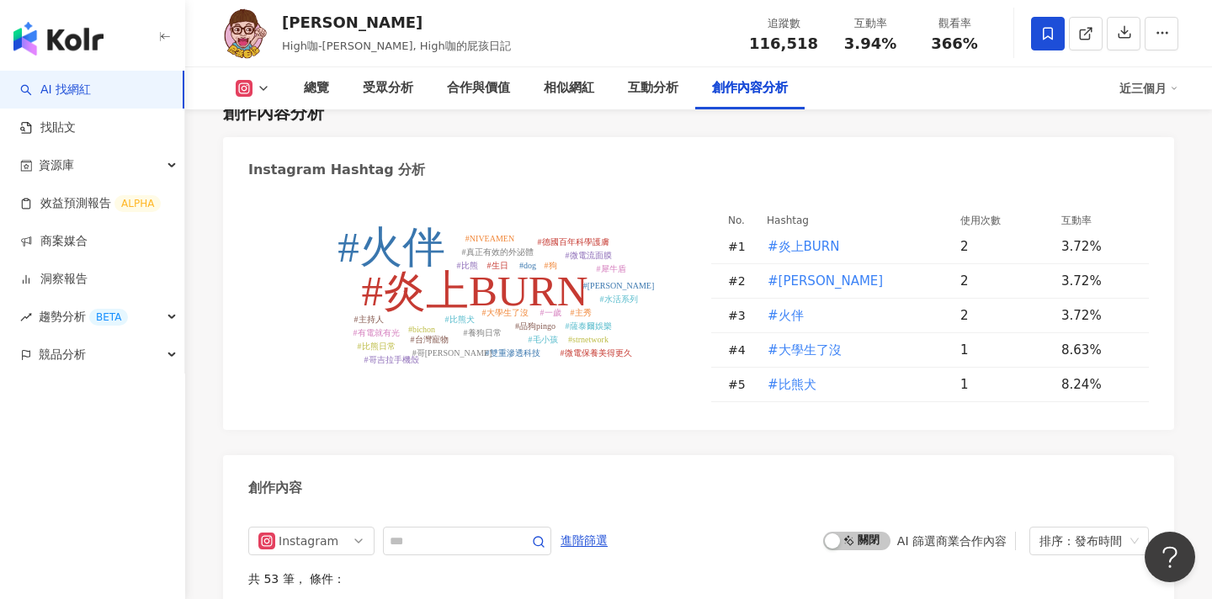
click at [855, 527] on div "啟動 關閉 AI 篩選商業合作內容 排序：發布時間" at bounding box center [986, 541] width 326 height 29
click at [849, 532] on span "啟動 關閉" at bounding box center [856, 541] width 67 height 19
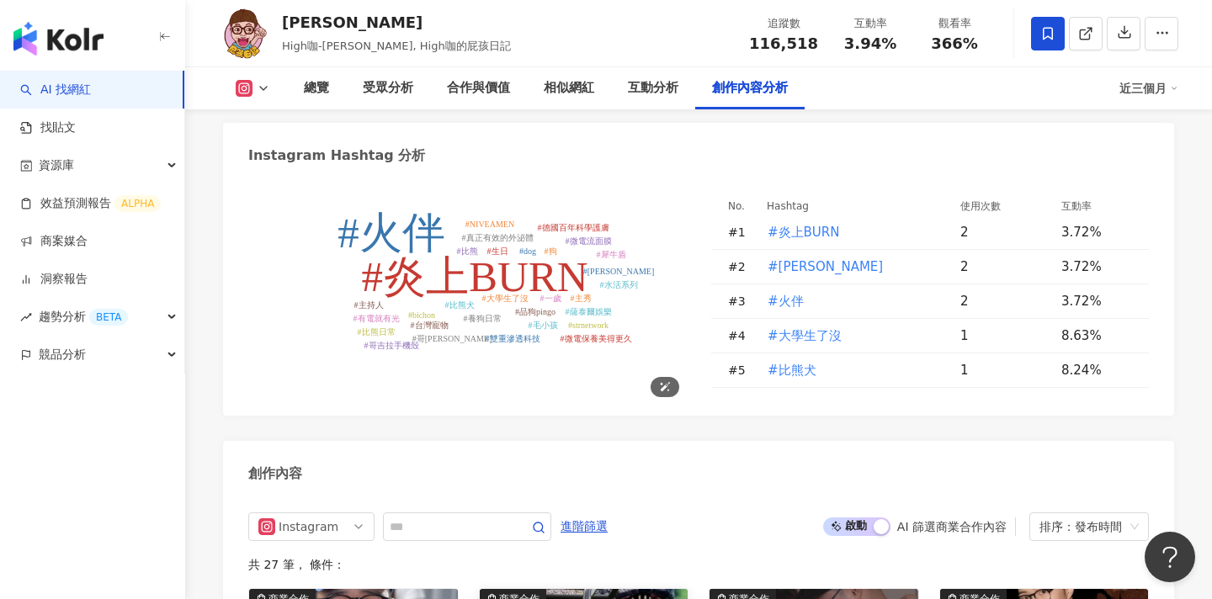
scroll to position [5346, 0]
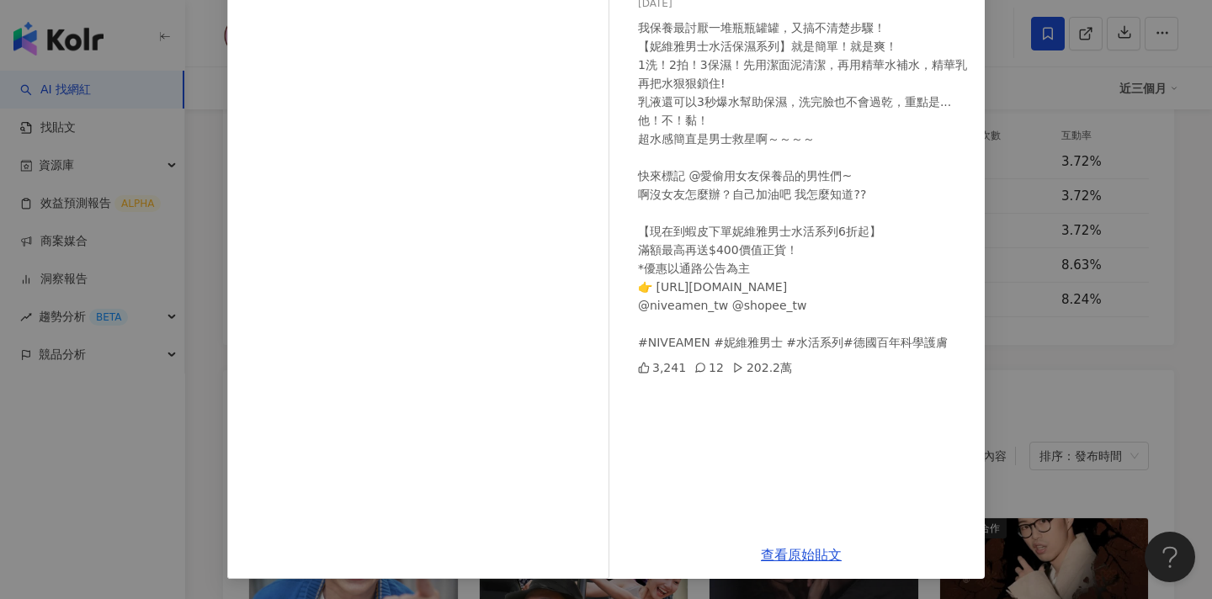
scroll to position [5432, 0]
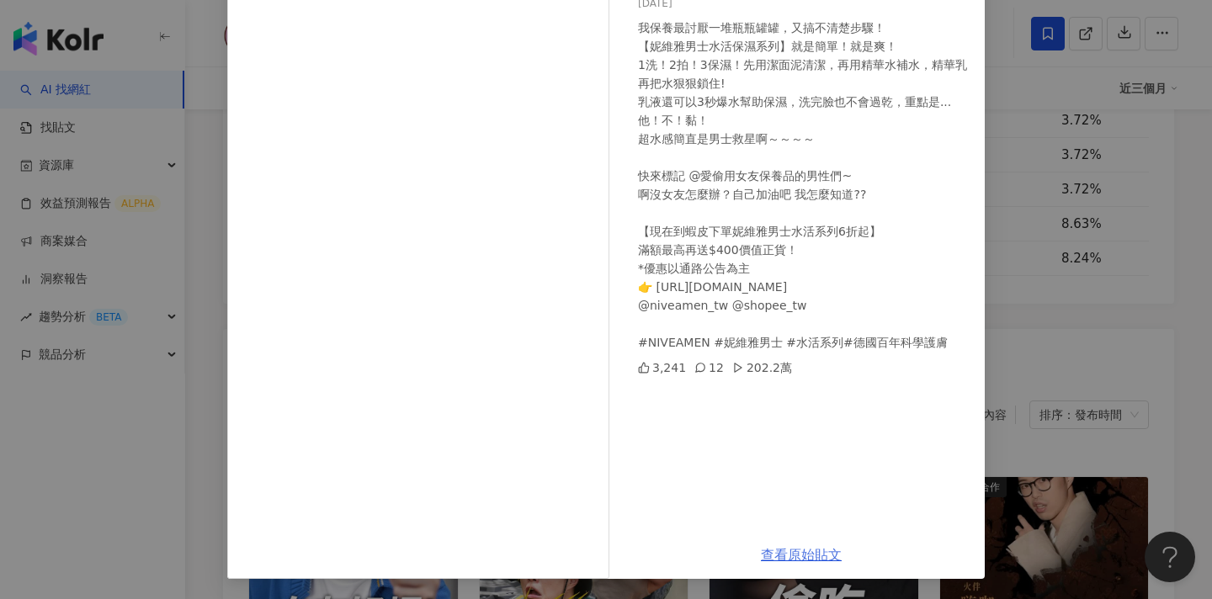
click at [802, 553] on link "查看原始貼文" at bounding box center [801, 555] width 81 height 16
click at [1026, 178] on div "邱志恒 2025/8/1 我保養最討厭一堆瓶瓶罐罐，又搞不清楚步驟！ 【妮維雅男士水活保濕系列】就是簡單！就是爽！ 1洗！2拍！3保濕！先用潔面泥清潔，再用精…" at bounding box center [606, 299] width 1212 height 599
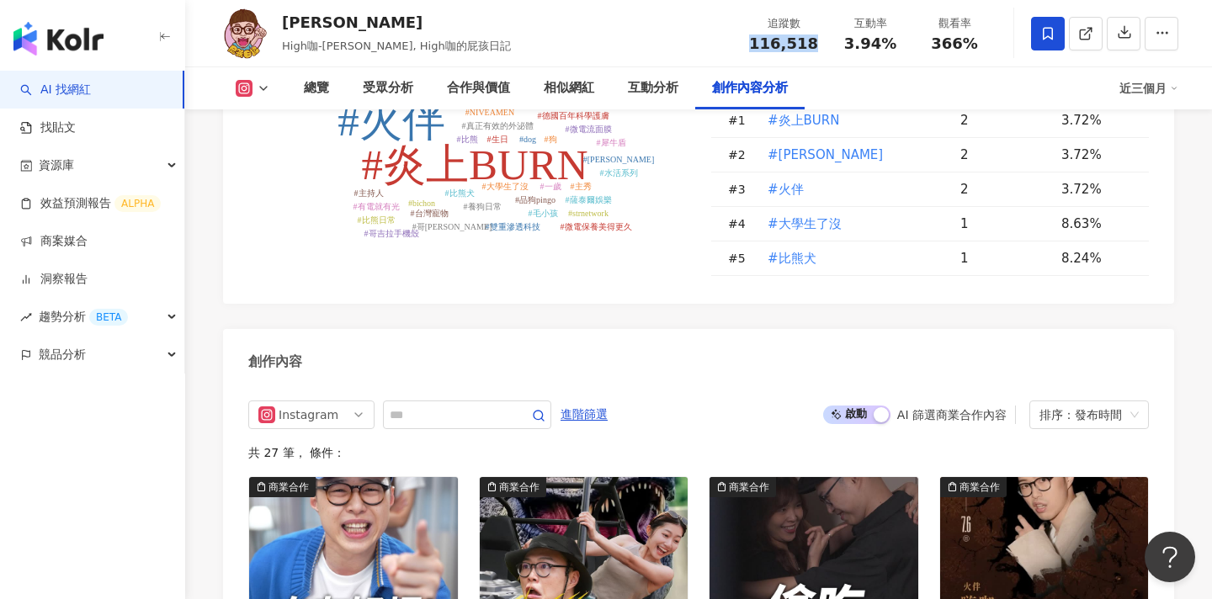
drag, startPoint x: 814, startPoint y: 45, endPoint x: 746, endPoint y: 45, distance: 68.2
click at [746, 45] on div "追蹤數 116,518" at bounding box center [783, 33] width 89 height 36
copy span "116,518"
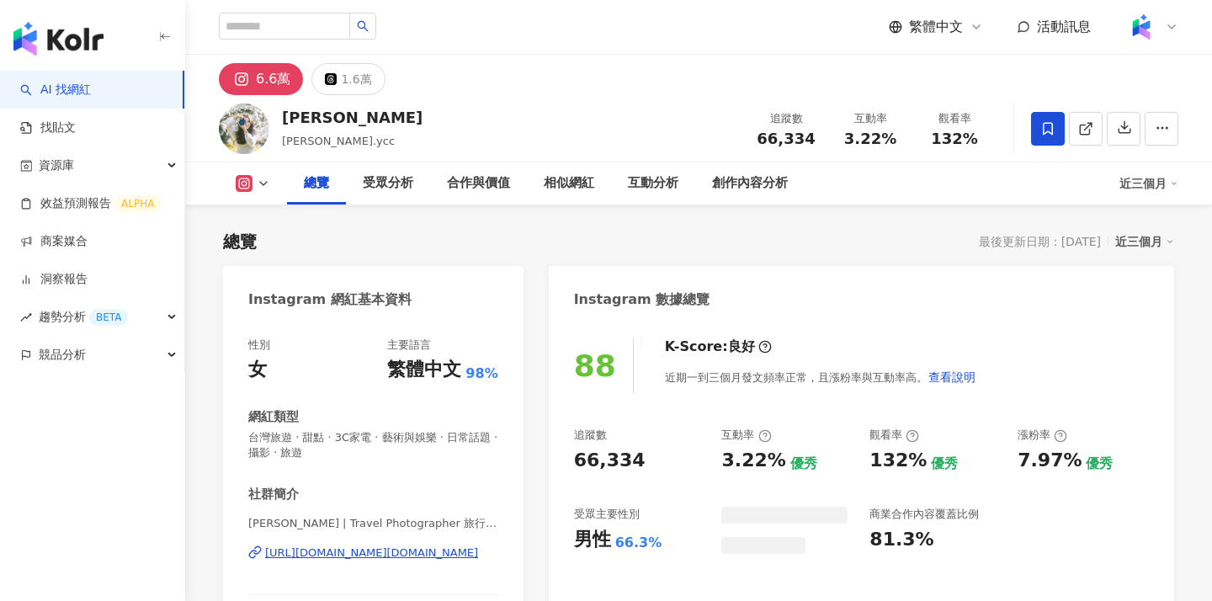
click at [482, 112] on div "[PERSON_NAME] [PERSON_NAME].ycc 追蹤數 66,334 互動率 3.22% 觀看率 132%" at bounding box center [698, 128] width 1027 height 67
drag, startPoint x: 282, startPoint y: 119, endPoint x: 329, endPoint y: 121, distance: 47.2
click at [329, 121] on div "[PERSON_NAME]" at bounding box center [352, 117] width 141 height 21
copy div "[PERSON_NAME]"
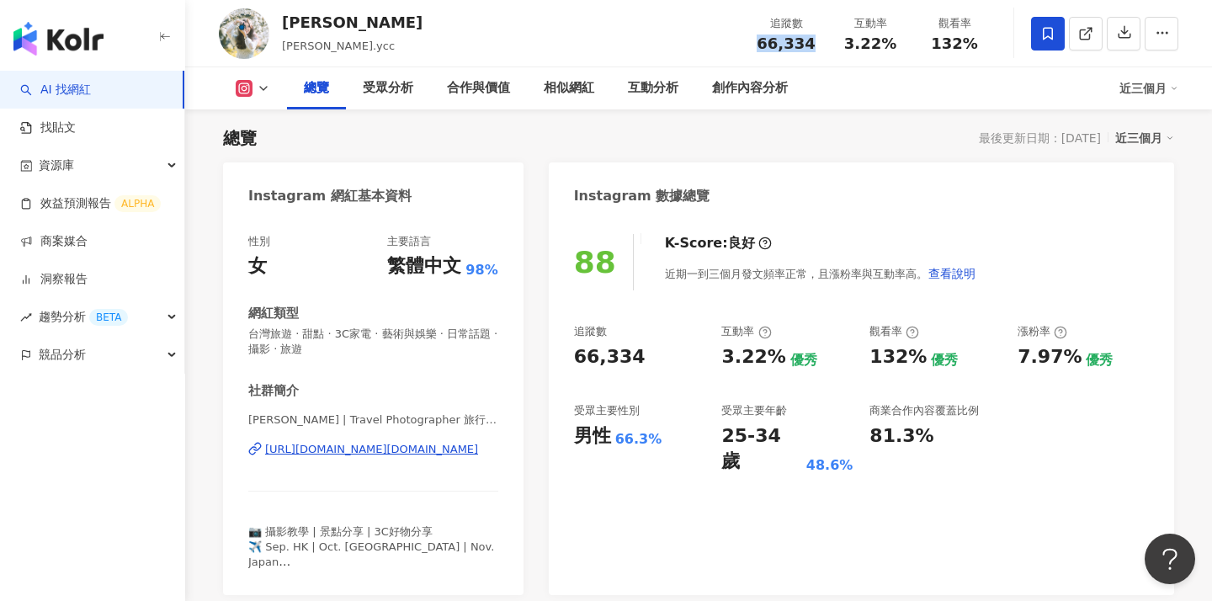
drag, startPoint x: 816, startPoint y: 53, endPoint x: 764, endPoint y: 45, distance: 52.7
click at [764, 45] on div "追蹤數 66,334 互動率 3.22% 觀看率 132%" at bounding box center [870, 33] width 253 height 50
copy span "66,334"
drag, startPoint x: 903, startPoint y: 51, endPoint x: 848, endPoint y: 49, distance: 55.6
click at [848, 49] on div "追蹤數 66,334 互動率 3.22% 觀看率 132%" at bounding box center [870, 33] width 253 height 50
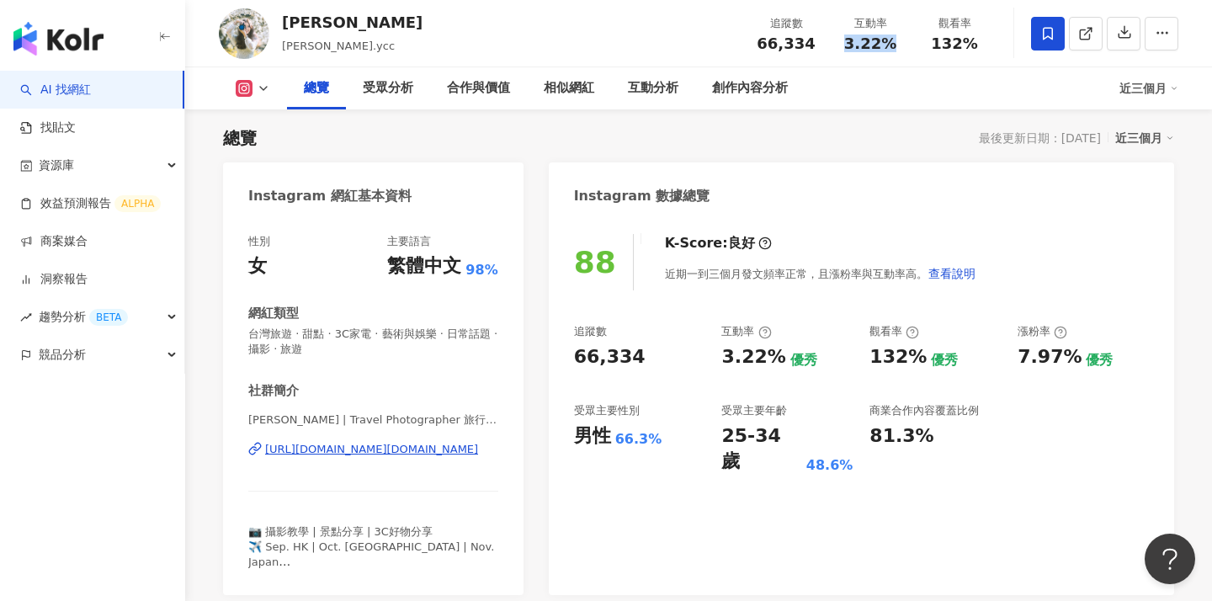
copy span "3.22%"
drag, startPoint x: 982, startPoint y: 51, endPoint x: 940, endPoint y: 51, distance: 41.3
click at [940, 51] on div "132%" at bounding box center [955, 43] width 64 height 17
click at [940, 51] on span "132%" at bounding box center [954, 43] width 47 height 17
drag, startPoint x: 984, startPoint y: 47, endPoint x: 936, endPoint y: 47, distance: 48.0
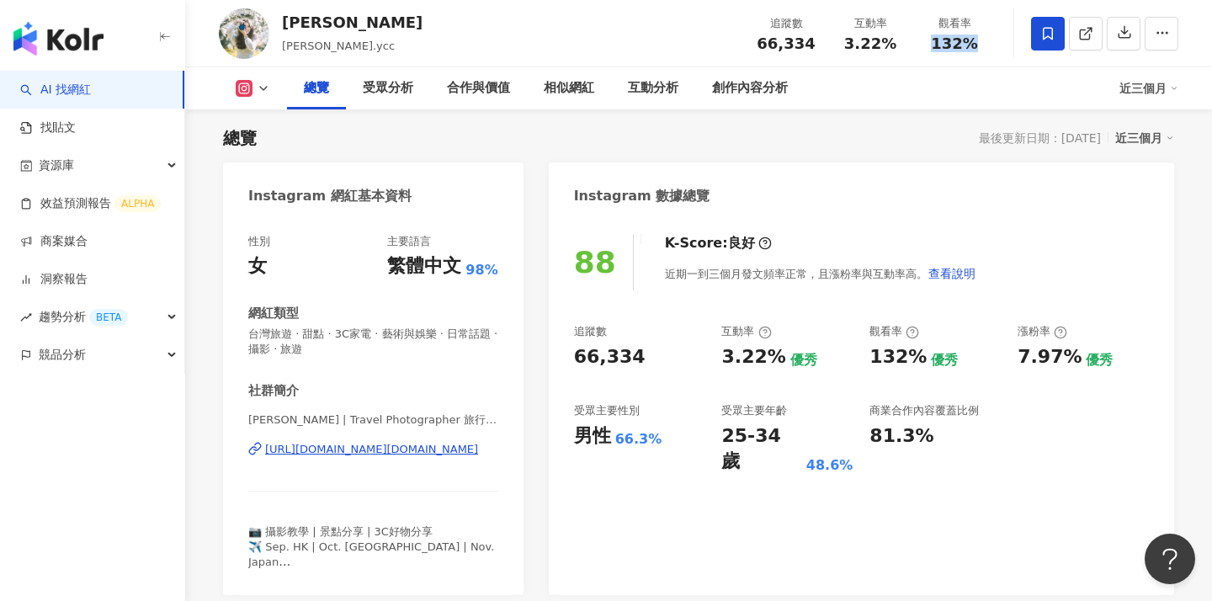
click at [936, 47] on div "132%" at bounding box center [955, 43] width 64 height 17
copy span "132%"
